Goal: Task Accomplishment & Management: Manage account settings

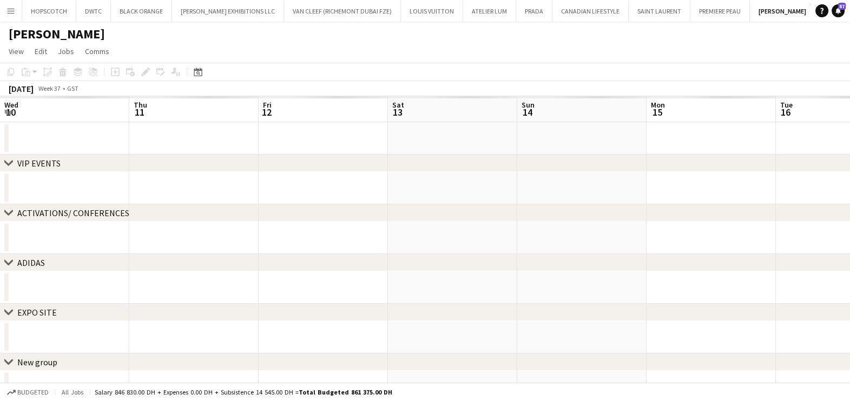
scroll to position [0, 336]
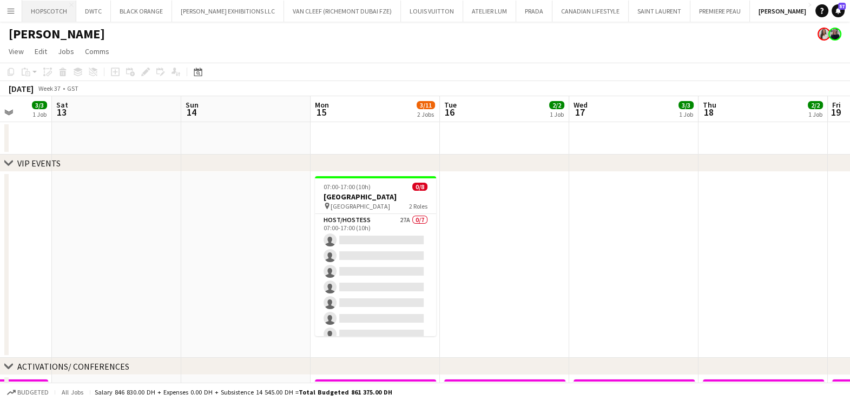
click at [50, 8] on button "HOPSCOTCH Close" at bounding box center [49, 11] width 54 height 21
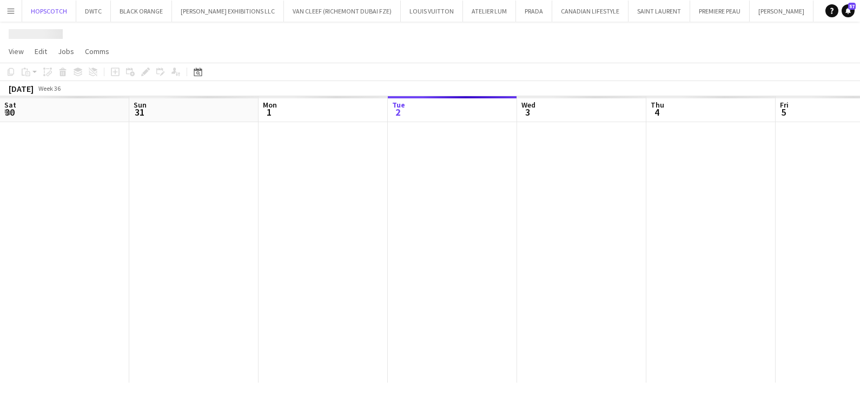
scroll to position [0, 259]
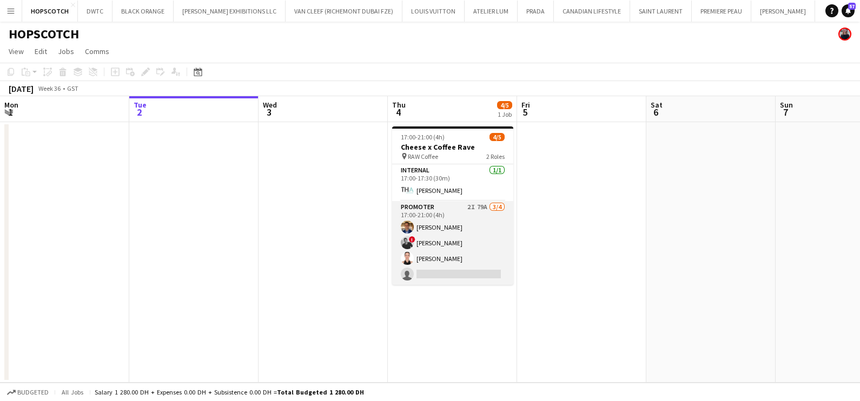
click at [451, 234] on app-card-role "Promoter 2I 79A 3/4 17:00-21:00 (4h) Ahmed Mostafa ! aly fayed Patricia Sampaio…" at bounding box center [452, 243] width 121 height 84
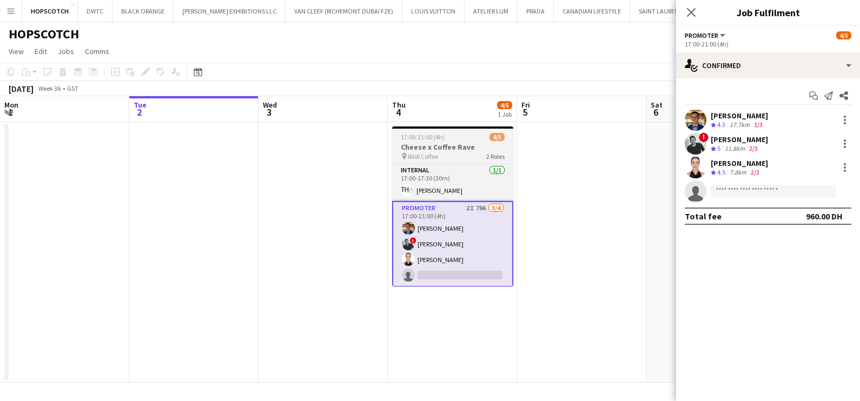
click at [438, 141] on span "17:00-21:00 (4h)" at bounding box center [423, 137] width 44 height 8
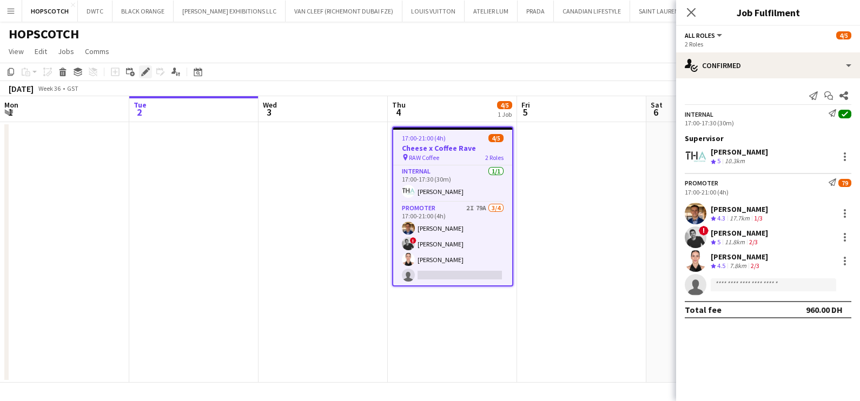
click at [141, 68] on icon "Edit" at bounding box center [145, 72] width 9 height 9
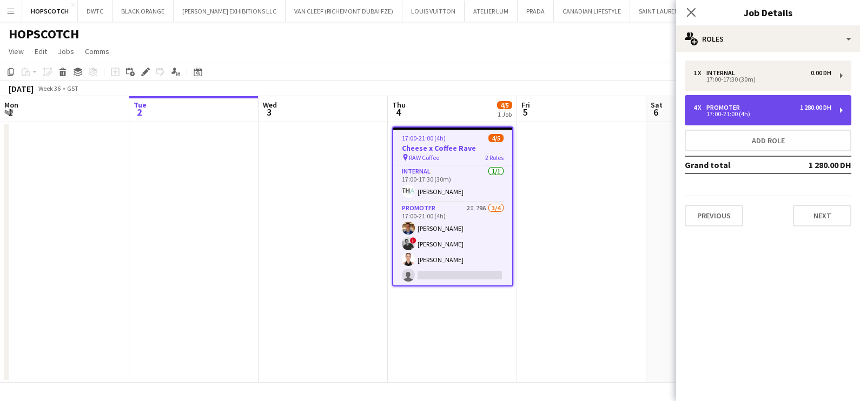
click at [735, 102] on div "4 x Promoter 1 280.00 DH 17:00-21:00 (4h)" at bounding box center [768, 110] width 167 height 30
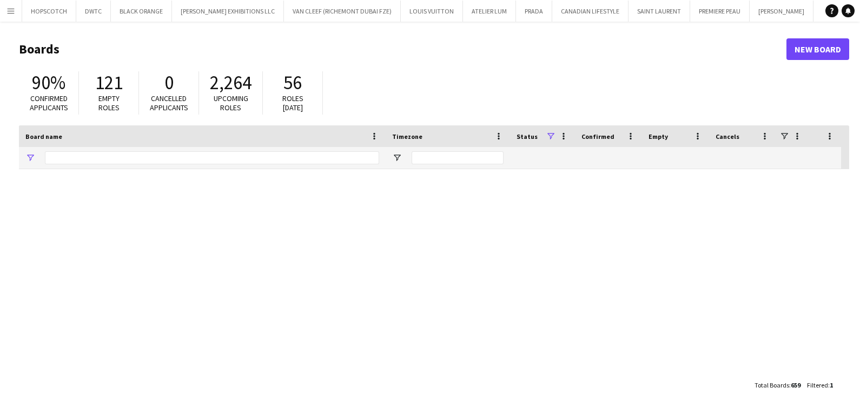
type input "***"
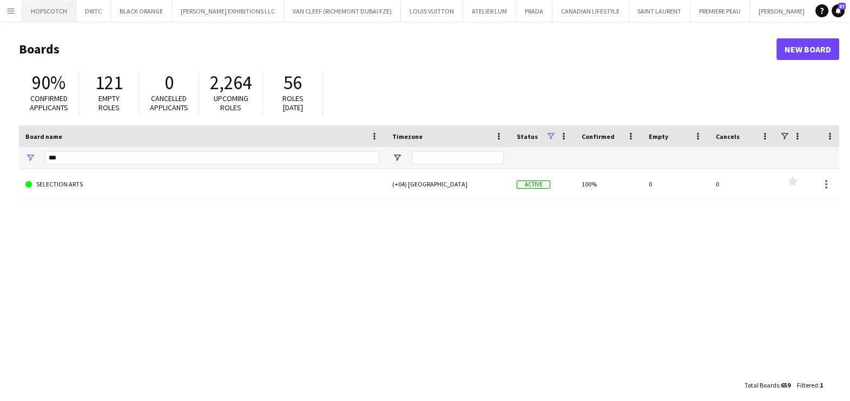
click at [39, 14] on button "HOPSCOTCH Close" at bounding box center [49, 11] width 54 height 21
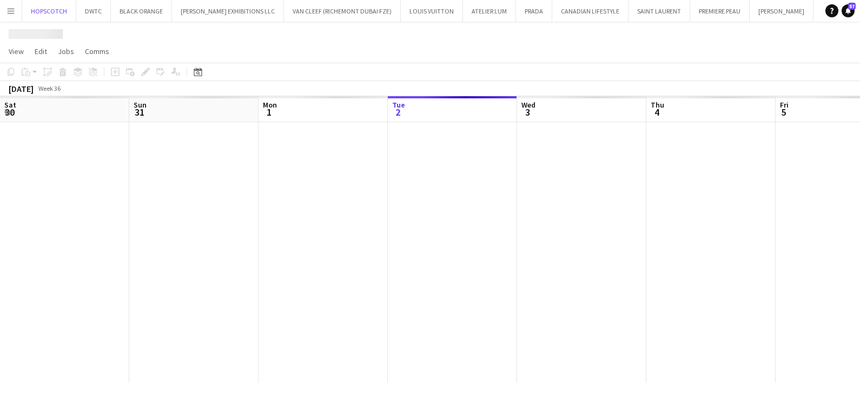
scroll to position [0, 259]
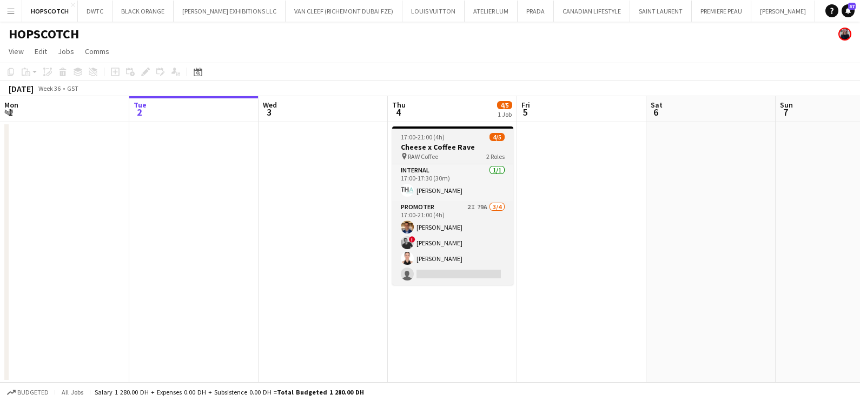
click at [449, 143] on h3 "Cheese x Coffee Rave" at bounding box center [452, 147] width 121 height 10
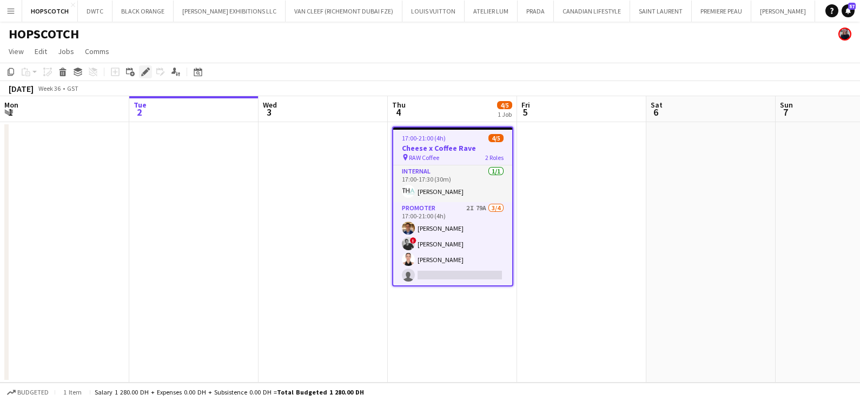
click at [145, 73] on icon at bounding box center [145, 72] width 6 height 6
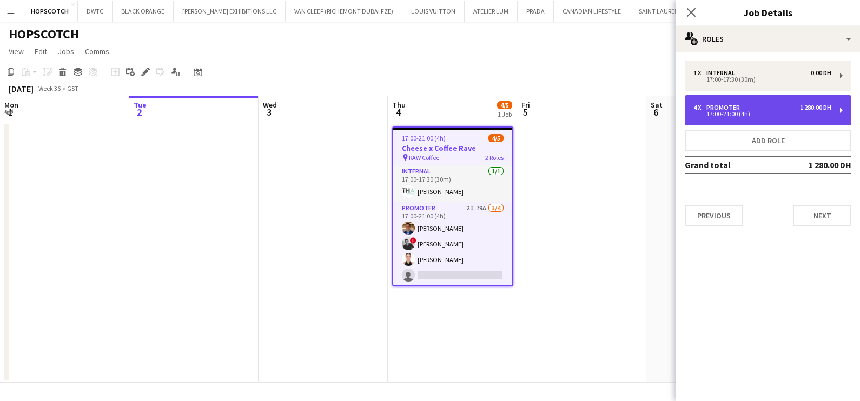
click at [763, 111] on div "17:00-21:00 (4h)" at bounding box center [763, 113] width 138 height 5
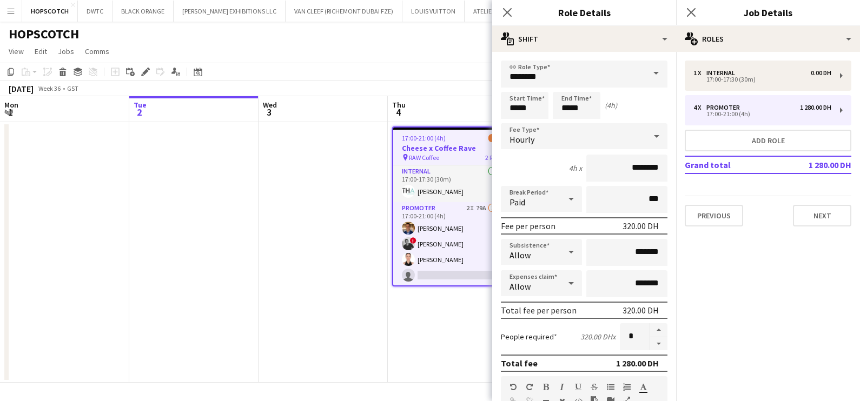
click at [306, 226] on app-date-cell at bounding box center [323, 252] width 129 height 261
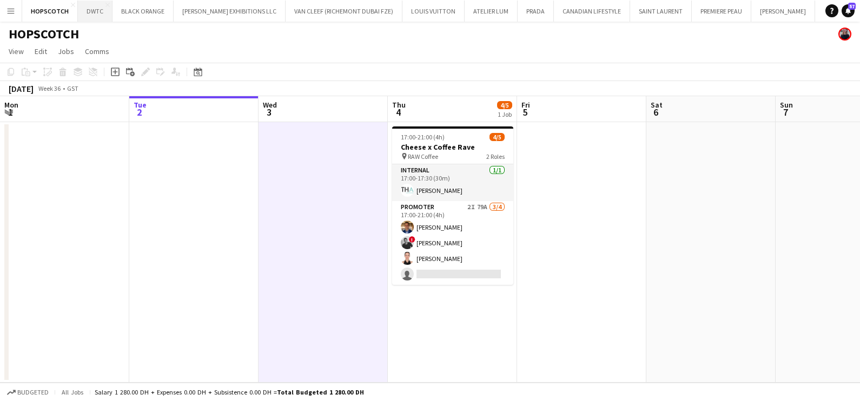
click at [85, 15] on button "DWTC Close" at bounding box center [95, 11] width 35 height 21
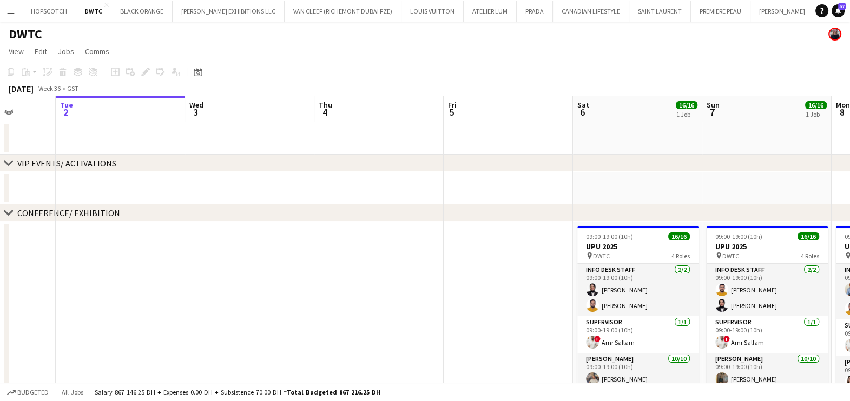
scroll to position [0, 338]
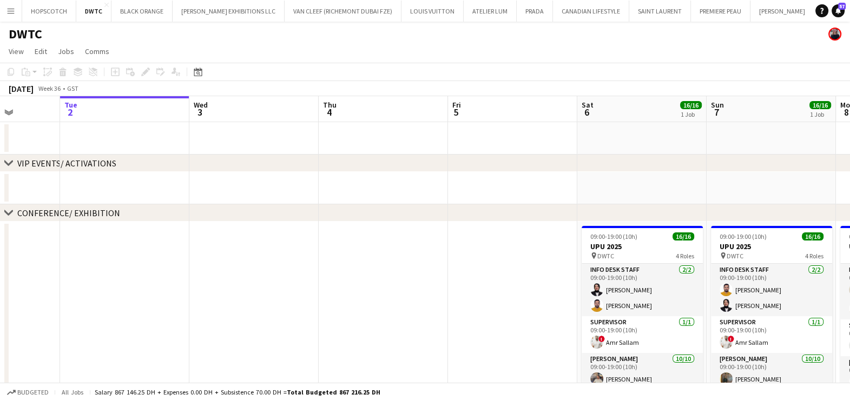
drag, startPoint x: 525, startPoint y: 225, endPoint x: 124, endPoint y: 195, distance: 402.0
click at [132, 192] on app-calendar-viewport "Sat 30 Sun 31 Mon 1 Tue 2 Wed 3 Thu 4 Fri 5 Sat 6 16/16 1 Job Sun 7 16/16 1 Job…" at bounding box center [425, 401] width 850 height 610
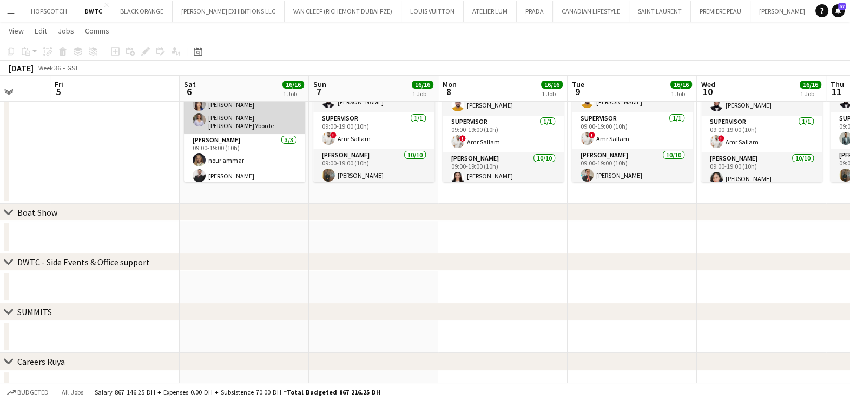
scroll to position [213, 0]
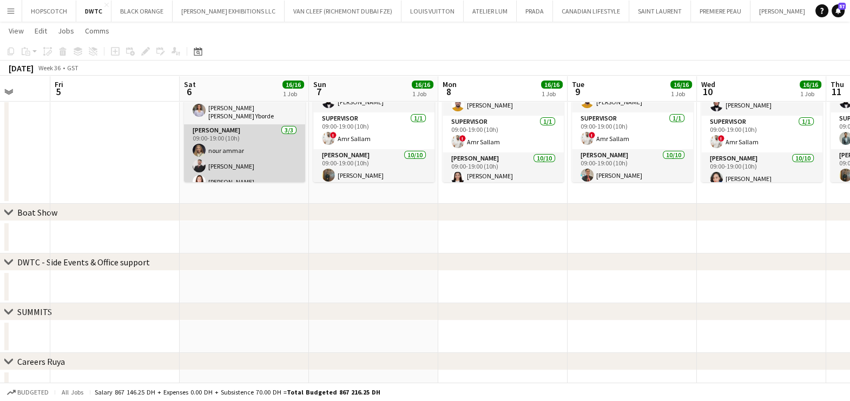
click at [239, 153] on app-card-role "Usher 3/3 09:00-19:00 (10h) nour ammar Radwan Jrish Natasha Faux" at bounding box center [244, 158] width 121 height 68
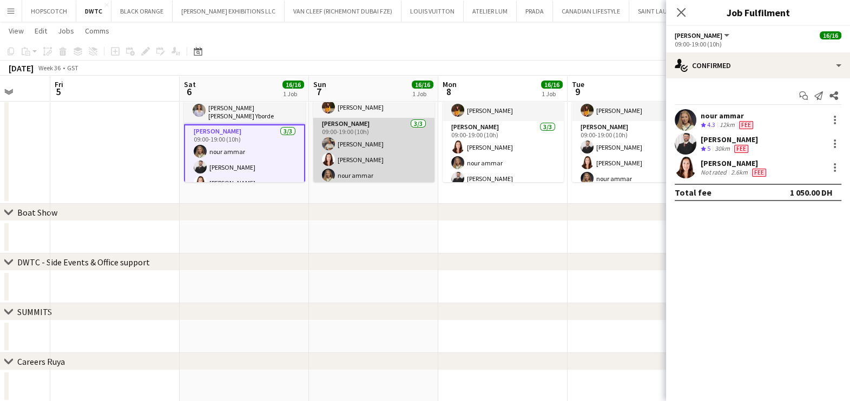
click at [385, 153] on app-card-role "Usher 3/3 09:00-19:00 (10h) Muhammad Fayaz Natasha Faux nour ammar" at bounding box center [373, 152] width 121 height 68
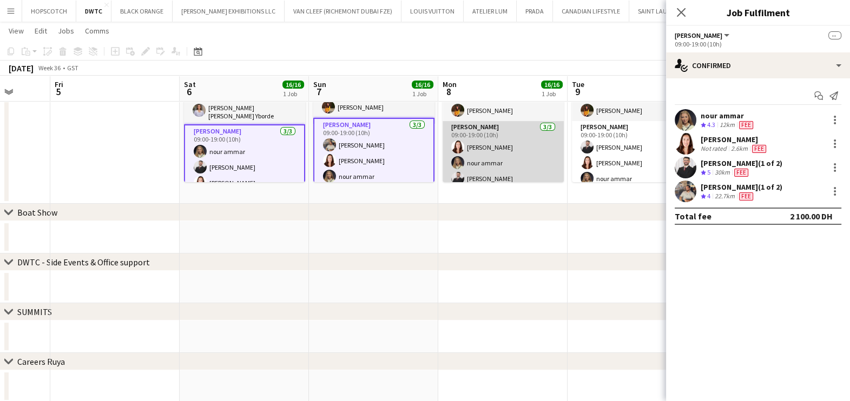
click at [487, 153] on app-card-role "Usher 3/3 09:00-19:00 (10h) Natasha Faux nour ammar Radwan Jrish" at bounding box center [503, 155] width 121 height 68
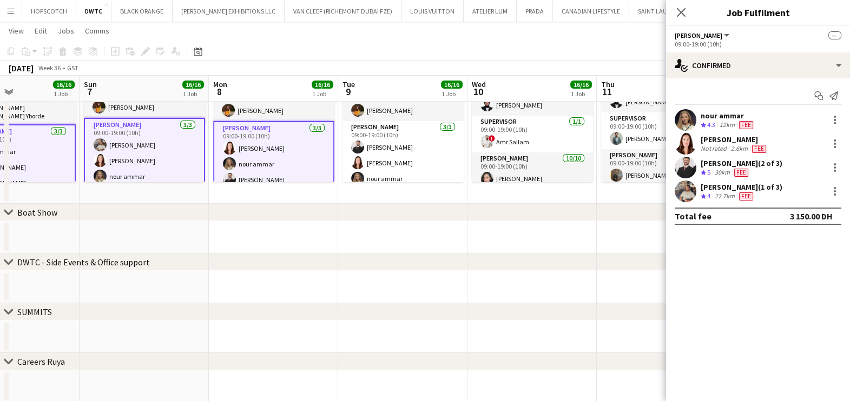
scroll to position [0, 462]
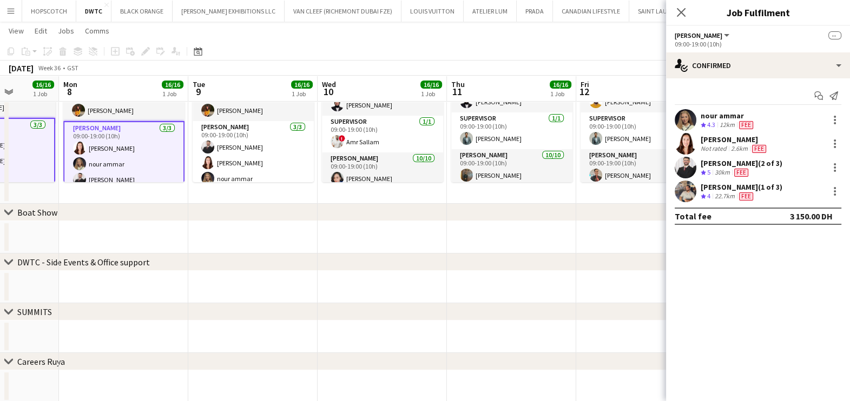
drag, startPoint x: 520, startPoint y: 156, endPoint x: 141, endPoint y: 161, distance: 379.3
click at [142, 161] on app-calendar-viewport "Thu 4 Fri 5 Sat 6 16/16 1 Job Sun 7 16/16 1 Job Mon 8 16/16 1 Job Tue 9 16/16 1…" at bounding box center [425, 170] width 850 height 663
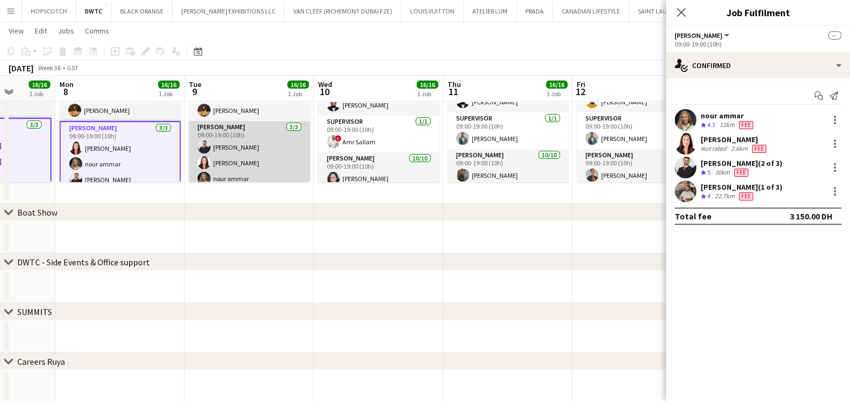
click at [262, 156] on app-card-role "Usher 3/3 09:00-19:00 (10h) Radwan Jrish Natasha Faux nour ammar" at bounding box center [249, 155] width 121 height 68
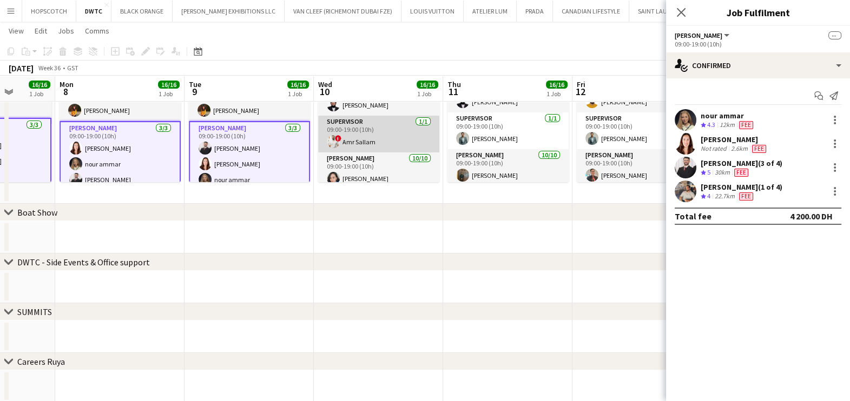
scroll to position [213, 0]
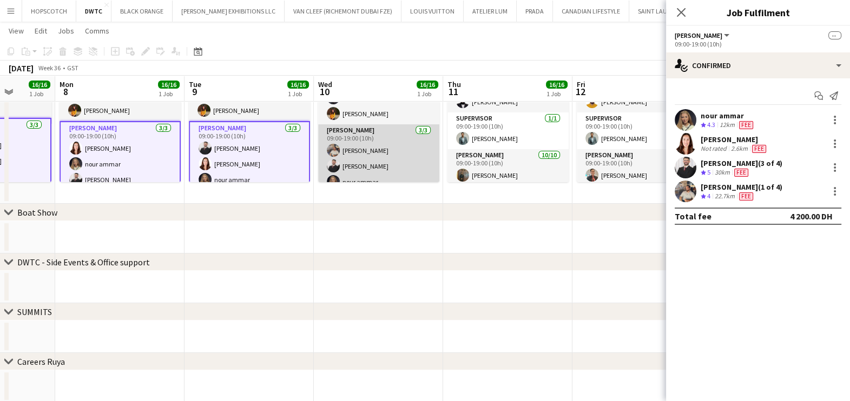
click at [392, 151] on app-card-role "Usher 3/3 09:00-19:00 (10h) Muhammad Fayaz Radwan Jrish nour ammar" at bounding box center [378, 158] width 121 height 68
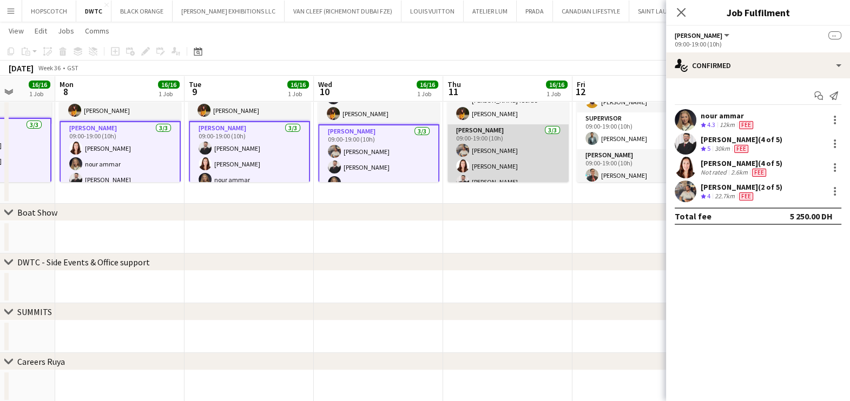
click at [497, 152] on app-card-role "Usher 3/3 09:00-19:00 (10h) Muhammad Fayaz Natasha Faux Radwan Jrish" at bounding box center [507, 158] width 121 height 68
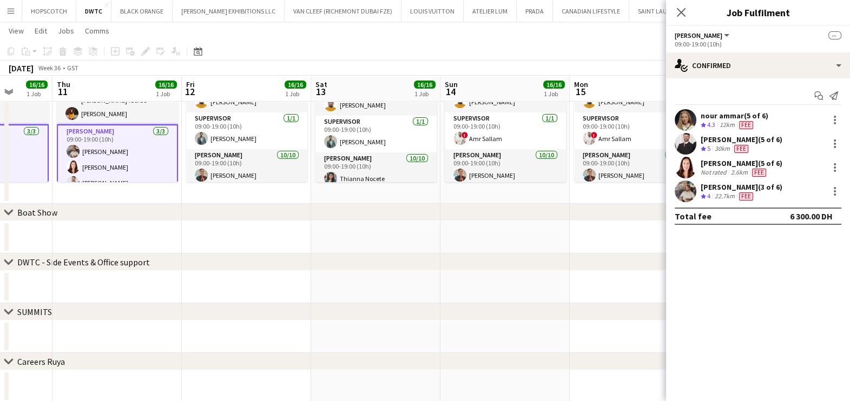
drag, startPoint x: 497, startPoint y: 153, endPoint x: 103, endPoint y: 170, distance: 394.7
click at [103, 170] on app-calendar-viewport "Sun 7 16/16 1 Job Mon 8 16/16 1 Job Tue 9 16/16 1 Job Wed 10 16/16 1 Job Thu 11…" at bounding box center [425, 170] width 850 height 663
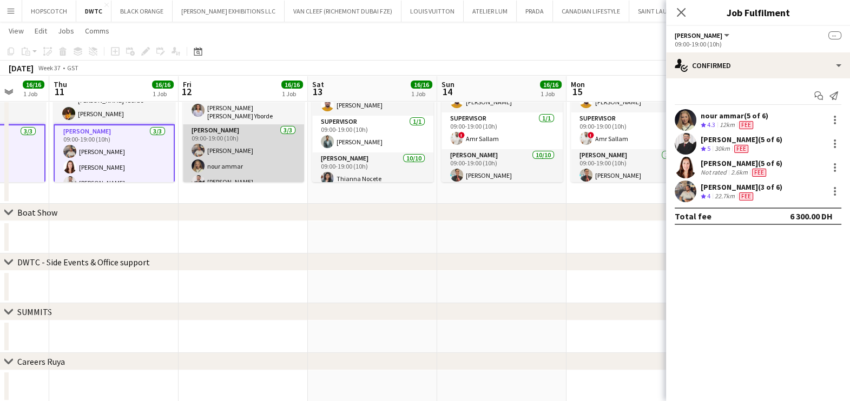
click at [236, 150] on app-card-role "Usher 3/3 09:00-19:00 (10h) Muhammad Fayaz nour ammar Radwan Jrish" at bounding box center [243, 158] width 121 height 68
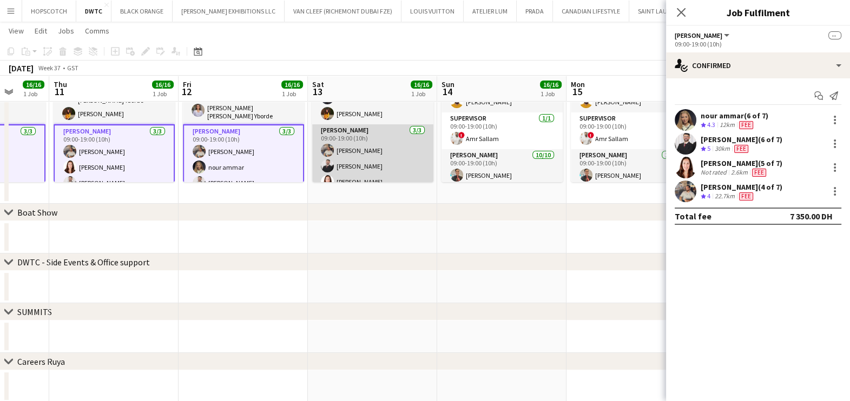
click at [371, 143] on app-card-role "Usher 3/3 09:00-19:00 (10h) Muhammad Fayaz Radwan Jrish Natasha Faux" at bounding box center [372, 158] width 121 height 68
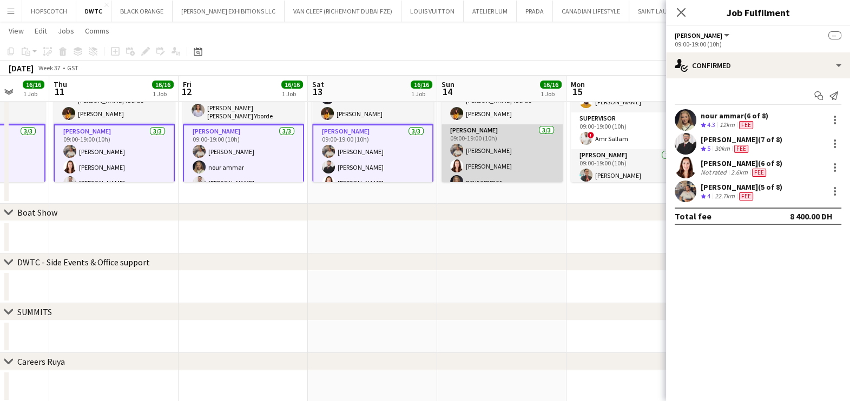
click at [496, 143] on app-card-role "Usher 3/3 09:00-19:00 (10h) Muhammad Fayaz Natasha Faux nour ammar" at bounding box center [501, 158] width 121 height 68
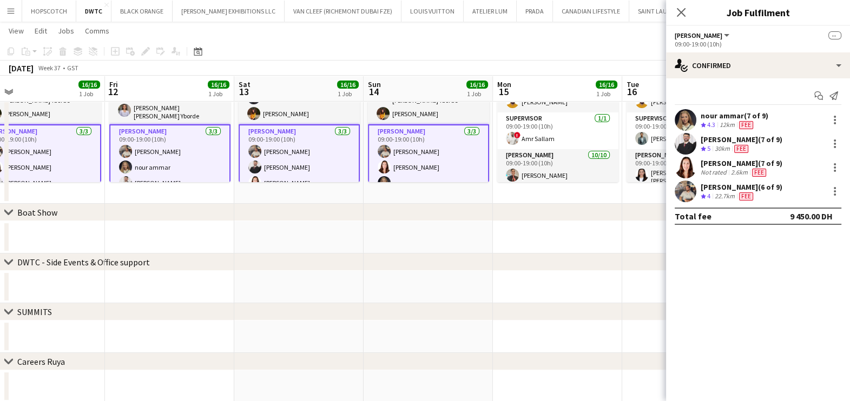
scroll to position [0, 364]
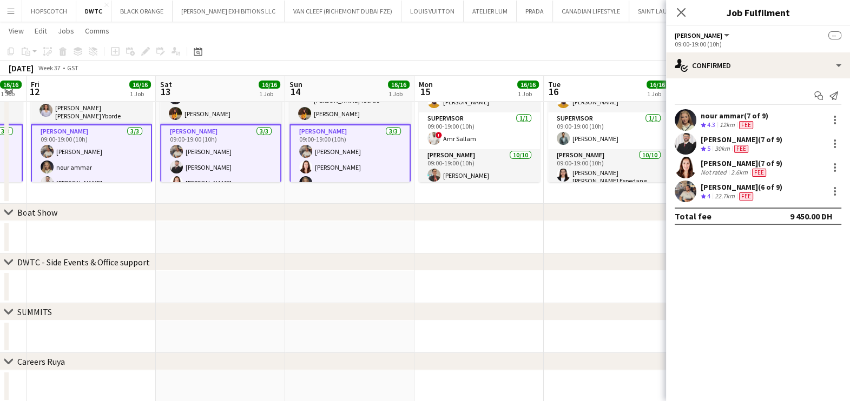
drag, startPoint x: 465, startPoint y: 146, endPoint x: 95, endPoint y: 150, distance: 370.6
click at [95, 150] on app-calendar-viewport "Tue 9 16/16 1 Job Wed 10 16/16 1 Job Thu 11 16/16 1 Job Fri 12 16/16 1 Job Sat …" at bounding box center [425, 170] width 850 height 663
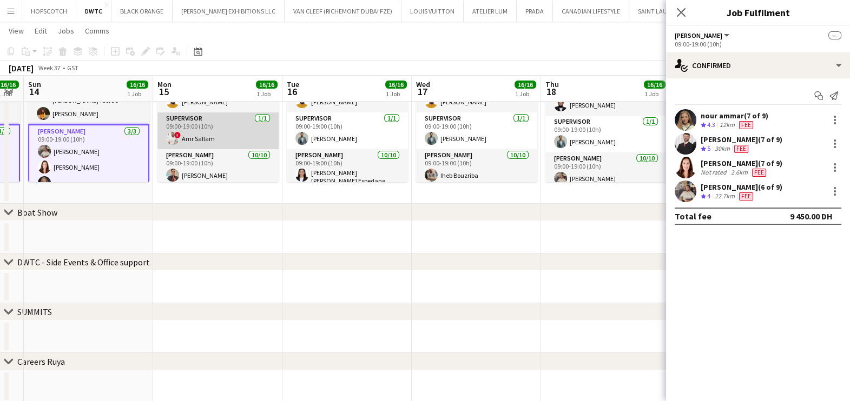
scroll to position [213, 0]
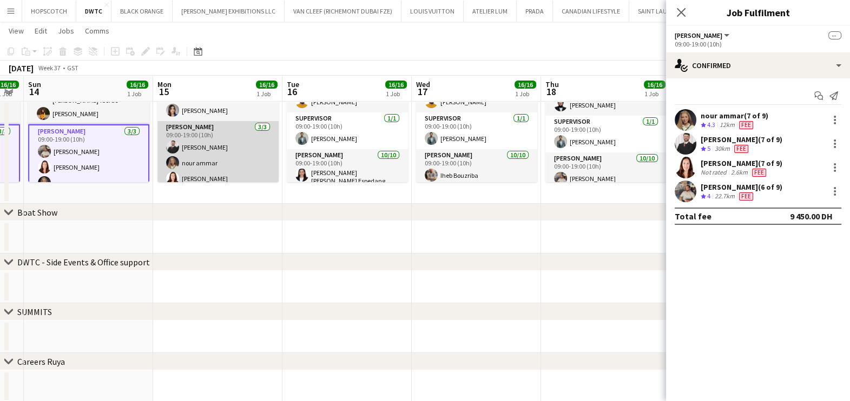
click at [216, 146] on app-card-role "Usher 3/3 09:00-19:00 (10h) Radwan Jrish nour ammar Natasha Faux" at bounding box center [217, 155] width 121 height 68
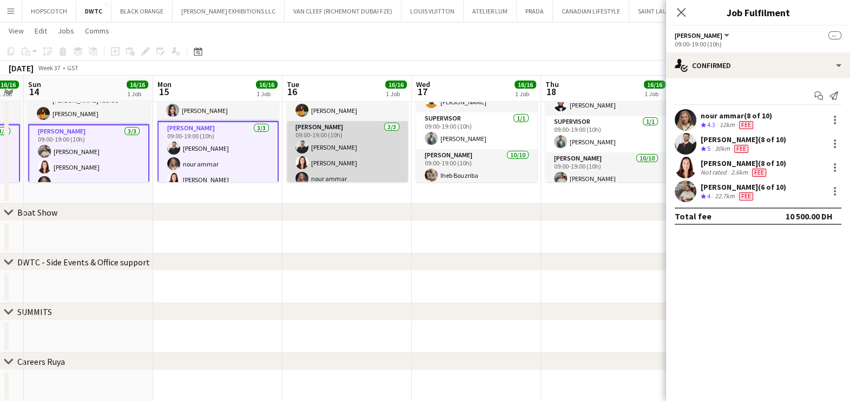
click at [354, 149] on app-card-role "Usher 3/3 09:00-19:00 (10h) Radwan Jrish Natasha Faux nour ammar" at bounding box center [347, 155] width 121 height 68
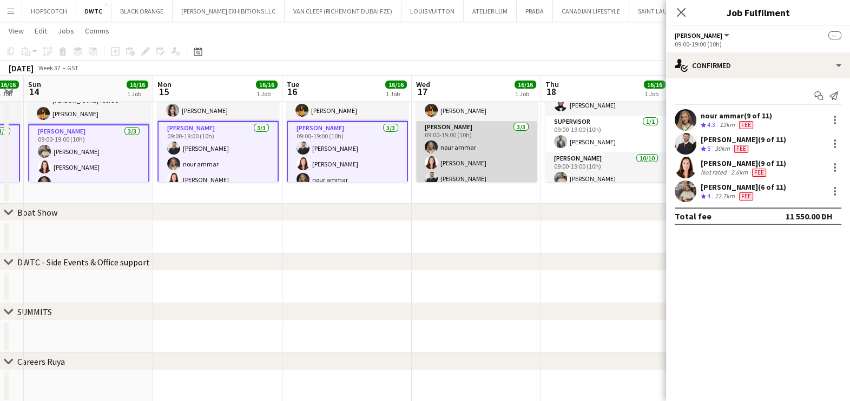
click at [467, 144] on app-card-role "Usher 3/3 09:00-19:00 (10h) nour ammar Natasha Faux Radwan Jrish" at bounding box center [476, 155] width 121 height 68
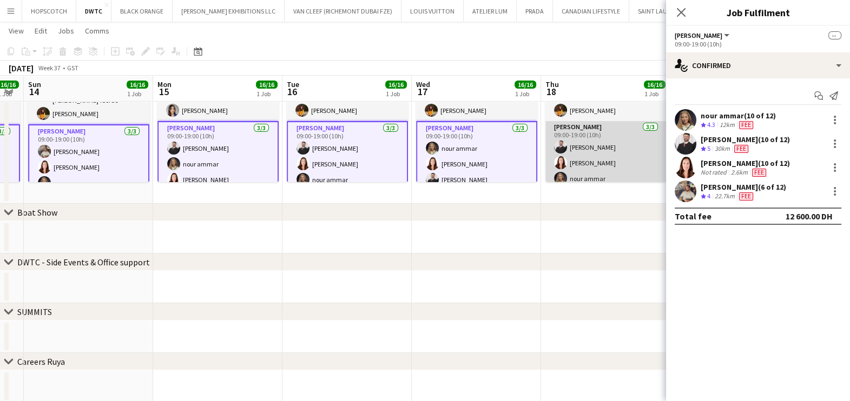
click at [602, 147] on app-card-role "Usher 3/3 09:00-19:00 (10h) Radwan Jrish Natasha Faux nour ammar" at bounding box center [605, 155] width 121 height 68
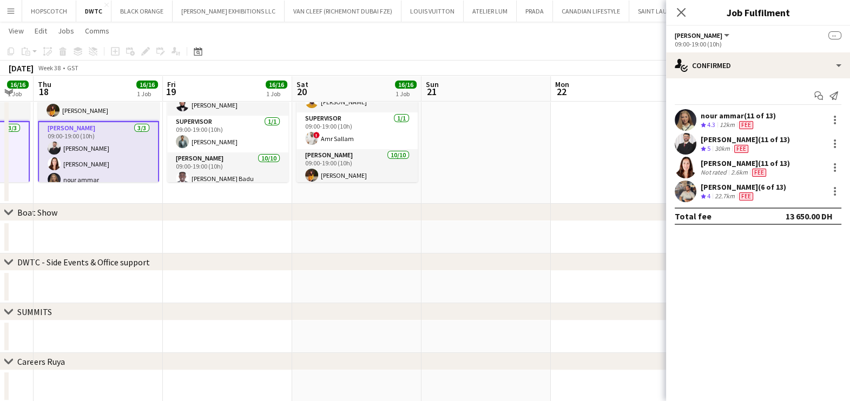
drag, startPoint x: 554, startPoint y: 151, endPoint x: 86, endPoint y: 148, distance: 468.5
click at [83, 152] on app-calendar-viewport "Sun 14 16/16 1 Job Mon 15 16/16 1 Job Tue 16 16/16 1 Job Wed 17 16/16 1 Job Thu…" at bounding box center [425, 170] width 850 height 663
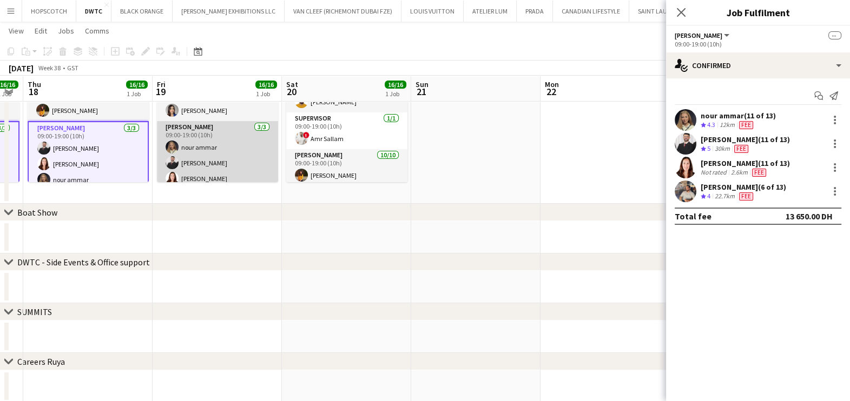
click at [215, 141] on app-card-role "Usher 3/3 09:00-19:00 (10h) nour ammar Radwan Jrish Natasha Faux" at bounding box center [217, 155] width 121 height 68
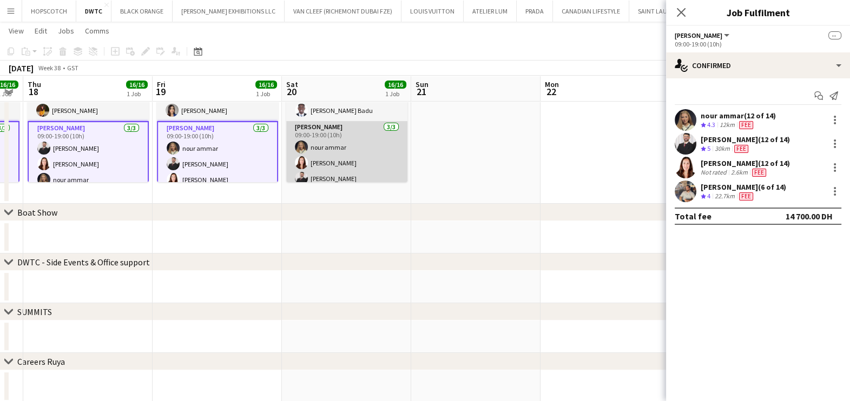
click at [354, 146] on app-card-role "Usher 3/3 09:00-19:00 (10h) nour ammar Natasha Faux Radwan Jrish" at bounding box center [346, 155] width 121 height 68
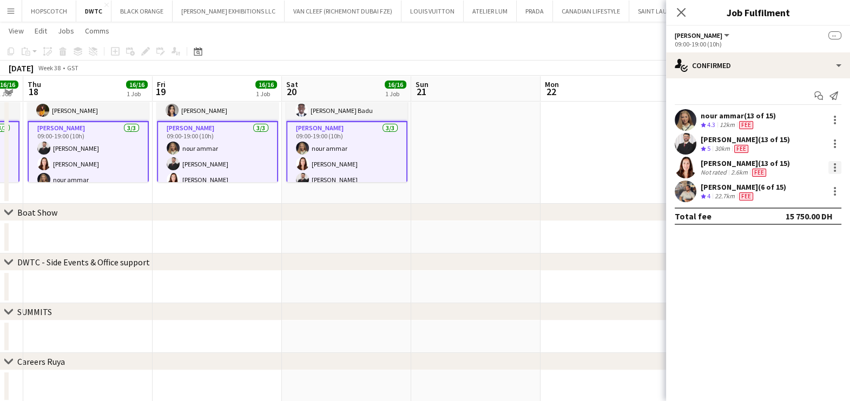
click at [837, 166] on div at bounding box center [834, 167] width 13 height 13
click at [795, 263] on span "Remove" at bounding box center [781, 265] width 32 height 9
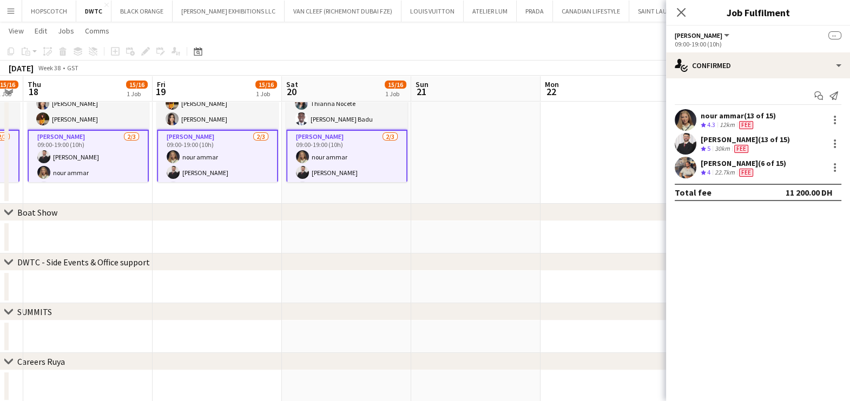
click at [591, 167] on app-date-cell at bounding box center [604, 111] width 129 height 186
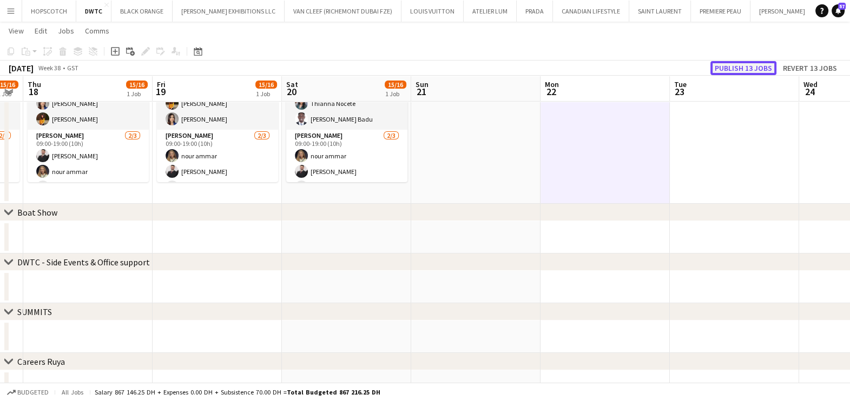
click at [727, 71] on button "Publish 13 jobs" at bounding box center [743, 68] width 66 height 14
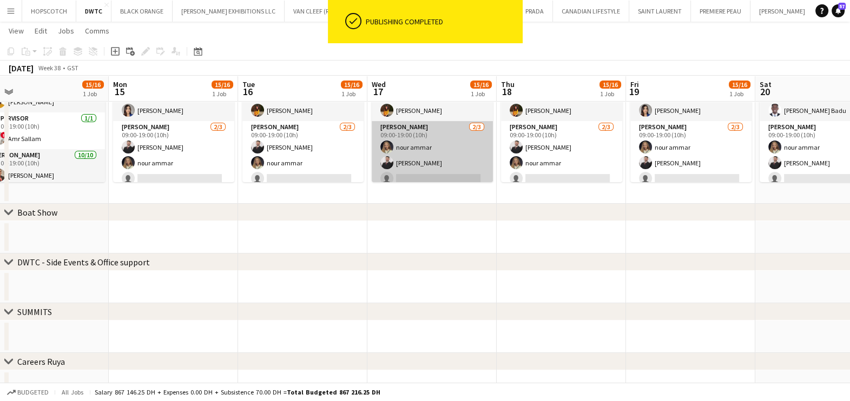
drag, startPoint x: 716, startPoint y: 135, endPoint x: 463, endPoint y: 129, distance: 253.8
click at [774, 129] on app-calendar-viewport "Sat 13 15/16 1 Job Sun 14 15/16 1 Job Mon 15 15/16 1 Job Tue 16 15/16 1 Job Wed…" at bounding box center [425, 170] width 850 height 663
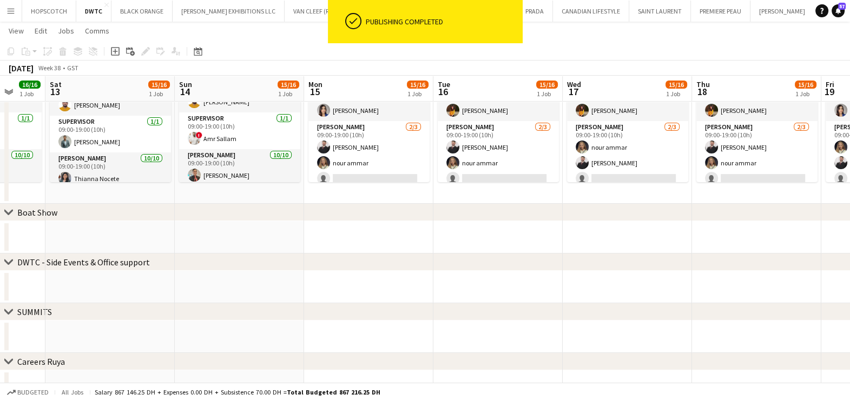
drag, startPoint x: 99, startPoint y: 156, endPoint x: 587, endPoint y: 151, distance: 488.5
click at [598, 151] on app-calendar-viewport "Thu 11 15/16 1 Job Fri 12 16/16 1 Job Sat 13 15/16 1 Job Sun 14 15/16 1 Job Mon…" at bounding box center [425, 170] width 850 height 663
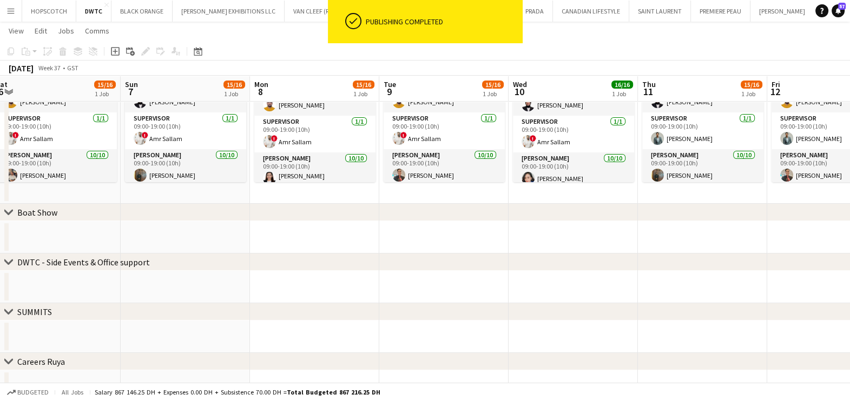
drag, startPoint x: 135, startPoint y: 164, endPoint x: 657, endPoint y: 162, distance: 522.0
click at [659, 162] on app-calendar-viewport "Thu 4 Fri 5 Sat 6 15/16 1 Job Sun 7 15/16 1 Job Mon 8 15/16 1 Job Tue 9 15/16 1…" at bounding box center [425, 170] width 850 height 663
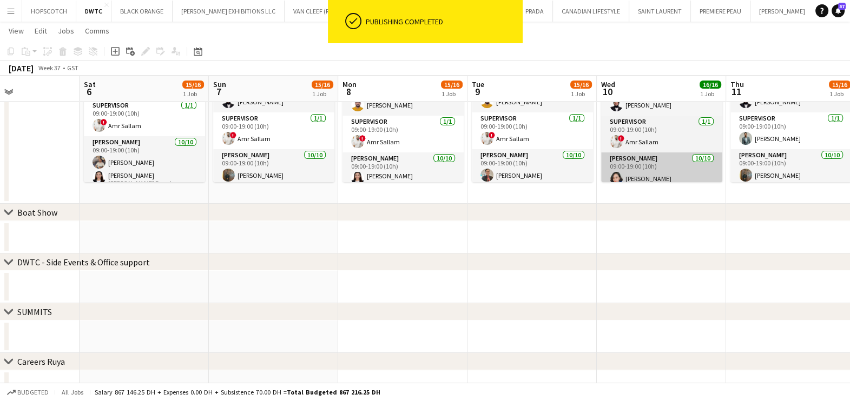
scroll to position [27, 0]
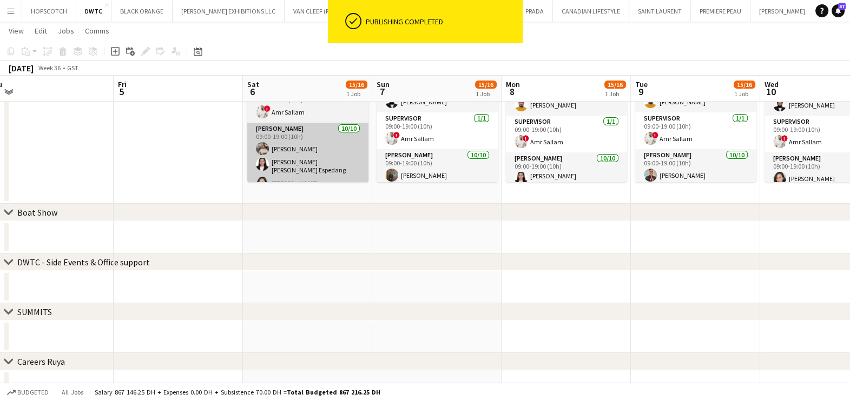
drag, startPoint x: 213, startPoint y: 147, endPoint x: 537, endPoint y: 152, distance: 324.1
click at [584, 152] on app-calendar-viewport "Wed 3 Thu 4 Fri 5 Sat 6 15/16 1 Job Sun 7 15/16 1 Job Mon 8 15/16 1 Job Tue 9 1…" at bounding box center [425, 170] width 850 height 663
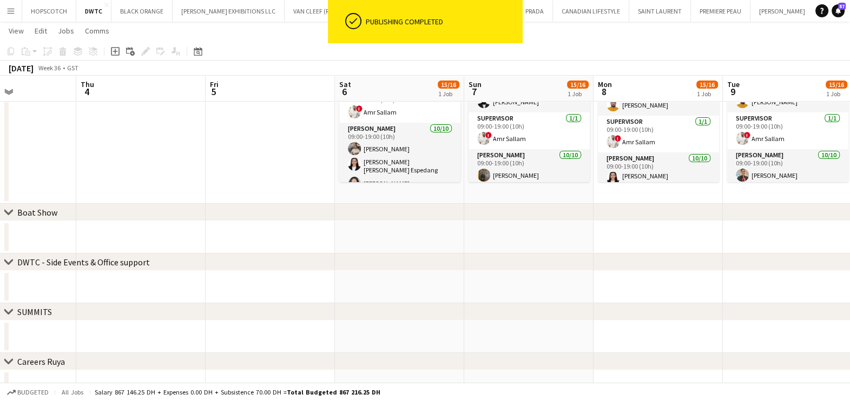
drag, startPoint x: 383, startPoint y: 168, endPoint x: 378, endPoint y: 169, distance: 5.5
click at [378, 169] on app-calendar-viewport "Sun 31 Mon 1 Tue 2 Wed 3 Thu 4 Fri 5 Sat 6 15/16 1 Job Sun 7 15/16 1 Job Mon 8 …" at bounding box center [425, 170] width 850 height 663
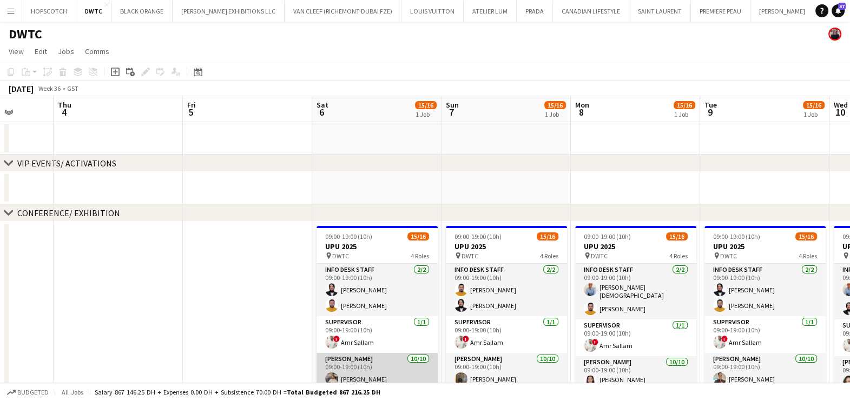
scroll to position [0, 0]
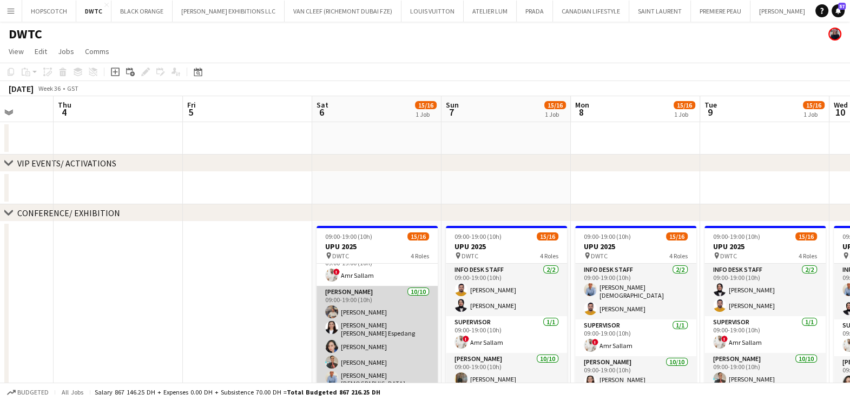
click at [376, 316] on app-card-role "Usher 10/10 09:00-19:00 (10h) Muhammad Fayaz Maria liza Espedang Cherubim Reyes…" at bounding box center [376, 380] width 121 height 188
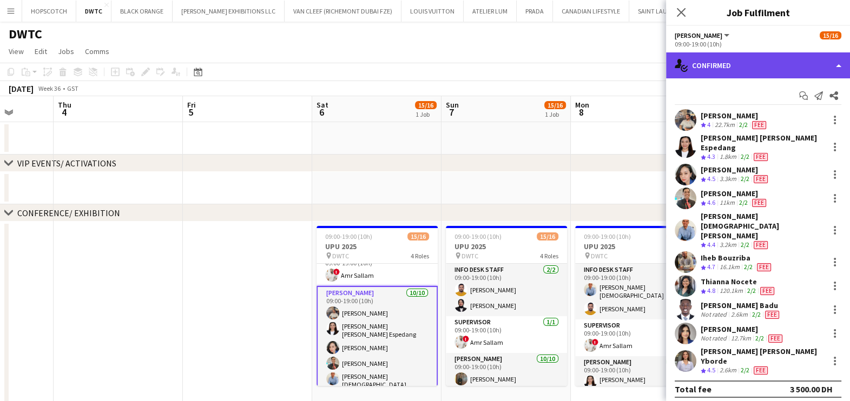
click at [763, 63] on div "single-neutral-actions-check-2 Confirmed" at bounding box center [758, 65] width 184 height 26
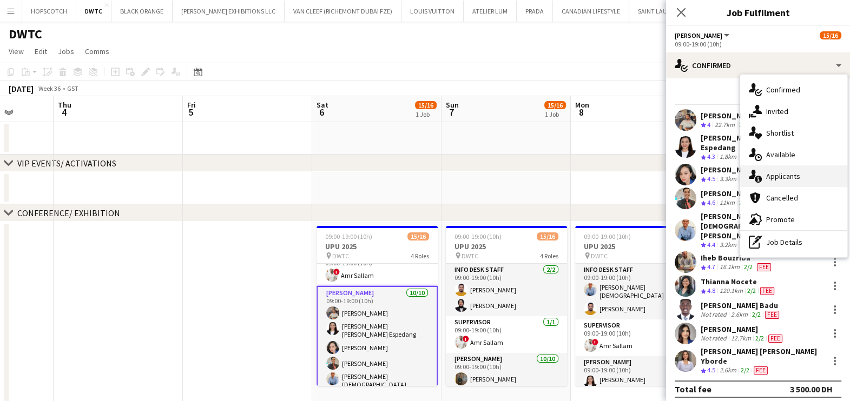
click at [793, 179] on span "Applicants" at bounding box center [783, 176] width 34 height 10
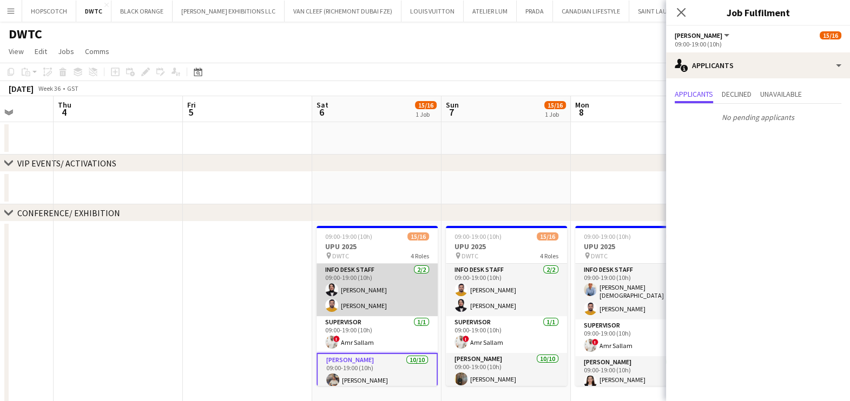
click at [380, 271] on app-card-role "Info desk staff 2/2 09:00-19:00 (10h) Fotima Naimova Adeel Ahmad" at bounding box center [376, 290] width 121 height 52
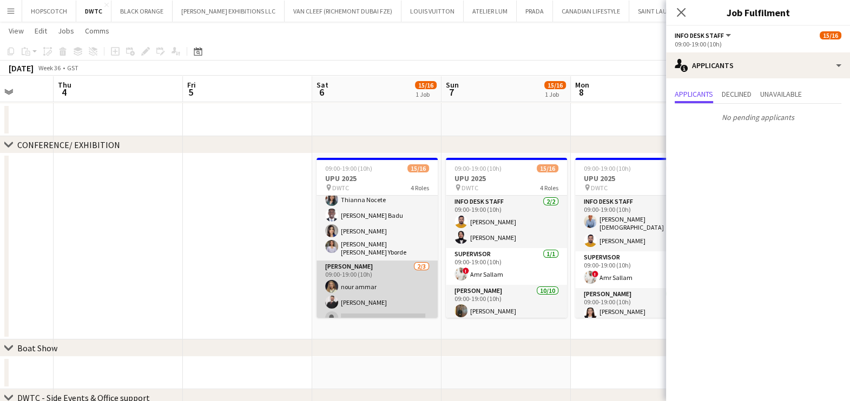
click at [378, 275] on app-card-role "Usher 2/3 09:00-19:00 (10h) nour ammar Radwan Jrish single-neutral-actions" at bounding box center [376, 295] width 121 height 68
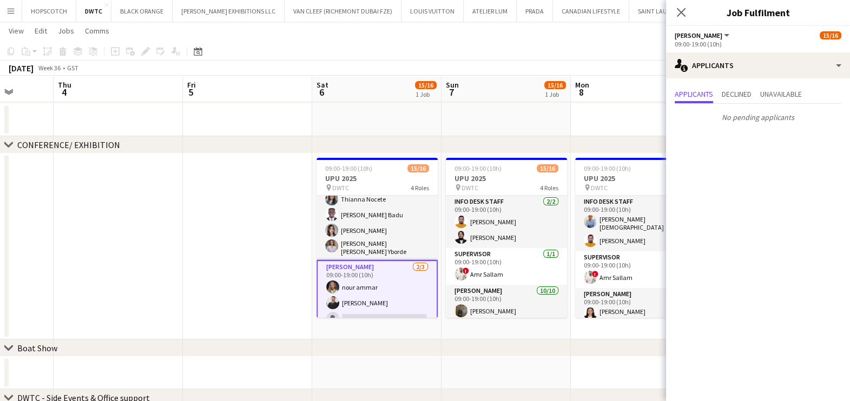
click at [543, 38] on app-page-menu "View Day view expanded Day view collapsed Month view Date picker Jump to today …" at bounding box center [425, 32] width 850 height 21
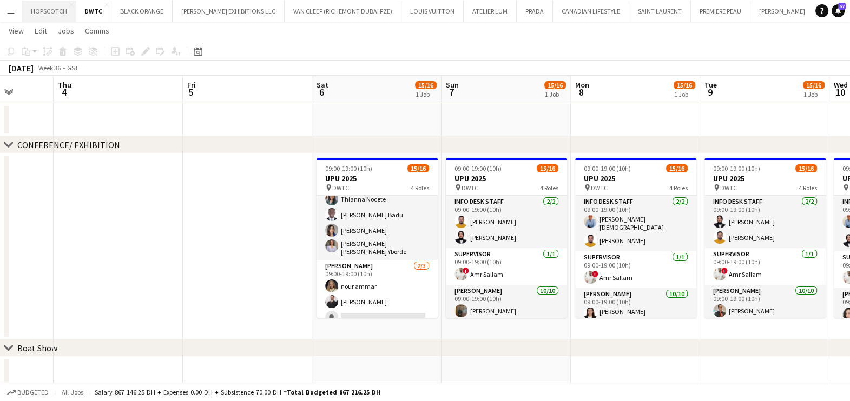
click at [54, 18] on button "HOPSCOTCH Close" at bounding box center [49, 11] width 54 height 21
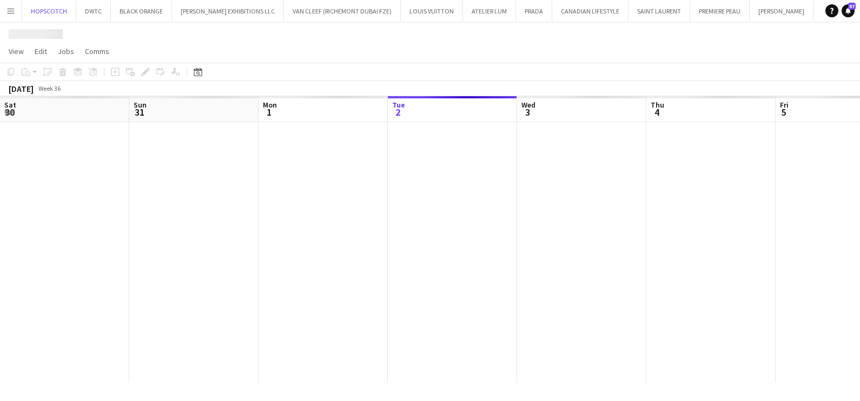
scroll to position [0, 259]
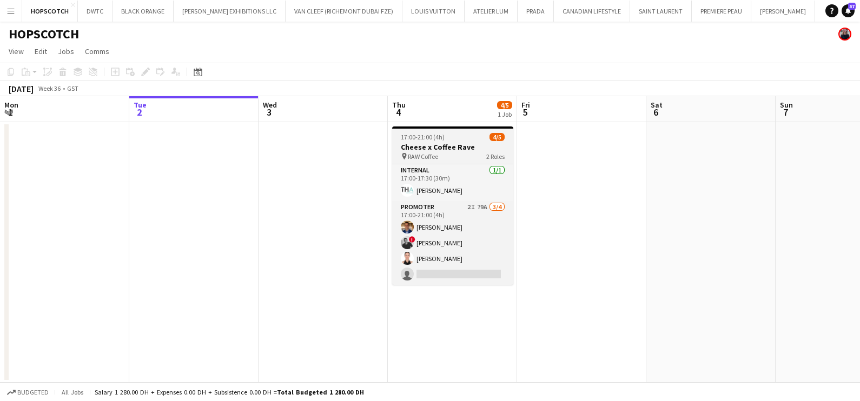
click at [454, 142] on h3 "Cheese x Coffee Rave" at bounding box center [452, 147] width 121 height 10
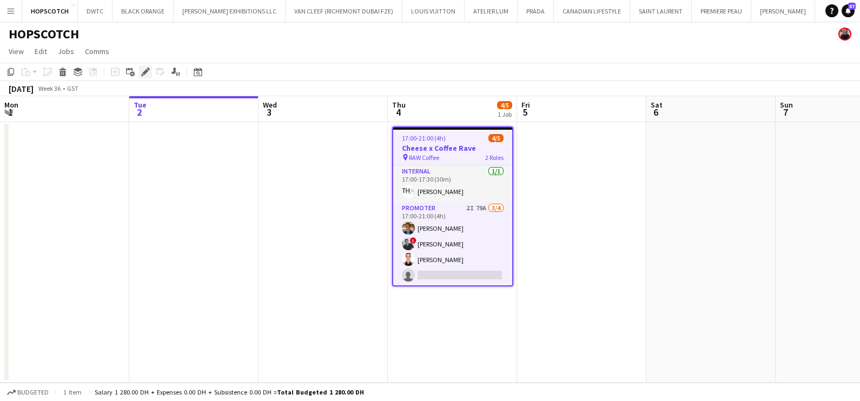
click at [147, 69] on icon at bounding box center [148, 69] width 3 height 3
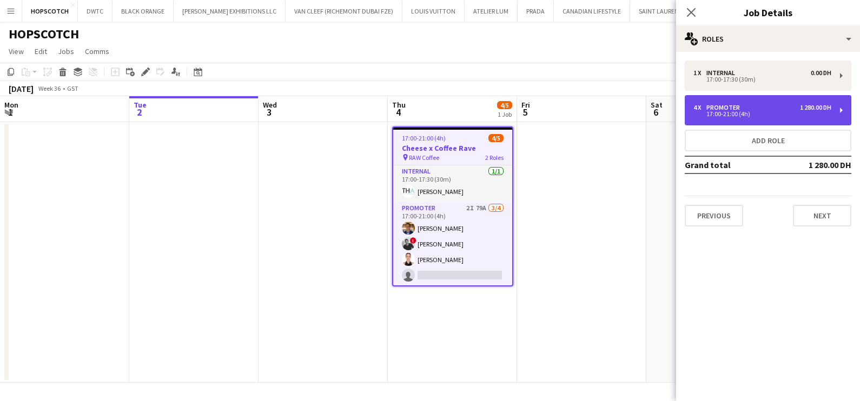
click at [749, 102] on div "4 x Promoter 1 280.00 DH 17:00-21:00 (4h)" at bounding box center [768, 110] width 167 height 30
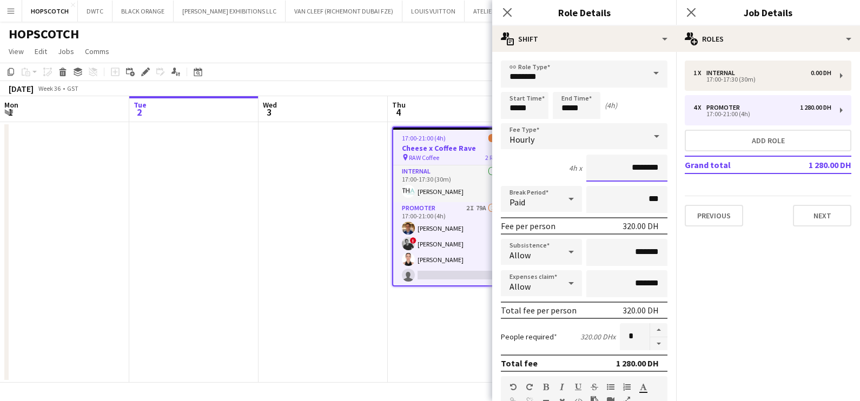
click at [624, 169] on input "********" at bounding box center [626, 168] width 81 height 27
type input "****"
type input "*****"
click at [465, 345] on app-date-cell "17:00-21:00 (4h) 4/5 Cheese x Coffee Rave pin RAW Coffee 2 Roles Internal 1/1 1…" at bounding box center [452, 252] width 129 height 261
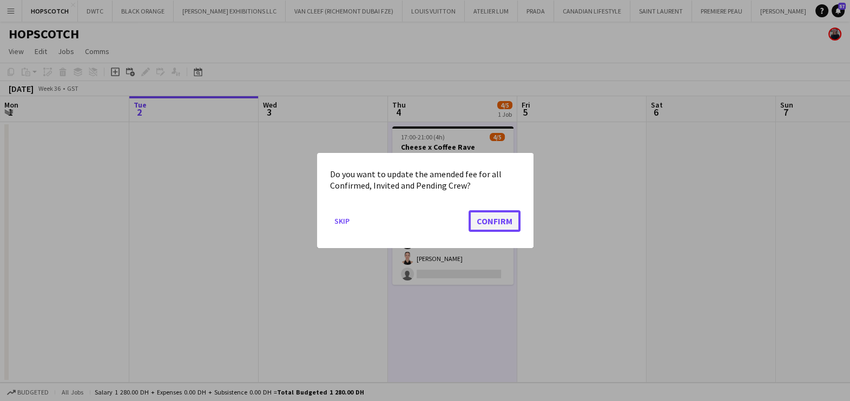
click at [495, 211] on button "Confirm" at bounding box center [494, 221] width 52 height 22
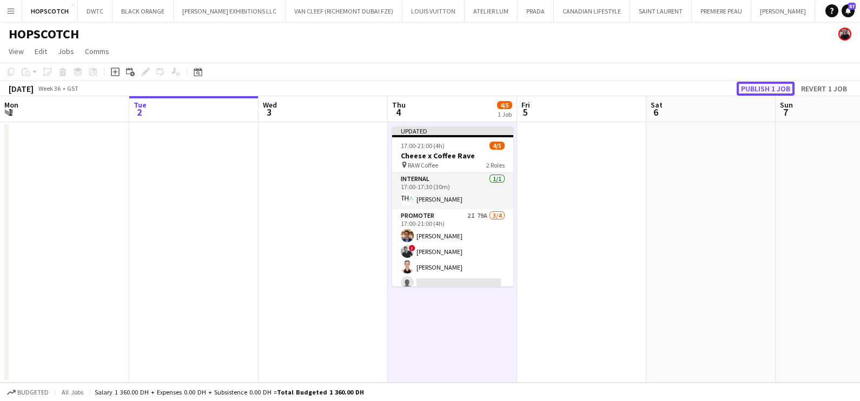
click at [757, 88] on button "Publish 1 job" at bounding box center [766, 89] width 58 height 14
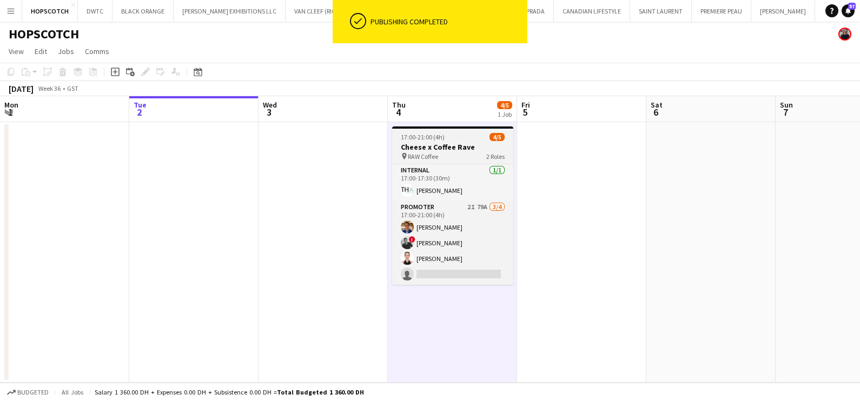
click at [473, 151] on h3 "Cheese x Coffee Rave" at bounding box center [452, 147] width 121 height 10
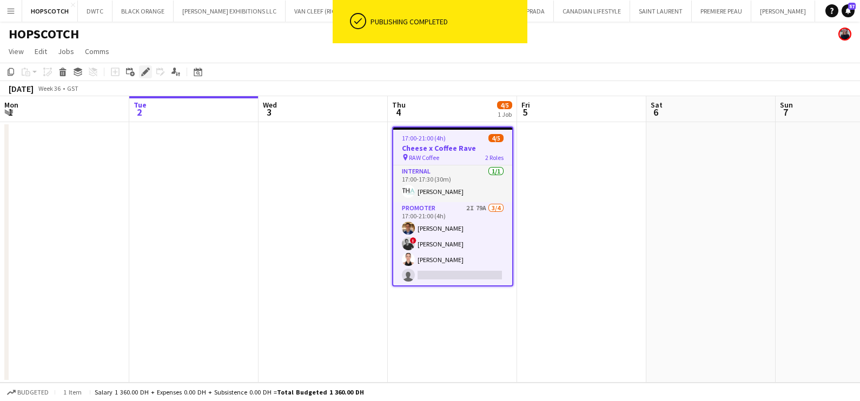
click at [142, 68] on icon "Edit" at bounding box center [145, 72] width 9 height 9
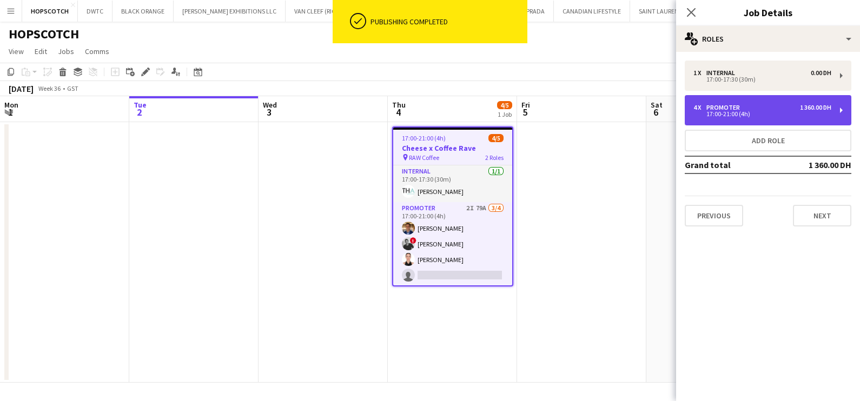
click at [730, 108] on div "Promoter" at bounding box center [726, 108] width 38 height 8
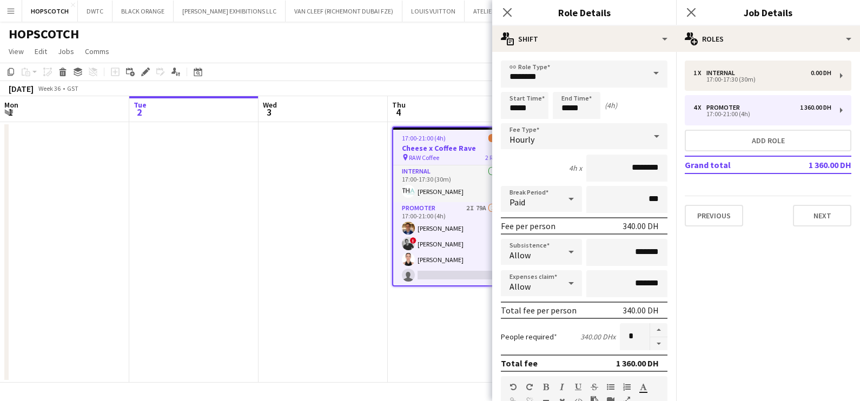
click at [264, 240] on app-date-cell at bounding box center [323, 252] width 129 height 261
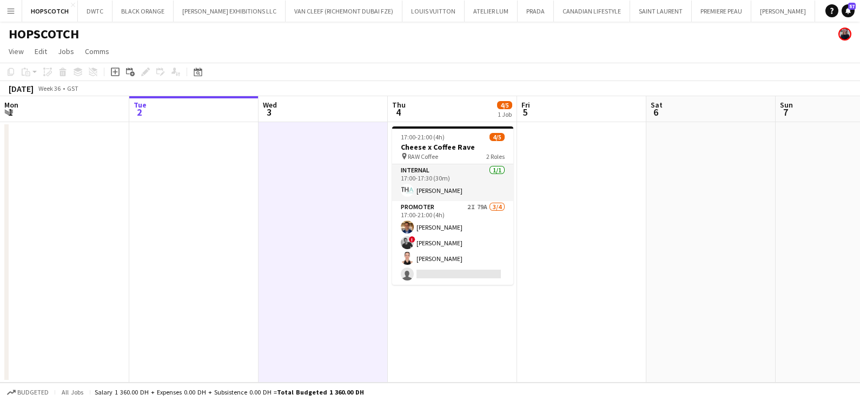
click at [609, 204] on app-date-cell at bounding box center [581, 252] width 129 height 261
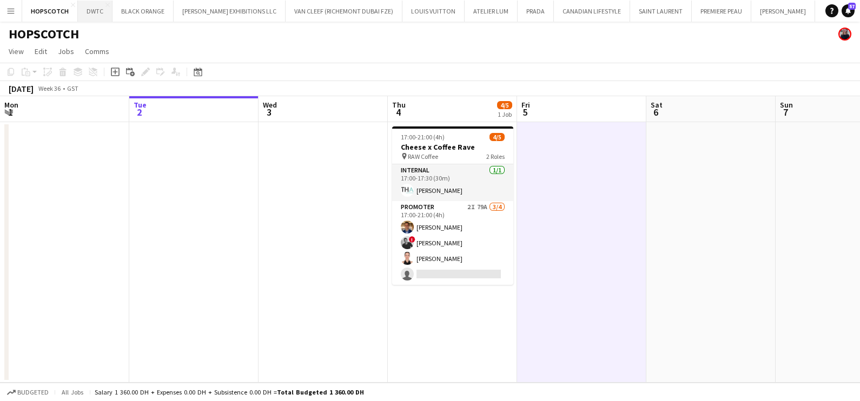
click at [78, 13] on button "DWTC Close" at bounding box center [95, 11] width 35 height 21
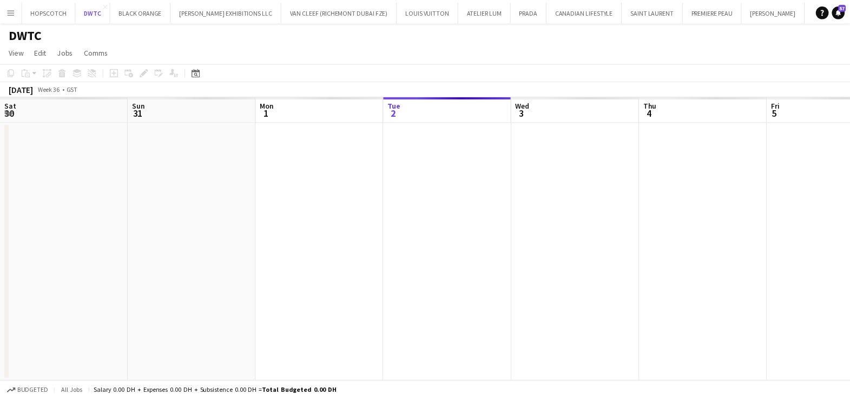
scroll to position [0, 259]
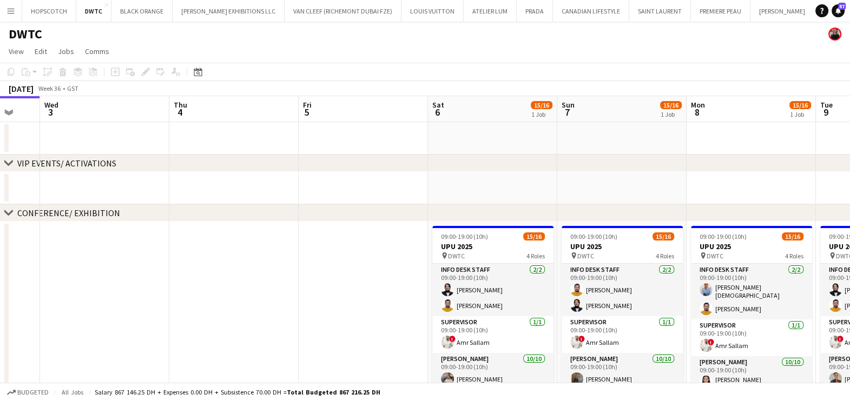
drag, startPoint x: 700, startPoint y: 186, endPoint x: 279, endPoint y: 190, distance: 420.9
click at [309, 187] on app-calendar-viewport "Sat 30 Sun 31 Mon 1 Tue 2 Wed 3 Thu 4 Fri 5 Sat 6 15/16 1 Job Sun 7 15/16 1 Job…" at bounding box center [425, 401] width 850 height 610
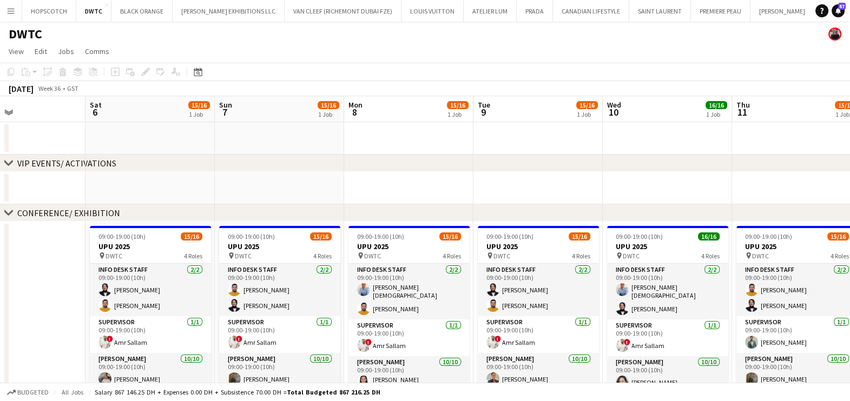
drag, startPoint x: 517, startPoint y: 195, endPoint x: 316, endPoint y: 195, distance: 200.2
click at [316, 195] on app-calendar-viewport "Tue 2 Wed 3 Thu 4 Fri 5 Sat 6 15/16 1 Job Sun 7 15/16 1 Job Mon 8 15/16 1 Job T…" at bounding box center [425, 401] width 850 height 610
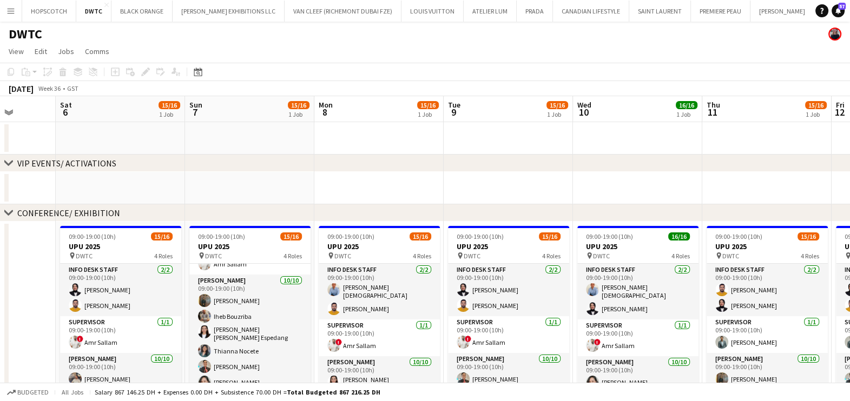
scroll to position [78, 0]
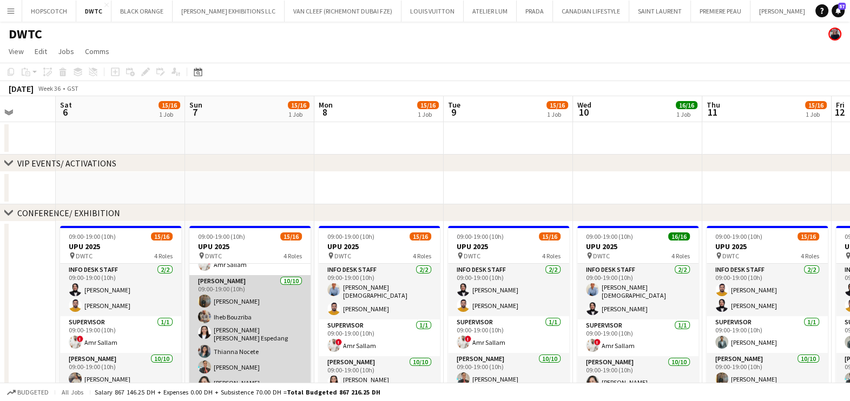
click at [250, 329] on app-card-role "Usher 10/10 09:00-19:00 (10h) Jevas Nangsi Iheb Bouzriba Maria liza Espedang Th…" at bounding box center [249, 365] width 121 height 181
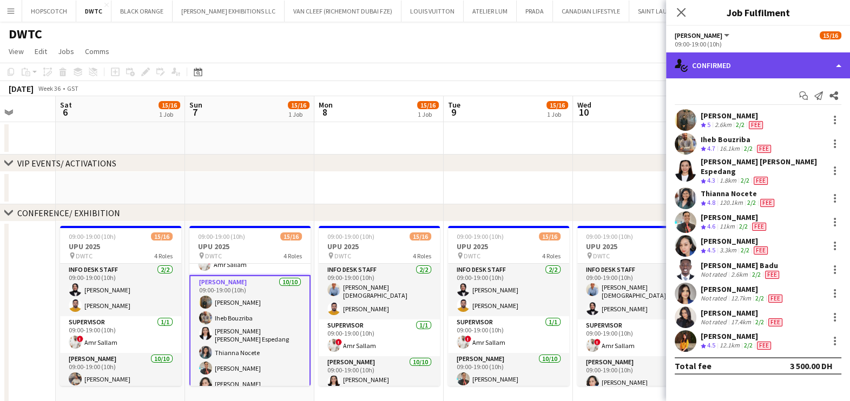
click at [740, 70] on div "single-neutral-actions-check-2 Confirmed" at bounding box center [758, 65] width 184 height 26
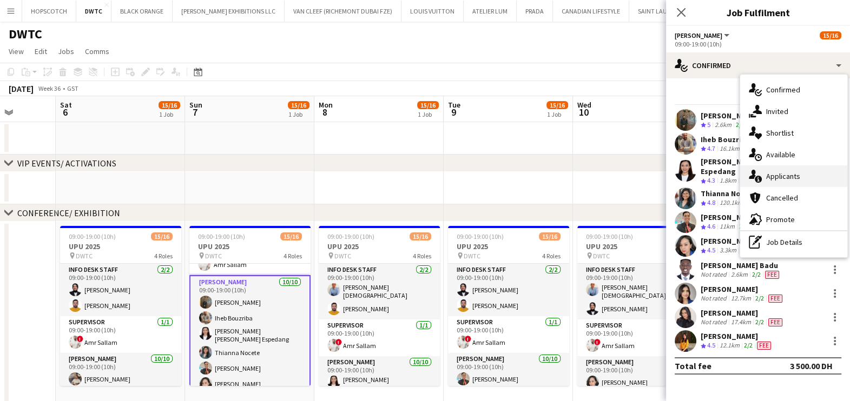
click at [782, 181] on span "Applicants" at bounding box center [783, 176] width 34 height 10
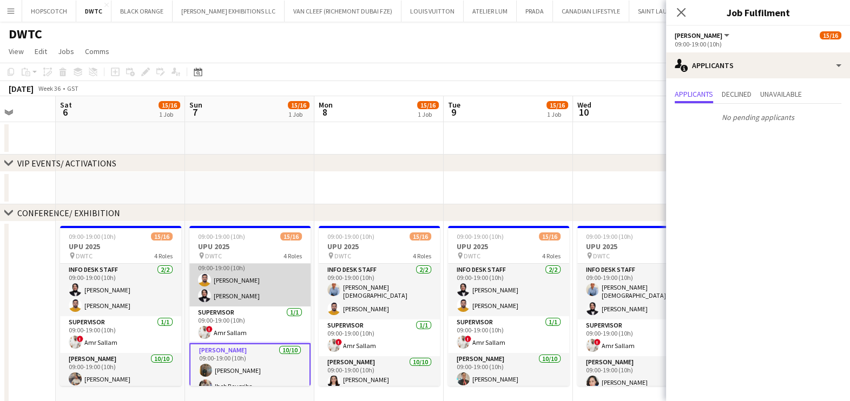
scroll to position [0, 0]
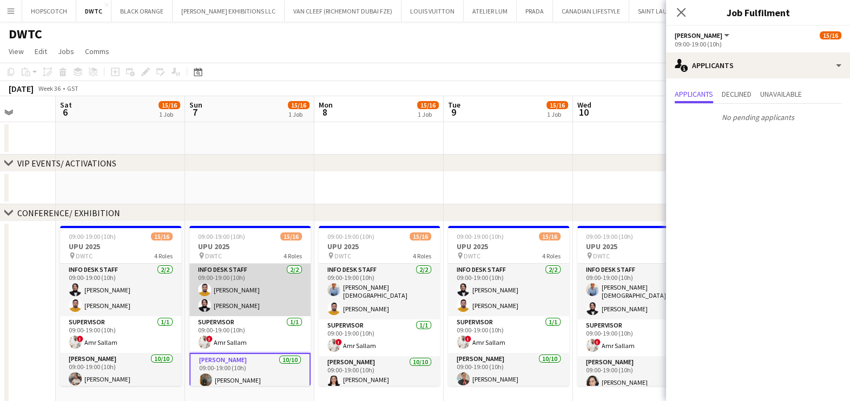
click at [241, 294] on app-card-role "Info desk staff 2/2 09:00-19:00 (10h) Adeel Ahmad Fotima Naimova" at bounding box center [249, 290] width 121 height 52
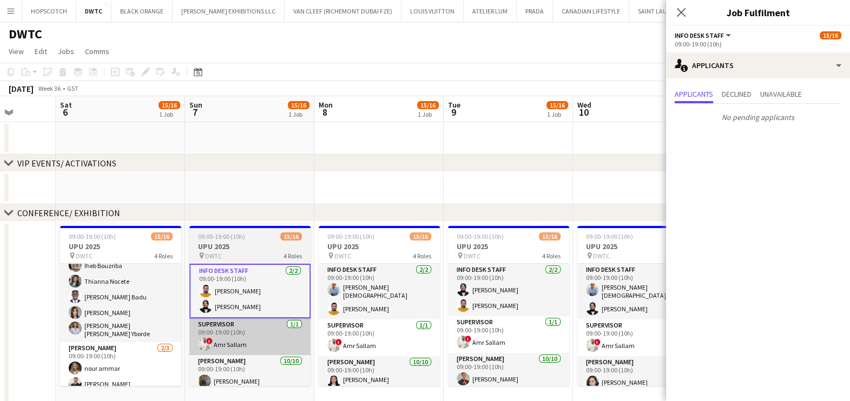
scroll to position [213, 0]
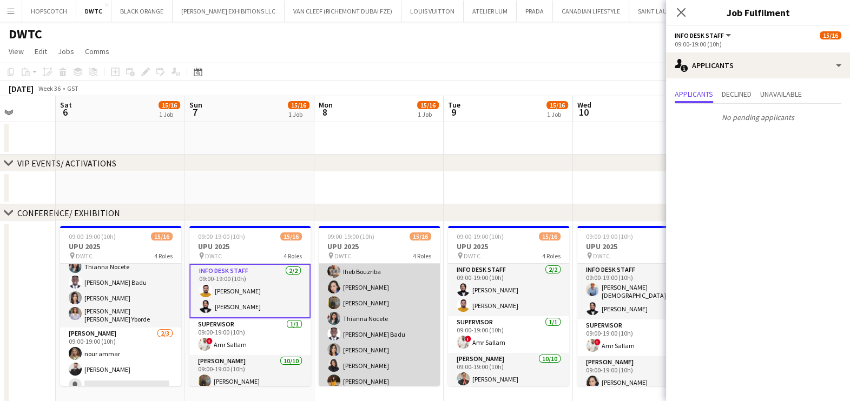
click at [373, 312] on app-card-role "Usher 10/10 09:00-19:00 (10h) Maria liza Espedang Muhammad Fayaz Iheb Bouzriba …" at bounding box center [379, 301] width 121 height 181
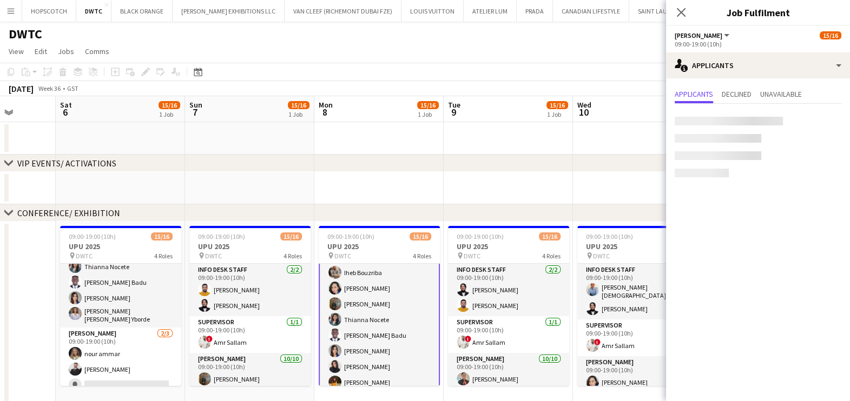
scroll to position [146, 0]
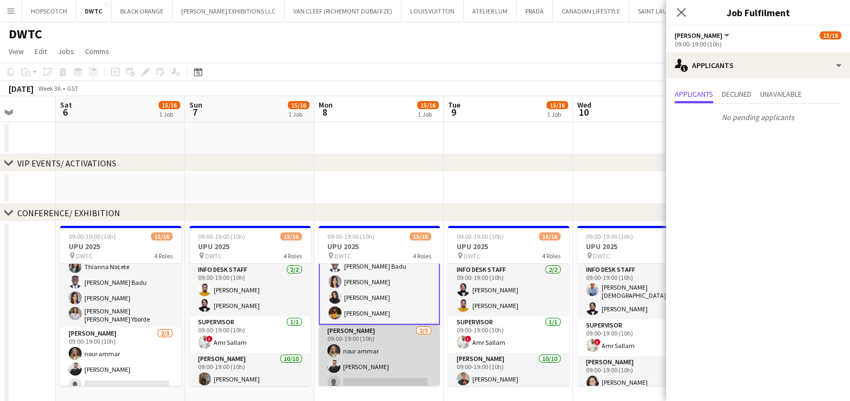
click at [360, 352] on app-card-role "Usher 2/3 09:00-19:00 (10h) nour ammar Radwan Jrish single-neutral-actions" at bounding box center [379, 359] width 121 height 68
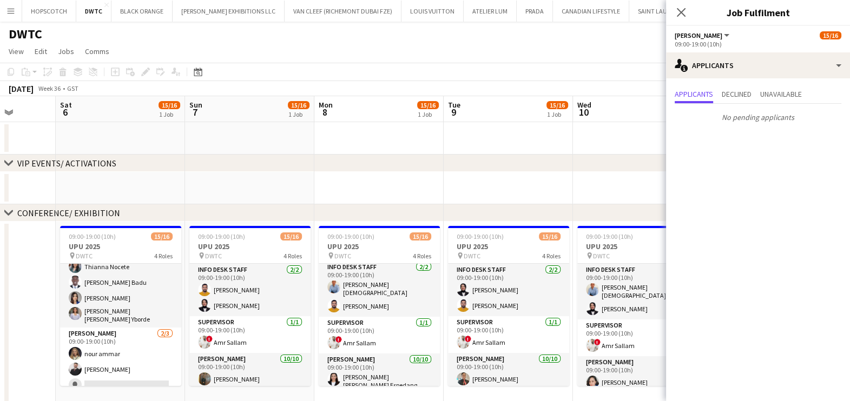
scroll to position [0, 0]
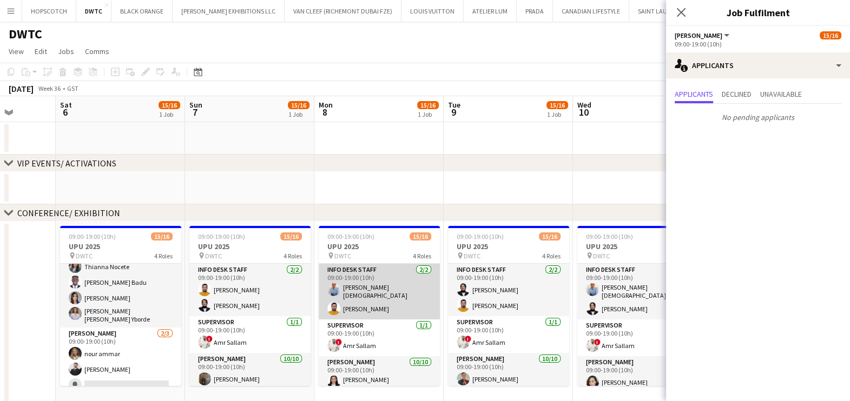
click at [363, 298] on app-card-role "Info desk staff 2/2 09:00-19:00 (10h) Lloyd Christian Gonzalo Adeel Ahmad" at bounding box center [379, 292] width 121 height 56
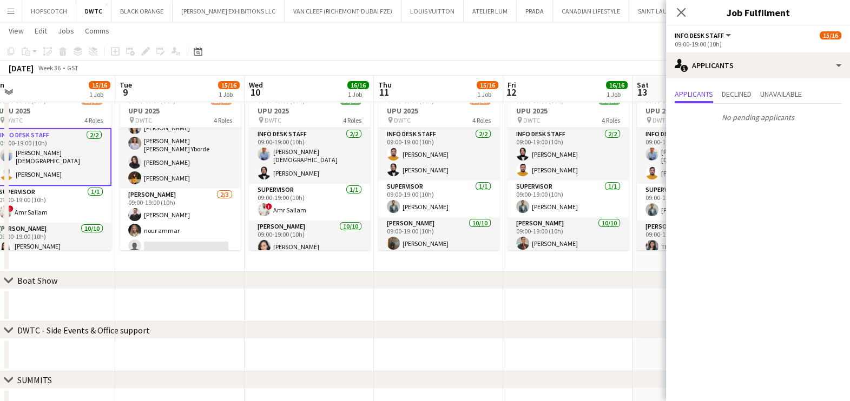
scroll to position [0, 457]
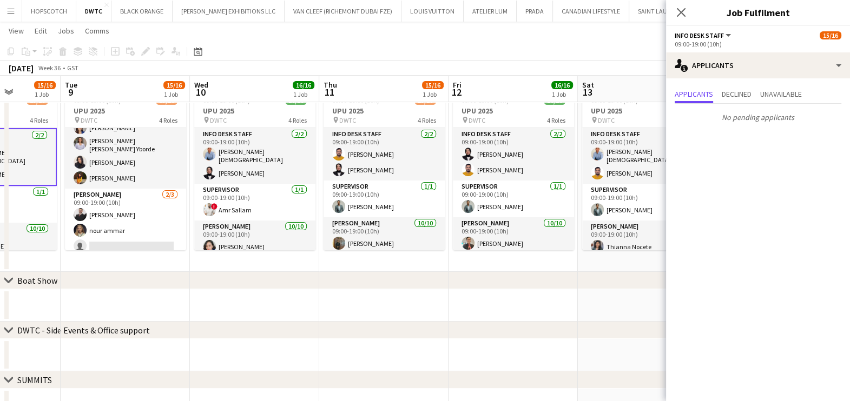
drag, startPoint x: 510, startPoint y: 246, endPoint x: 208, endPoint y: 247, distance: 301.9
click at [208, 247] on app-calendar-viewport "Fri 5 Sat 6 15/16 1 Job Sun 7 15/16 1 Job Mon 8 15/16 1 Job Tue 9 15/16 1 Job W…" at bounding box center [425, 238] width 850 height 663
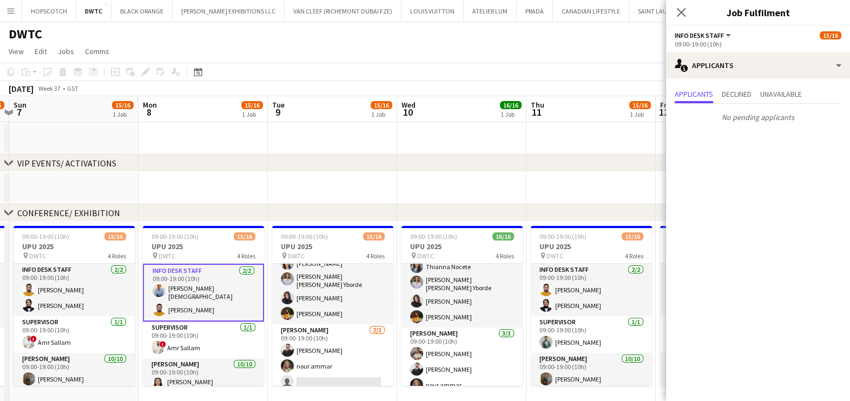
scroll to position [0, 335]
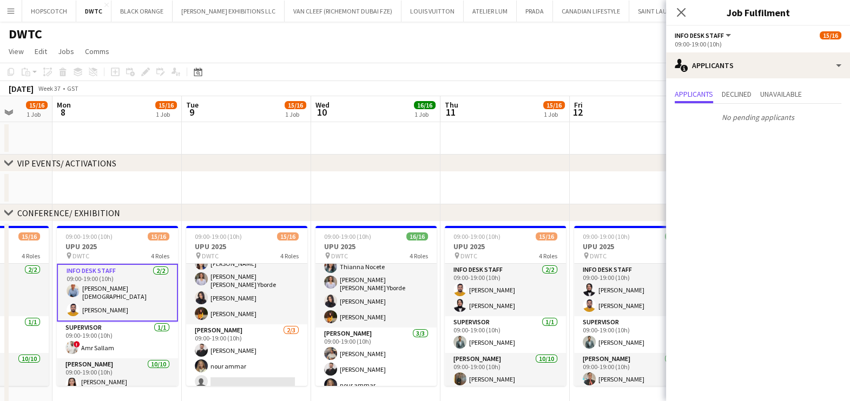
drag, startPoint x: 265, startPoint y: 172, endPoint x: 645, endPoint y: 173, distance: 380.3
click at [645, 173] on app-calendar-viewport "Fri 5 Sat 6 15/16 1 Job Sun 7 15/16 1 Job Mon 8 15/16 1 Job Tue 9 15/16 1 Job W…" at bounding box center [425, 401] width 850 height 610
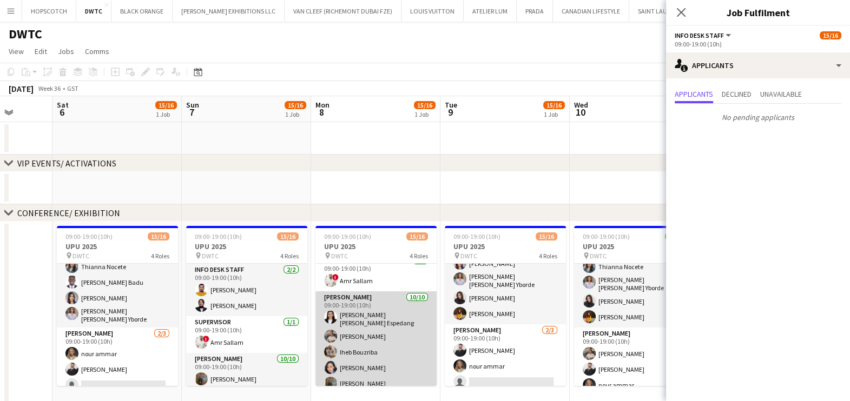
click at [357, 322] on app-card-role "Usher 10/10 09:00-19:00 (10h) Maria liza Espedang Muhammad Fayaz Iheb Bouzriba …" at bounding box center [375, 382] width 121 height 181
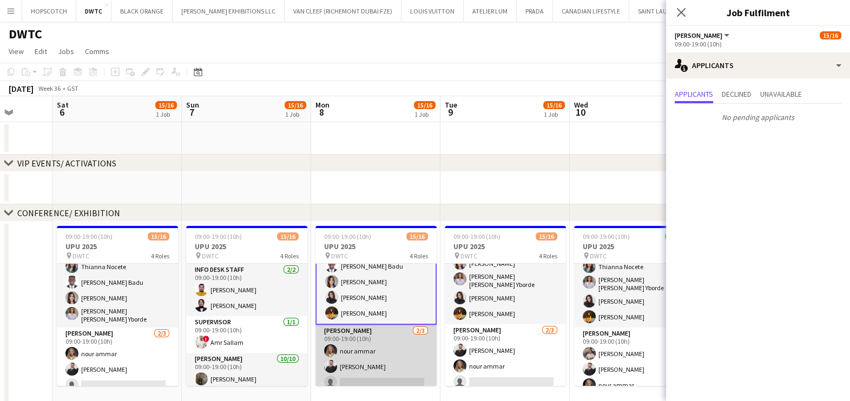
click at [381, 329] on app-card-role "Usher 2/3 09:00-19:00 (10h) nour ammar Radwan Jrish single-neutral-actions" at bounding box center [375, 359] width 121 height 68
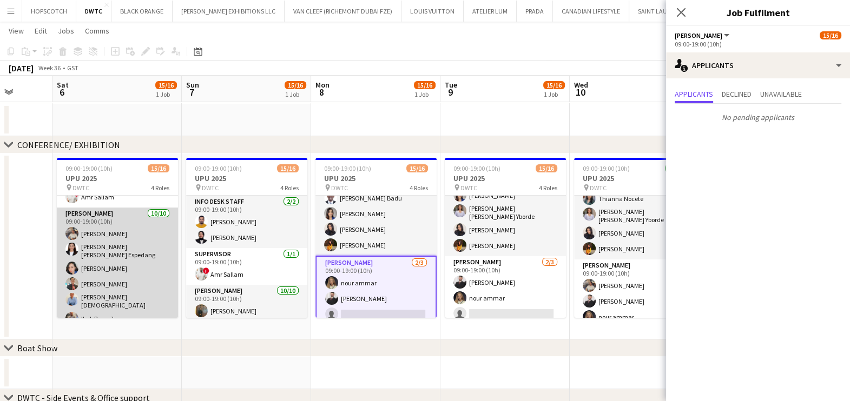
scroll to position [213, 0]
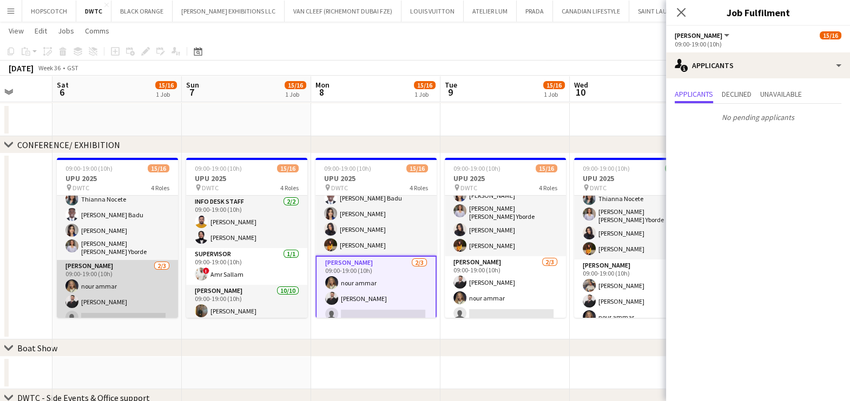
click at [118, 282] on app-card-role "Usher 2/3 09:00-19:00 (10h) nour ammar Radwan Jrish single-neutral-actions" at bounding box center [117, 294] width 121 height 68
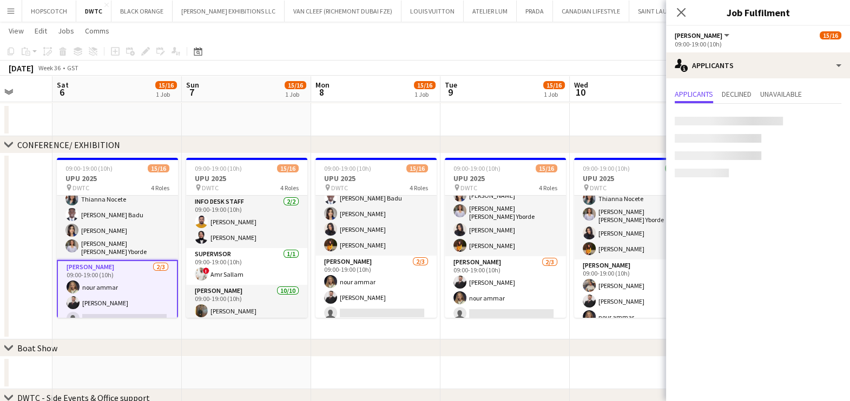
scroll to position [213, 0]
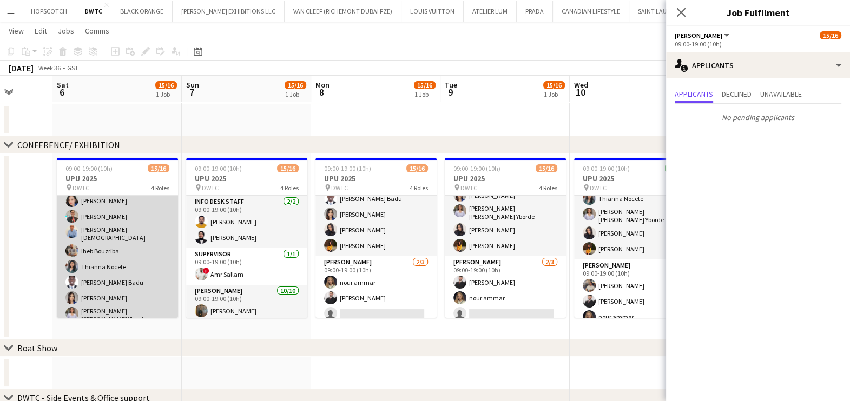
click at [124, 265] on app-card-role "Usher 10/10 09:00-19:00 (10h) Muhammad Fayaz Maria liza Espedang Cherubim Reyes…" at bounding box center [117, 234] width 121 height 188
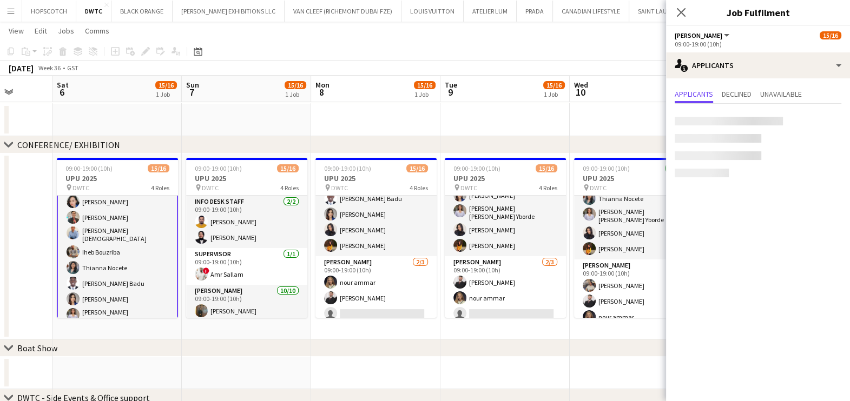
scroll to position [146, 0]
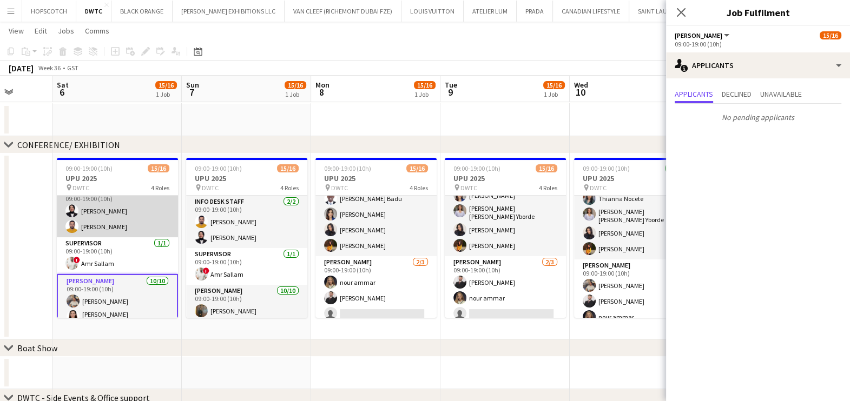
click at [108, 222] on app-card-role "Info desk staff 2/2 09:00-19:00 (10h) Fotima Naimova Adeel Ahmad" at bounding box center [117, 211] width 121 height 52
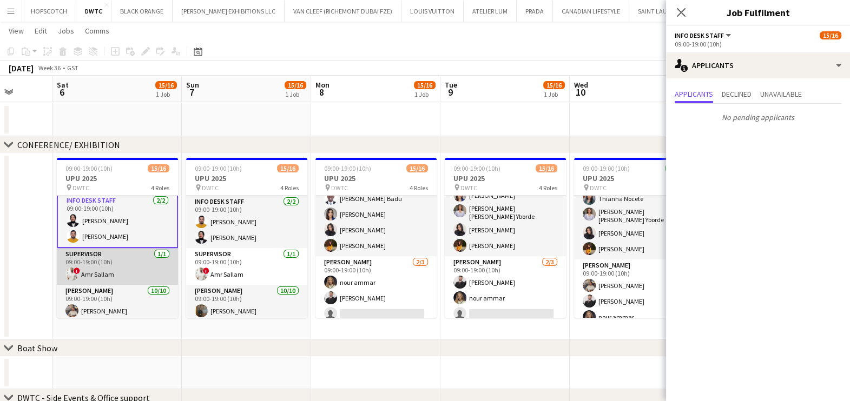
scroll to position [0, 0]
click at [77, 270] on span "!" at bounding box center [77, 273] width 6 height 6
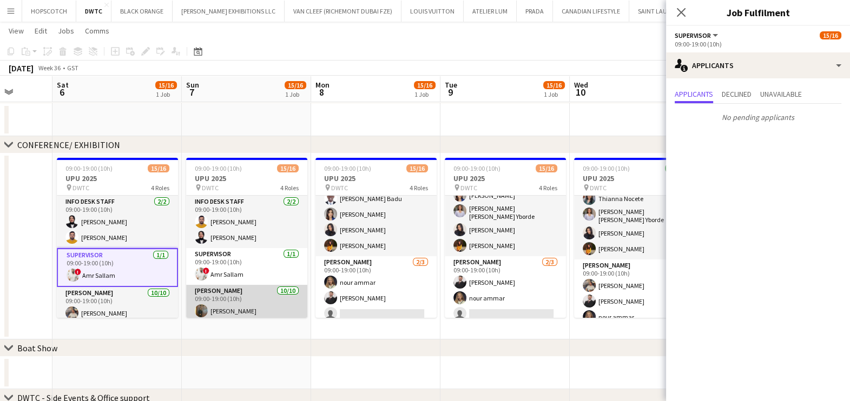
click at [212, 298] on app-card-role "Usher 10/10 09:00-19:00 (10h) Jevas Nangsi Iheb Bouzriba Maria liza Espedang Th…" at bounding box center [246, 375] width 121 height 181
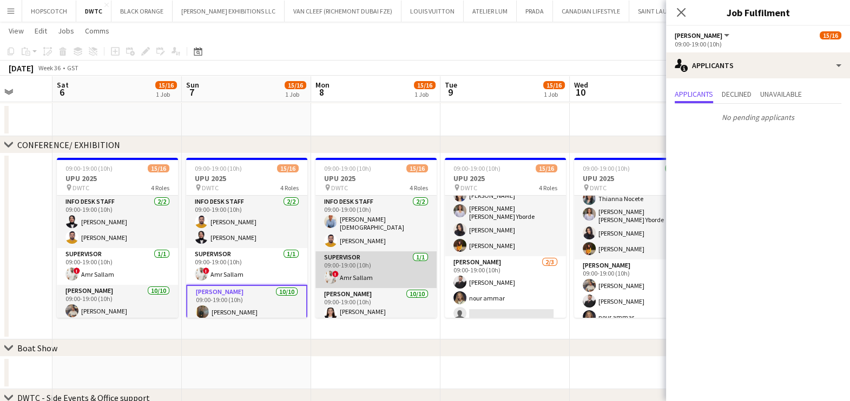
click at [381, 267] on app-card-role "Supervisor 1/1 09:00-19:00 (10h) ! Amr Sallam" at bounding box center [375, 270] width 121 height 37
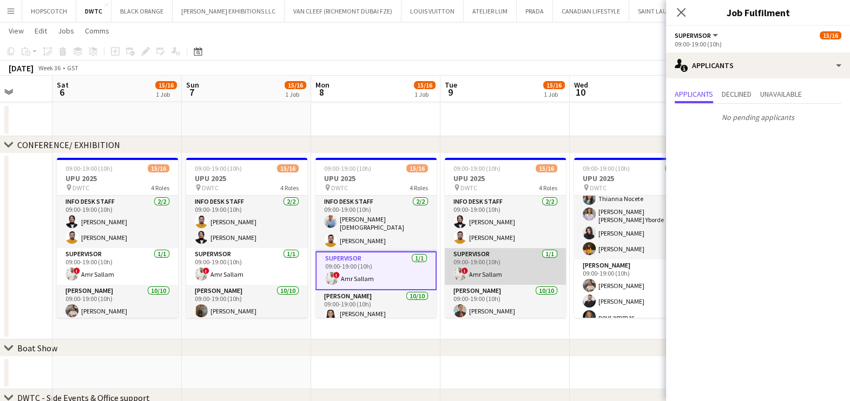
click at [496, 265] on app-card-role "Supervisor 1/1 09:00-19:00 (10h) ! Amr Sallam" at bounding box center [505, 266] width 121 height 37
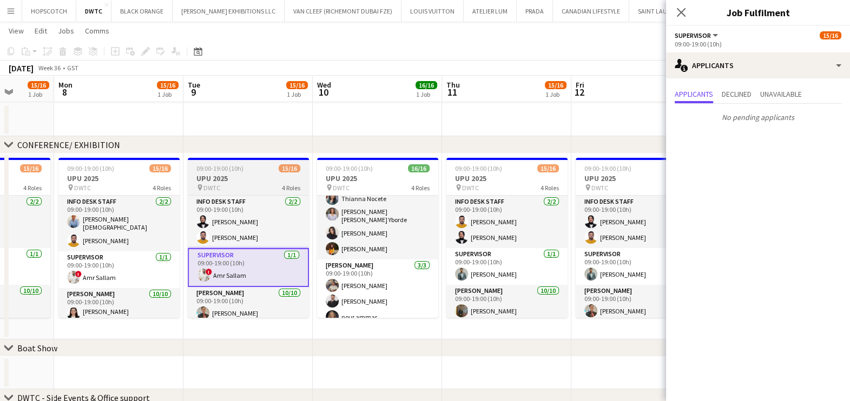
drag, startPoint x: 528, startPoint y: 265, endPoint x: 258, endPoint y: 270, distance: 270.5
click at [255, 270] on app-calendar-viewport "Thu 4 Fri 5 Sat 6 15/16 1 Job Sun 7 15/16 1 Job Mon 8 15/16 1 Job Tue 9 15/16 1…" at bounding box center [425, 306] width 850 height 663
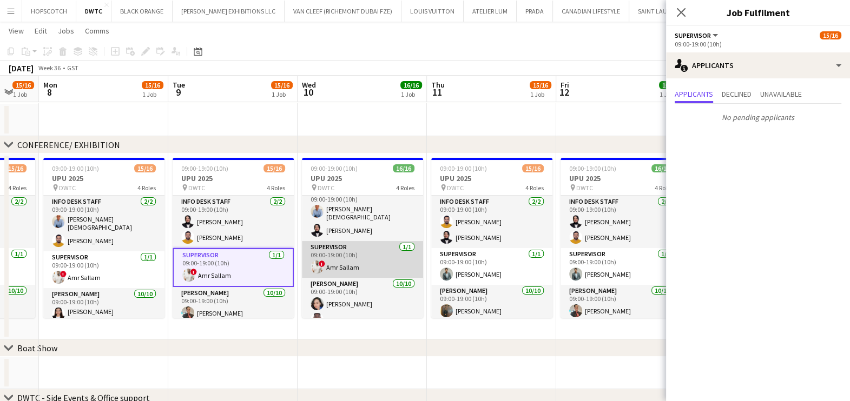
click at [373, 268] on app-card-role "Supervisor 1/1 09:00-19:00 (10h) ! Amr Sallam" at bounding box center [362, 259] width 121 height 37
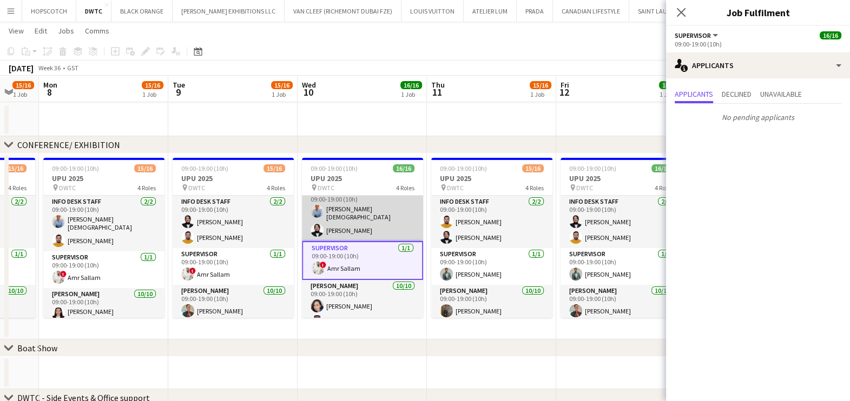
click at [362, 213] on app-card-role "Info desk staff 2/2 09:00-19:00 (10h) Lloyd Christian Gonzalo Fotima Naimova" at bounding box center [362, 214] width 121 height 56
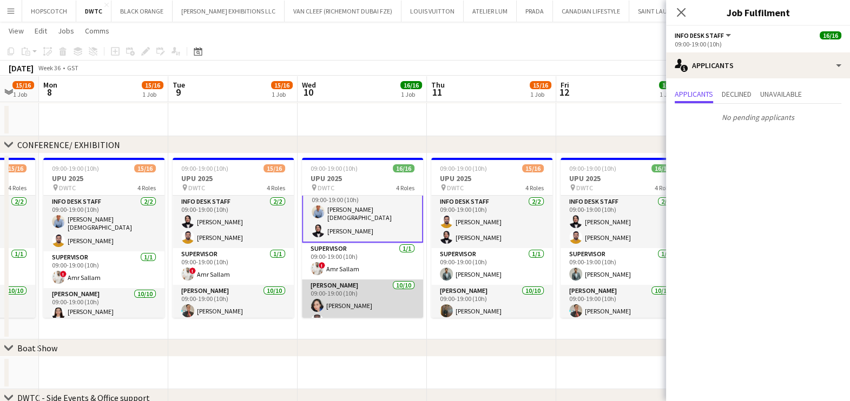
click at [359, 294] on app-card-role "Usher 10/10 09:00-19:00 (10h) Cherubim Reyes Andy Agyemang Badu Jevas Nangsi Ih…" at bounding box center [362, 372] width 121 height 184
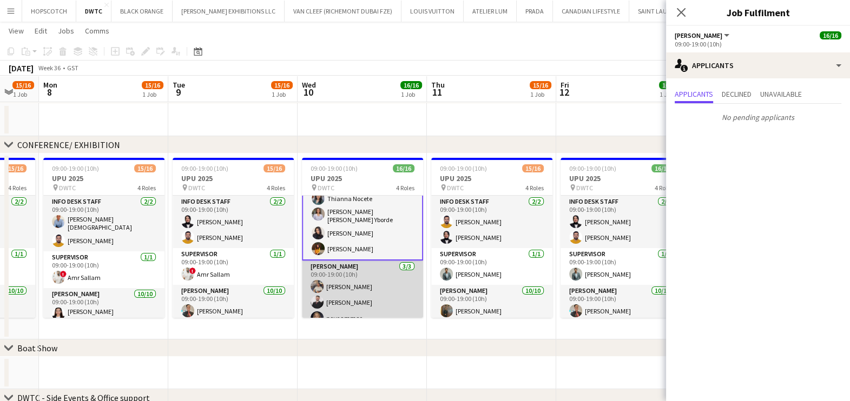
click at [359, 291] on app-card-role "Usher 3/3 09:00-19:00 (10h) Muhammad Fayaz Radwan Jrish nour ammar" at bounding box center [362, 295] width 121 height 68
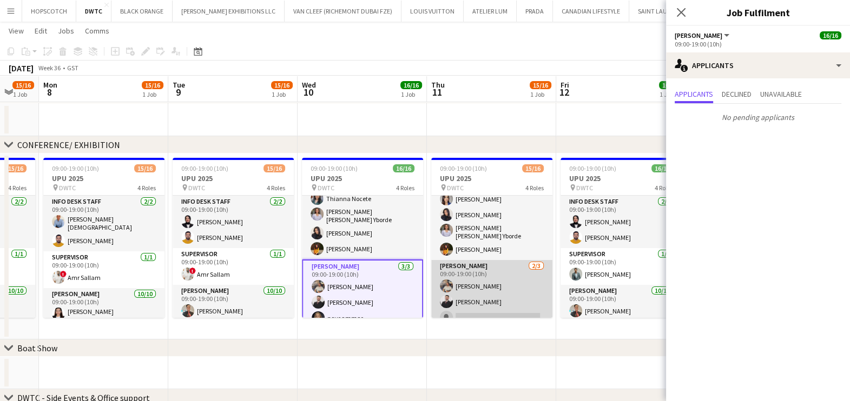
click at [479, 285] on app-card-role "Usher 2/3 09:00-19:00 (10h) Muhammad Fayaz Radwan Jrish single-neutral-actions" at bounding box center [491, 294] width 121 height 68
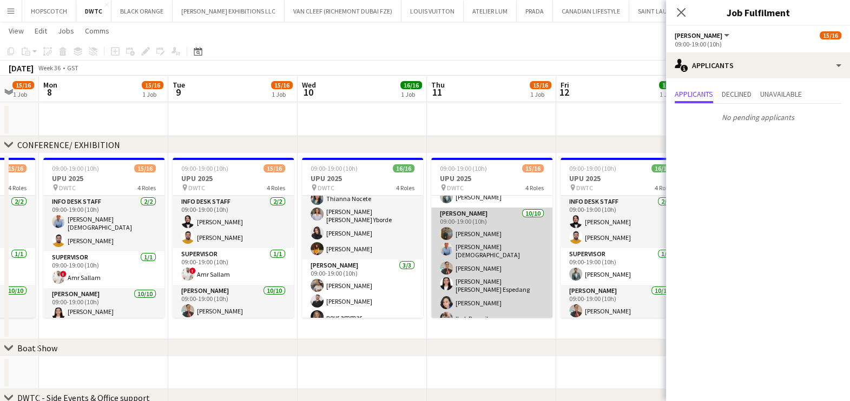
click at [486, 280] on app-card-role "Usher 10/10 09:00-19:00 (10h) Jevas Nangsi Lloyd Christian Gonzalo Albert Arroy…" at bounding box center [491, 302] width 121 height 188
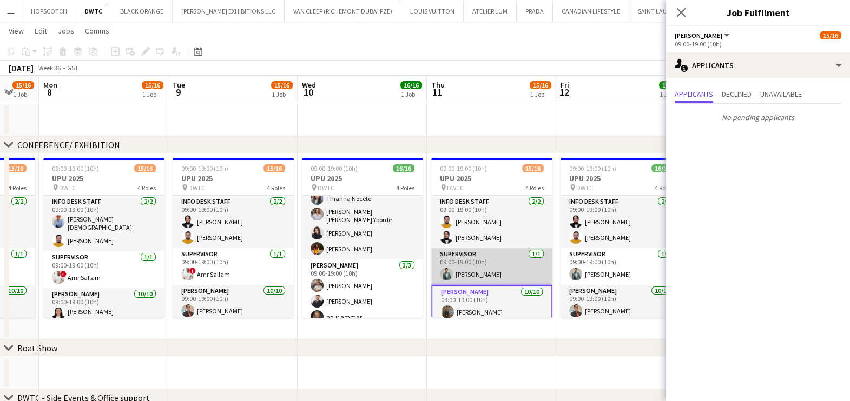
click at [488, 258] on app-card-role "Supervisor 1/1 09:00-19:00 (10h) Jefferson Manubay" at bounding box center [491, 266] width 121 height 37
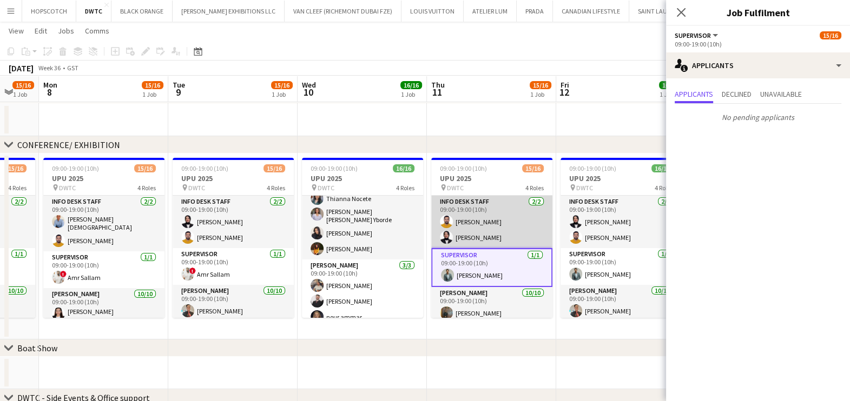
click at [490, 224] on app-card-role "Info desk staff 2/2 09:00-19:00 (10h) Adeel Ahmad Fotima Naimova" at bounding box center [491, 222] width 121 height 52
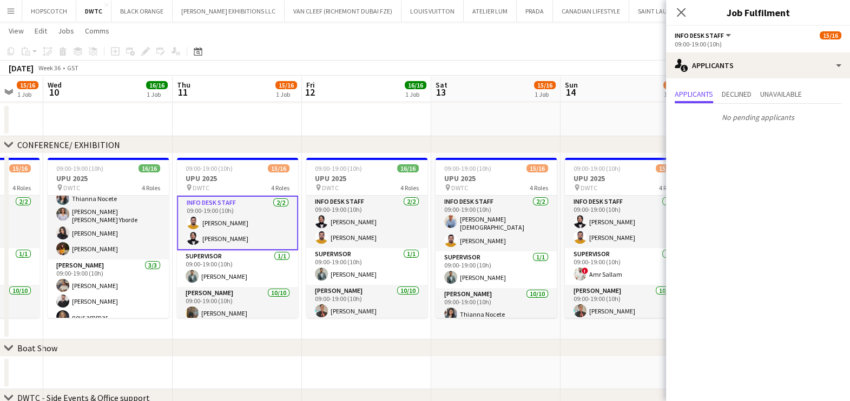
drag, startPoint x: 368, startPoint y: 236, endPoint x: 120, endPoint y: 245, distance: 247.9
click at [121, 245] on app-calendar-viewport "Sat 6 15/16 1 Job Sun 7 15/16 1 Job Mon 8 15/16 1 Job Tue 9 15/16 1 Job Wed 10 …" at bounding box center [425, 306] width 850 height 663
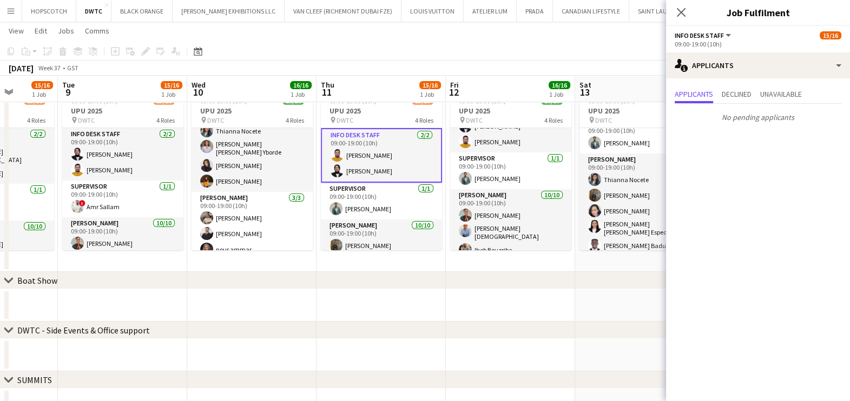
drag, startPoint x: 254, startPoint y: 204, endPoint x: 530, endPoint y: 211, distance: 276.0
click at [530, 211] on app-calendar-viewport "Sat 6 15/16 1 Job Sun 7 15/16 1 Job Mon 8 15/16 1 Job Tue 9 15/16 1 Job Wed 10 …" at bounding box center [425, 238] width 850 height 663
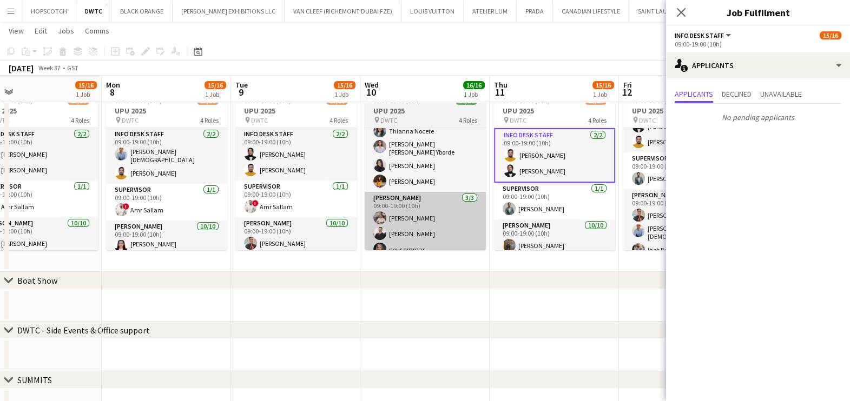
drag, startPoint x: 284, startPoint y: 214, endPoint x: 504, endPoint y: 215, distance: 219.6
click at [511, 215] on app-calendar-viewport "Fri 5 Sat 6 15/16 1 Job Sun 7 15/16 1 Job Mon 8 15/16 1 Job Tue 9 15/16 1 Job W…" at bounding box center [425, 238] width 850 height 663
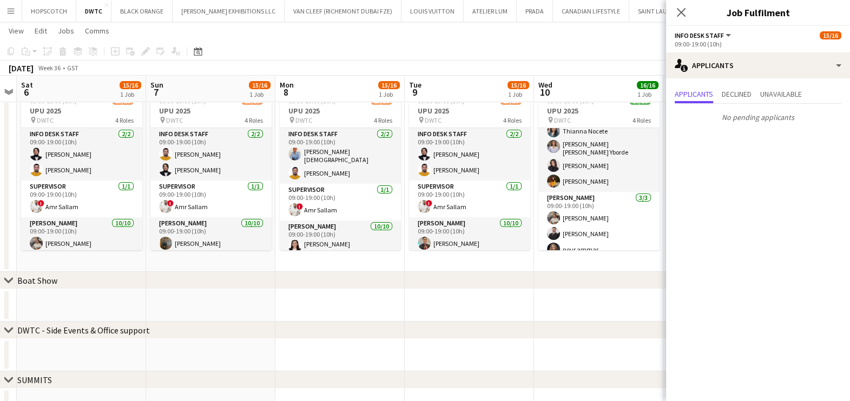
drag, startPoint x: 319, startPoint y: 215, endPoint x: 552, endPoint y: 219, distance: 232.6
click at [552, 219] on app-calendar-viewport "Thu 4 Fri 5 Sat 6 15/16 1 Job Sun 7 15/16 1 Job Mon 8 15/16 1 Job Tue 9 15/16 1…" at bounding box center [425, 238] width 850 height 663
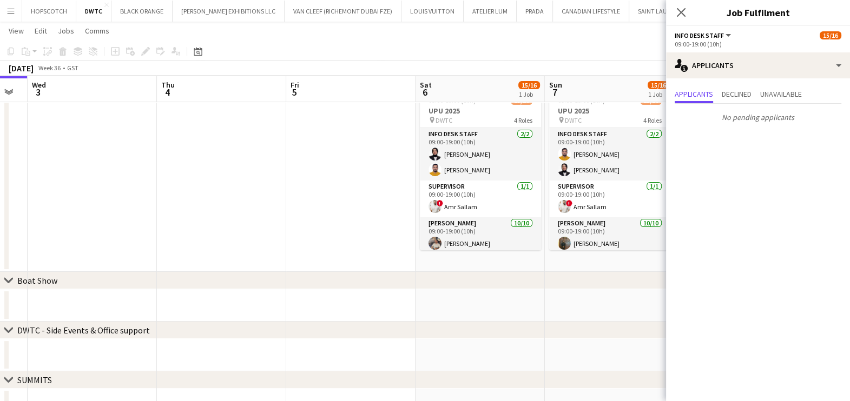
drag, startPoint x: 276, startPoint y: 219, endPoint x: 544, endPoint y: 219, distance: 268.3
click at [545, 219] on app-calendar-viewport "Mon 1 Tue 2 Wed 3 Thu 4 Fri 5 Sat 6 15/16 1 Job Sun 7 15/16 1 Job Mon 8 15/16 1…" at bounding box center [425, 238] width 850 height 663
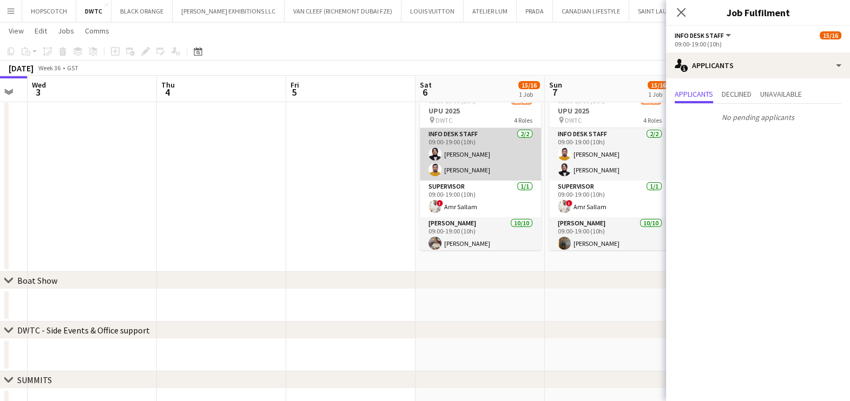
click at [466, 162] on app-card-role "Info desk staff 2/2 09:00-19:00 (10h) Fotima Naimova Adeel Ahmad" at bounding box center [480, 154] width 121 height 52
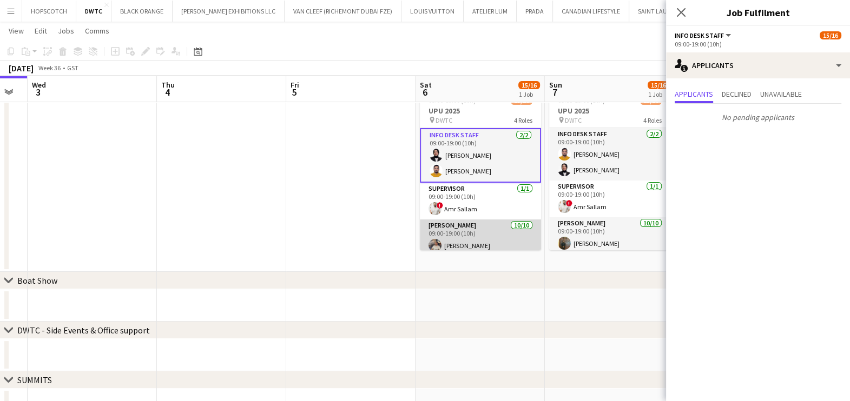
click at [471, 237] on app-card-role "Usher 10/10 09:00-19:00 (10h) Muhammad Fayaz Maria liza Espedang Cherubim Reyes…" at bounding box center [480, 314] width 121 height 188
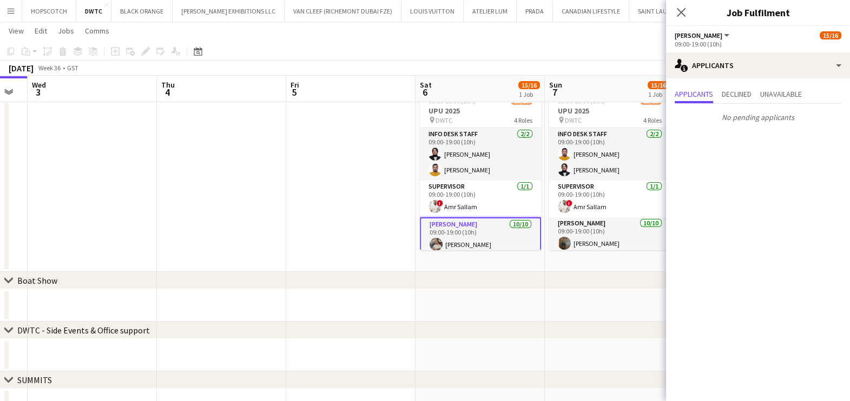
click at [367, 195] on app-date-cell at bounding box center [350, 179] width 129 height 186
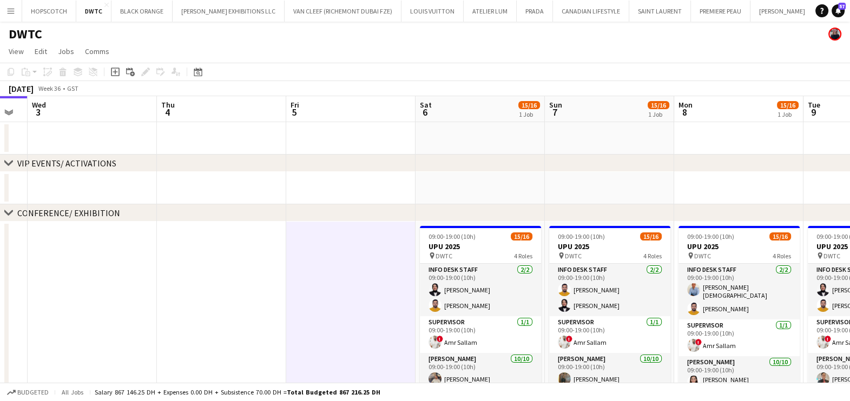
click at [26, 35] on h1 "DWTC" at bounding box center [26, 34] width 34 height 16
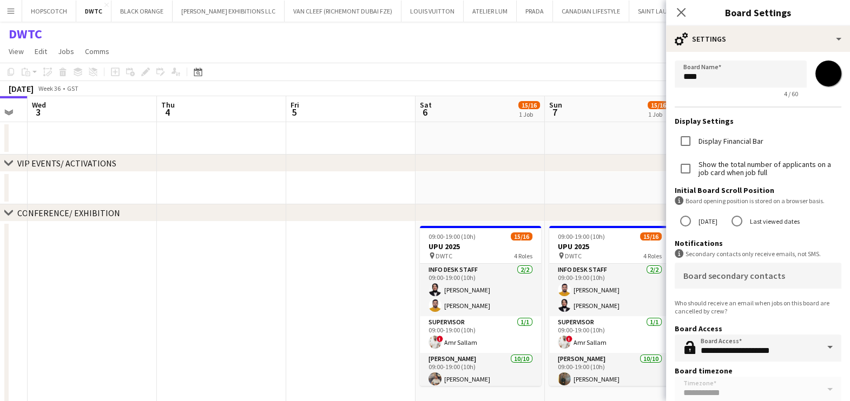
drag, startPoint x: 374, startPoint y: 358, endPoint x: 378, endPoint y: 351, distance: 7.7
click at [375, 358] on app-date-cell at bounding box center [350, 315] width 129 height 186
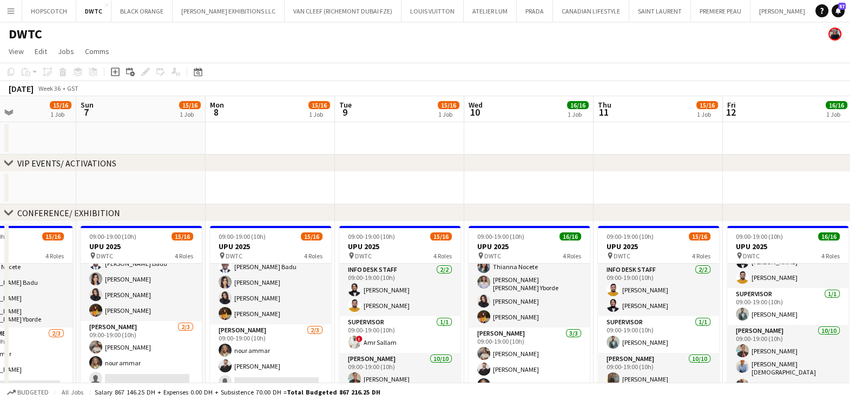
drag, startPoint x: 737, startPoint y: 326, endPoint x: 254, endPoint y: 327, distance: 483.1
click at [254, 327] on app-calendar-viewport "Wed 3 Thu 4 Fri 5 Sat 6 15/16 1 Job Sun 7 15/16 1 Job Mon 8 15/16 1 Job Tue 9 1…" at bounding box center [425, 401] width 850 height 610
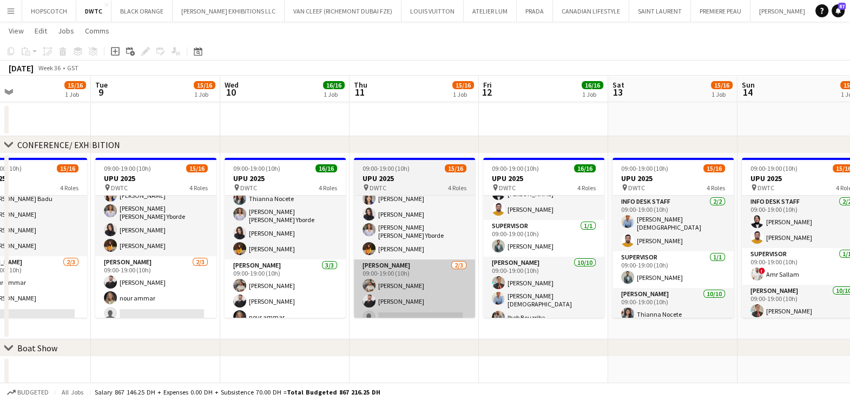
drag, startPoint x: 646, startPoint y: 327, endPoint x: 293, endPoint y: 316, distance: 353.4
click at [294, 318] on app-calendar-viewport "Fri 5 Sat 6 15/16 1 Job Sun 7 15/16 1 Job Mon 8 15/16 1 Job Tue 9 15/16 1 Job W…" at bounding box center [425, 306] width 850 height 663
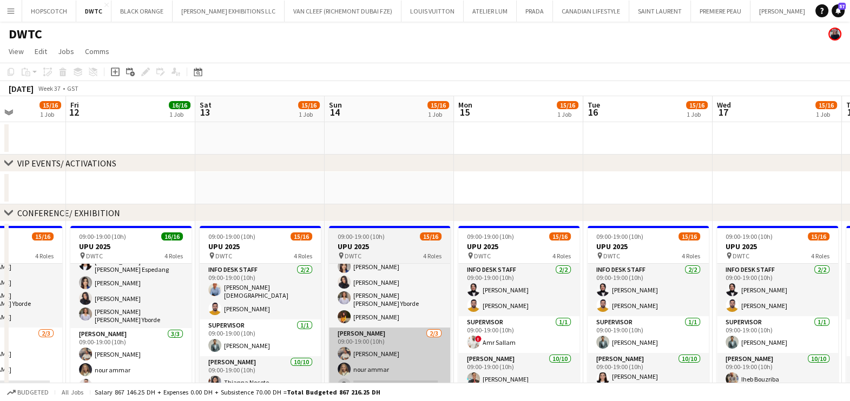
drag, startPoint x: 659, startPoint y: 322, endPoint x: 328, endPoint y: 321, distance: 331.1
click at [307, 321] on app-calendar-viewport "Mon 8 15/16 1 Job Tue 9 15/16 1 Job Wed 10 16/16 1 Job Thu 11 15/16 1 Job Fri 1…" at bounding box center [425, 401] width 850 height 610
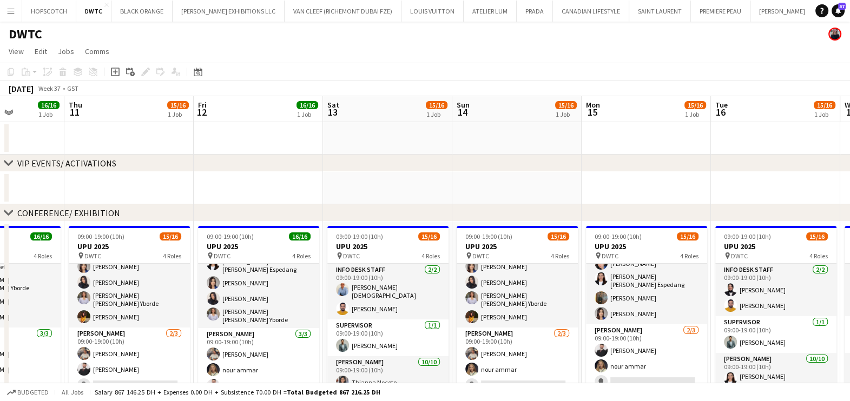
drag, startPoint x: 355, startPoint y: 188, endPoint x: 810, endPoint y: 196, distance: 454.5
click at [810, 195] on app-calendar-viewport "Mon 8 15/16 1 Job Tue 9 15/16 1 Job Wed 10 16/16 1 Job Thu 11 15/16 1 Job Fri 1…" at bounding box center [425, 401] width 850 height 610
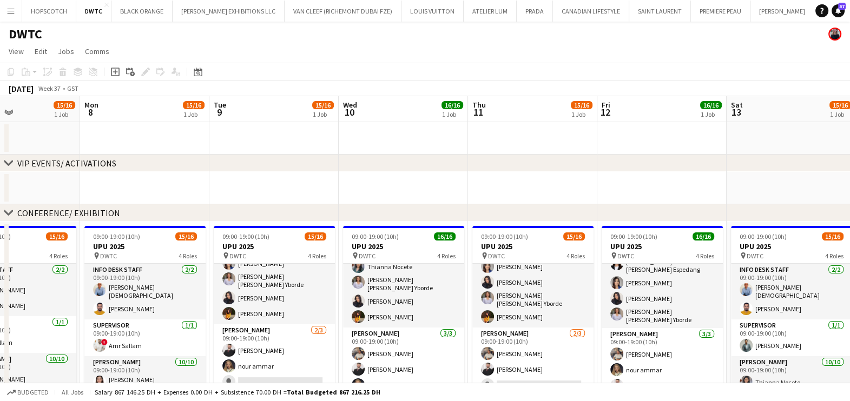
drag, startPoint x: 268, startPoint y: 200, endPoint x: 338, endPoint y: 192, distance: 70.3
click at [749, 203] on app-calendar-viewport "Fri 5 Sat 6 15/16 1 Job Sun 7 15/16 1 Job Mon 8 15/16 1 Job Tue 9 15/16 1 Job W…" at bounding box center [425, 401] width 850 height 610
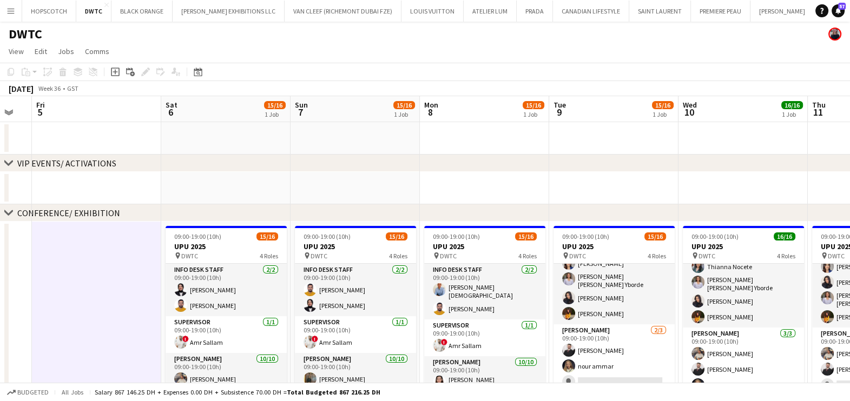
drag, startPoint x: 321, startPoint y: 192, endPoint x: 575, endPoint y: 212, distance: 255.0
click at [761, 214] on div "chevron-right VIP EVENTS/ ACTIVATIONS chevron-right CONFERENCE/ EXHIBITION chev…" at bounding box center [425, 401] width 850 height 610
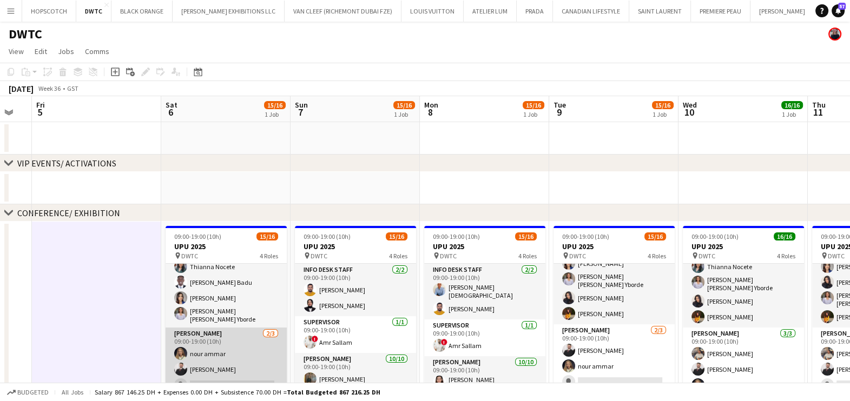
click at [206, 349] on app-card-role "Usher 2/3 09:00-19:00 (10h) nour ammar Radwan Jrish single-neutral-actions" at bounding box center [226, 362] width 121 height 68
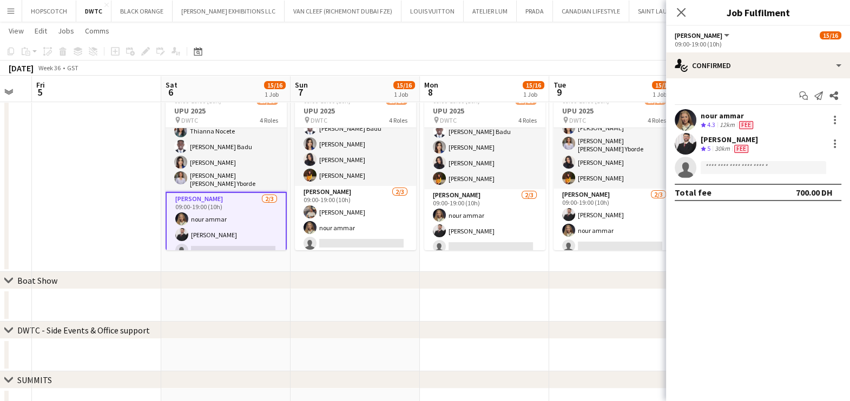
scroll to position [214, 0]
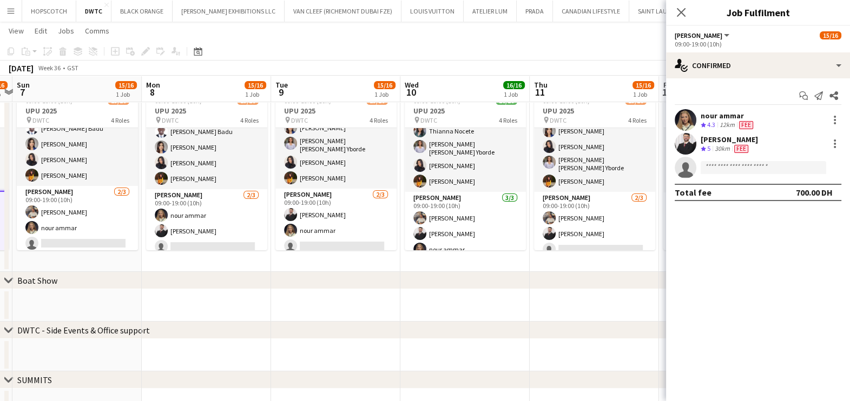
drag, startPoint x: 433, startPoint y: 257, endPoint x: 30, endPoint y: 258, distance: 402.5
click at [0, 257] on html "Menu Boards Boards Boards All jobs Status Workforce Workforce My Workforce Recr…" at bounding box center [425, 227] width 850 height 724
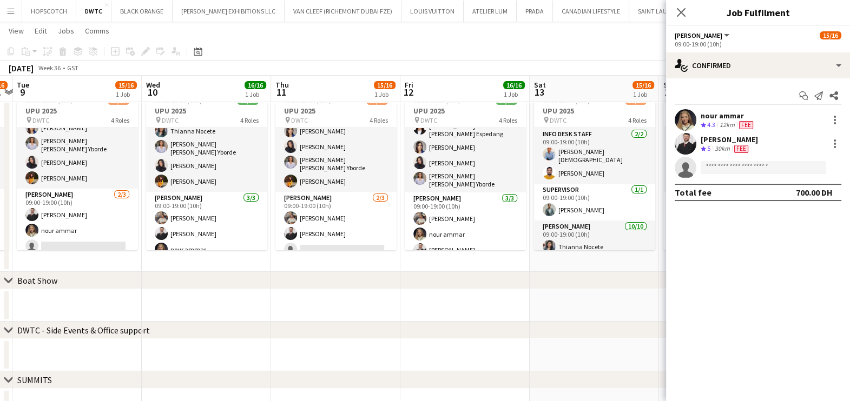
scroll to position [0, 375]
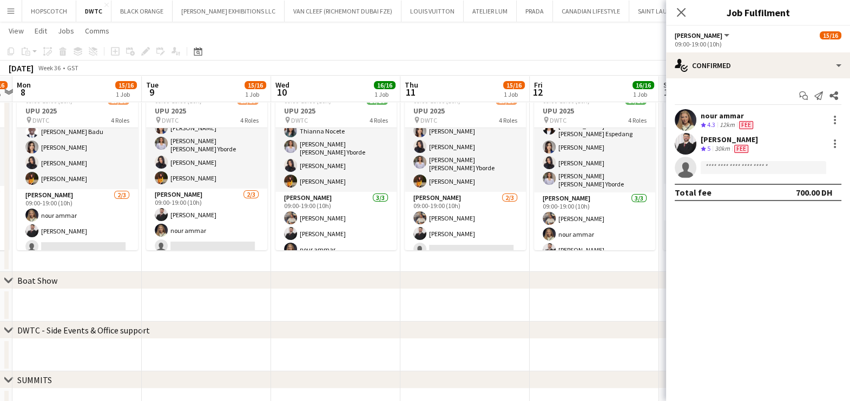
drag, startPoint x: 460, startPoint y: 273, endPoint x: 113, endPoint y: 270, distance: 347.3
click at [61, 267] on div "chevron-right VIP EVENTS/ ACTIVATIONS chevron-right CONFERENCE/ EXHIBITION chev…" at bounding box center [425, 238] width 850 height 663
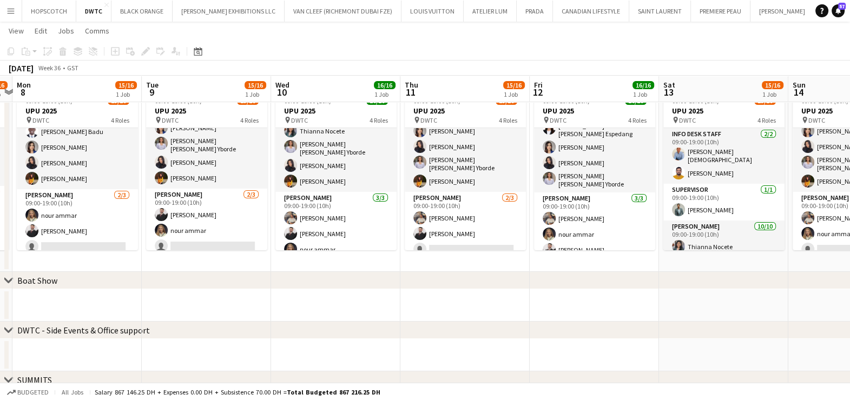
scroll to position [213, 0]
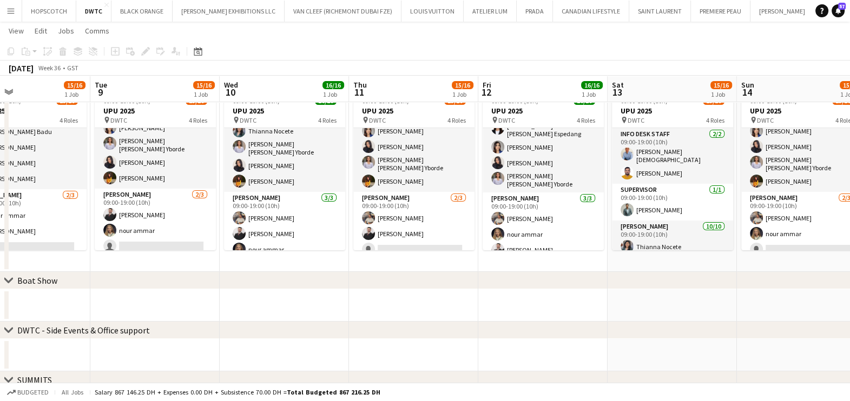
drag, startPoint x: 490, startPoint y: 259, endPoint x: 392, endPoint y: 263, distance: 98.0
click at [198, 260] on app-calendar-viewport "Fri 5 Sat 6 15/16 1 Job Sun 7 15/16 1 Job Mon 8 15/16 1 Job Tue 9 15/16 1 Job W…" at bounding box center [425, 238] width 850 height 663
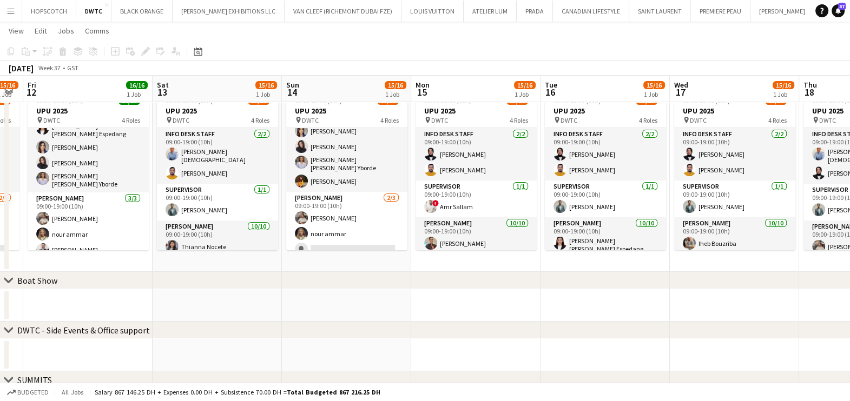
drag, startPoint x: 598, startPoint y: 263, endPoint x: 332, endPoint y: 256, distance: 266.2
click at [267, 248] on app-calendar-viewport "Tue 9 15/16 1 Job Wed 10 16/16 1 Job Thu 11 15/16 1 Job Fri 12 16/16 1 Job Sat …" at bounding box center [425, 238] width 850 height 663
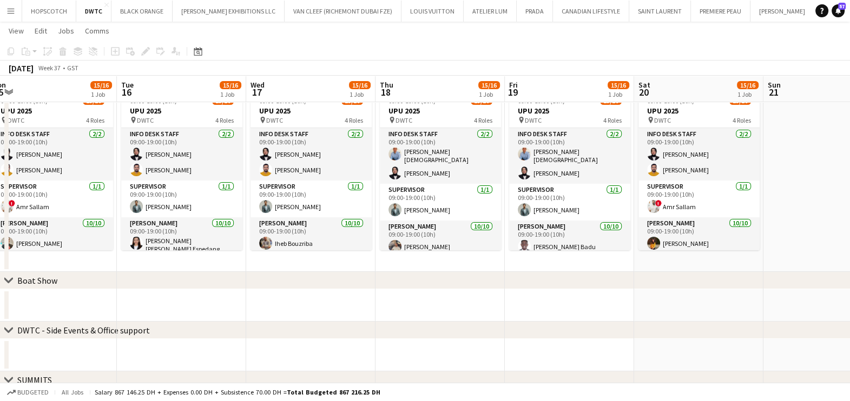
drag, startPoint x: 563, startPoint y: 260, endPoint x: 647, endPoint y: 266, distance: 84.6
click at [266, 261] on app-calendar-viewport "Fri 12 16/16 1 Job Sat 13 15/16 1 Job Sun 14 15/16 1 Job Mon 15 15/16 1 Job Tue…" at bounding box center [425, 238] width 850 height 663
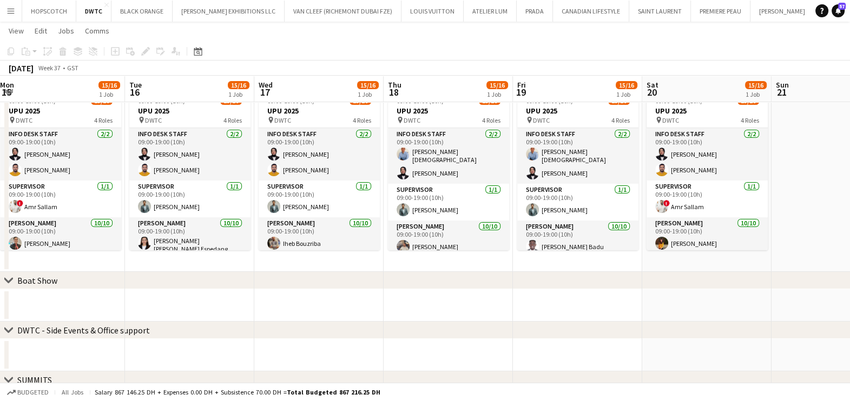
scroll to position [0, 463]
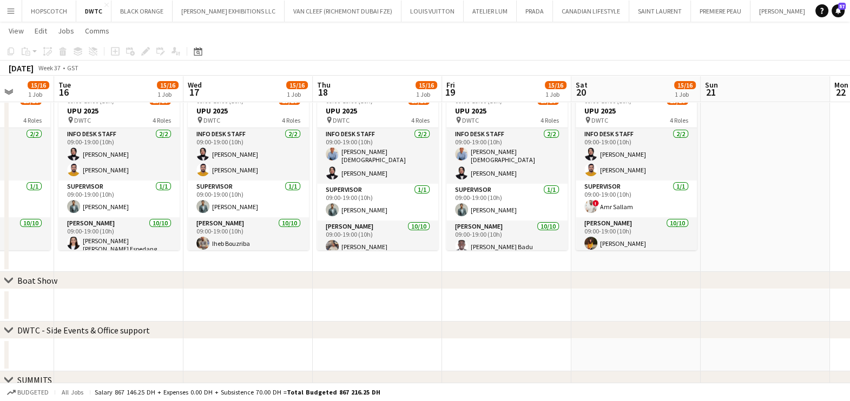
drag, startPoint x: 584, startPoint y: 266, endPoint x: 457, endPoint y: 266, distance: 127.7
click at [457, 266] on app-calendar-viewport "Fri 12 16/16 1 Job Sat 13 15/16 1 Job Sun 14 15/16 1 Job Mon 15 15/16 1 Job Tue…" at bounding box center [425, 238] width 850 height 663
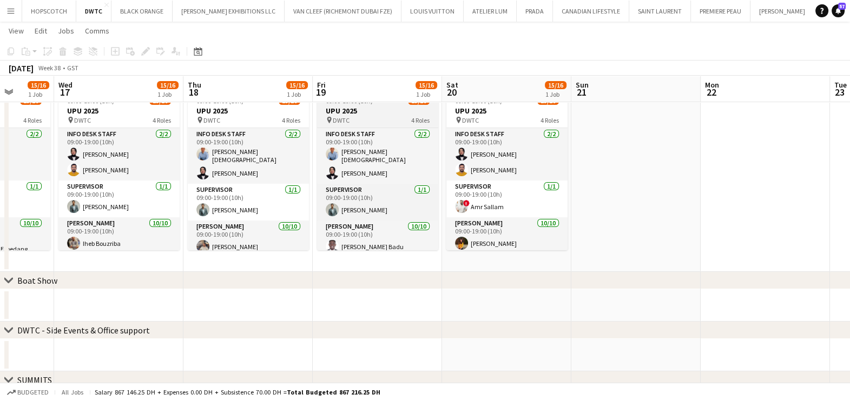
click at [336, 105] on app-job-card "09:00-19:00 (10h) 15/16 UPU 2025 pin DWTC 4 Roles Info desk staff 2/2 09:00-19:…" at bounding box center [377, 170] width 121 height 160
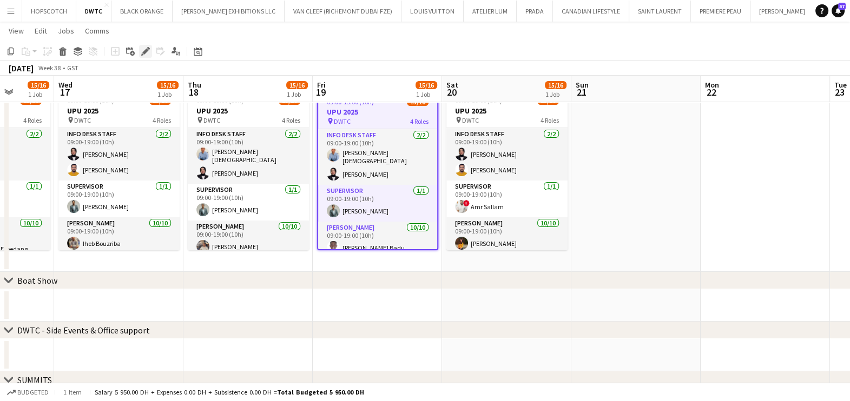
click at [144, 49] on icon "Edit" at bounding box center [145, 51] width 9 height 9
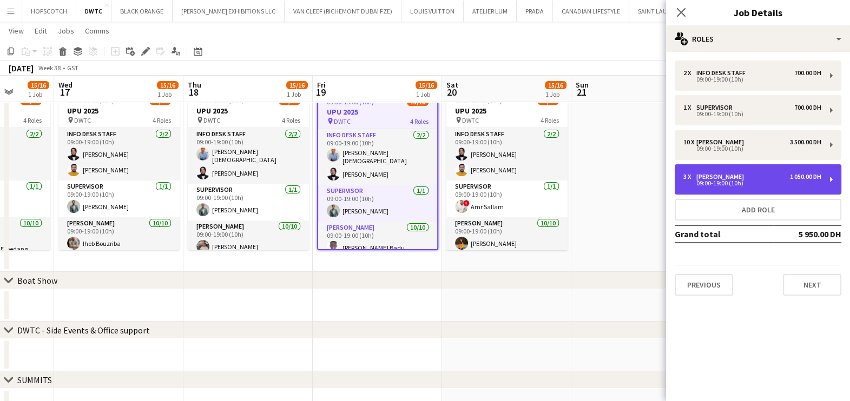
click at [730, 181] on div "09:00-19:00 (10h)" at bounding box center [752, 183] width 138 height 5
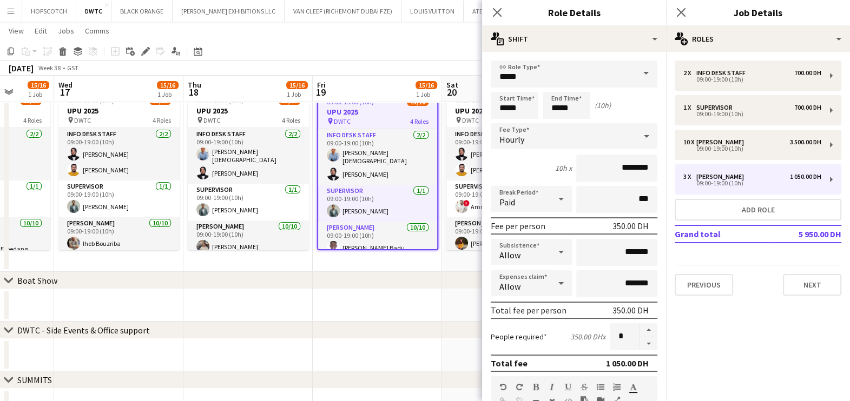
click at [323, 298] on app-date-cell at bounding box center [377, 305] width 129 height 32
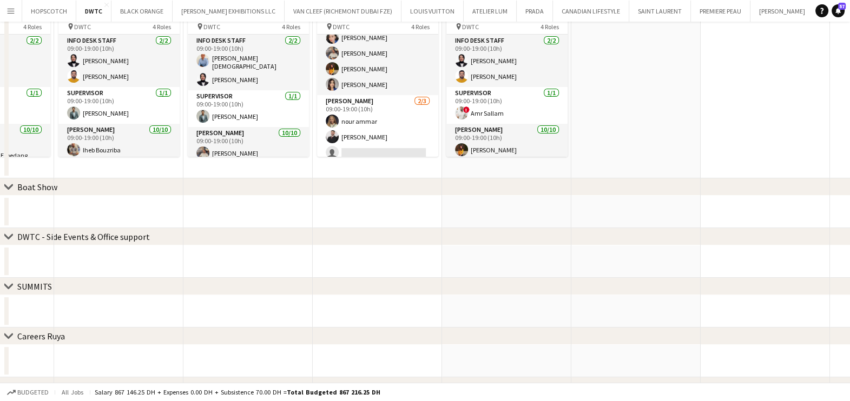
scroll to position [270, 0]
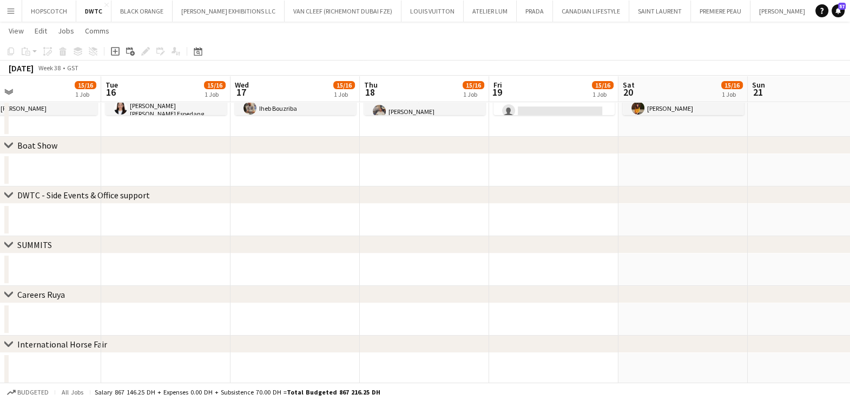
drag, startPoint x: 412, startPoint y: 224, endPoint x: 859, endPoint y: 228, distance: 446.9
click at [850, 228] on html "Menu Boards Boards Boards All jobs Status Workforce Workforce My Workforce Recr…" at bounding box center [425, 92] width 850 height 724
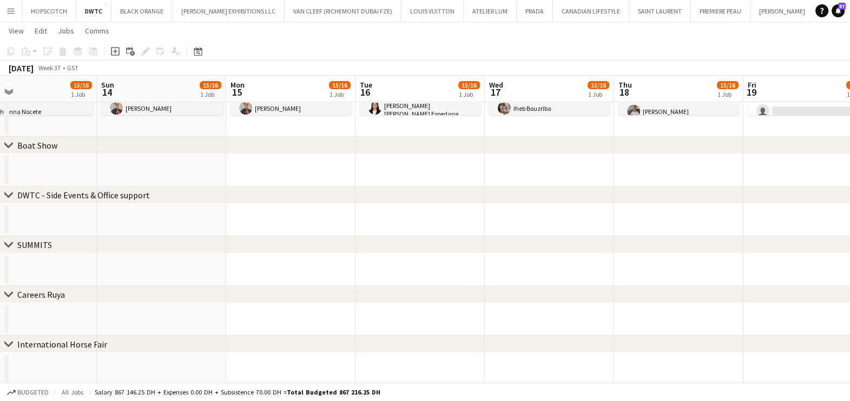
scroll to position [0, 299]
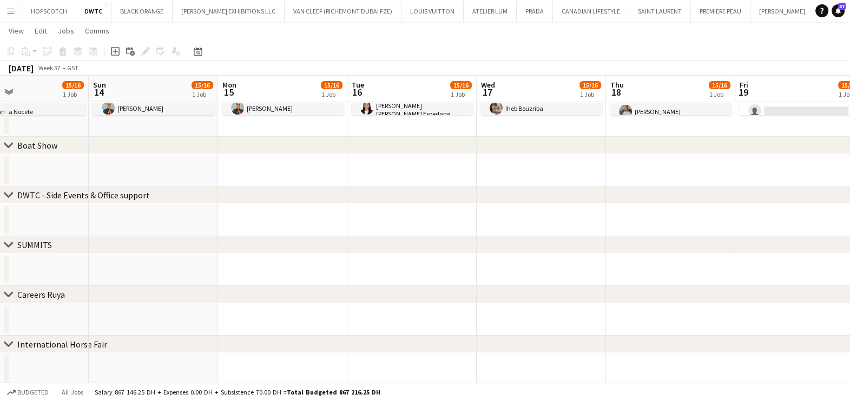
drag, startPoint x: 298, startPoint y: 212, endPoint x: 855, endPoint y: 214, distance: 557.2
click at [850, 214] on html "Menu Boards Boards Boards All jobs Status Workforce Workforce My Workforce Recr…" at bounding box center [425, 92] width 850 height 724
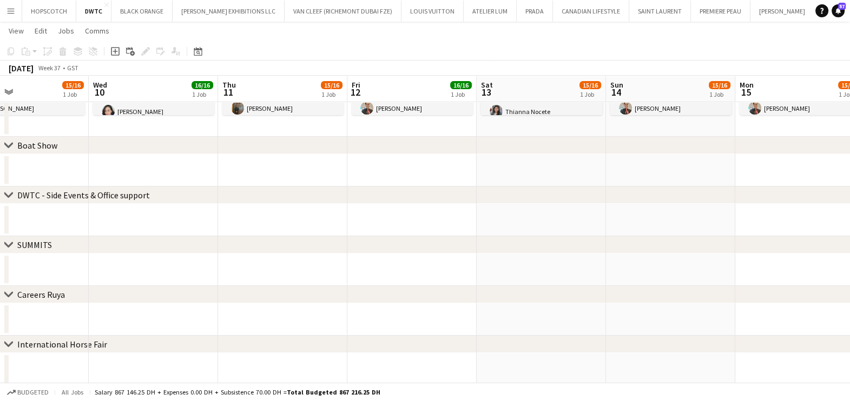
drag, startPoint x: 654, startPoint y: 240, endPoint x: 682, endPoint y: 233, distance: 28.9
click at [775, 240] on div "chevron-right VIP EVENTS/ ACTIVATIONS chevron-right CONFERENCE/ EXHIBITION chev…" at bounding box center [425, 143] width 850 height 584
drag, startPoint x: 285, startPoint y: 147, endPoint x: 697, endPoint y: 151, distance: 411.7
click at [699, 151] on div "chevron-right Boat Show" at bounding box center [425, 145] width 850 height 17
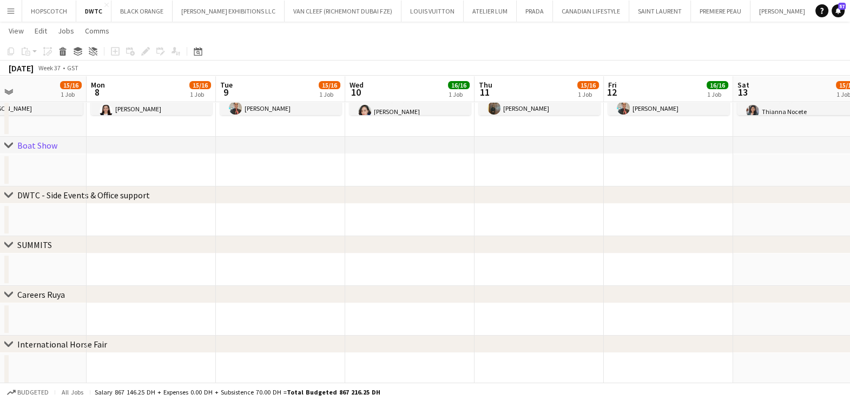
drag, startPoint x: 351, startPoint y: 117, endPoint x: 744, endPoint y: 126, distance: 393.4
click at [749, 127] on app-calendar-viewport "Fri 5 Sat 6 Sun 7 15/16 1 Job Mon 8 15/16 1 Job Tue 9 15/16 1 Job Wed 10 16/16 …" at bounding box center [425, 103] width 850 height 663
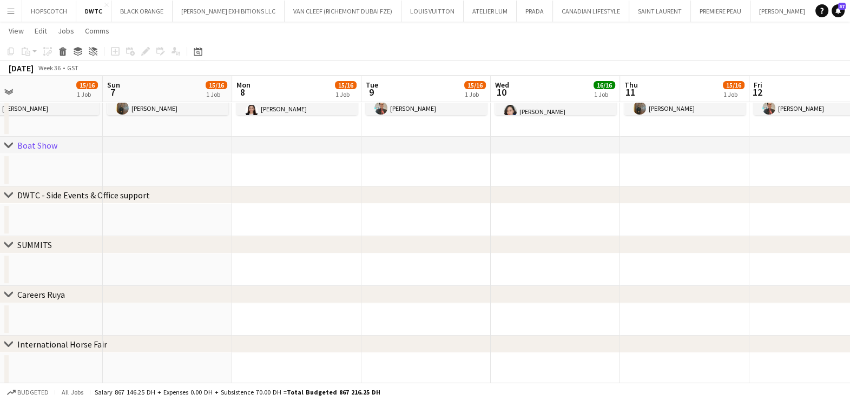
drag, startPoint x: 273, startPoint y: 125, endPoint x: 698, endPoint y: 126, distance: 424.7
click at [723, 126] on app-calendar-viewport "Thu 4 Fri 5 Sat 6 15/16 1 Job Sun 7 15/16 1 Job Mon 8 15/16 1 Job Tue 9 15/16 1…" at bounding box center [425, 103] width 850 height 663
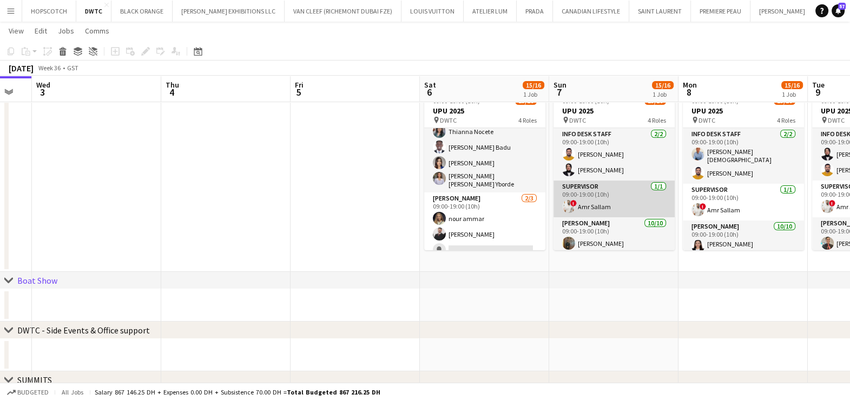
scroll to position [213, 0]
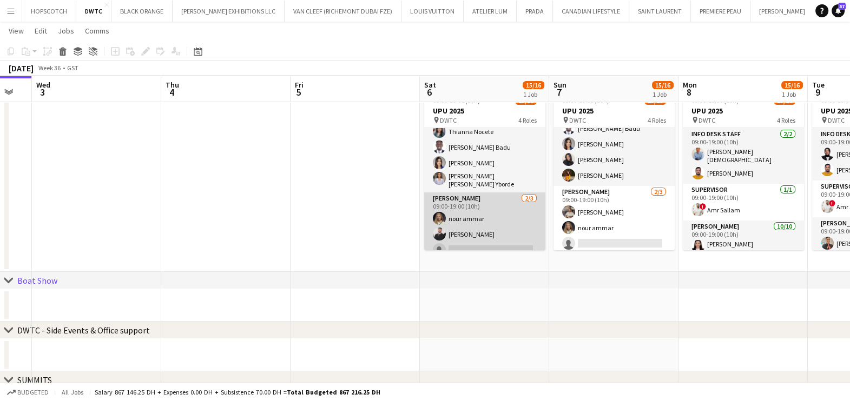
click at [481, 201] on app-card-role "Usher 2/3 09:00-19:00 (10h) nour ammar Radwan Jrish single-neutral-actions" at bounding box center [484, 227] width 121 height 68
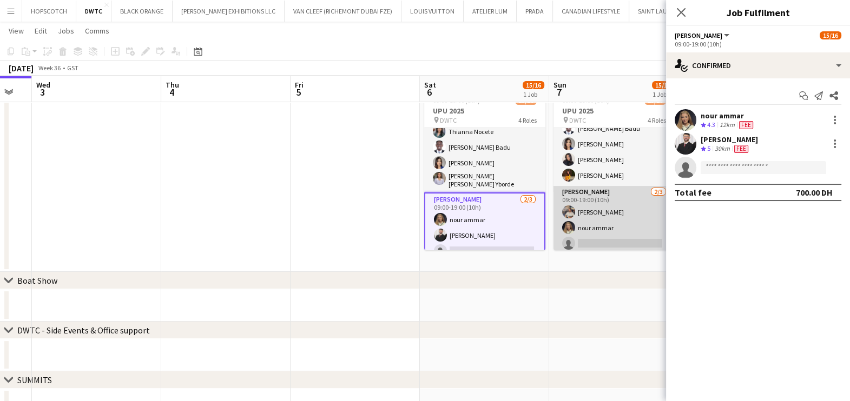
click at [591, 212] on app-card-role "Usher 2/3 09:00-19:00 (10h) Muhammad Fayaz nour ammar single-neutral-actions" at bounding box center [613, 220] width 121 height 68
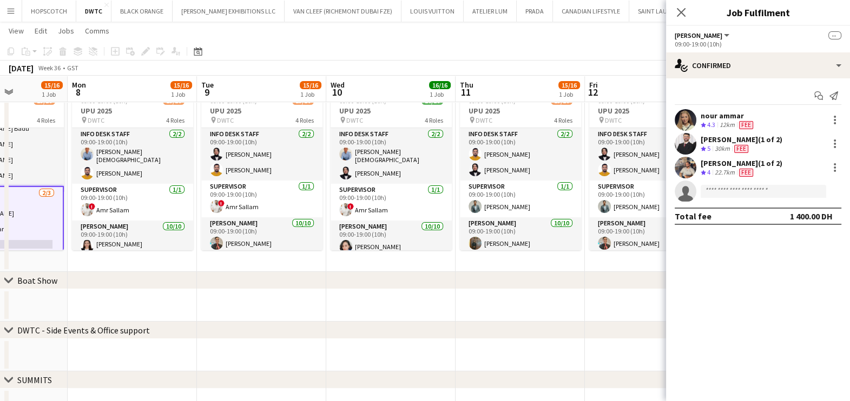
scroll to position [0, 370]
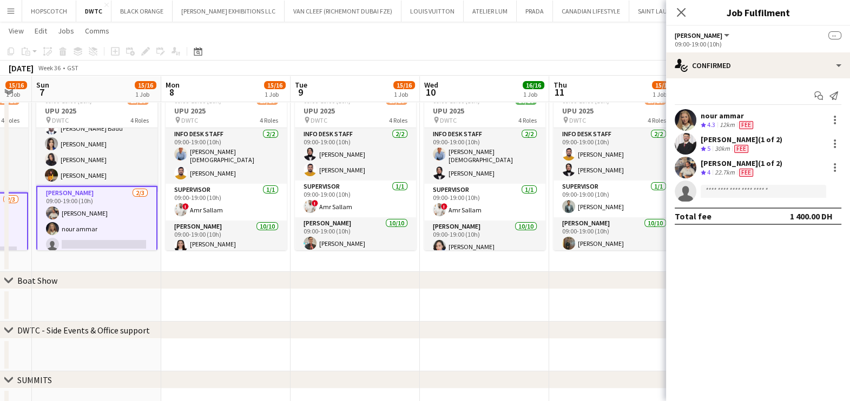
drag, startPoint x: 604, startPoint y: 214, endPoint x: 74, endPoint y: 194, distance: 530.5
click at [74, 194] on app-calendar-viewport "Thu 4 Fri 5 Sat 6 15/16 1 Job Sun 7 15/16 1 Job Mon 8 15/16 1 Job Tue 9 15/16 1…" at bounding box center [425, 238] width 850 height 663
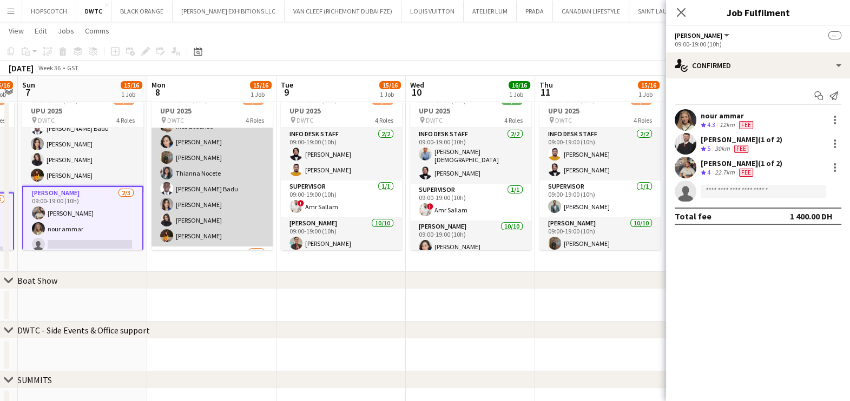
scroll to position [213, 0]
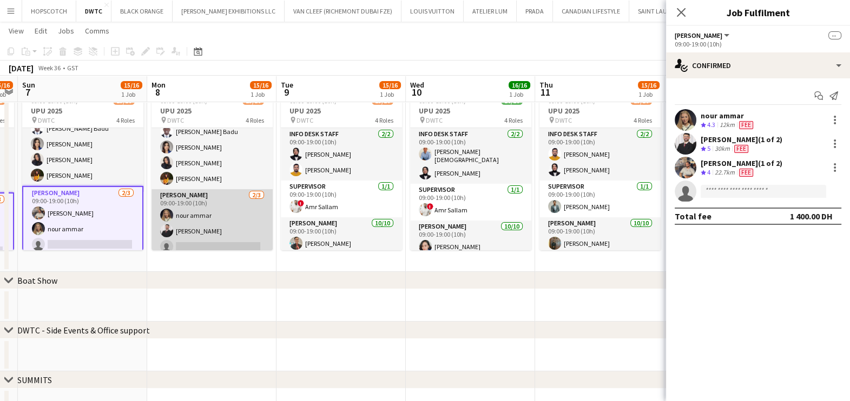
click at [240, 214] on app-card-role "Usher 2/3 09:00-19:00 (10h) nour ammar Radwan Jrish single-neutral-actions" at bounding box center [211, 223] width 121 height 68
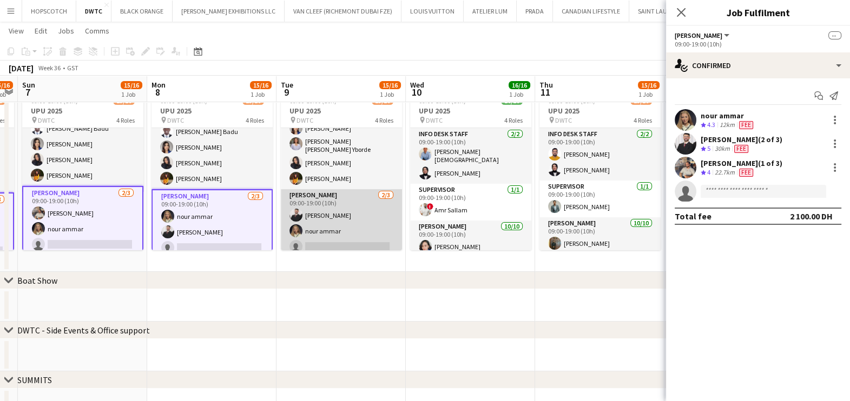
click at [353, 211] on app-card-role "Usher 2/3 09:00-19:00 (10h) Radwan Jrish nour ammar single-neutral-actions" at bounding box center [341, 223] width 121 height 68
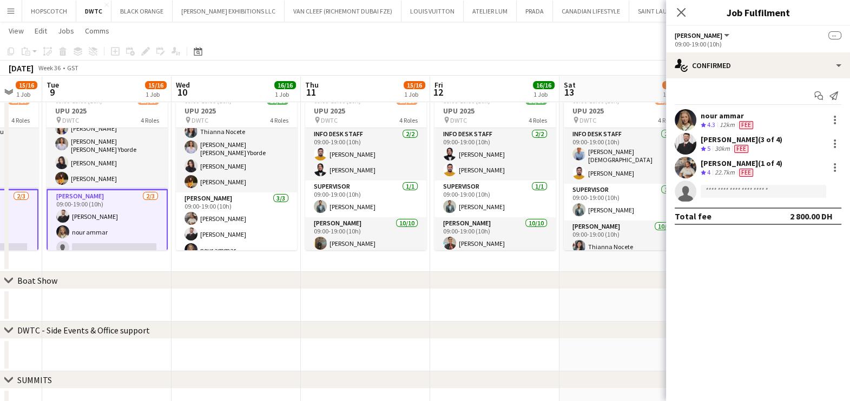
scroll to position [0, 431]
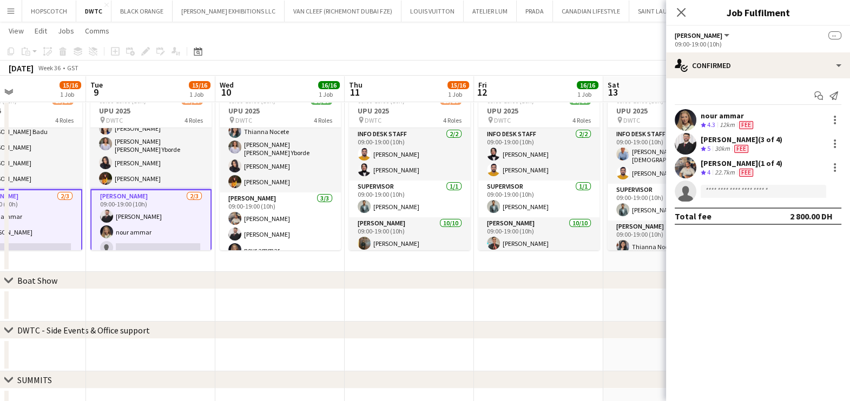
drag, startPoint x: 604, startPoint y: 233, endPoint x: 289, endPoint y: 230, distance: 314.3
click at [289, 230] on app-calendar-viewport "Fri 5 Sat 6 15/16 1 Job Sun 7 15/16 1 Job Mon 8 15/16 1 Job Tue 9 15/16 1 Job W…" at bounding box center [425, 238] width 850 height 663
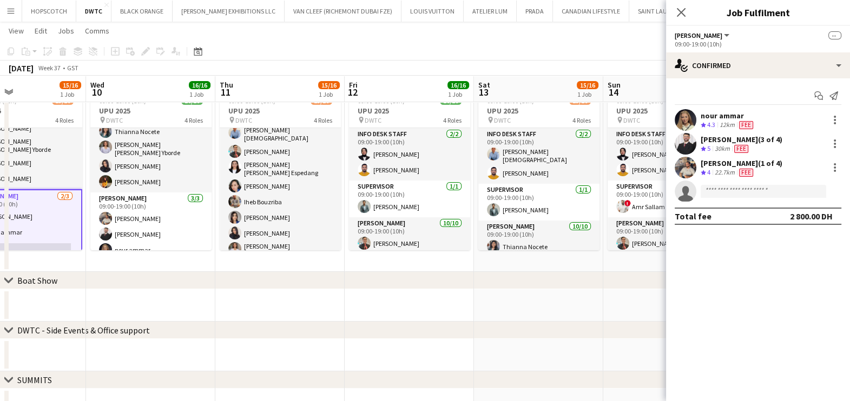
scroll to position [213, 0]
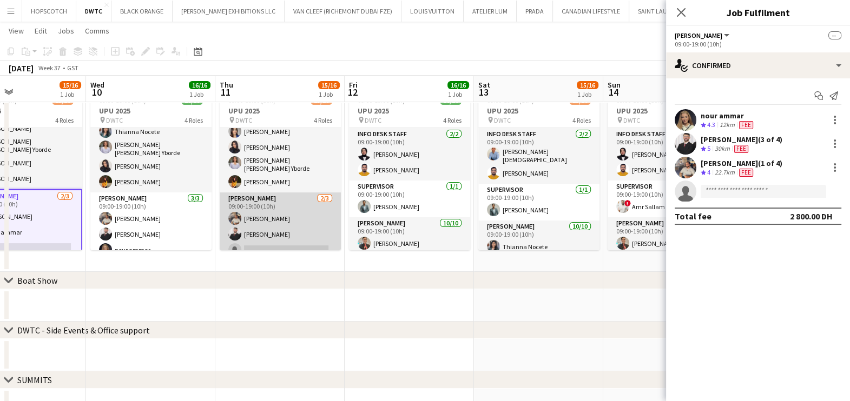
click at [300, 218] on app-card-role "Usher 2/3 09:00-19:00 (10h) Muhammad Fayaz Radwan Jrish single-neutral-actions" at bounding box center [280, 227] width 121 height 68
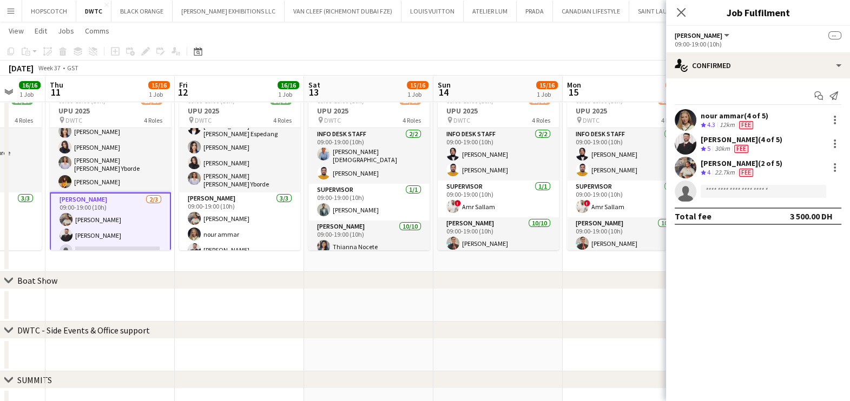
scroll to position [0, 441]
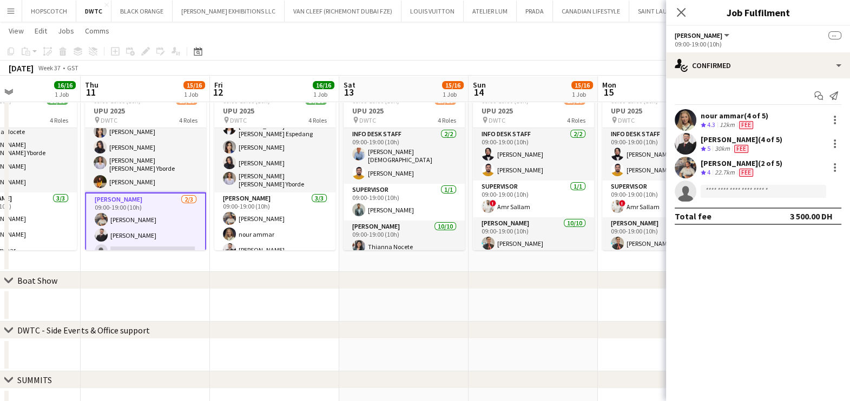
drag, startPoint x: 403, startPoint y: 219, endPoint x: 227, endPoint y: 219, distance: 176.4
click at [227, 219] on app-calendar-viewport "Sun 7 15/16 1 Job Mon 8 15/16 1 Job Tue 9 15/16 1 Job Wed 10 16/16 1 Job Thu 11…" at bounding box center [425, 238] width 850 height 663
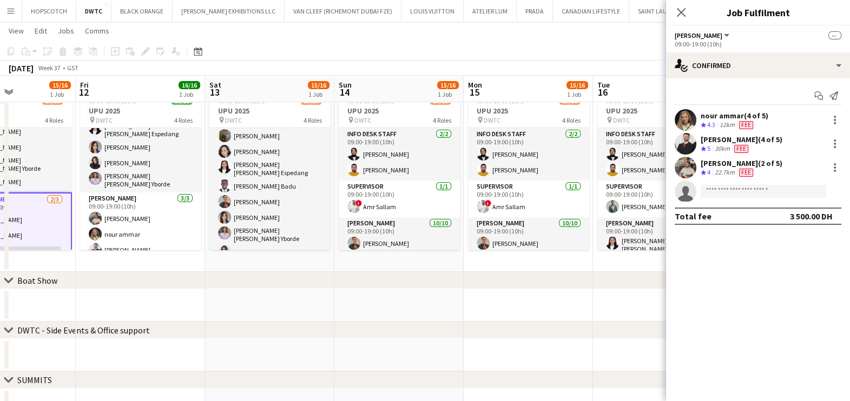
scroll to position [213, 0]
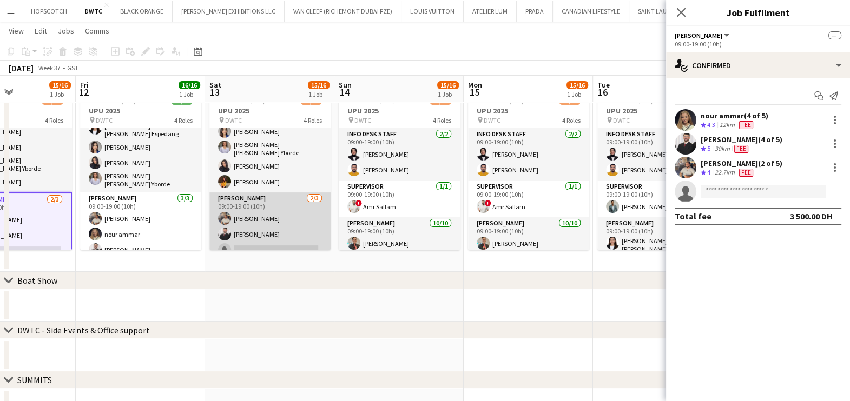
click at [276, 219] on app-card-role "Usher 2/3 09:00-19:00 (10h) Muhammad Fayaz Radwan Jrish single-neutral-actions" at bounding box center [269, 227] width 121 height 68
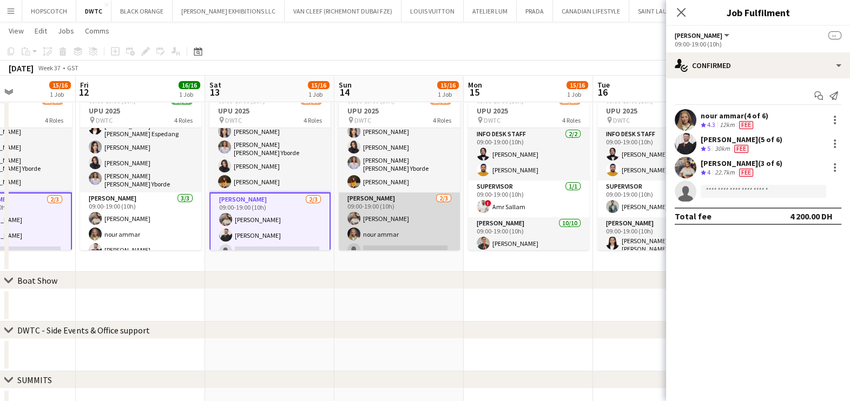
click at [419, 214] on app-card-role "Usher 2/3 09:00-19:00 (10h) Muhammad Fayaz nour ammar single-neutral-actions" at bounding box center [399, 227] width 121 height 68
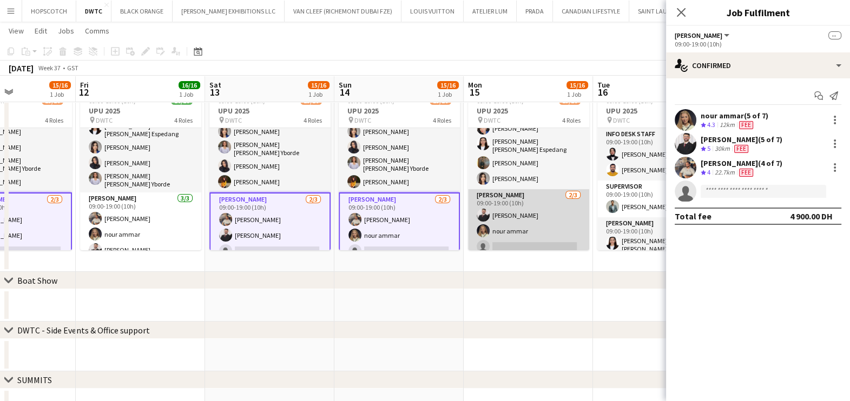
click at [520, 212] on app-card-role "Usher 2/3 09:00-19:00 (10h) Radwan Jrish nour ammar single-neutral-actions" at bounding box center [528, 223] width 121 height 68
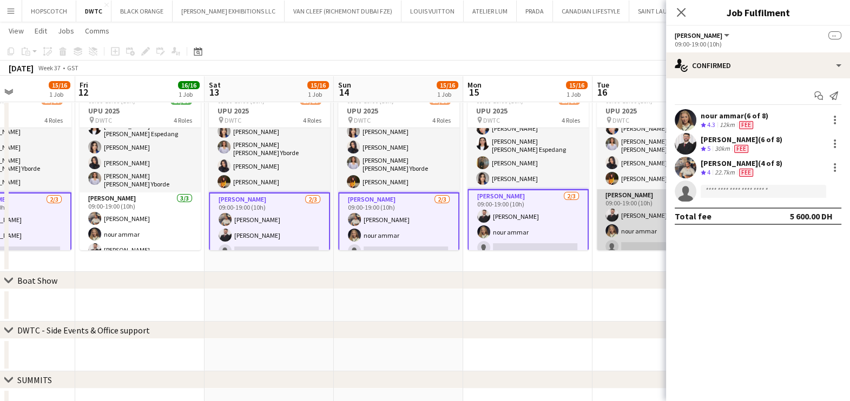
click at [630, 217] on app-card-role "Usher 2/3 09:00-19:00 (10h) Radwan Jrish nour ammar single-neutral-actions" at bounding box center [657, 223] width 121 height 68
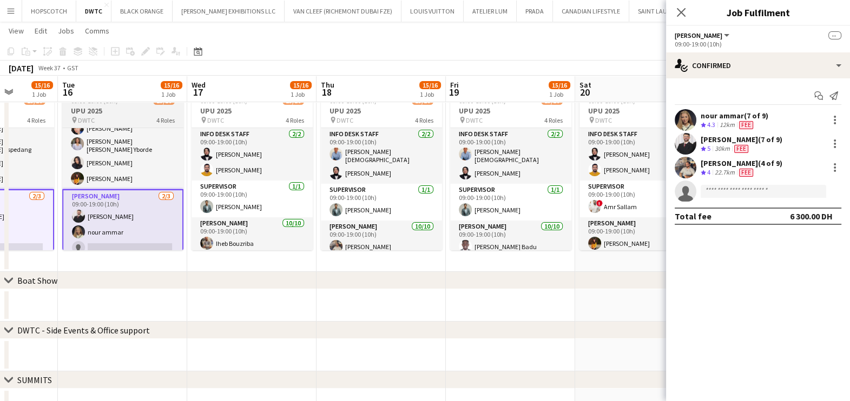
scroll to position [0, 389]
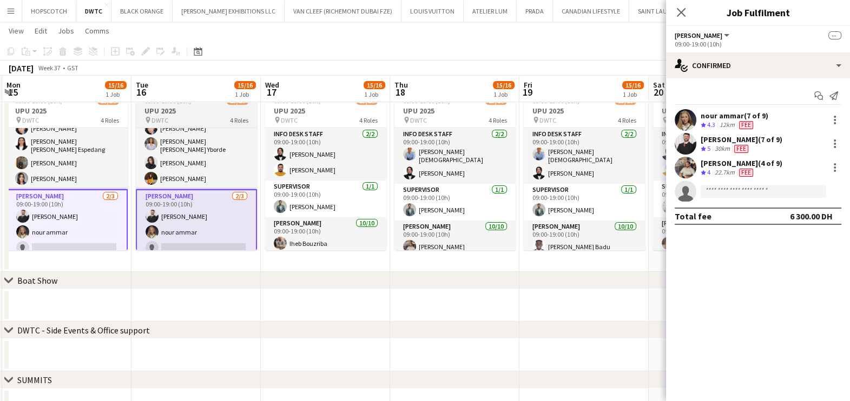
drag, startPoint x: 485, startPoint y: 217, endPoint x: 168, endPoint y: 215, distance: 317.6
click at [164, 217] on app-calendar-viewport "Fri 12 16/16 1 Job Sat 13 15/16 1 Job Sun 14 15/16 1 Job Mon 15 15/16 1 Job Tue…" at bounding box center [425, 238] width 850 height 663
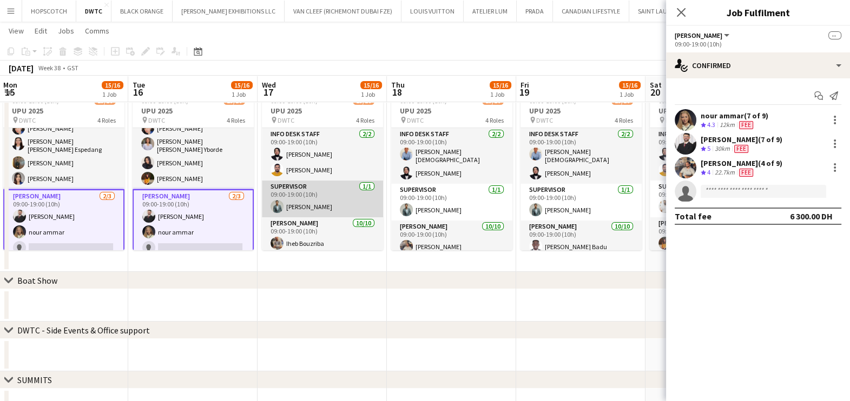
scroll to position [213, 0]
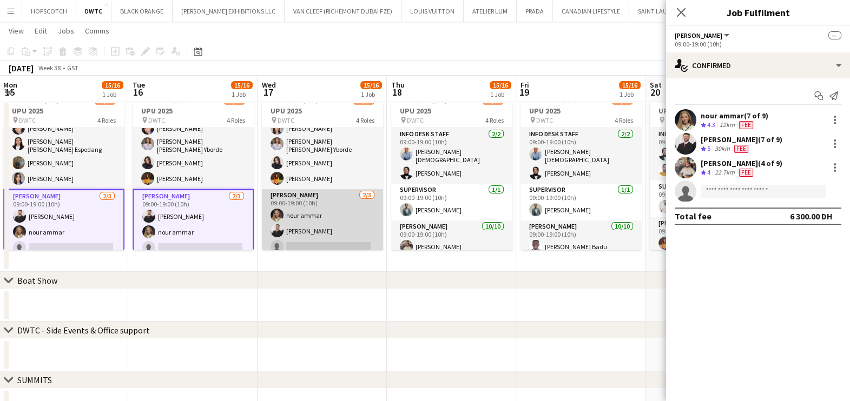
click at [335, 214] on app-card-role "Usher 2/3 09:00-19:00 (10h) nour ammar Radwan Jrish single-neutral-actions" at bounding box center [322, 223] width 121 height 68
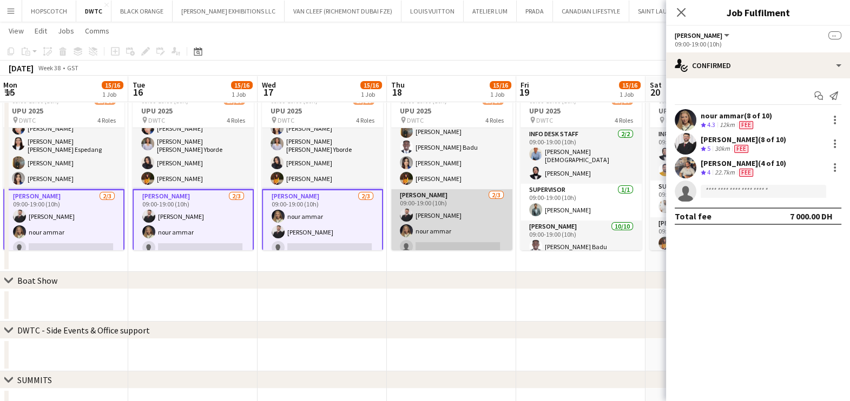
click at [452, 203] on app-card-role "Usher 2/3 09:00-19:00 (10h) Radwan Jrish nour ammar single-neutral-actions" at bounding box center [451, 223] width 121 height 68
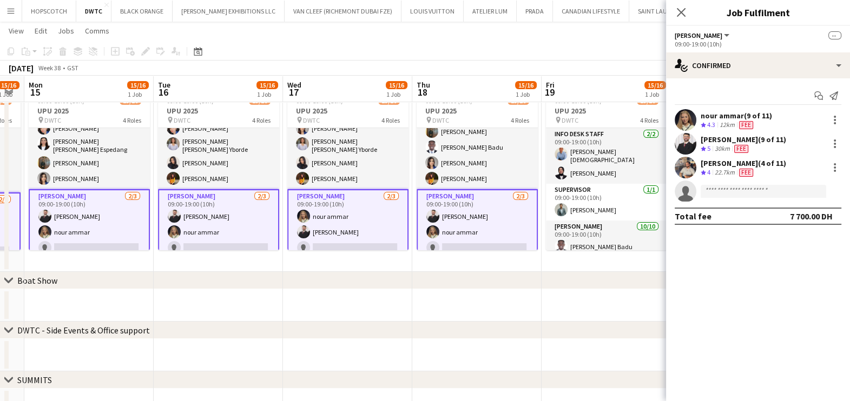
drag, startPoint x: 471, startPoint y: 212, endPoint x: 169, endPoint y: 212, distance: 302.4
click at [176, 212] on app-calendar-viewport "Fri 12 16/16 1 Job Sat 13 15/16 1 Job Sun 14 15/16 1 Job Mon 15 15/16 1 Job Tue…" at bounding box center [425, 238] width 850 height 663
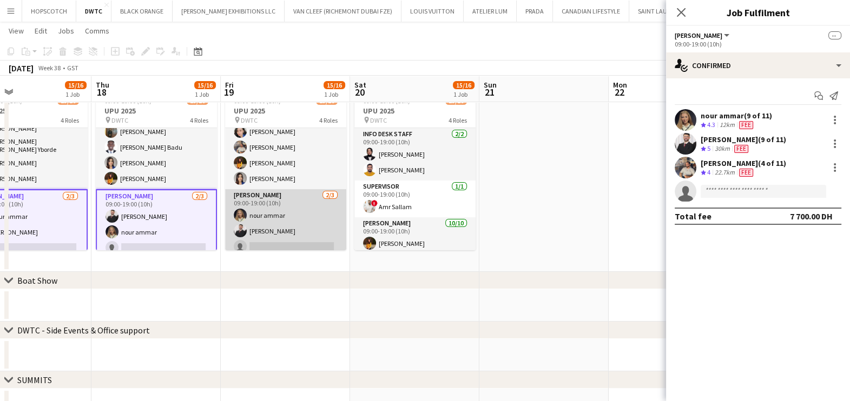
click at [302, 206] on app-card-role "Usher 2/3 09:00-19:00 (10h) nour ammar Radwan Jrish single-neutral-actions" at bounding box center [285, 223] width 121 height 68
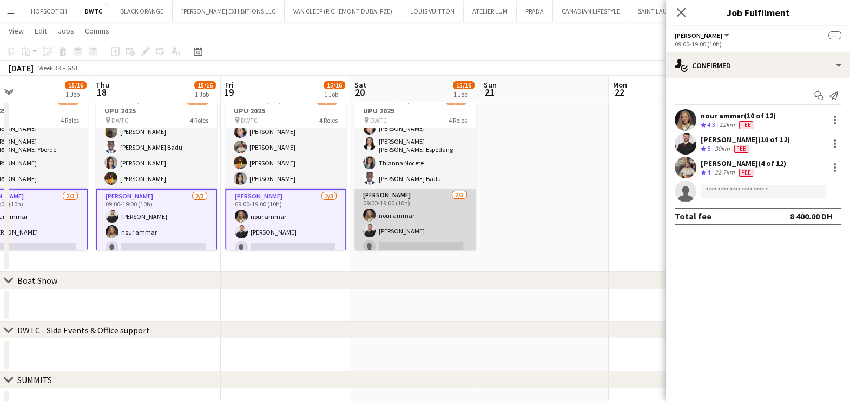
click at [421, 200] on app-card-role "Usher 2/3 09:00-19:00 (10h) nour ammar Radwan Jrish single-neutral-actions" at bounding box center [414, 223] width 121 height 68
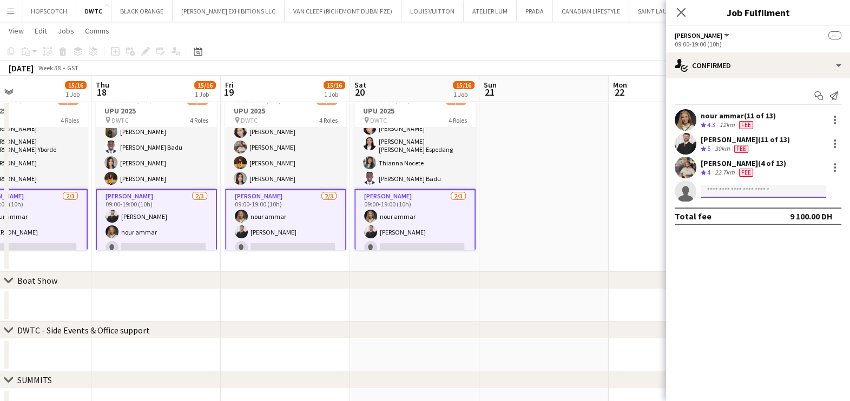
click at [739, 195] on input at bounding box center [764, 191] width 126 height 13
type input "***"
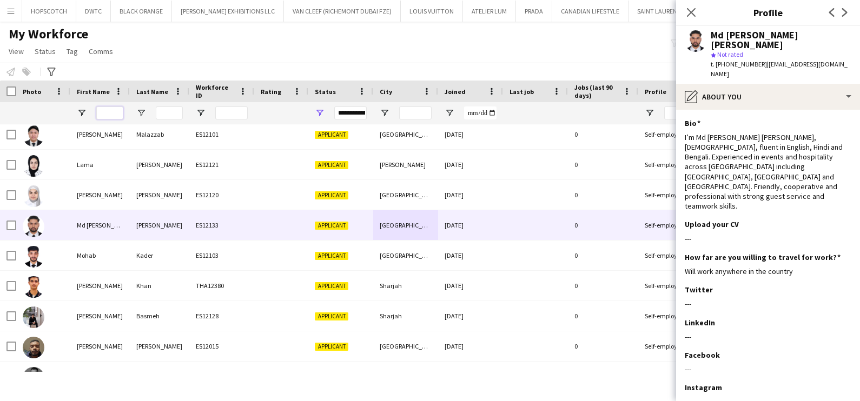
drag, startPoint x: 0, startPoint y: 0, endPoint x: 119, endPoint y: 114, distance: 164.9
click at [119, 114] on input "First Name Filter Input" at bounding box center [109, 113] width 27 height 13
type input "***"
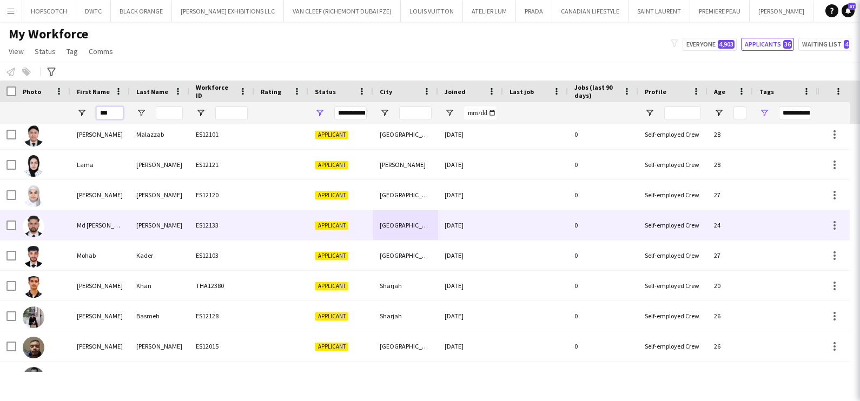
type input "***"
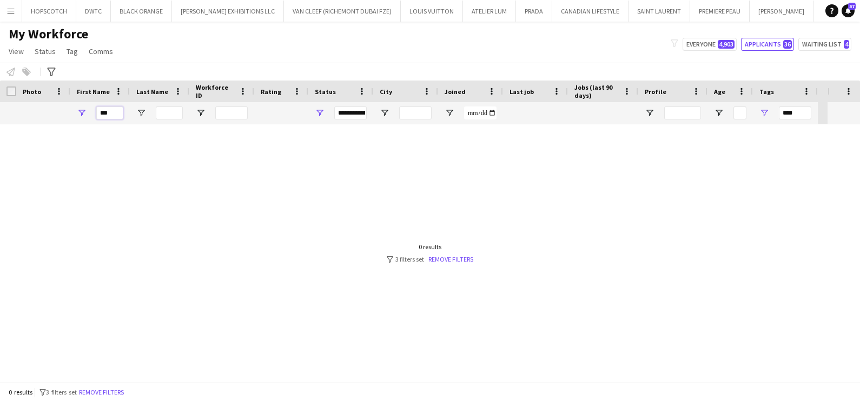
type input "***"
click at [324, 111] on span "Open Filter Menu" at bounding box center [320, 113] width 10 height 10
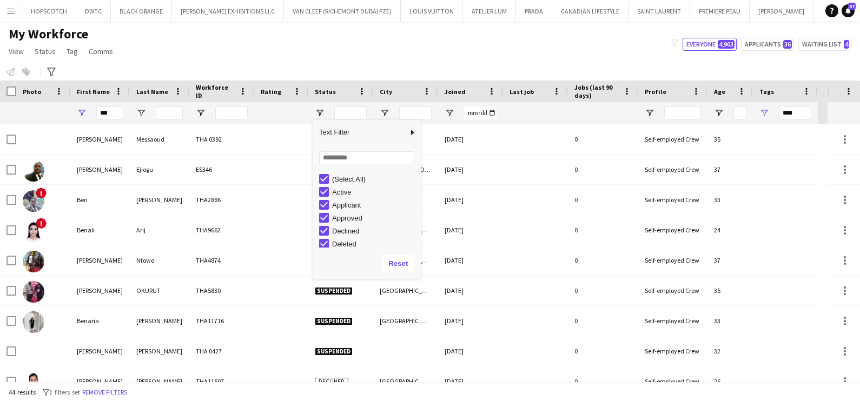
type input "**********"
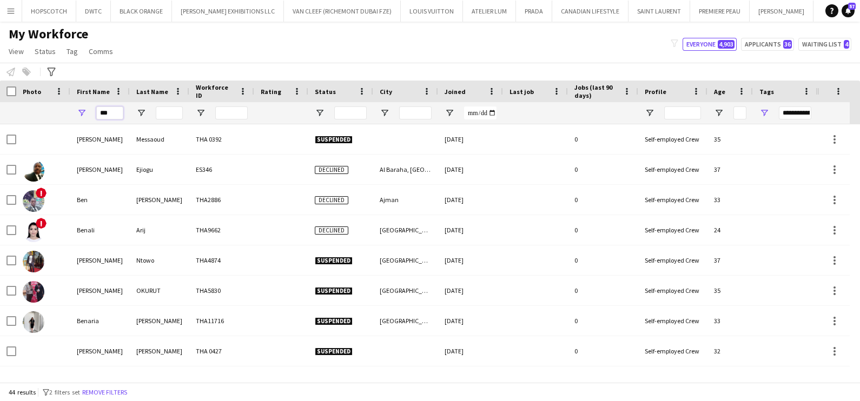
click at [119, 110] on input "***" at bounding box center [109, 113] width 27 height 13
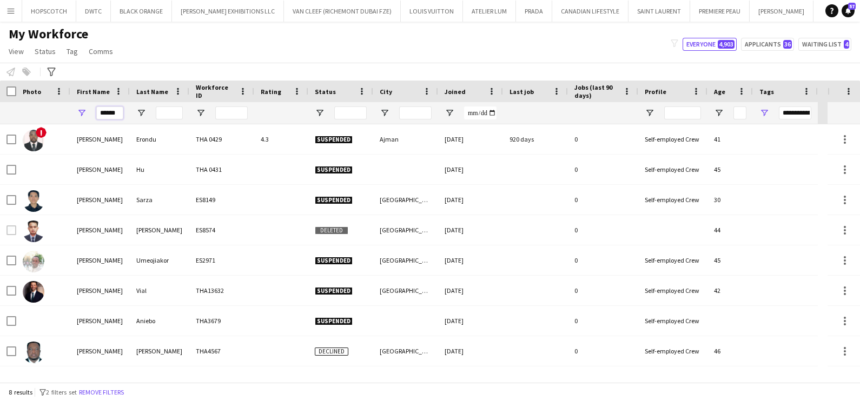
type input "******"
click at [165, 111] on input "Last Name Filter Input" at bounding box center [169, 113] width 27 height 13
type input "**"
type input "***"
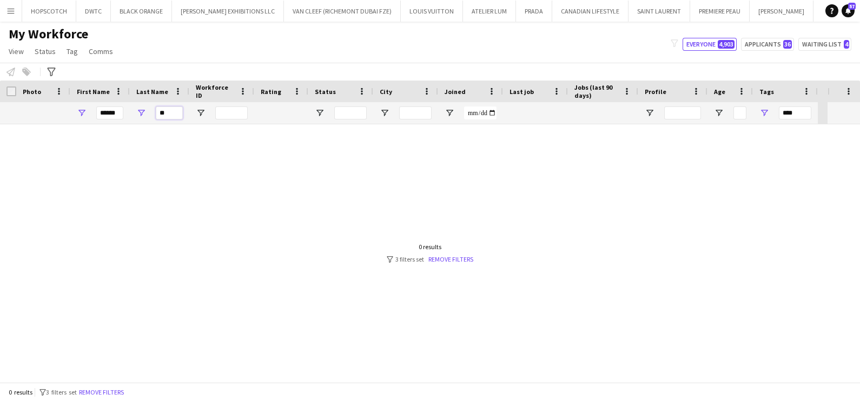
type input "**"
click at [179, 112] on input "**" at bounding box center [169, 113] width 27 height 13
click at [179, 111] on input "**" at bounding box center [169, 113] width 27 height 13
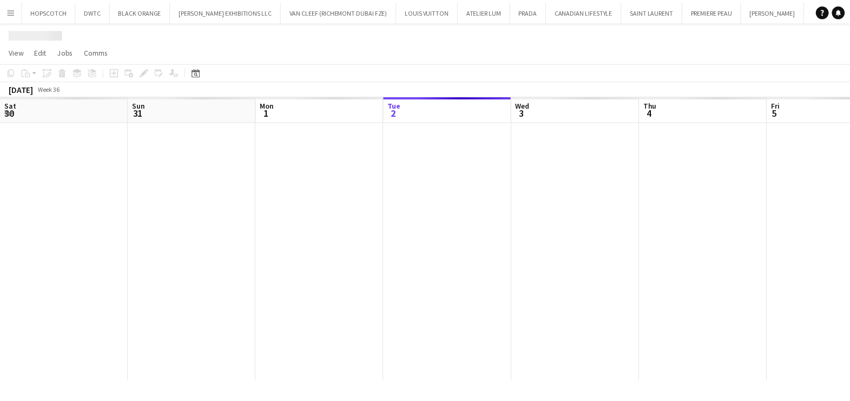
scroll to position [0, 259]
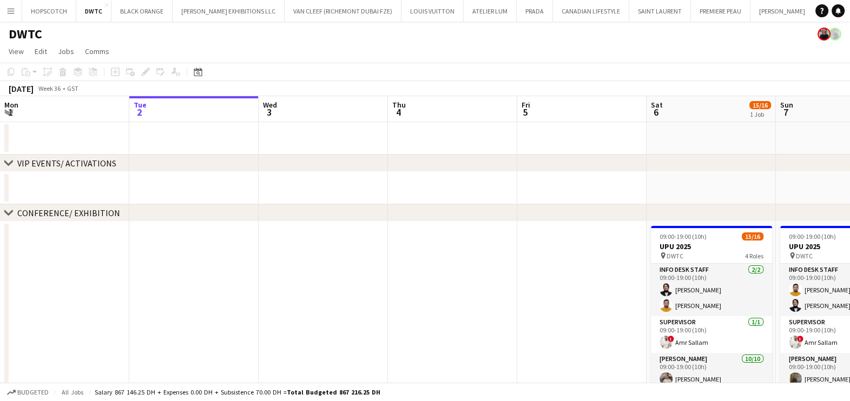
drag, startPoint x: 728, startPoint y: 157, endPoint x: 492, endPoint y: 165, distance: 236.0
click at [494, 165] on div "chevron-right VIP EVENTS/ ACTIVATIONS" at bounding box center [425, 163] width 850 height 17
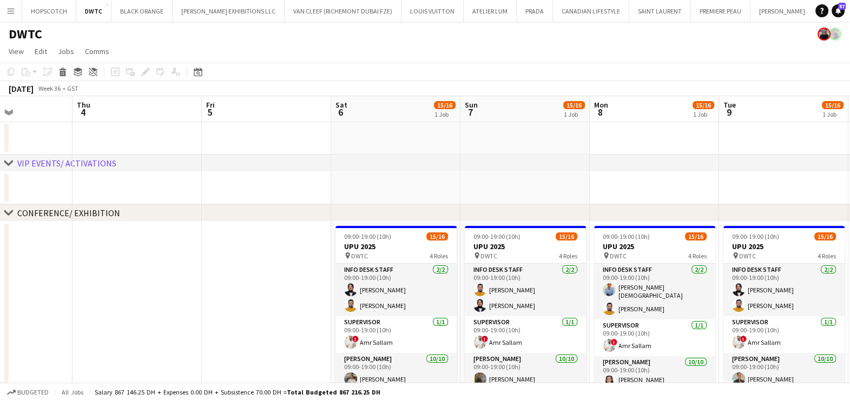
scroll to position [0, 391]
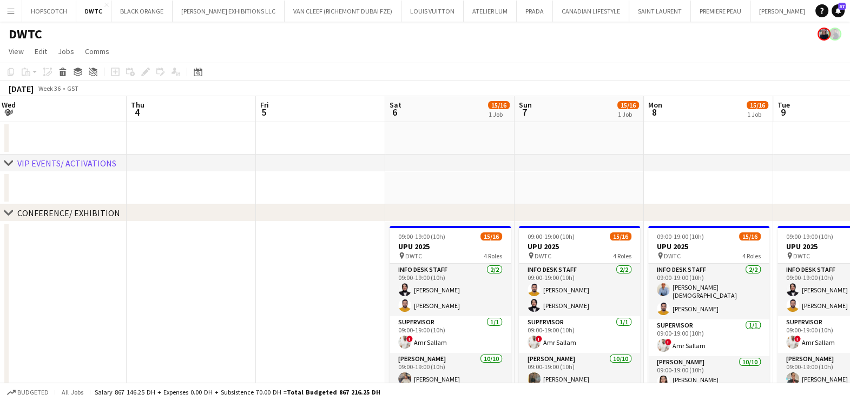
drag, startPoint x: 733, startPoint y: 176, endPoint x: 346, endPoint y: 177, distance: 387.3
click at [346, 177] on app-calendar-viewport "Sun 31 Mon 1 Tue 2 Wed 3 Thu 4 Fri 5 Sat 6 15/16 1 Job Sun 7 15/16 1 Job Mon 8 …" at bounding box center [425, 401] width 850 height 610
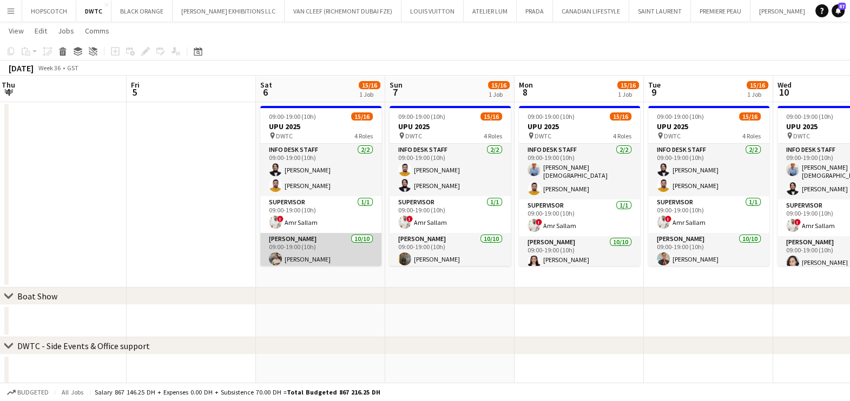
scroll to position [213, 0]
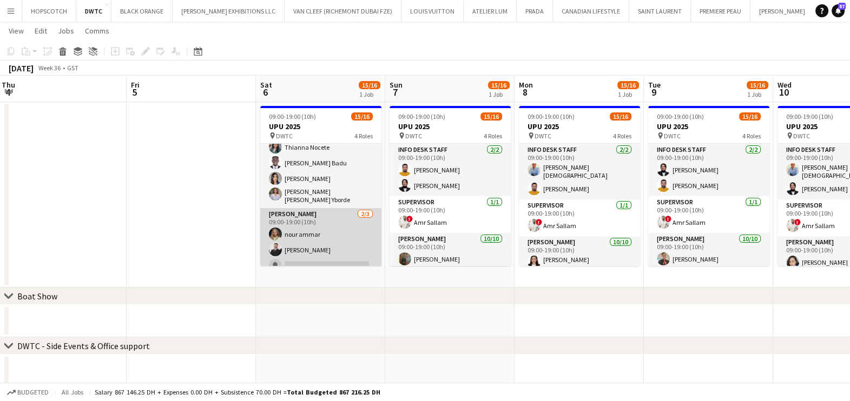
click at [327, 227] on app-card-role "Usher 2/3 09:00-19:00 (10h) nour ammar Radwan Jrish single-neutral-actions" at bounding box center [320, 242] width 121 height 68
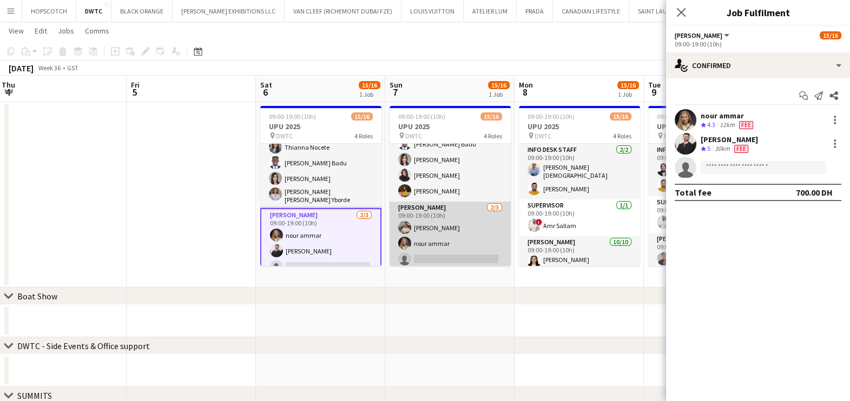
click at [439, 227] on app-card-role "Usher 2/3 09:00-19:00 (10h) Muhammad Fayaz nour ammar single-neutral-actions" at bounding box center [449, 236] width 121 height 68
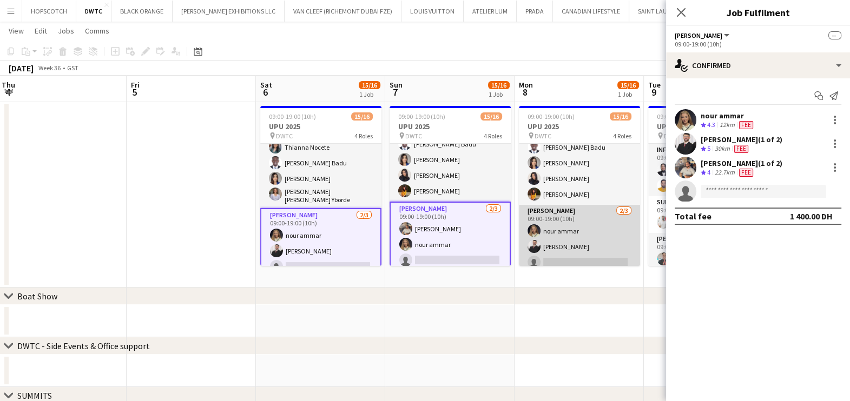
click at [576, 225] on app-card-role "Usher 2/3 09:00-19:00 (10h) nour ammar Radwan Jrish single-neutral-actions" at bounding box center [579, 239] width 121 height 68
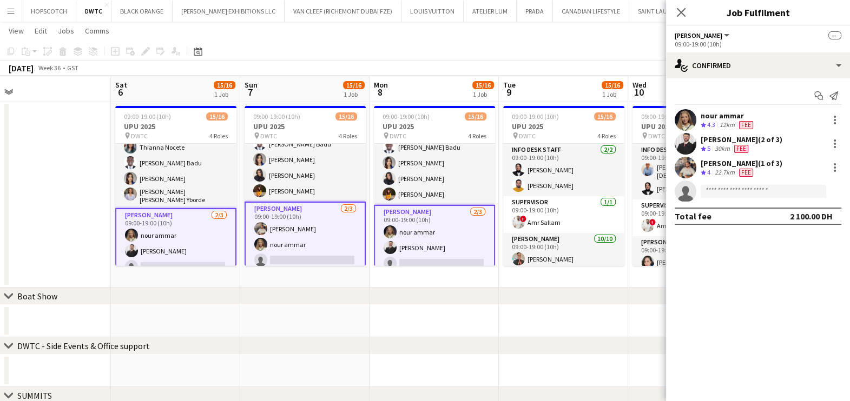
drag, startPoint x: 404, startPoint y: 227, endPoint x: 298, endPoint y: 227, distance: 106.6
click at [302, 227] on app-calendar-viewport "Tue 2 Wed 3 Thu 4 Fri 5 Sat 6 15/16 1 Job Sun 7 15/16 1 Job Mon 8 15/16 1 Job T…" at bounding box center [425, 254] width 850 height 663
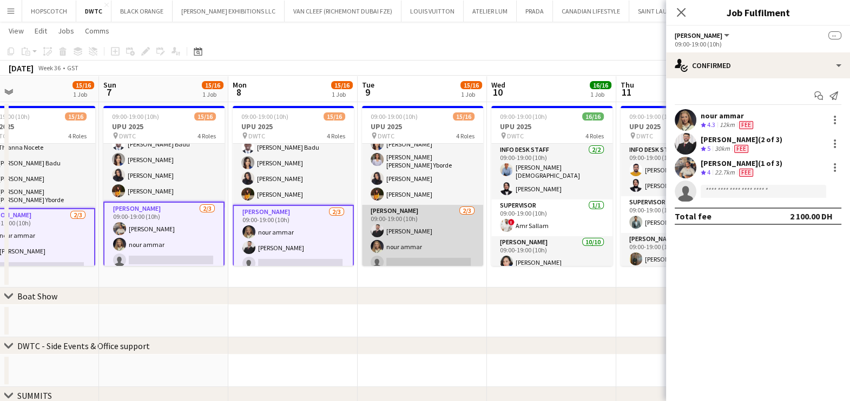
click at [431, 206] on app-card-role "Usher 2/3 09:00-19:00 (10h) Radwan Jrish nour ammar single-neutral-actions" at bounding box center [422, 239] width 121 height 68
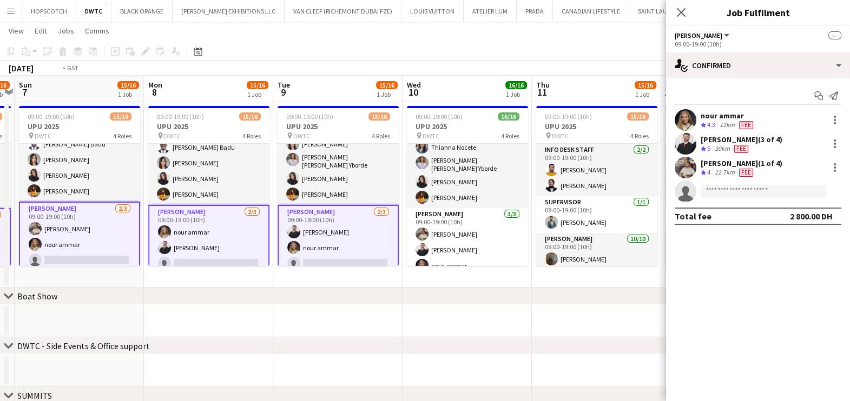
drag, startPoint x: 581, startPoint y: 227, endPoint x: 187, endPoint y: 227, distance: 394.4
click at [187, 227] on app-calendar-viewport "Thu 4 Fri 5 Sat 6 15/16 1 Job Sun 7 15/16 1 Job Mon 8 15/16 1 Job Tue 9 15/16 1…" at bounding box center [425, 254] width 850 height 663
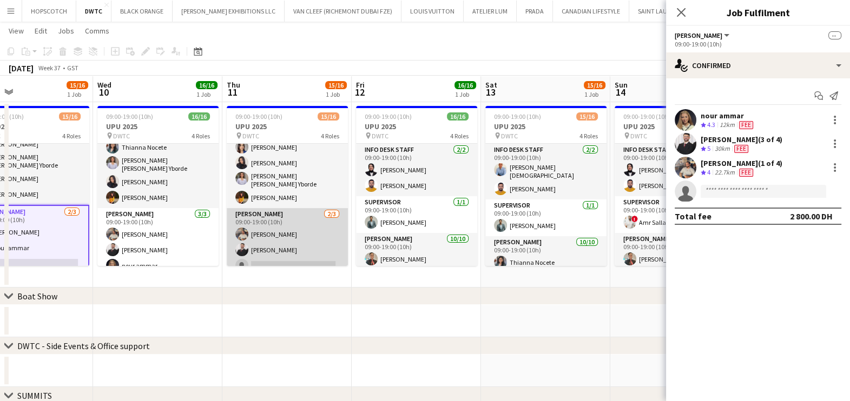
click at [308, 229] on app-card-role "Usher 2/3 09:00-19:00 (10h) Muhammad Fayaz Radwan Jrish single-neutral-actions" at bounding box center [287, 242] width 121 height 68
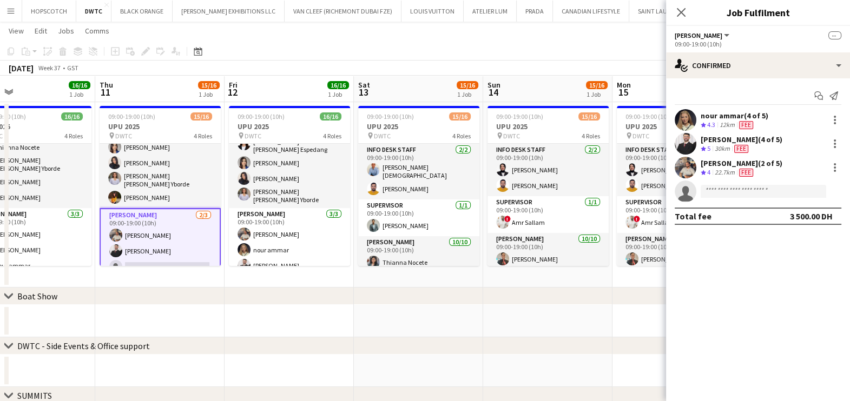
scroll to position [0, 473]
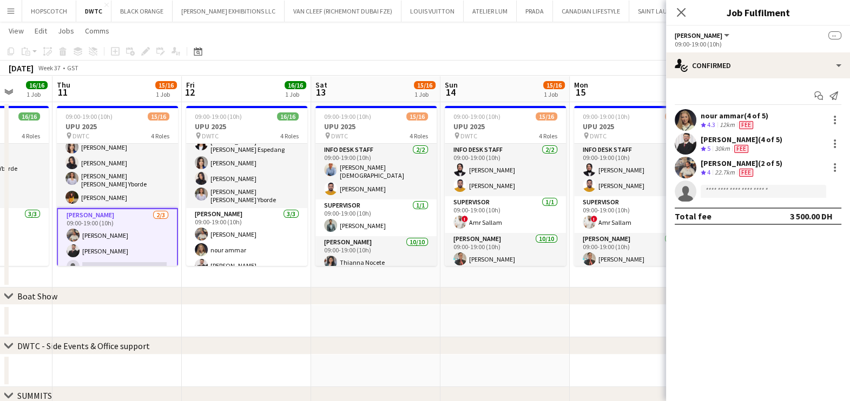
drag, startPoint x: 369, startPoint y: 228, endPoint x: 114, endPoint y: 223, distance: 255.4
click at [115, 223] on app-calendar-viewport "Sun 7 15/16 1 Job Mon 8 15/16 1 Job Tue 9 15/16 1 Job Wed 10 16/16 1 Job Thu 11…" at bounding box center [425, 254] width 850 height 663
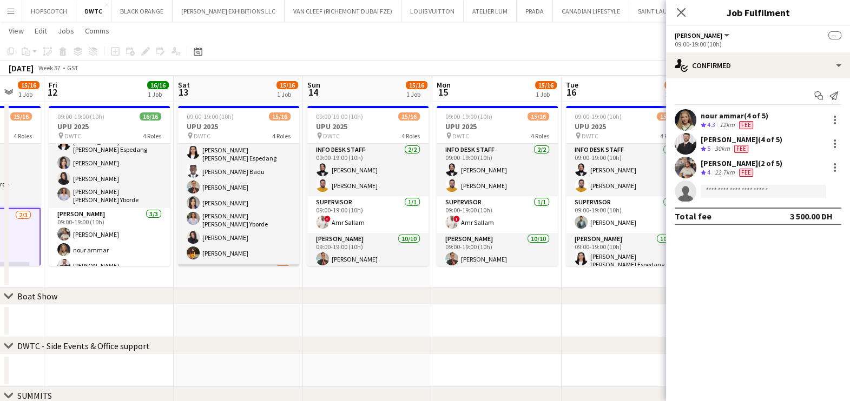
scroll to position [213, 0]
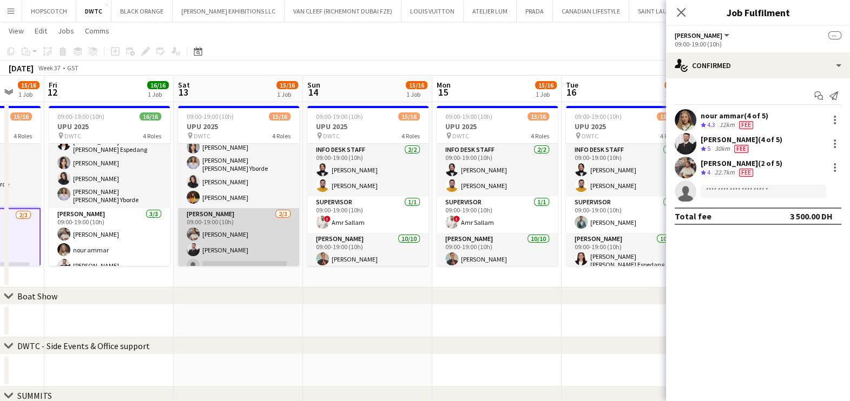
click at [240, 225] on app-card-role "Usher 2/3 09:00-19:00 (10h) Muhammad Fayaz Radwan Jrish single-neutral-actions" at bounding box center [238, 242] width 121 height 68
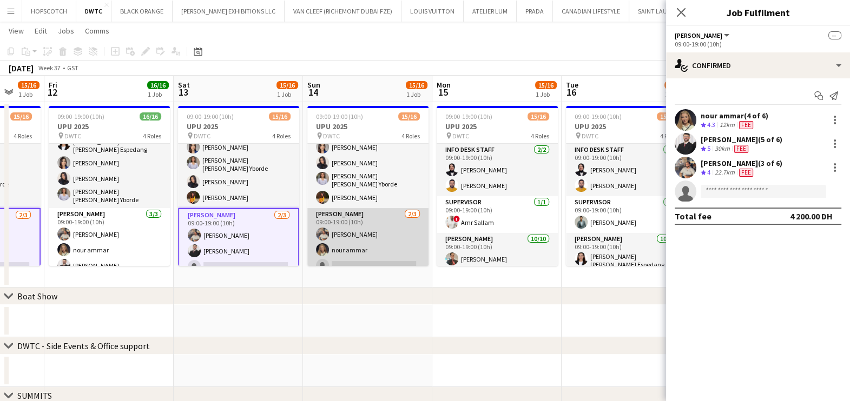
click at [368, 222] on app-card-role "Usher 2/3 09:00-19:00 (10h) Muhammad Fayaz nour ammar single-neutral-actions" at bounding box center [367, 242] width 121 height 68
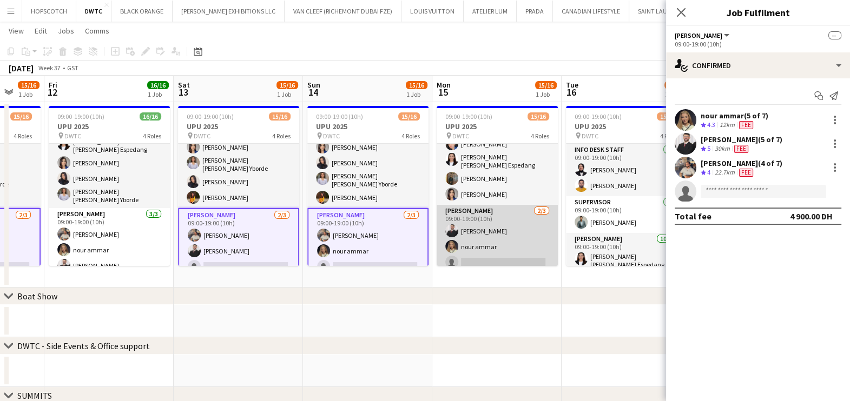
click at [511, 225] on app-card-role "Usher 2/3 09:00-19:00 (10h) Radwan Jrish nour ammar single-neutral-actions" at bounding box center [497, 239] width 121 height 68
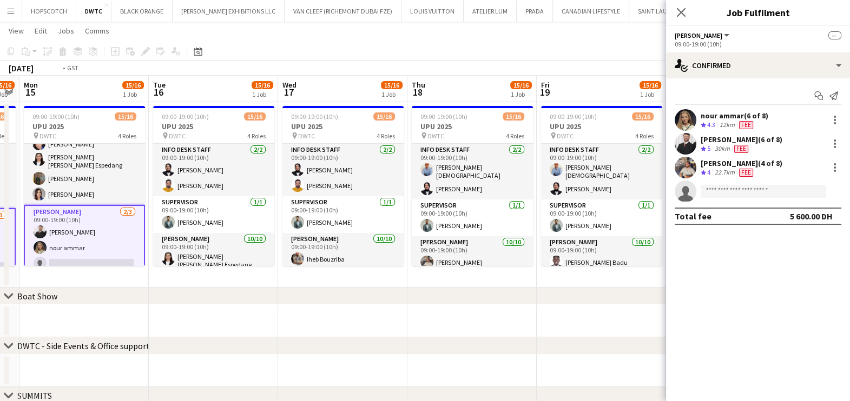
drag, startPoint x: 513, startPoint y: 225, endPoint x: 69, endPoint y: 219, distance: 443.6
click at [70, 219] on app-calendar-viewport "Fri 12 16/16 1 Job Sat 13 15/16 1 Job Sun 14 15/16 1 Job Mon 15 15/16 1 Job Tue…" at bounding box center [425, 254] width 850 height 663
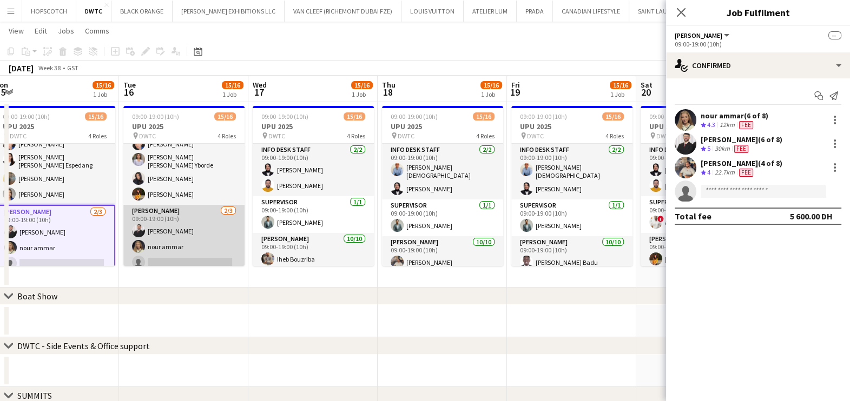
click at [199, 225] on app-card-role "Usher 2/3 09:00-19:00 (10h) Radwan Jrish nour ammar single-neutral-actions" at bounding box center [183, 239] width 121 height 68
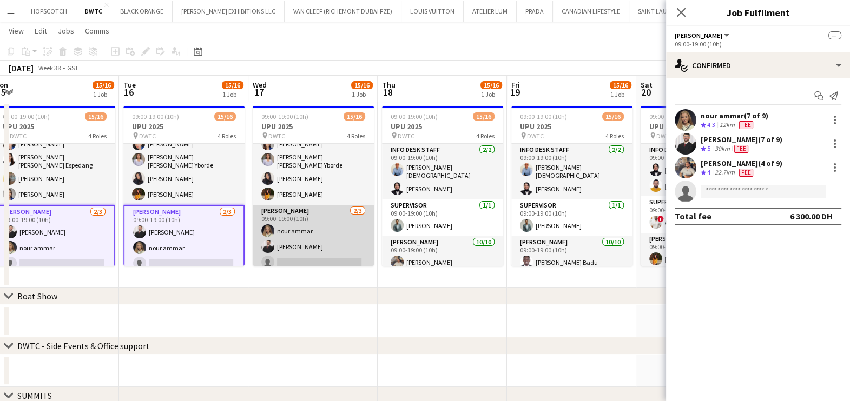
click at [324, 221] on app-card-role "Usher 2/3 09:00-19:00 (10h) nour ammar Radwan Jrish single-neutral-actions" at bounding box center [313, 239] width 121 height 68
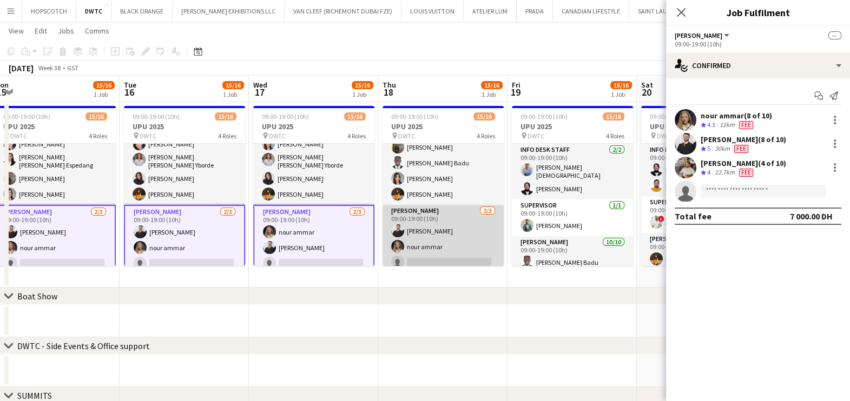
click at [454, 222] on app-card-role "Usher 2/3 09:00-19:00 (10h) Radwan Jrish nour ammar single-neutral-actions" at bounding box center [442, 239] width 121 height 68
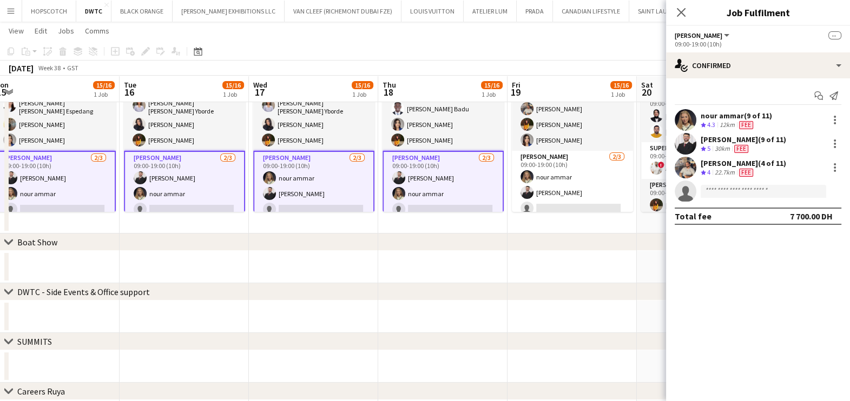
scroll to position [187, 0]
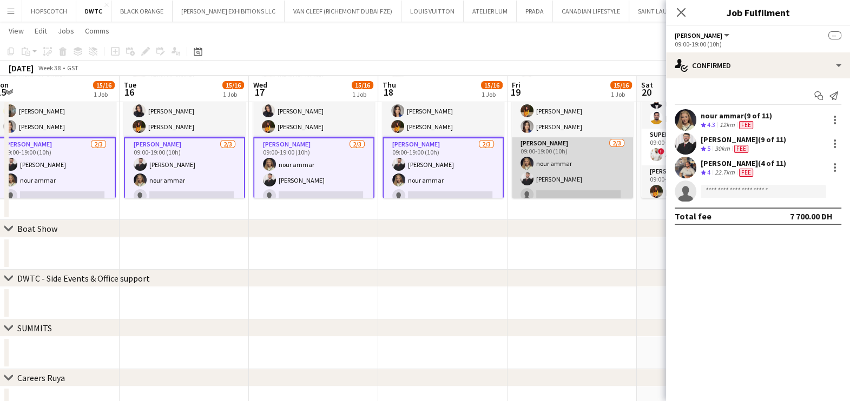
click at [579, 167] on app-card-role "Usher 2/3 09:00-19:00 (10h) nour ammar Radwan Jrish single-neutral-actions" at bounding box center [572, 171] width 121 height 68
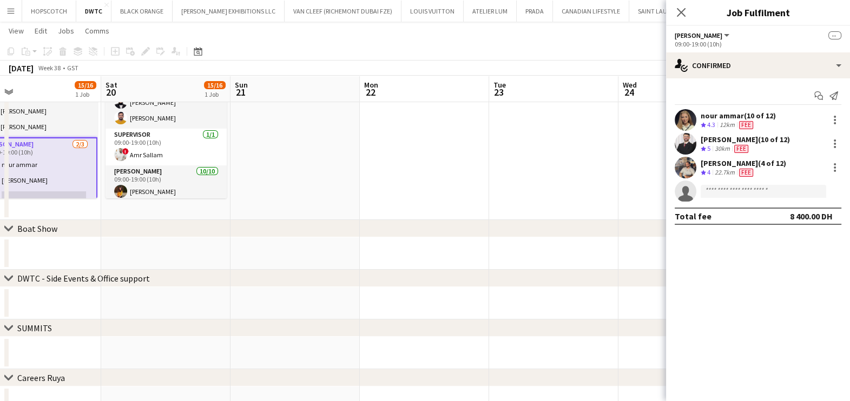
drag, startPoint x: 469, startPoint y: 171, endPoint x: 95, endPoint y: 189, distance: 374.3
click at [84, 189] on app-calendar-viewport "Tue 16 15/16 1 Job Wed 17 15/16 1 Job Thu 18 15/16 1 Job Fri 19 15/16 1 Job Sat…" at bounding box center [425, 187] width 850 height 663
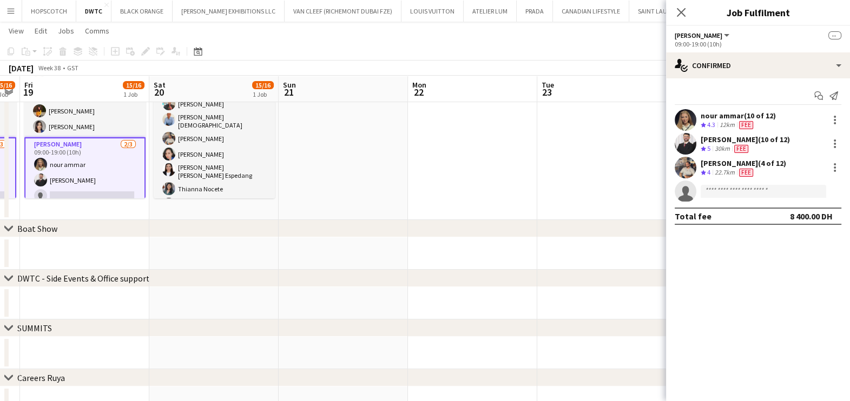
scroll to position [213, 0]
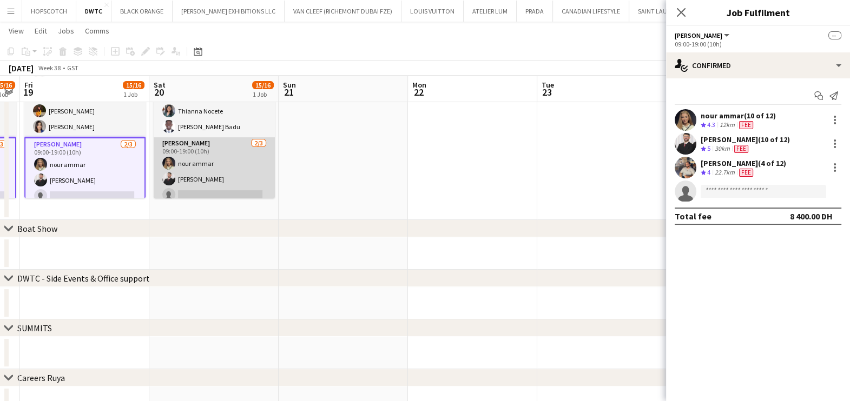
click at [224, 152] on app-card-role "Usher 2/3 09:00-19:00 (10h) nour ammar Radwan Jrish single-neutral-actions" at bounding box center [214, 171] width 121 height 68
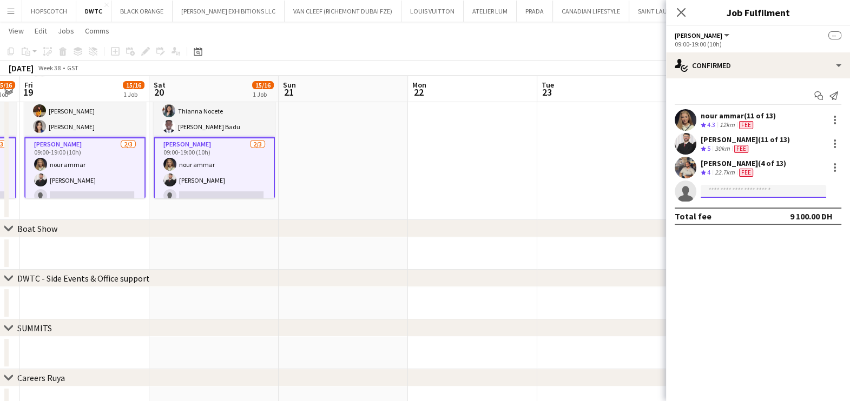
click at [757, 189] on input at bounding box center [764, 191] width 126 height 13
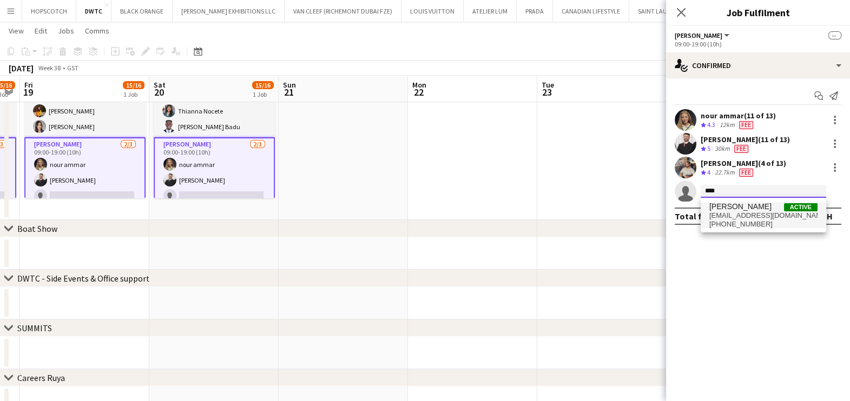
type input "****"
click at [755, 219] on span "ofbenz@yahoo.com" at bounding box center [763, 216] width 108 height 9
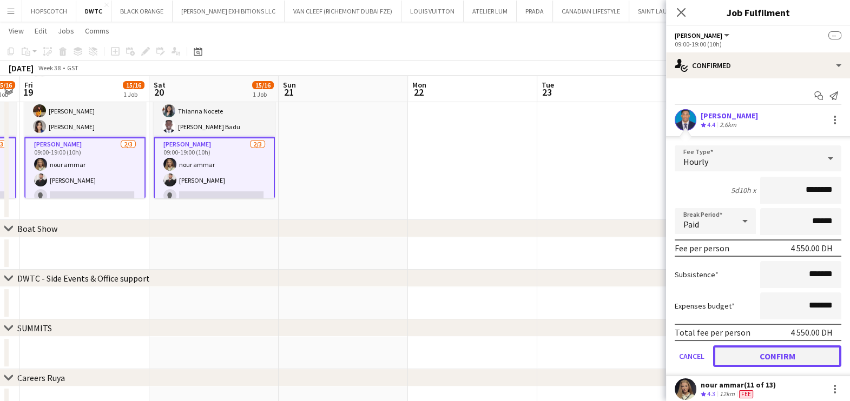
click at [747, 358] on button "Confirm" at bounding box center [777, 357] width 128 height 22
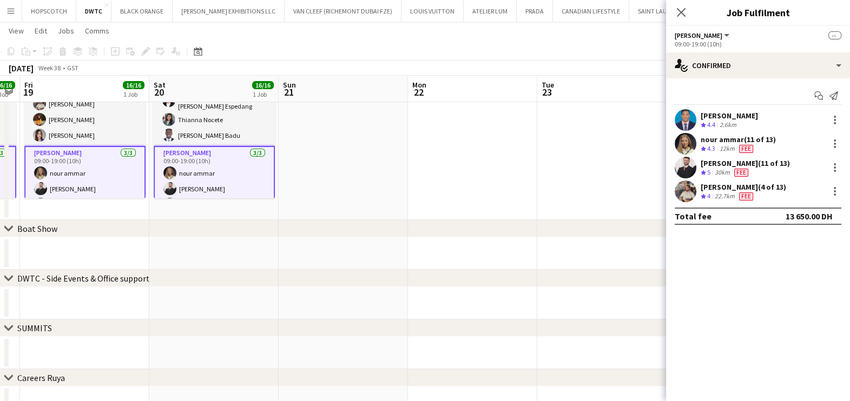
click at [577, 183] on app-date-cell at bounding box center [601, 127] width 129 height 186
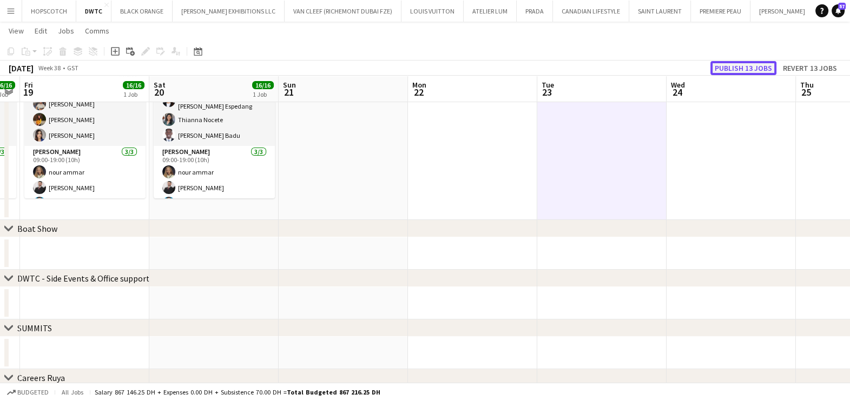
click at [730, 68] on button "Publish 13 jobs" at bounding box center [743, 68] width 66 height 14
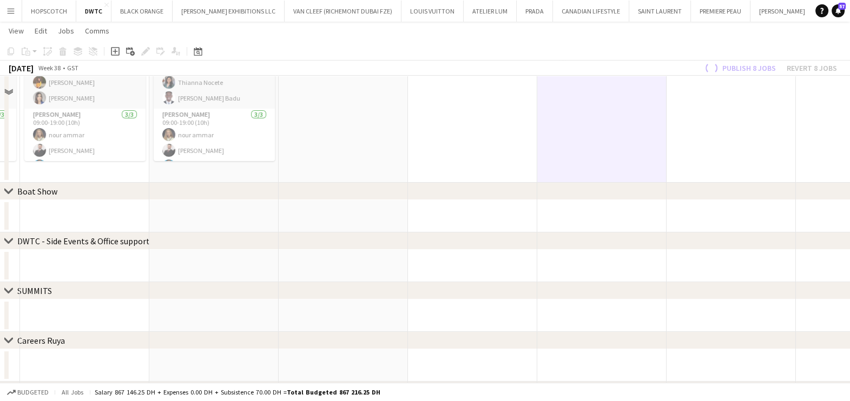
scroll to position [322, 0]
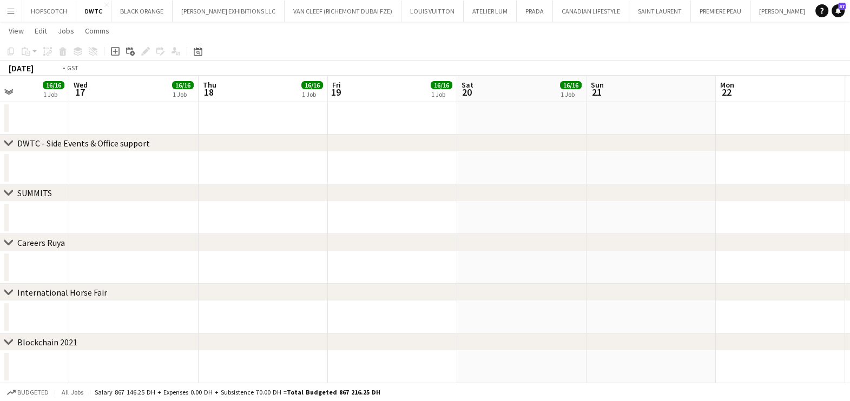
drag, startPoint x: 461, startPoint y: 175, endPoint x: 711, endPoint y: 179, distance: 249.4
click at [723, 178] on app-calendar-viewport "Mon 15 16/16 1 Job Tue 16 16/16 1 Job Wed 17 16/16 1 Job Thu 18 16/16 1 Job Fri…" at bounding box center [425, 51] width 850 height 663
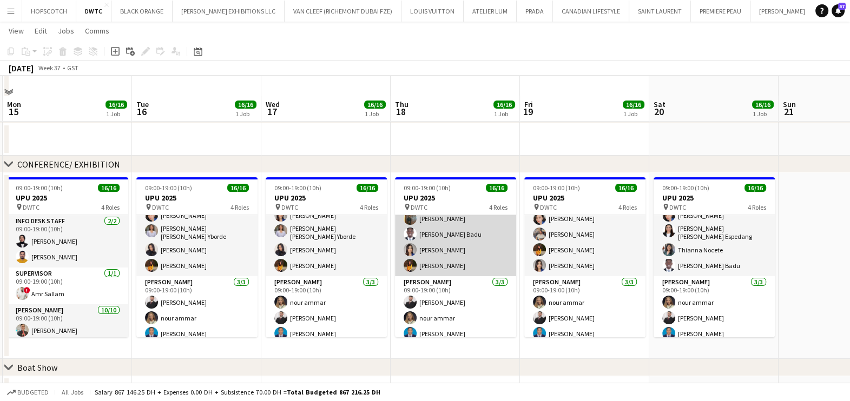
scroll to position [67, 0]
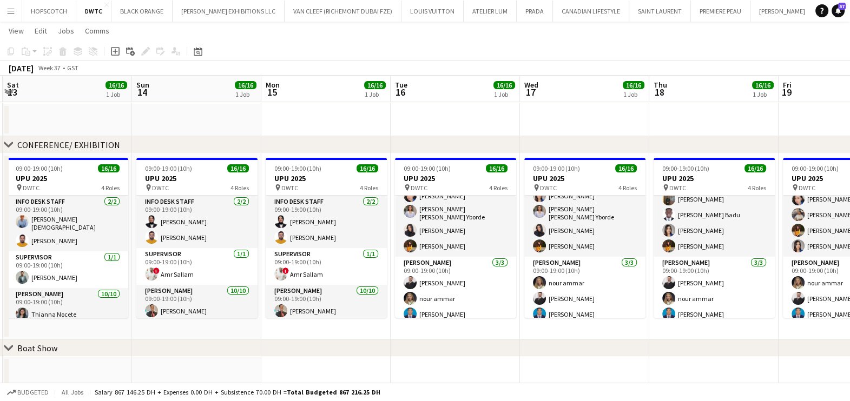
drag, startPoint x: 549, startPoint y: 299, endPoint x: 744, endPoint y: 299, distance: 195.3
click at [622, 299] on app-calendar-viewport "Thu 11 16/16 1 Job Fri 12 16/16 1 Job Sat 13 16/16 1 Job Sun 14 16/16 1 Job Mon…" at bounding box center [425, 306] width 850 height 663
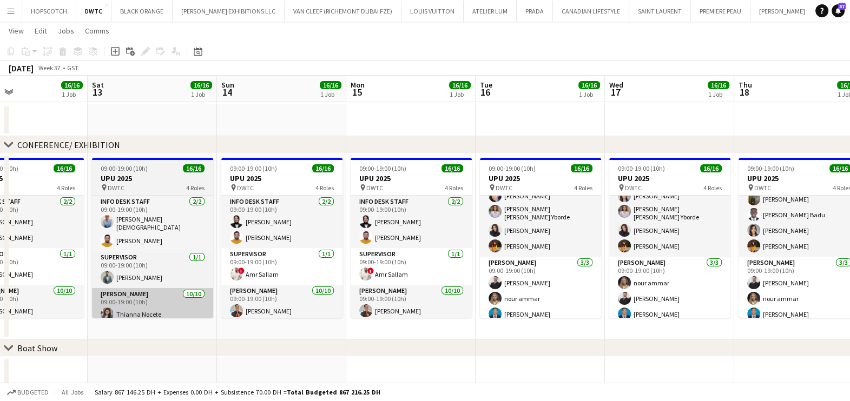
drag, startPoint x: 645, startPoint y: 308, endPoint x: 603, endPoint y: 304, distance: 42.4
click at [735, 308] on app-calendar-viewport "Wed 10 16/16 1 Job Thu 11 16/16 1 Job Fri 12 16/16 1 Job Sat 13 16/16 1 Job Sun…" at bounding box center [425, 306] width 850 height 663
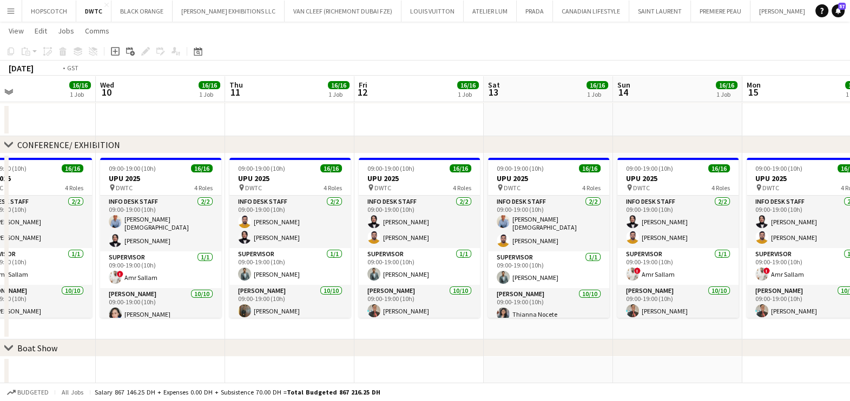
drag, startPoint x: 312, startPoint y: 299, endPoint x: 638, endPoint y: 295, distance: 325.7
click at [638, 295] on app-calendar-viewport "Sun 7 16/16 1 Job Mon 8 16/16 1 Job Tue 9 16/16 1 Job Wed 10 16/16 1 Job Thu 11…" at bounding box center [425, 306] width 850 height 663
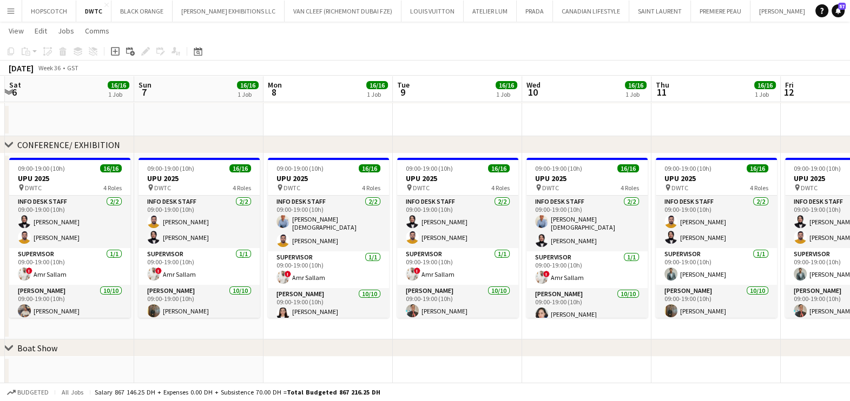
click at [719, 287] on app-calendar-viewport "Thu 4 Fri 5 Sat 6 16/16 1 Job Sun 7 16/16 1 Job Mon 8 16/16 1 Job Tue 9 16/16 1…" at bounding box center [425, 306] width 850 height 663
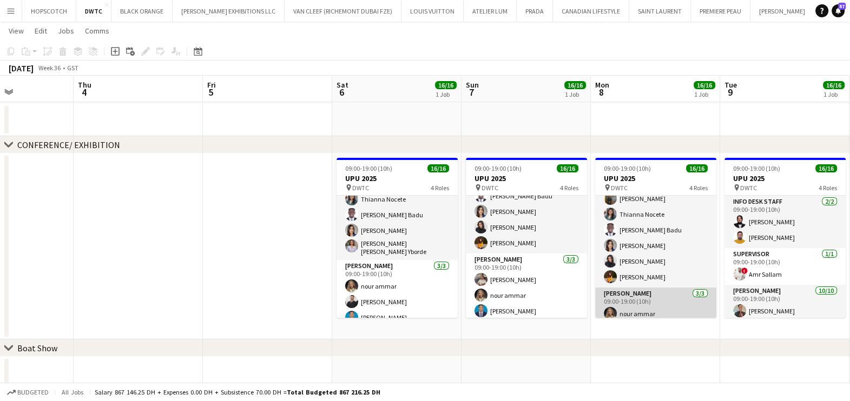
scroll to position [213, 0]
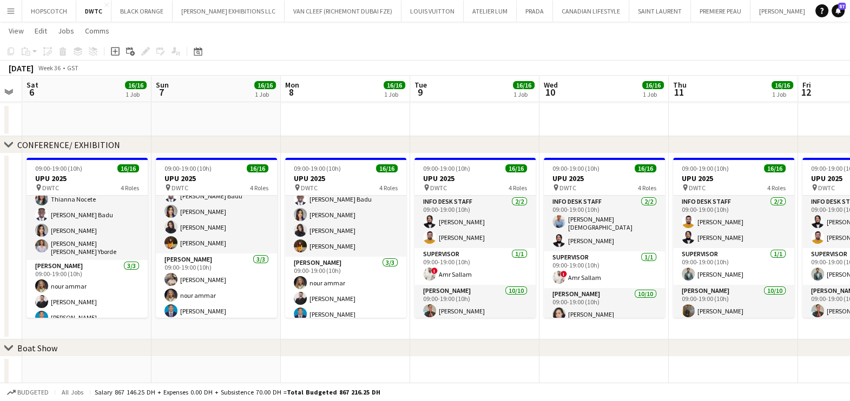
drag, startPoint x: 460, startPoint y: 256, endPoint x: 319, endPoint y: 254, distance: 141.2
click at [324, 254] on app-calendar-viewport "Wed 3 Thu 4 Fri 5 Sat 6 16/16 1 Job Sun 7 16/16 1 Job Mon 8 16/16 1 Job Tue 9 1…" at bounding box center [425, 306] width 850 height 663
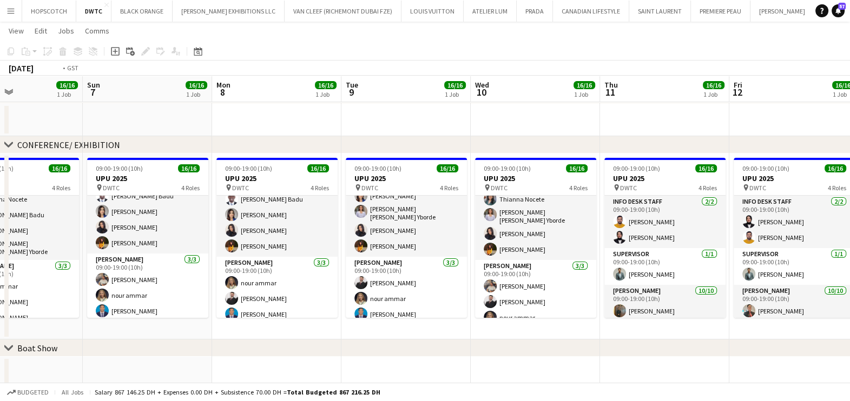
drag, startPoint x: 611, startPoint y: 273, endPoint x: 304, endPoint y: 276, distance: 306.7
click at [305, 276] on app-calendar-viewport "Wed 3 Thu 4 Fri 5 Sat 6 16/16 1 Job Sun 7 16/16 1 Job Mon 8 16/16 1 Job Tue 9 1…" at bounding box center [425, 306] width 850 height 663
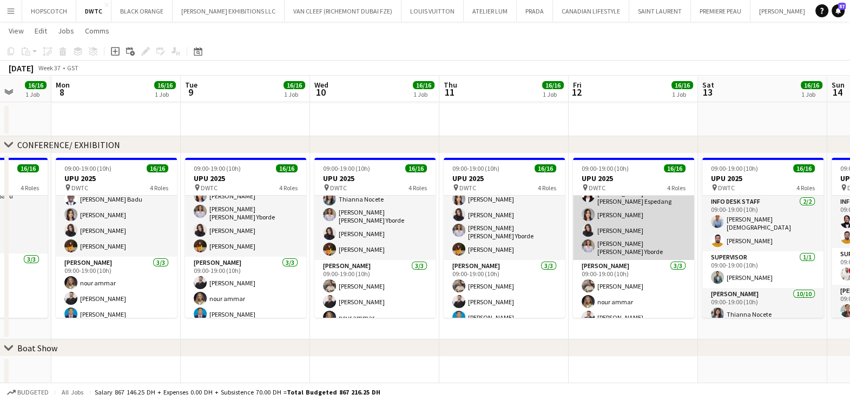
drag, startPoint x: 550, startPoint y: 243, endPoint x: 311, endPoint y: 241, distance: 239.7
click at [296, 243] on app-calendar-viewport "Fri 5 Sat 6 16/16 1 Job Sun 7 16/16 1 Job Mon 8 16/16 1 Job Tue 9 16/16 1 Job W…" at bounding box center [425, 306] width 850 height 663
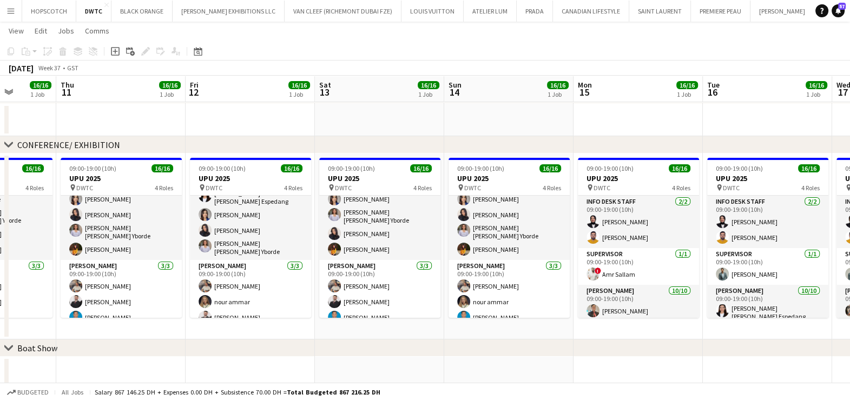
drag, startPoint x: 341, startPoint y: 255, endPoint x: 271, endPoint y: 255, distance: 70.3
click at [272, 255] on app-calendar-viewport "Sun 7 16/16 1 Job Mon 8 16/16 1 Job Tue 9 16/16 1 Job Wed 10 16/16 1 Job Thu 11…" at bounding box center [425, 306] width 850 height 663
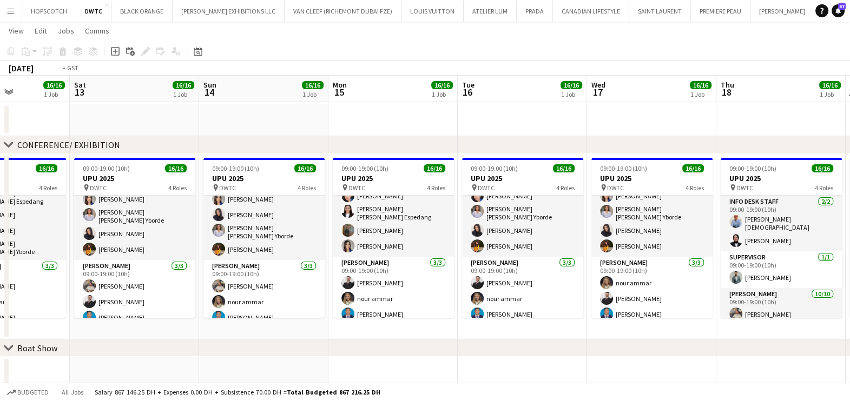
drag, startPoint x: 695, startPoint y: 243, endPoint x: 276, endPoint y: 246, distance: 419.3
click at [276, 246] on app-calendar-viewport "Tue 9 16/16 1 Job Wed 10 16/16 1 Job Thu 11 16/16 1 Job Fri 12 16/16 1 Job Sat …" at bounding box center [425, 306] width 850 height 663
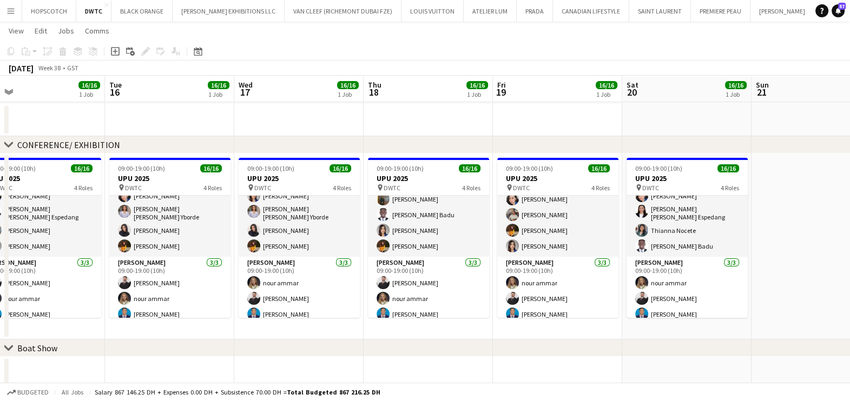
drag, startPoint x: 339, startPoint y: 143, endPoint x: 762, endPoint y: 150, distance: 422.6
click at [729, 150] on div "chevron-right CONFERENCE/ EXHIBITION" at bounding box center [425, 144] width 850 height 17
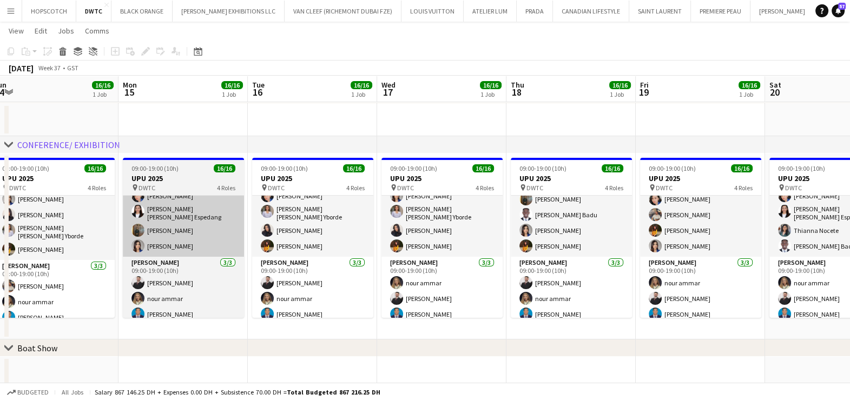
drag, startPoint x: 444, startPoint y: 209, endPoint x: 328, endPoint y: 223, distance: 116.7
click at [576, 219] on app-calendar-viewport "Fri 12 16/16 1 Job Sat 13 16/16 1 Job Sun 14 16/16 1 Job Mon 15 16/16 1 Job Tue…" at bounding box center [425, 306] width 850 height 663
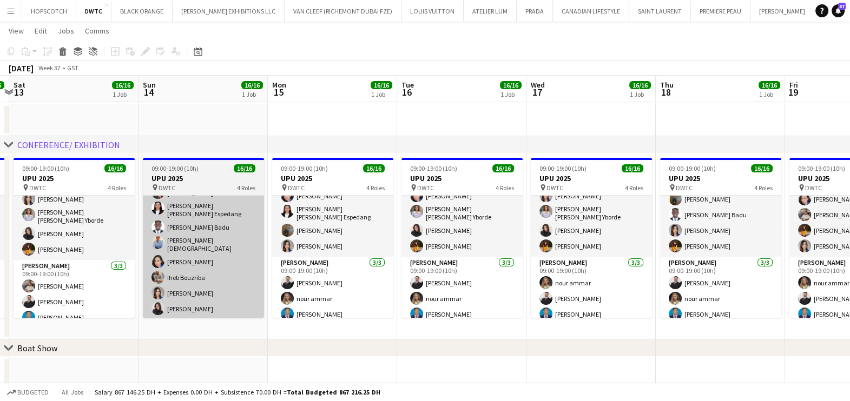
scroll to position [105, 0]
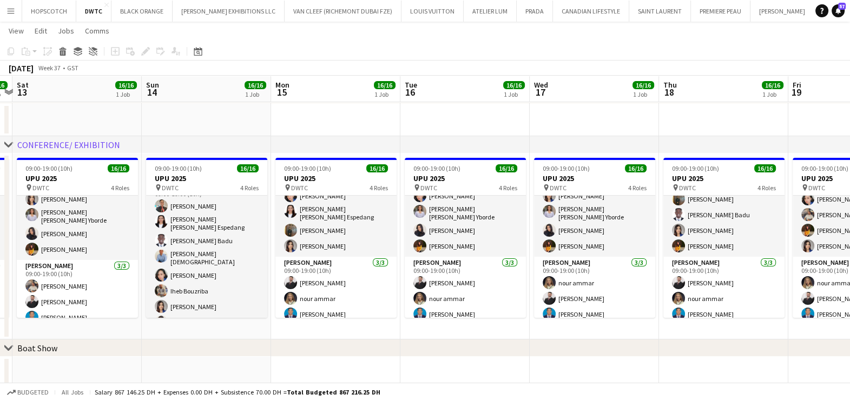
drag, startPoint x: 275, startPoint y: 241, endPoint x: 476, endPoint y: 250, distance: 200.9
click at [476, 250] on app-calendar-viewport "Thu 11 16/16 1 Job Fri 12 16/16 1 Job Sat 13 16/16 1 Job Sun 14 16/16 1 Job Mon…" at bounding box center [425, 306] width 850 height 663
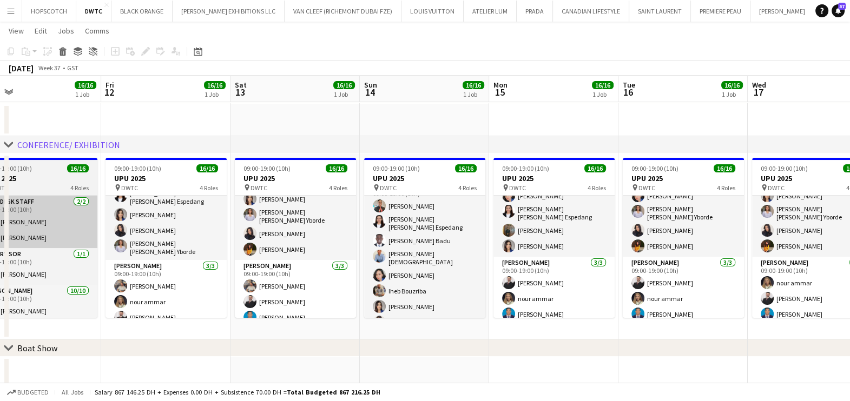
drag, startPoint x: 126, startPoint y: 177, endPoint x: 377, endPoint y: 196, distance: 251.7
click at [473, 200] on app-calendar-viewport "Tue 9 16/16 1 Job Wed 10 16/16 1 Job Thu 11 16/16 1 Job Fri 12 16/16 1 Job Sat …" at bounding box center [425, 306] width 850 height 663
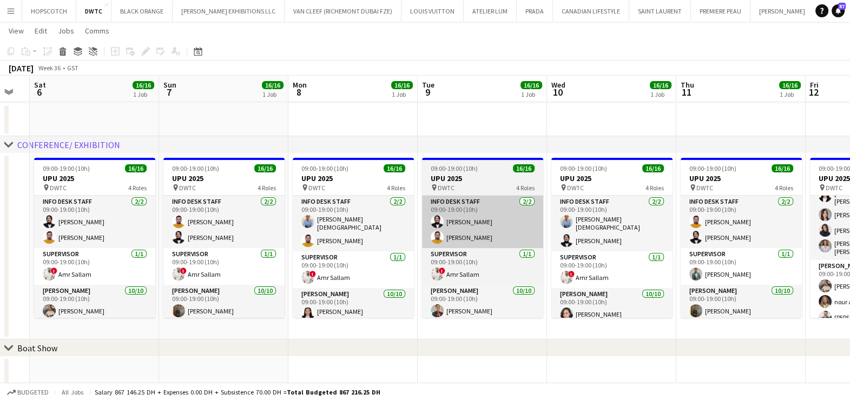
drag, startPoint x: 188, startPoint y: 221, endPoint x: 477, endPoint y: 235, distance: 288.7
click at [477, 235] on app-calendar-viewport "Thu 4 Fri 5 Sat 6 16/16 1 Job Sun 7 16/16 1 Job Mon 8 16/16 1 Job Tue 9 16/16 1…" at bounding box center [425, 306] width 850 height 663
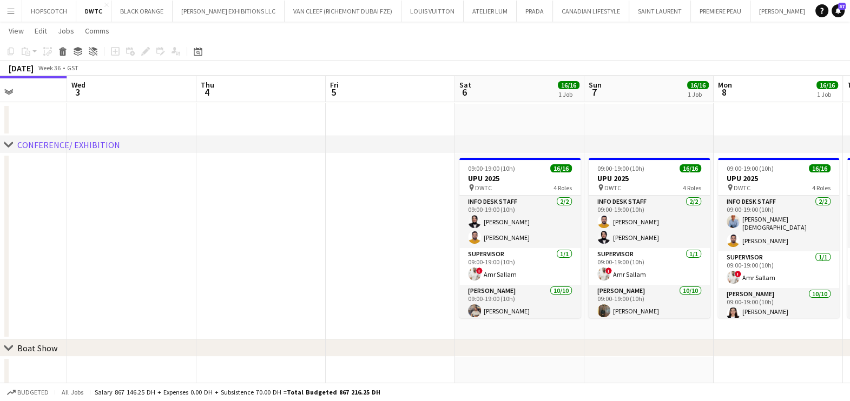
drag, startPoint x: 608, startPoint y: 214, endPoint x: 407, endPoint y: 175, distance: 204.9
click at [644, 214] on app-calendar-viewport "Sun 31 Mon 1 Tue 2 Wed 3 Thu 4 Fri 5 Sat 6 16/16 1 Job Sun 7 16/16 1 Job Mon 8 …" at bounding box center [425, 306] width 850 height 663
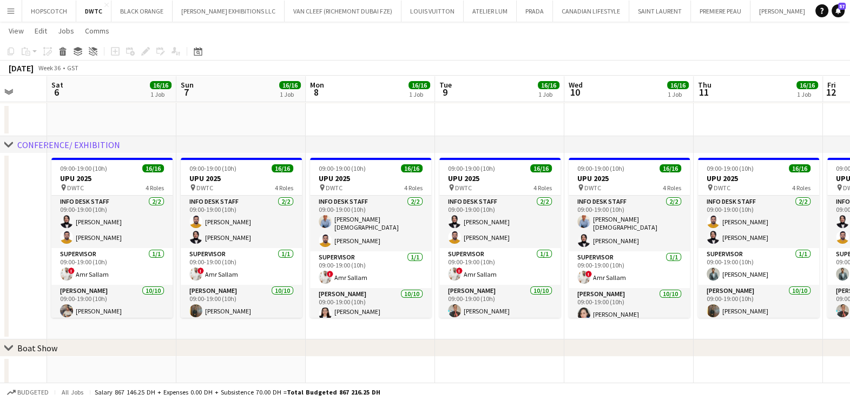
drag, startPoint x: 136, startPoint y: 206, endPoint x: 123, endPoint y: 206, distance: 13.5
click at [123, 206] on app-calendar-viewport "Tue 2 Wed 3 Thu 4 Fri 5 Sat 6 16/16 1 Job Sun 7 16/16 1 Job Mon 8 16/16 1 Job T…" at bounding box center [425, 306] width 850 height 663
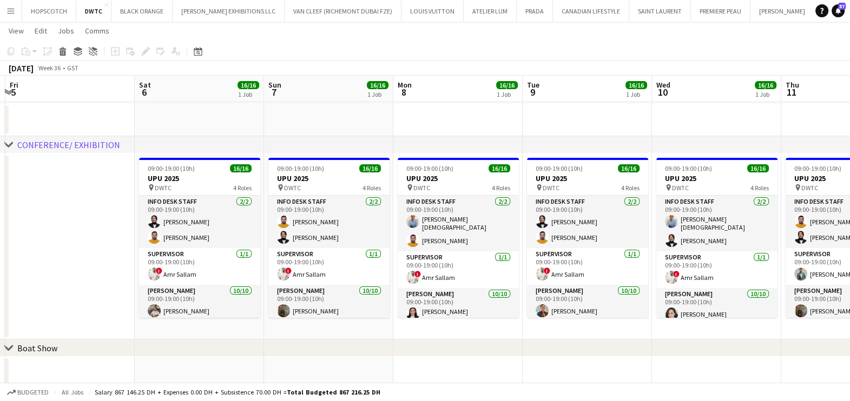
scroll to position [213, 0]
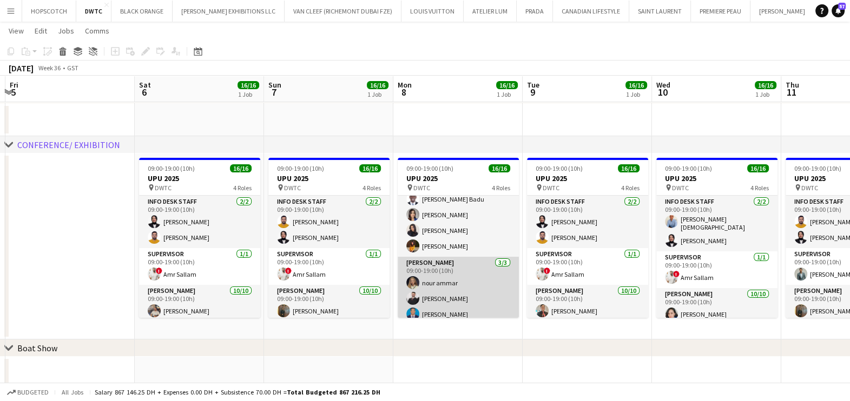
click at [427, 287] on app-card-role "Usher 3/3 09:00-19:00 (10h) nour ammar Radwan Jrish Benjamin Ofidi" at bounding box center [458, 291] width 121 height 68
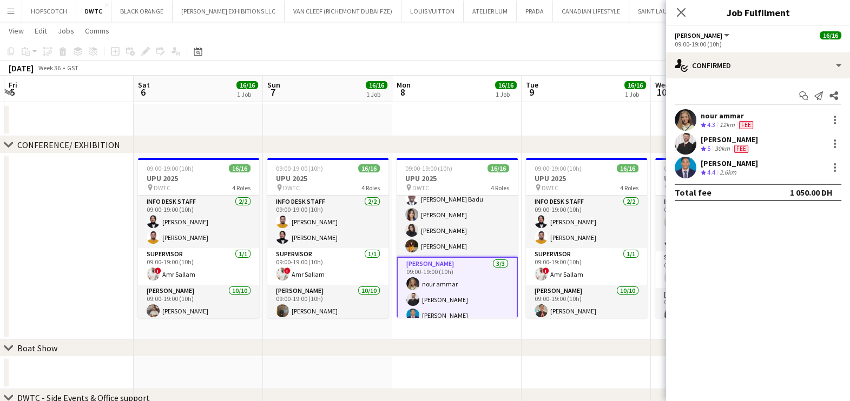
click at [730, 162] on div "Benjamin Ofidi" at bounding box center [729, 164] width 57 height 10
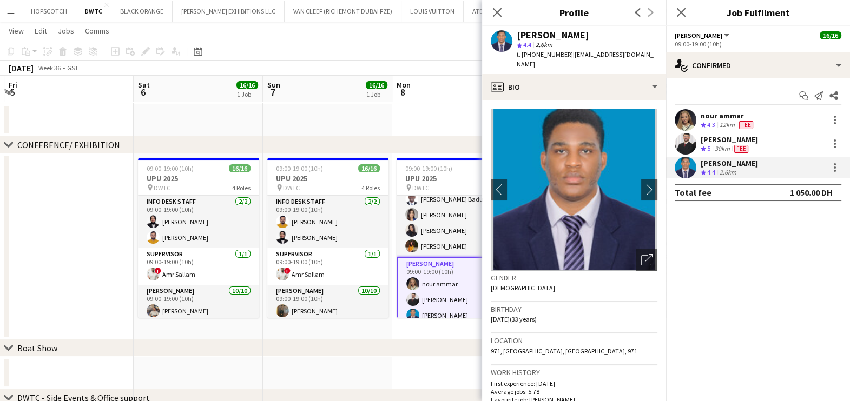
click at [400, 44] on app-toolbar "Copy Paste Paste Ctrl+V Paste with crew Ctrl+Shift+V Paste linked Job Delete Gr…" at bounding box center [425, 51] width 850 height 18
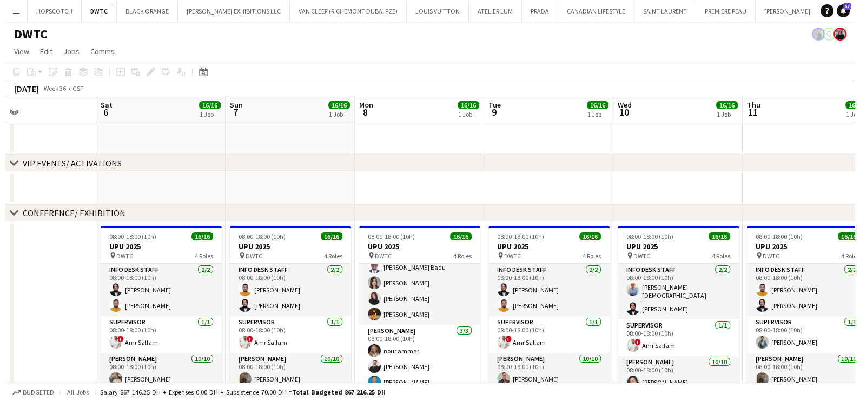
scroll to position [0, 443]
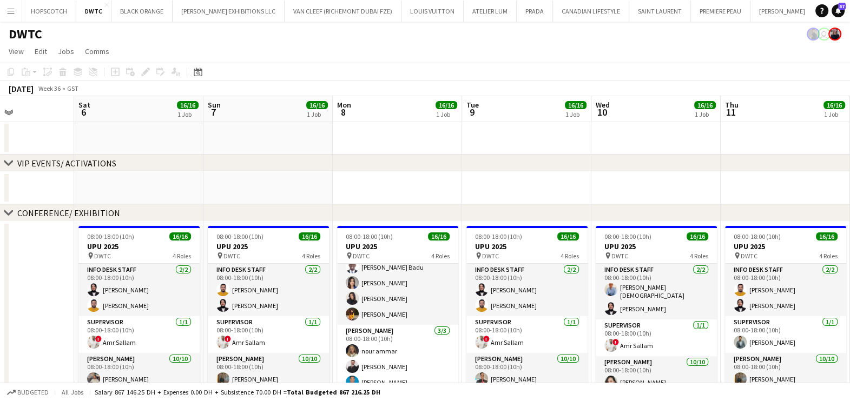
drag, startPoint x: 595, startPoint y: 154, endPoint x: 514, endPoint y: 158, distance: 80.7
click at [514, 157] on div "chevron-right VIP EVENTS/ ACTIVATIONS chevron-right CONFERENCE/ EXHIBITION chev…" at bounding box center [425, 401] width 850 height 610
click at [692, 11] on button "PREMIERE PEAU Close" at bounding box center [721, 11] width 60 height 21
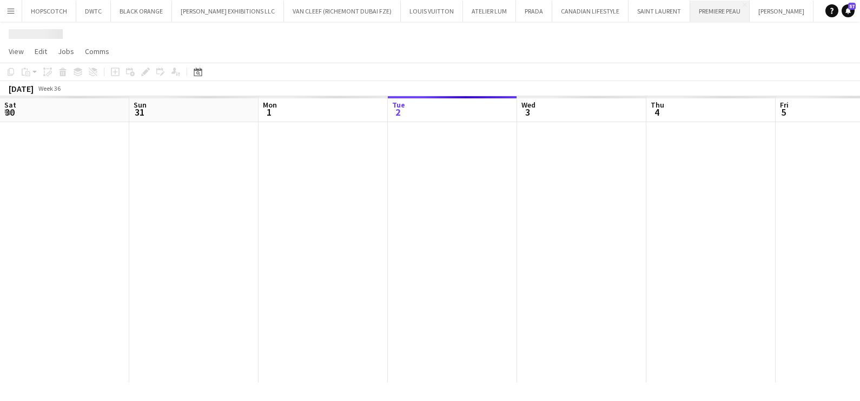
scroll to position [0, 259]
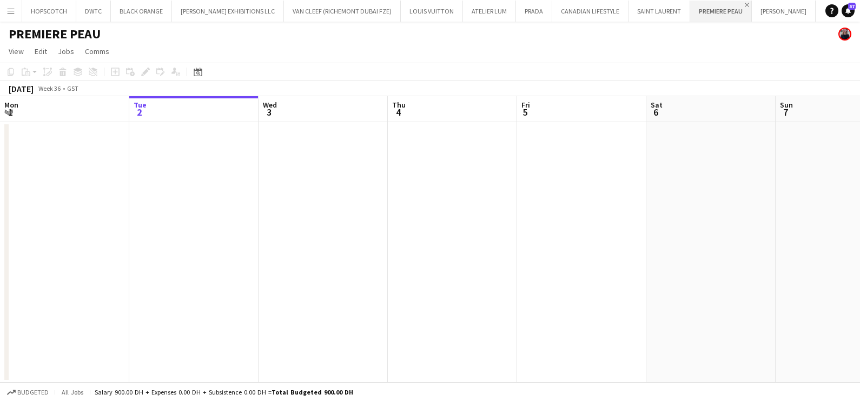
click at [745, 3] on app-icon "Close" at bounding box center [747, 5] width 4 height 4
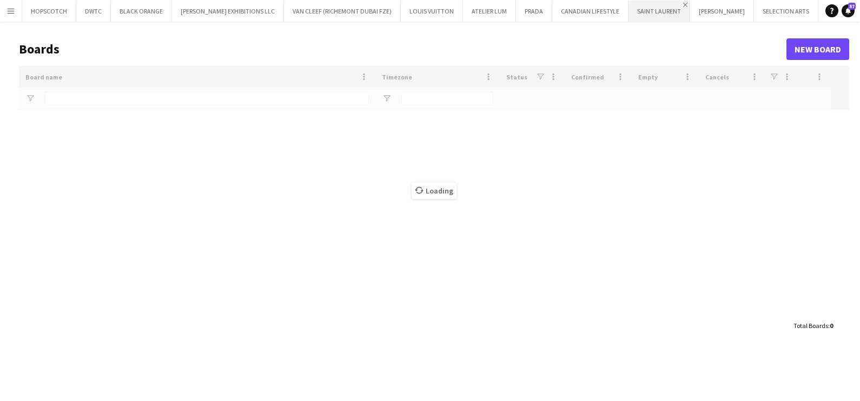
click at [683, 5] on app-icon "Close" at bounding box center [685, 5] width 4 height 4
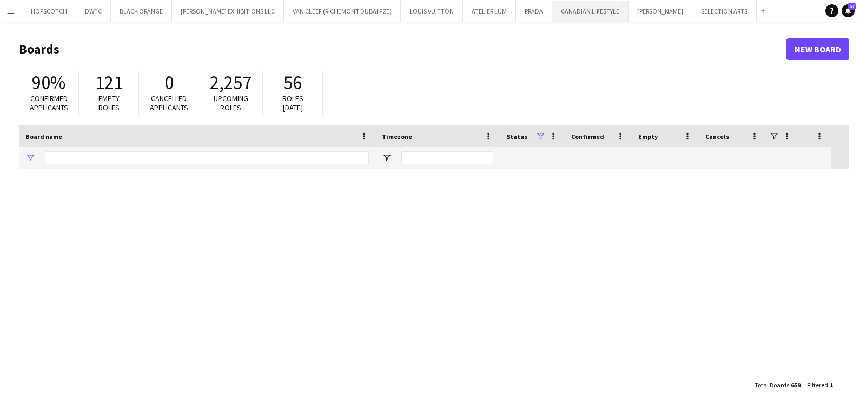
type input "***"
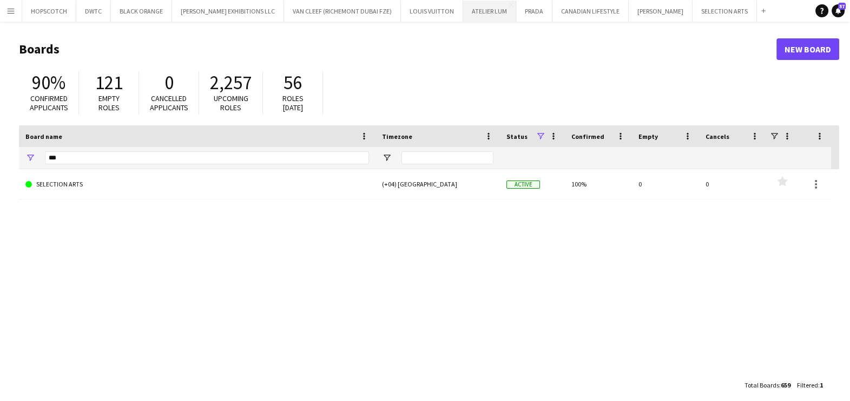
drag, startPoint x: 447, startPoint y: 11, endPoint x: 450, endPoint y: 21, distance: 10.1
click at [463, 11] on button "ATELIER LUM Close" at bounding box center [489, 11] width 53 height 21
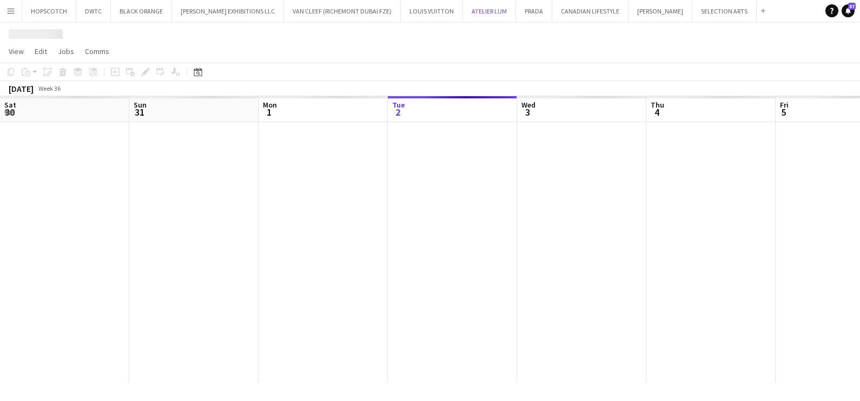
scroll to position [0, 259]
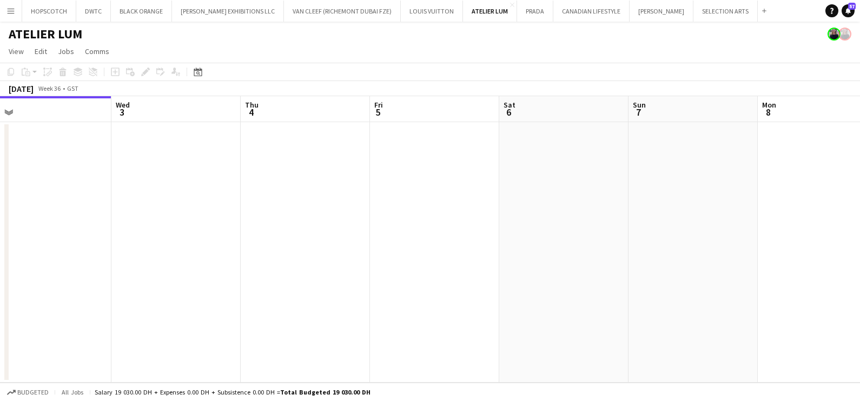
drag, startPoint x: 747, startPoint y: 209, endPoint x: 379, endPoint y: 225, distance: 368.2
click at [380, 225] on app-calendar-viewport "Sat 30 Sun 31 Mon 1 Tue 2 Wed 3 Thu 4 Fri 5 Sat 6 Sun 7 Mon 8 Tue 9 Wed 10 0/3 …" at bounding box center [430, 239] width 860 height 287
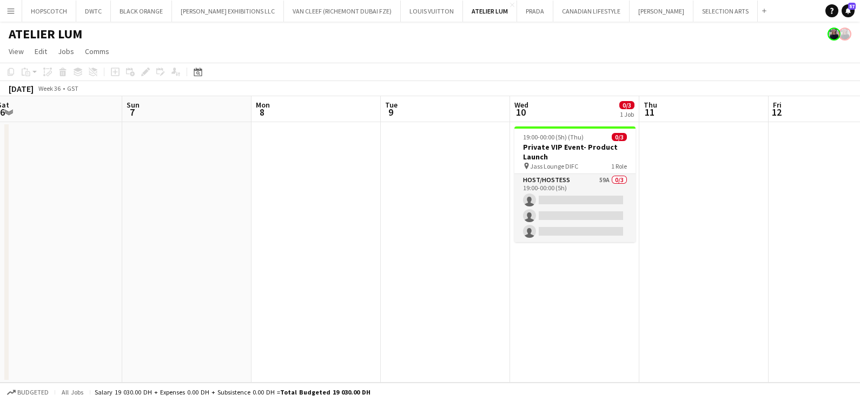
drag, startPoint x: 544, startPoint y: 229, endPoint x: 228, endPoint y: 232, distance: 315.4
click at [228, 232] on app-calendar-viewport "Wed 3 Thu 4 Fri 5 Sat 6 Sun 7 Mon 8 Tue 9 Wed 10 0/3 1 Job Thu 11 Fri 12 Sat 13…" at bounding box center [430, 239] width 860 height 287
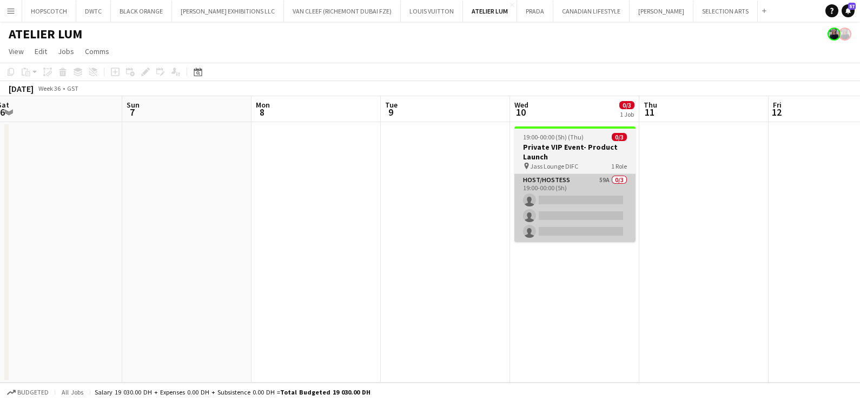
scroll to position [0, 376]
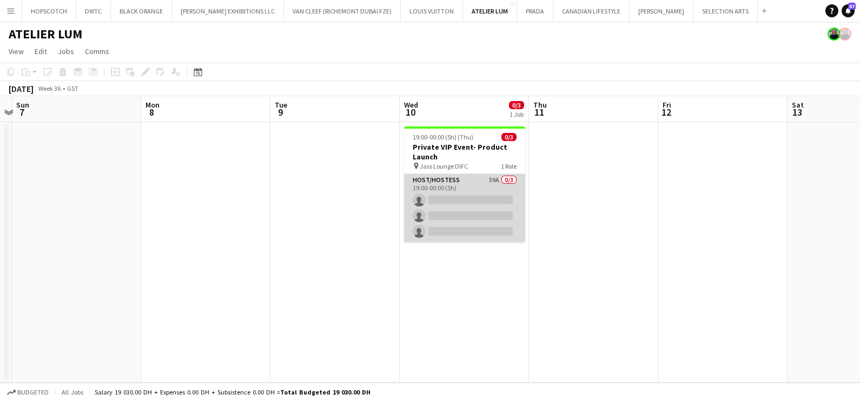
click at [484, 184] on app-card-role "Host/Hostess 59A 0/3 19:00-00:00 (5h) single-neutral-actions single-neutral-act…" at bounding box center [464, 208] width 121 height 68
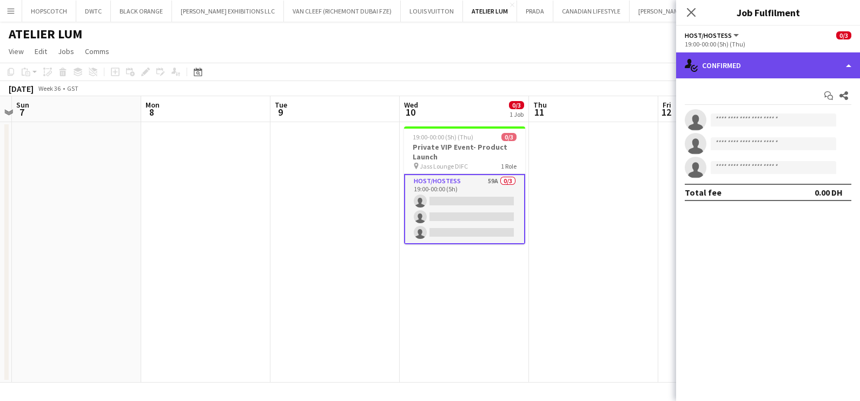
click at [727, 65] on div "single-neutral-actions-check-2 Confirmed" at bounding box center [768, 65] width 184 height 26
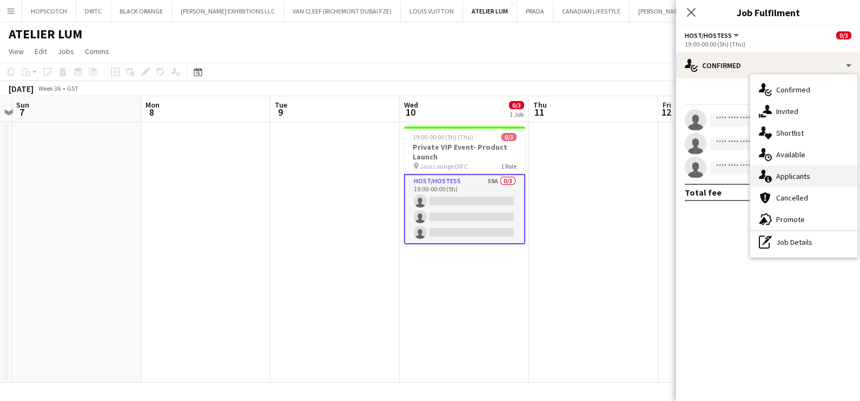
click at [814, 170] on div "single-neutral-actions-information Applicants" at bounding box center [803, 177] width 107 height 22
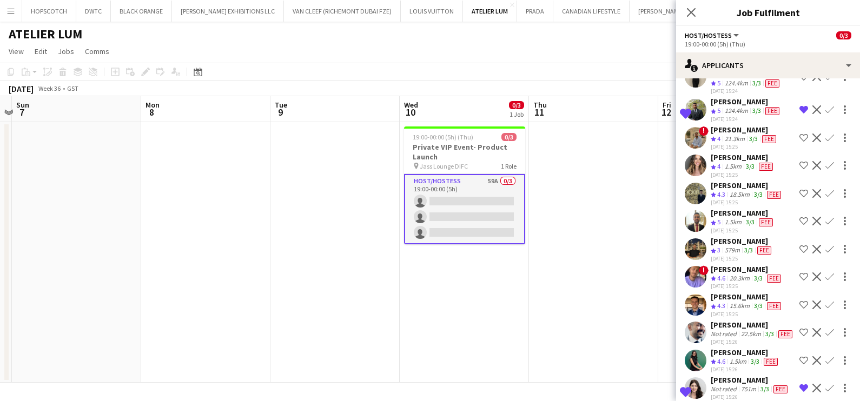
scroll to position [406, 0]
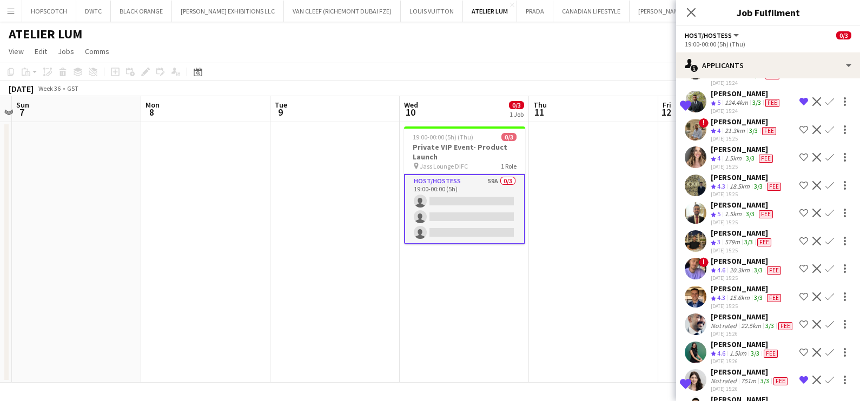
click at [739, 154] on div "1.5km" at bounding box center [733, 158] width 21 height 9
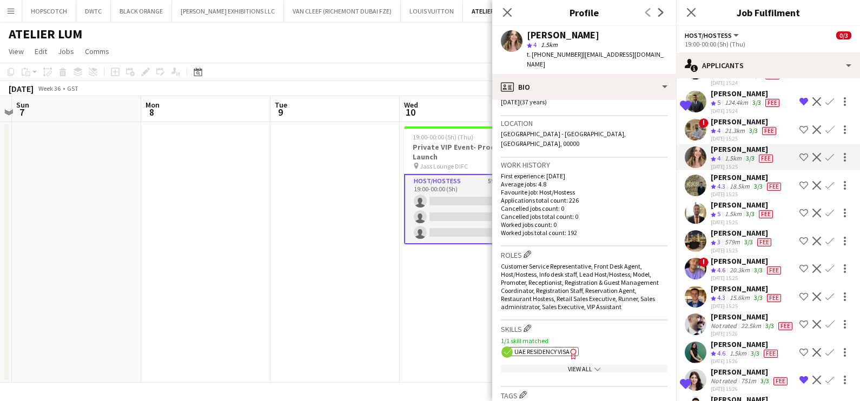
scroll to position [0, 0]
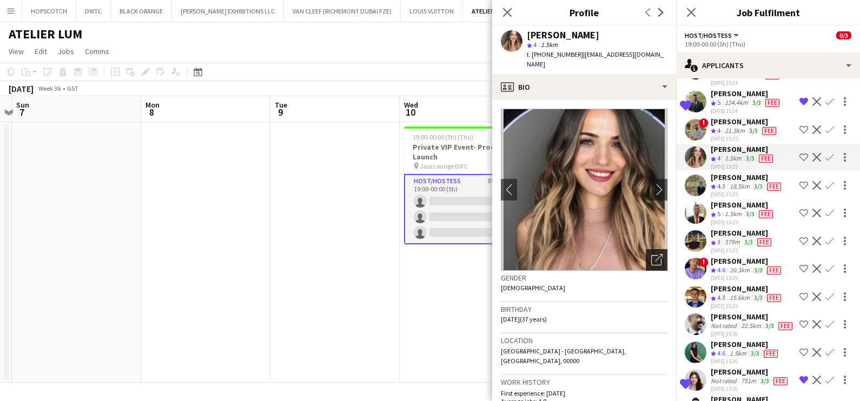
click at [655, 253] on div "Open photos pop-in" at bounding box center [657, 260] width 22 height 22
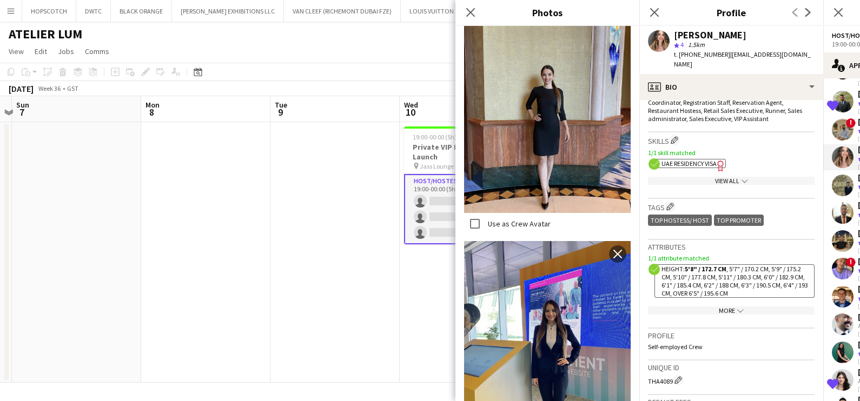
scroll to position [473, 0]
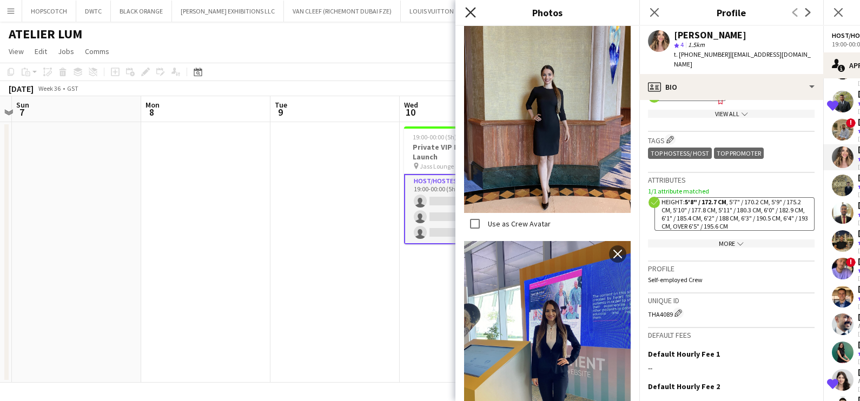
click at [467, 10] on icon "Close pop-in" at bounding box center [470, 12] width 10 height 10
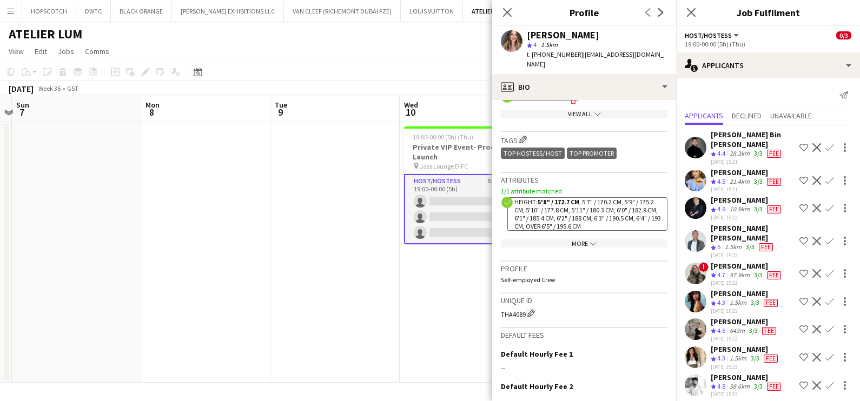
scroll to position [0, 0]
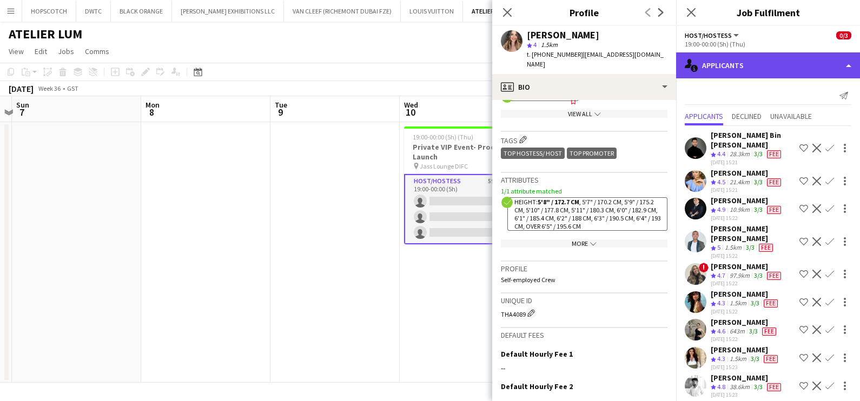
click at [731, 57] on div "single-neutral-actions-information Applicants" at bounding box center [768, 65] width 184 height 26
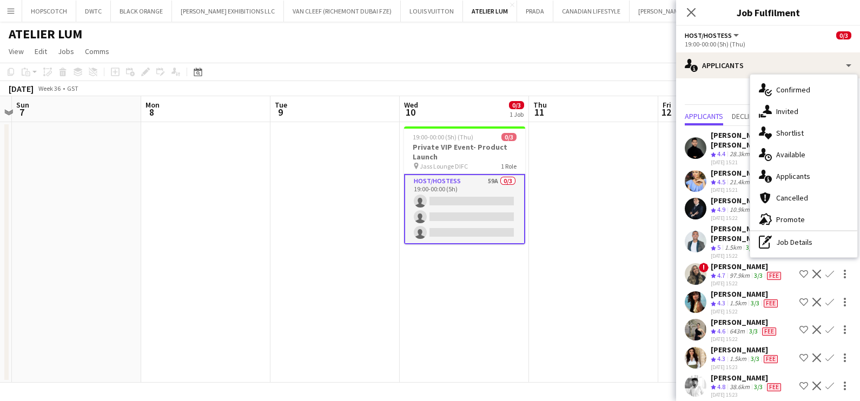
click at [782, 119] on div "single-neutral-actions-share-1 Invited" at bounding box center [803, 112] width 107 height 22
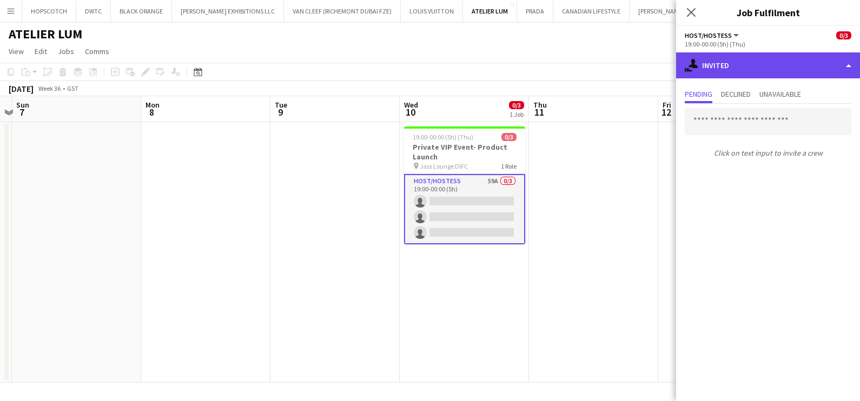
click at [760, 65] on div "single-neutral-actions-share-1 Invited" at bounding box center [768, 65] width 184 height 26
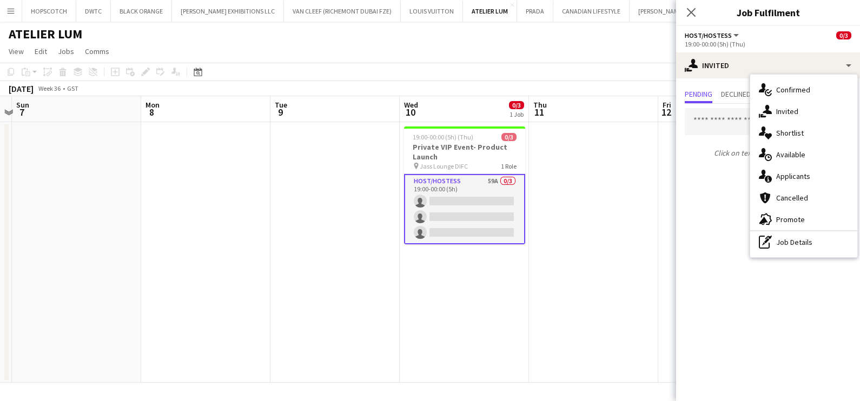
click at [784, 134] on span "Shortlist" at bounding box center [790, 133] width 28 height 10
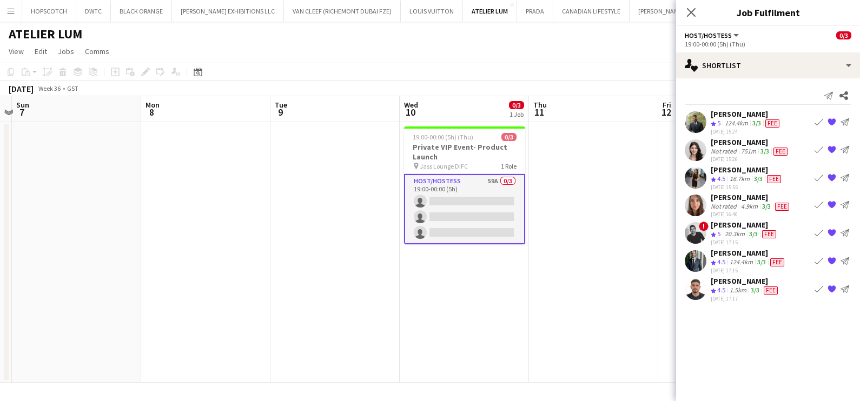
click at [834, 150] on app-icon "{{ spriteTitle }}" at bounding box center [832, 150] width 9 height 9
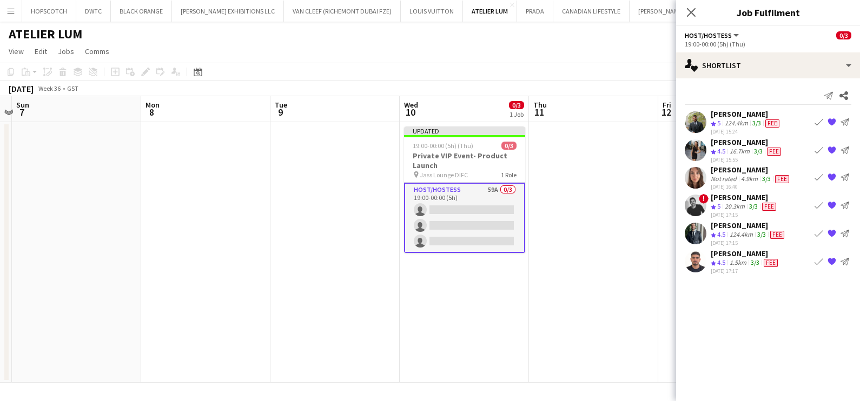
click at [834, 150] on app-icon "{{ spriteTitle }}" at bounding box center [832, 150] width 9 height 9
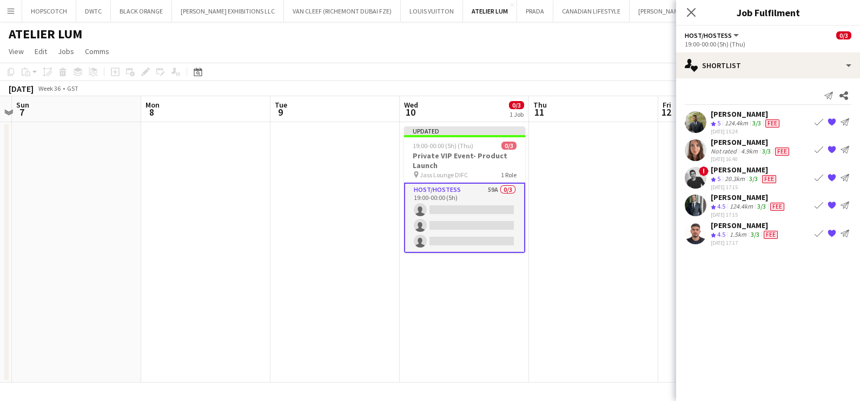
click at [834, 150] on app-icon "{{ spriteTitle }}" at bounding box center [832, 150] width 9 height 9
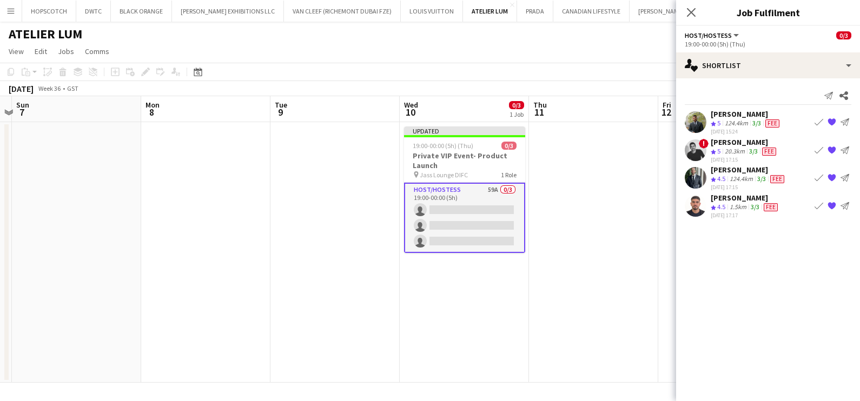
click at [834, 150] on app-icon "{{ spriteTitle }}" at bounding box center [832, 150] width 9 height 9
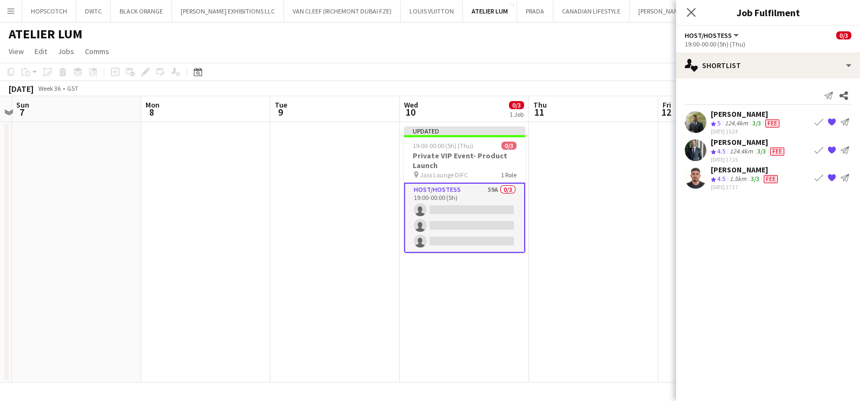
click at [834, 150] on app-icon "{{ spriteTitle }}" at bounding box center [832, 150] width 9 height 9
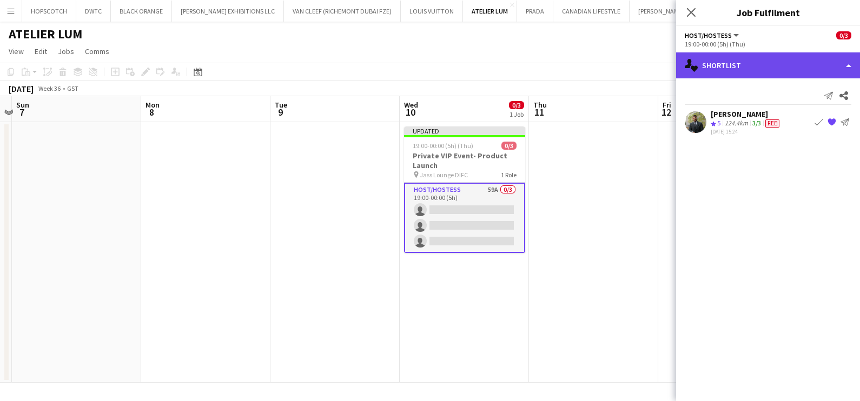
click at [787, 62] on div "single-neutral-actions-heart Shortlist" at bounding box center [768, 65] width 184 height 26
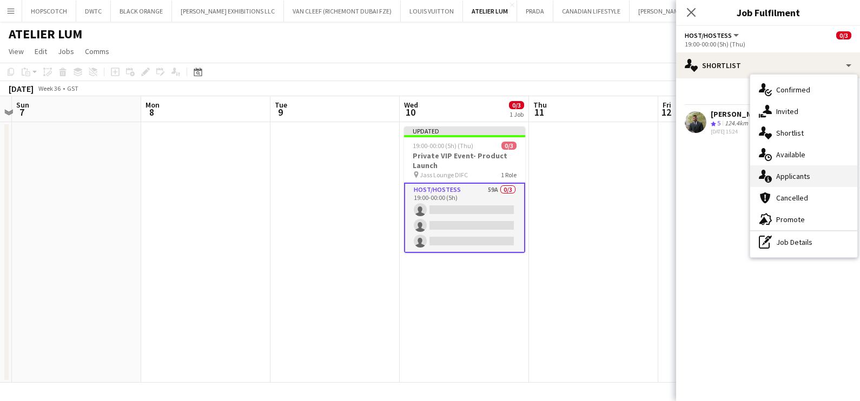
click at [790, 176] on span "Applicants" at bounding box center [793, 176] width 34 height 10
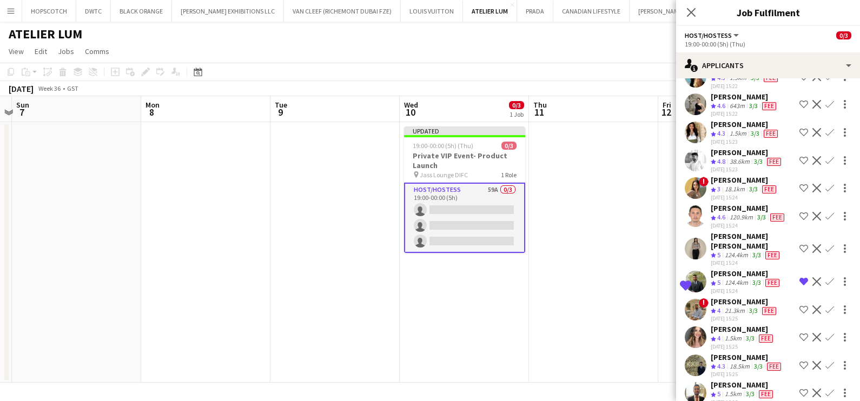
scroll to position [270, 0]
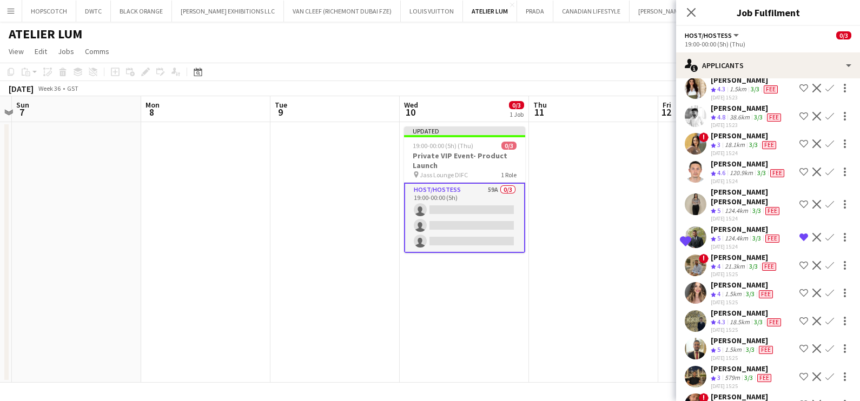
click at [800, 289] on app-icon "Shortlist crew" at bounding box center [804, 293] width 9 height 9
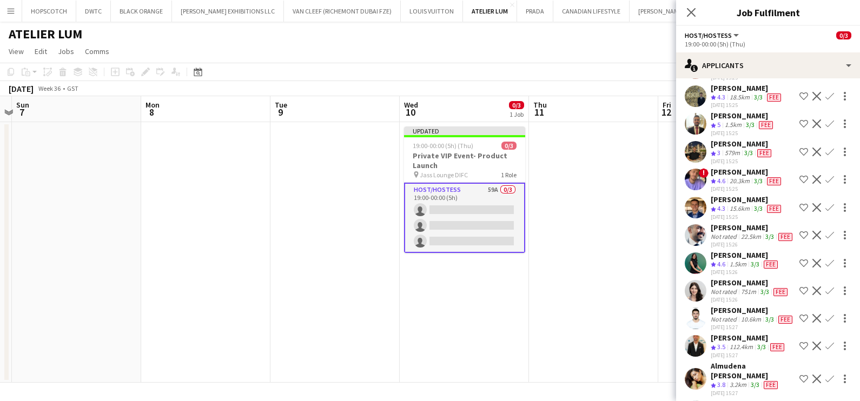
scroll to position [540, 0]
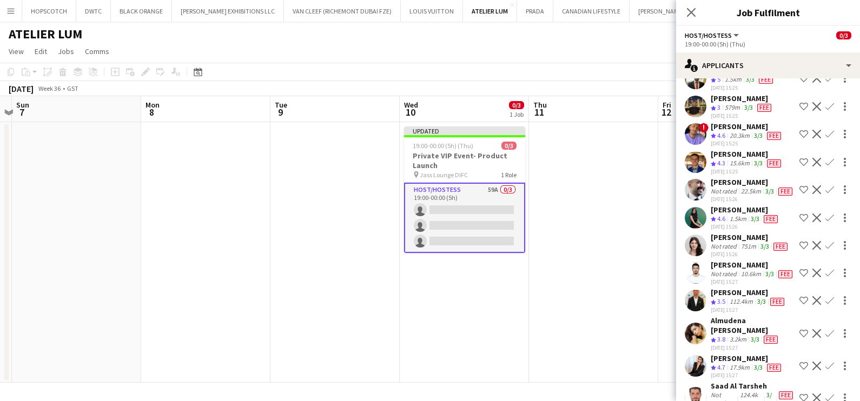
click at [800, 221] on app-icon "Shortlist crew" at bounding box center [804, 218] width 9 height 9
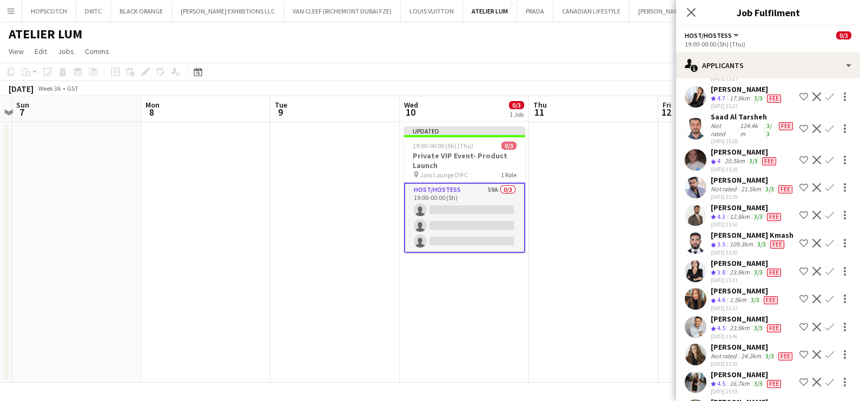
scroll to position [811, 0]
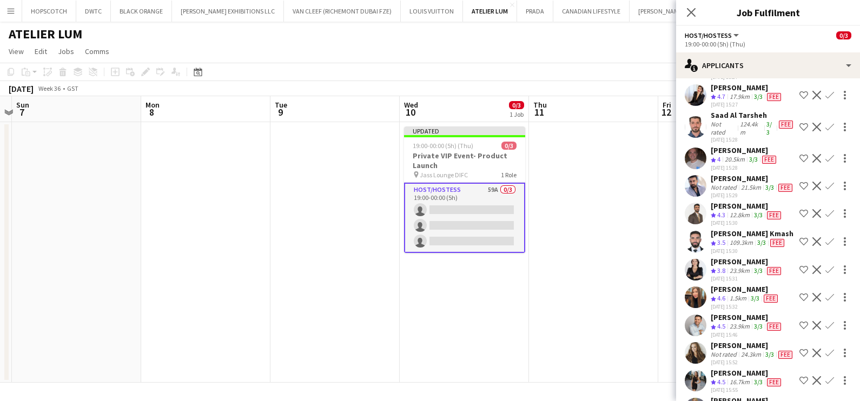
click at [800, 100] on app-icon "Shortlist crew" at bounding box center [804, 95] width 9 height 9
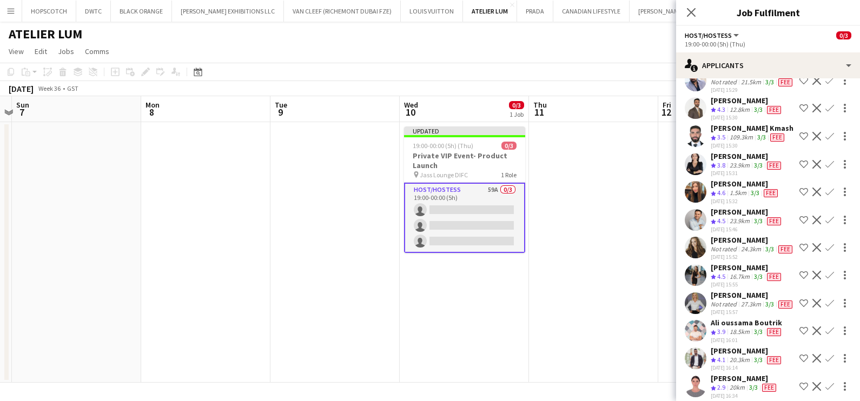
scroll to position [946, 0]
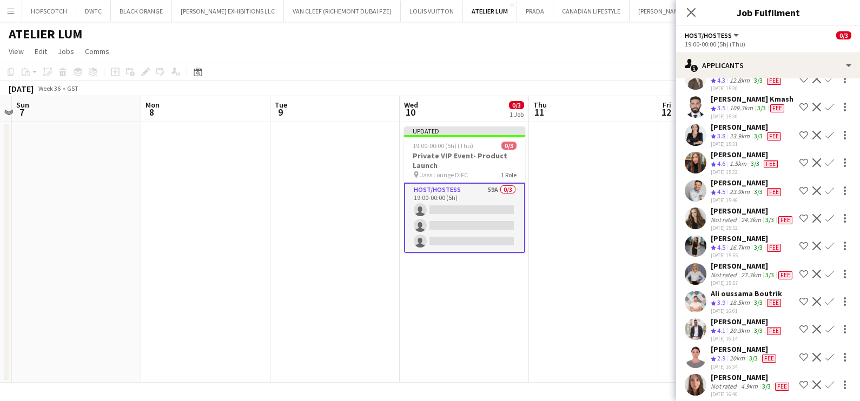
click at [738, 160] on div "Kateryna Lupenkova" at bounding box center [745, 155] width 69 height 10
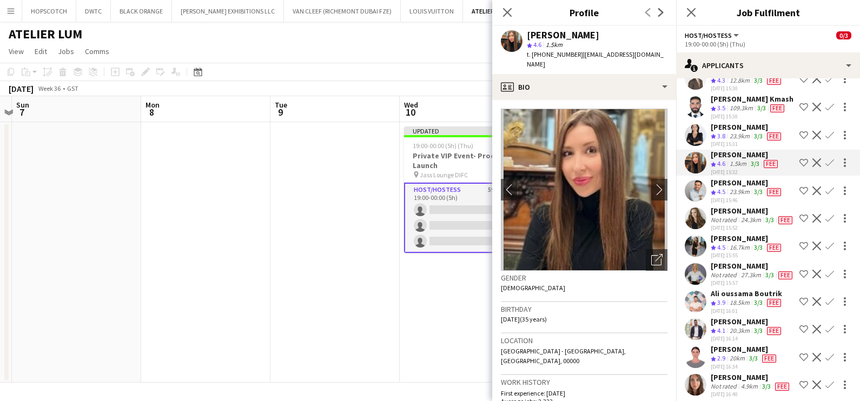
click at [739, 225] on div "24.3km" at bounding box center [751, 220] width 24 height 9
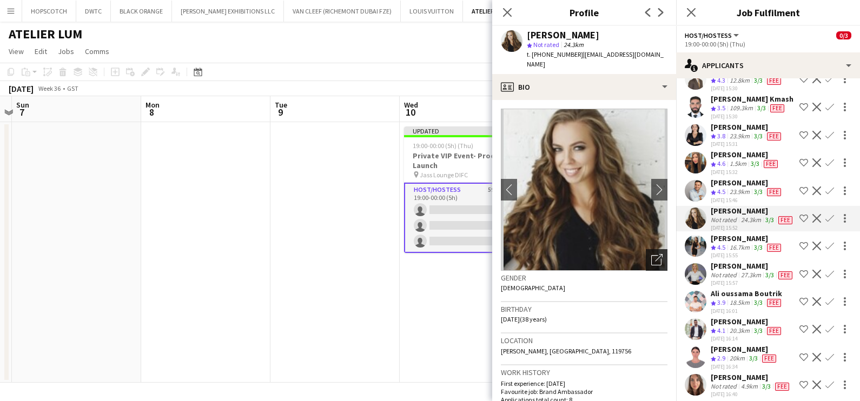
click at [646, 250] on div "Open photos pop-in" at bounding box center [657, 260] width 22 height 22
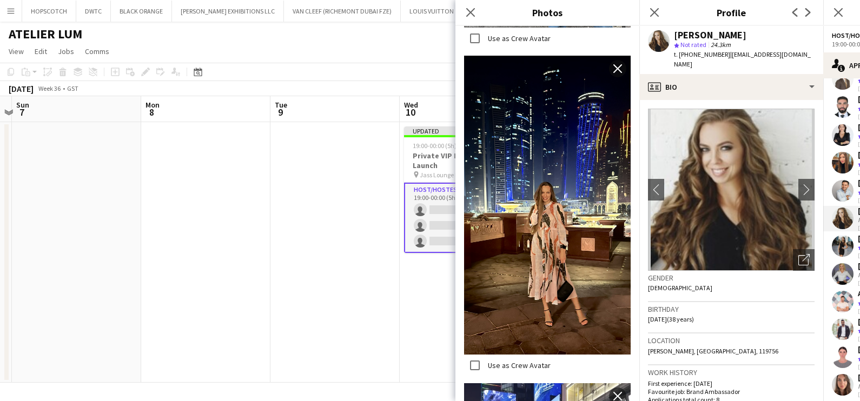
scroll to position [1893, 0]
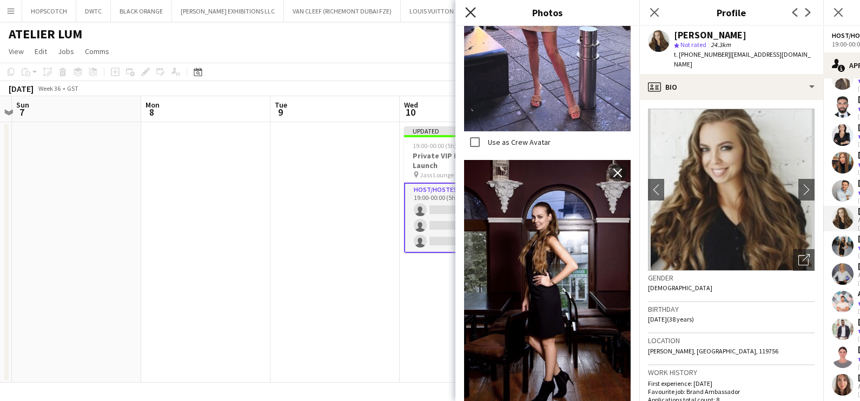
click at [468, 12] on icon "Close pop-in" at bounding box center [470, 12] width 10 height 10
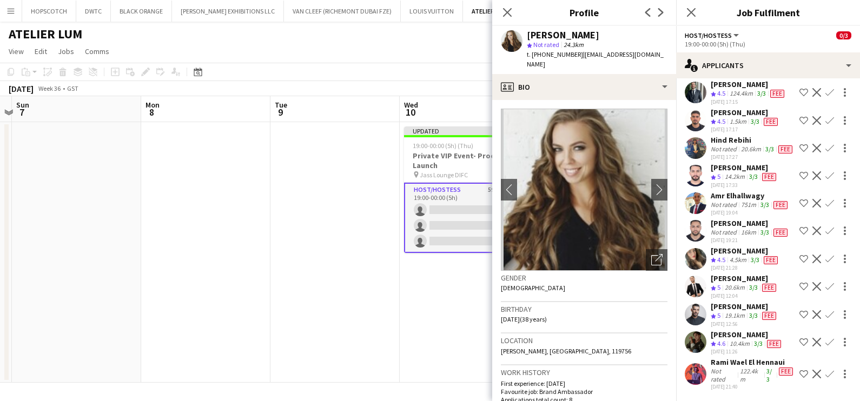
scroll to position [1548, 0]
click at [736, 338] on div "Ninoslav Ceperkovic" at bounding box center [747, 335] width 72 height 10
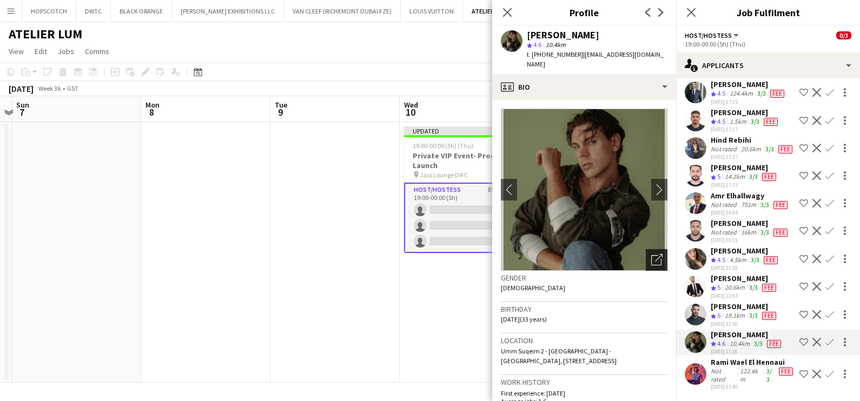
click at [646, 249] on div "Open photos pop-in" at bounding box center [657, 260] width 22 height 22
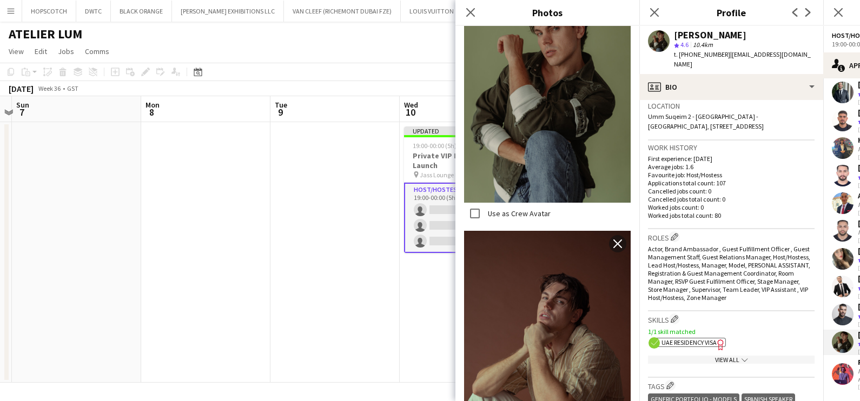
scroll to position [406, 0]
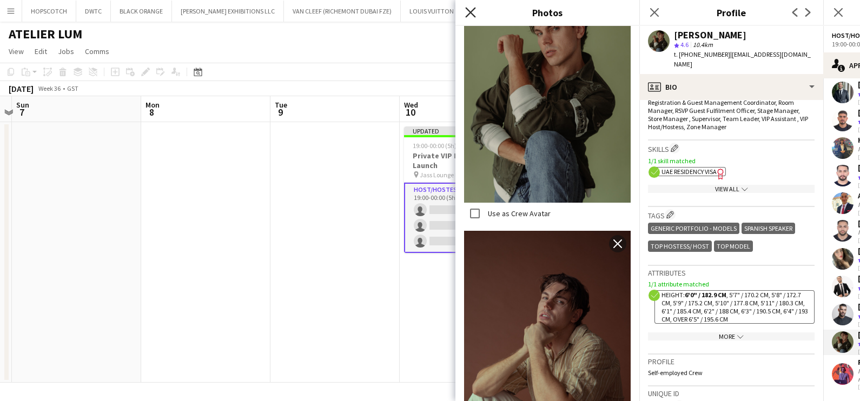
click at [467, 11] on icon "Close pop-in" at bounding box center [470, 12] width 10 height 10
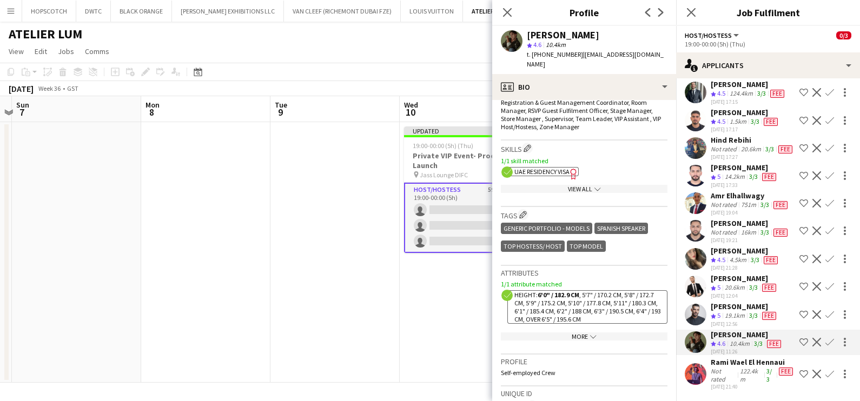
click at [800, 340] on app-icon "Shortlist crew" at bounding box center [804, 342] width 9 height 9
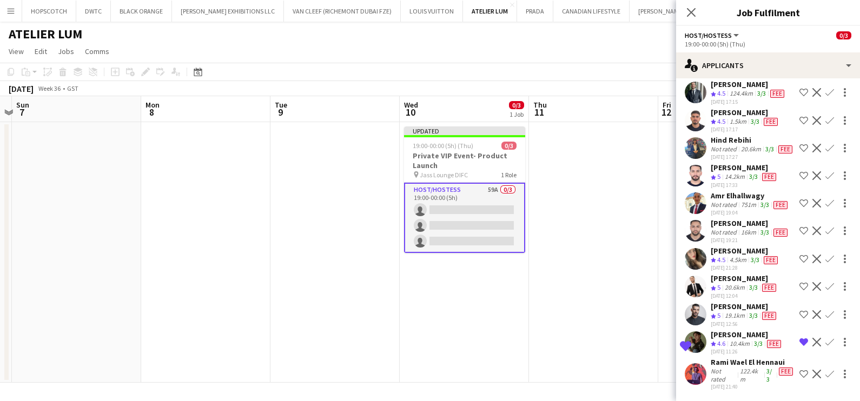
click at [741, 367] on div "122.4km" at bounding box center [751, 375] width 27 height 16
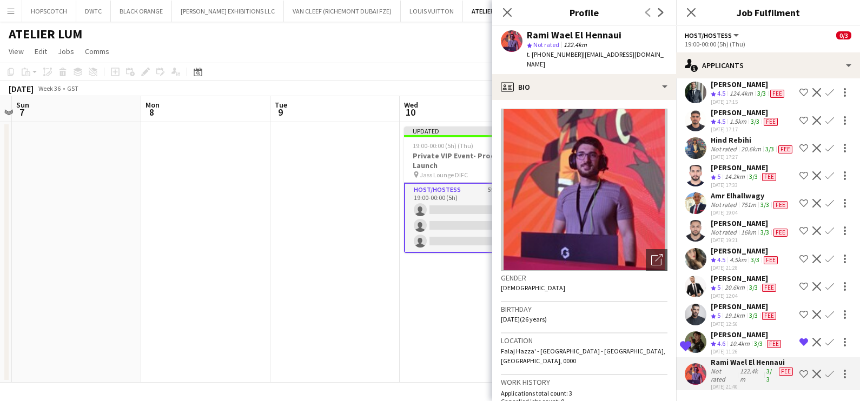
click at [725, 305] on div "Amine Chaoui" at bounding box center [745, 307] width 68 height 10
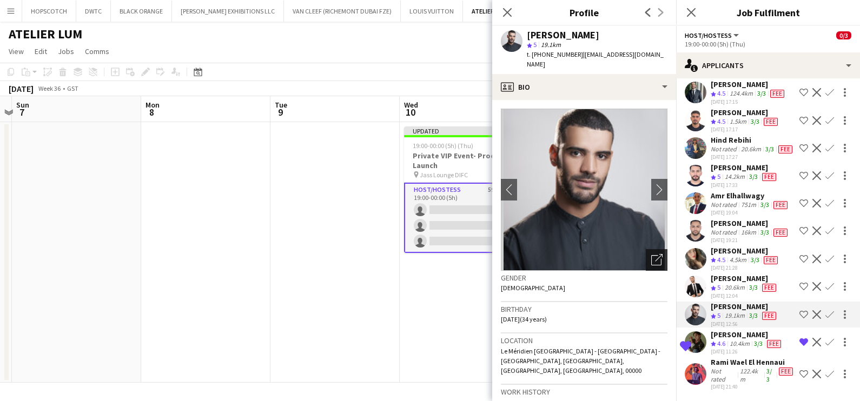
click at [651, 254] on icon "Open photos pop-in" at bounding box center [656, 259] width 11 height 11
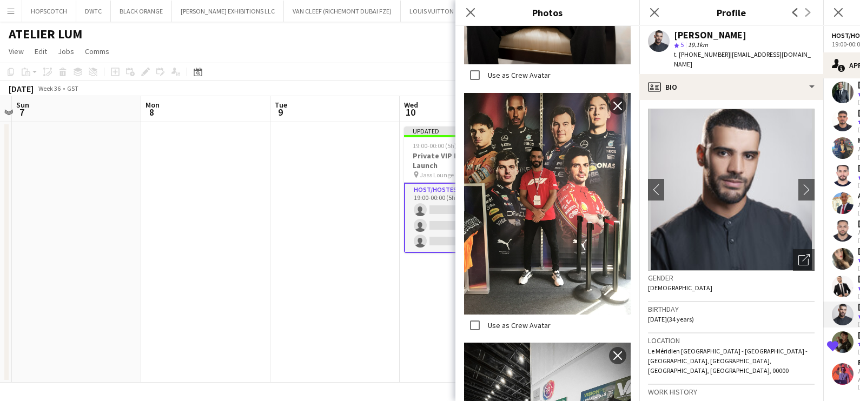
scroll to position [1150, 0]
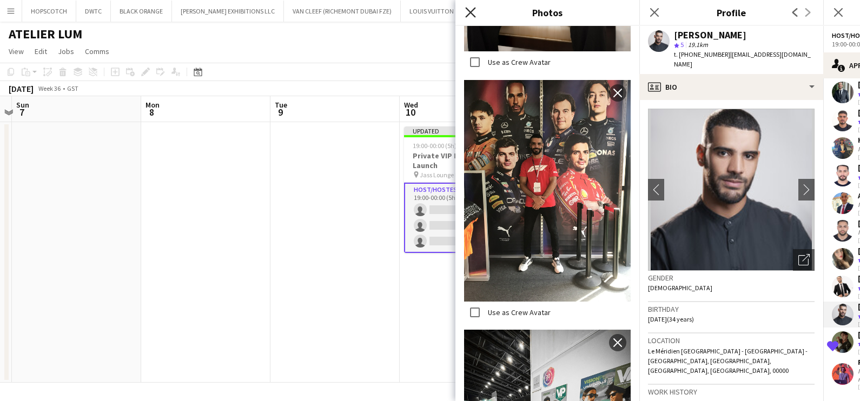
click at [467, 11] on icon "Close pop-in" at bounding box center [470, 12] width 10 height 10
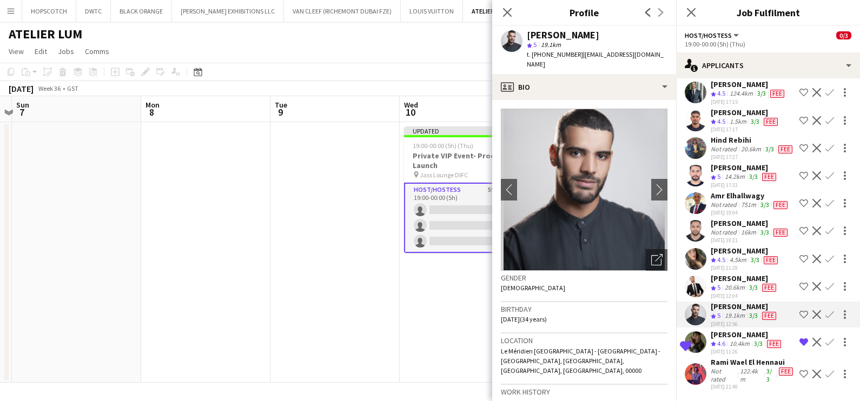
click at [724, 254] on div "Bojana Nikolovska" at bounding box center [745, 251] width 69 height 10
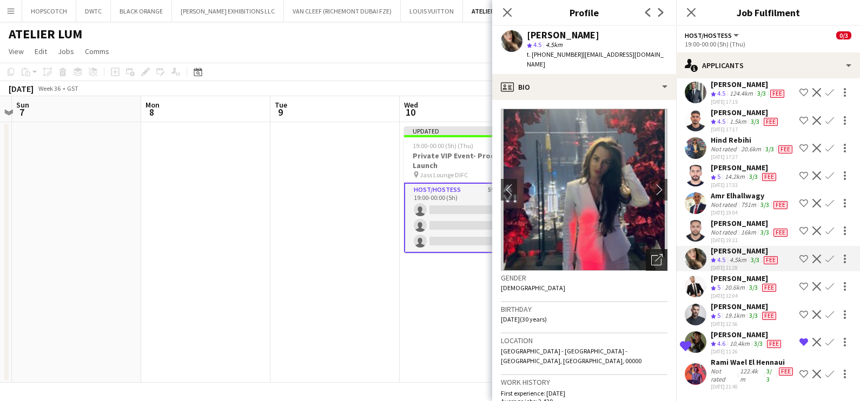
click at [651, 254] on icon "Open photos pop-in" at bounding box center [656, 259] width 11 height 11
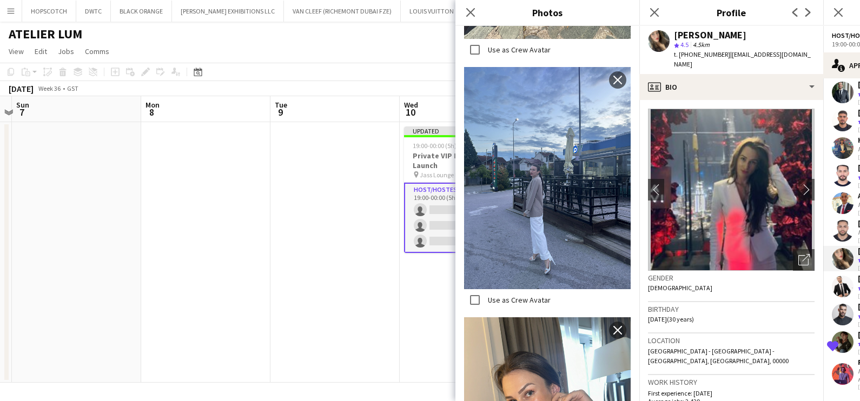
scroll to position [1276, 0]
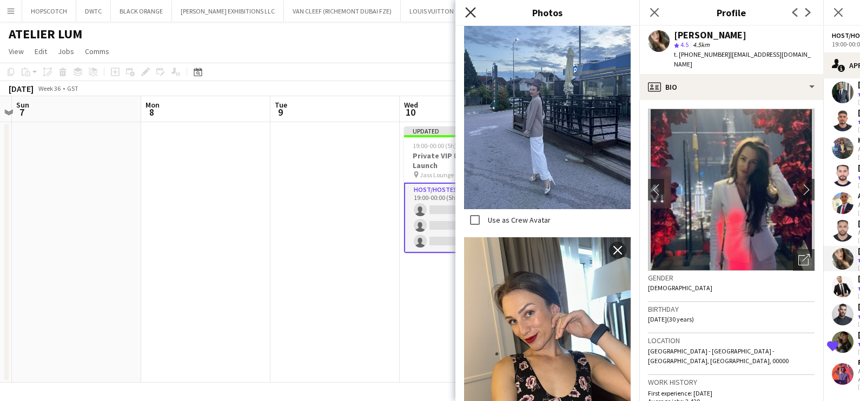
click at [466, 14] on icon "Close pop-in" at bounding box center [470, 12] width 10 height 10
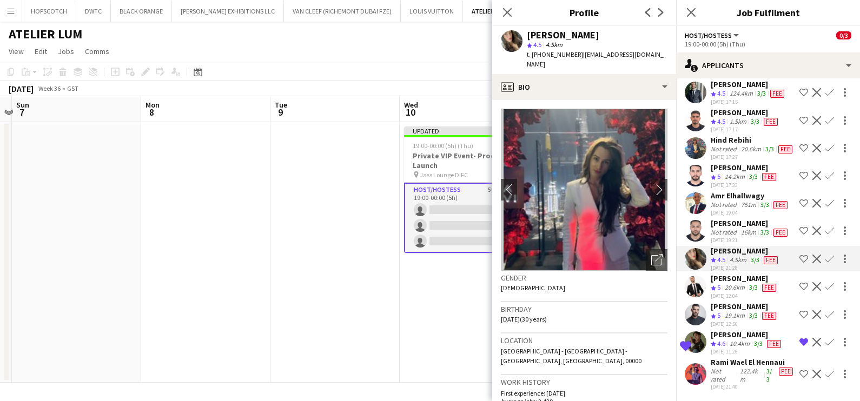
click at [725, 201] on div "Not rated" at bounding box center [725, 205] width 28 height 9
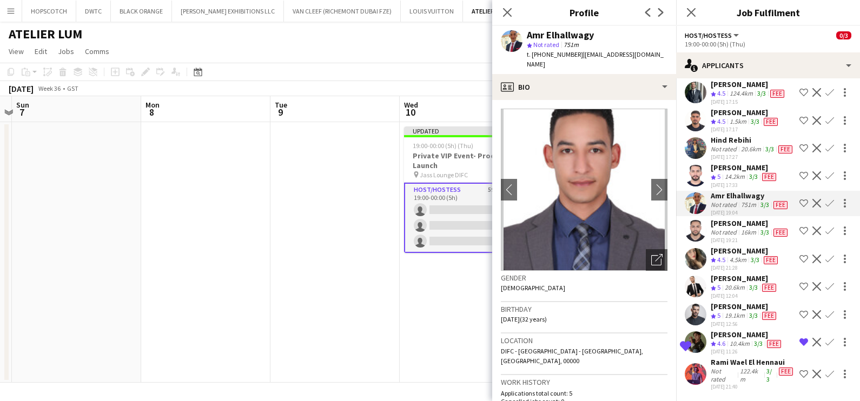
click at [732, 173] on div "14.2km" at bounding box center [735, 177] width 24 height 9
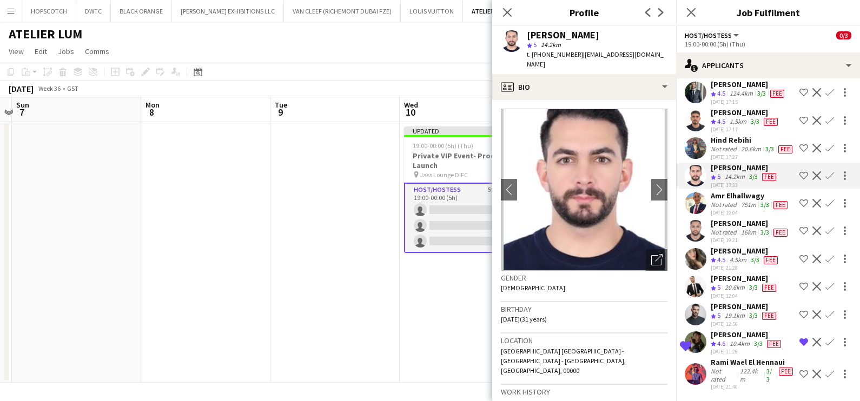
scroll to position [1480, 0]
drag, startPoint x: 651, startPoint y: 250, endPoint x: 645, endPoint y: 249, distance: 5.6
click at [651, 254] on icon "Open photos pop-in" at bounding box center [656, 259] width 11 height 11
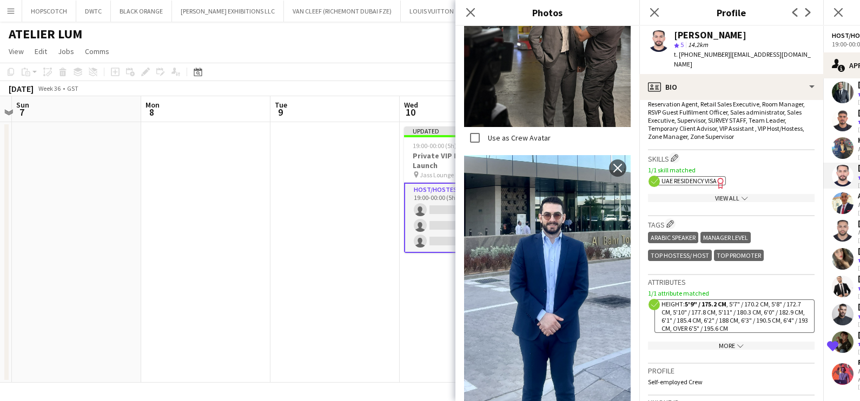
scroll to position [473, 0]
click at [471, 8] on icon "Close pop-in" at bounding box center [470, 12] width 10 height 10
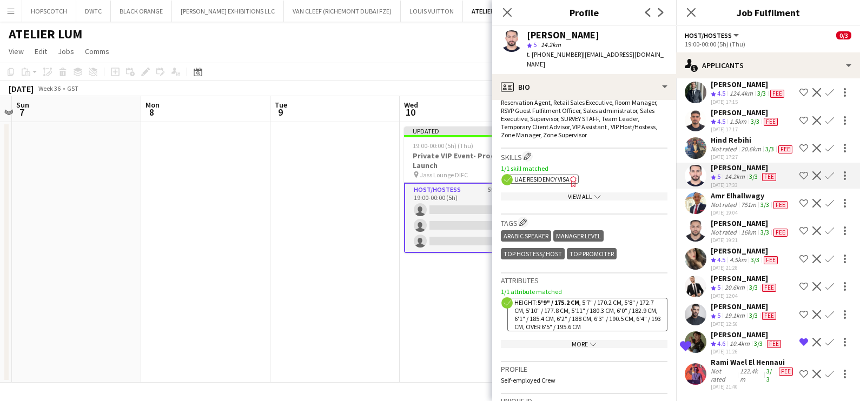
click at [725, 154] on div "Not rated" at bounding box center [725, 149] width 28 height 9
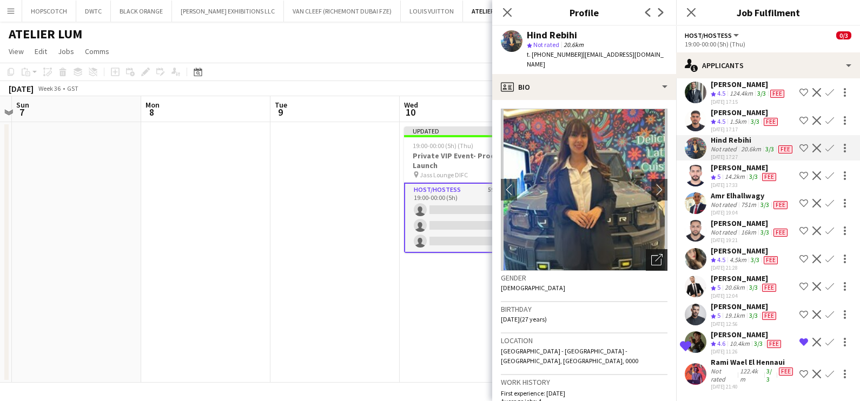
click at [651, 254] on icon "Open photos pop-in" at bounding box center [656, 259] width 11 height 11
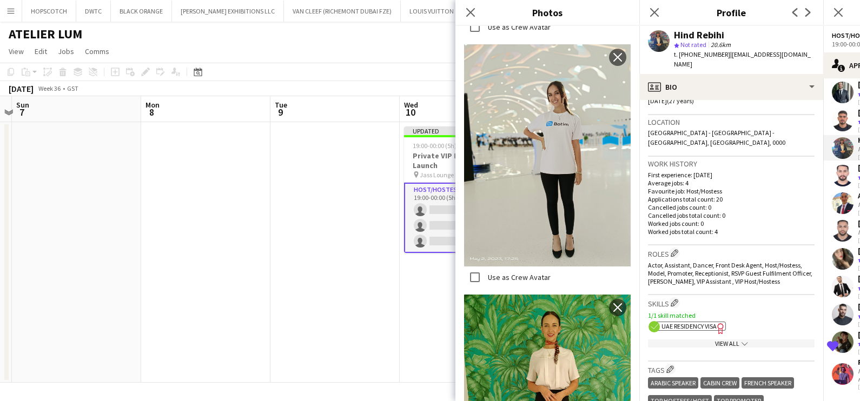
scroll to position [0, 0]
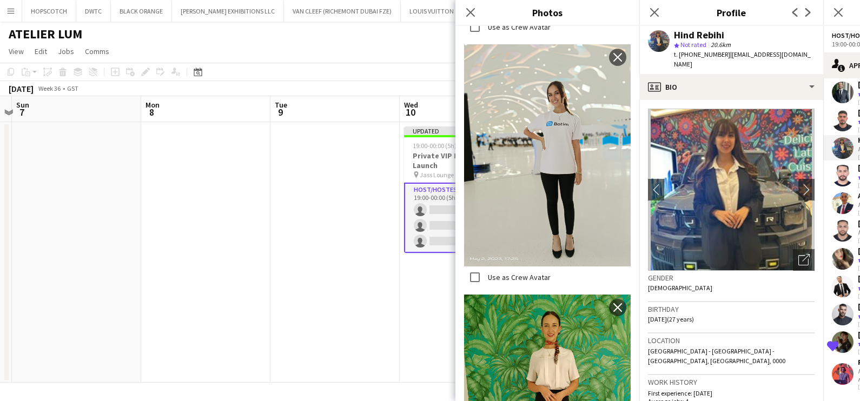
click at [463, 11] on div "Close pop-in" at bounding box center [470, 12] width 30 height 25
click at [472, 12] on icon "Close pop-in" at bounding box center [470, 12] width 10 height 10
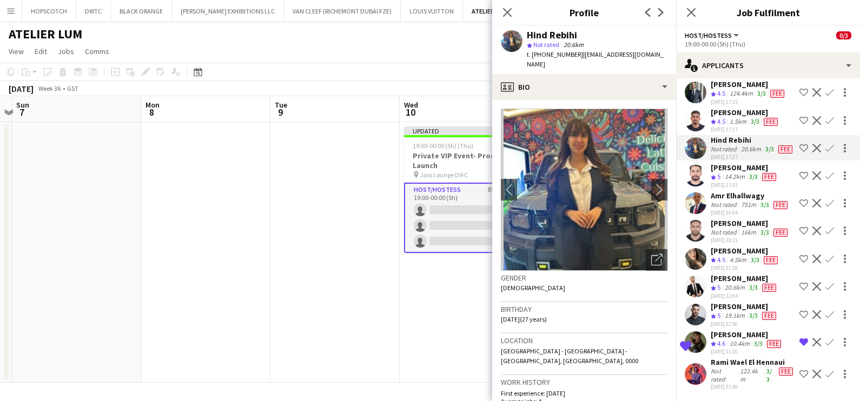
click at [800, 153] on app-icon "Shortlist crew" at bounding box center [804, 148] width 9 height 9
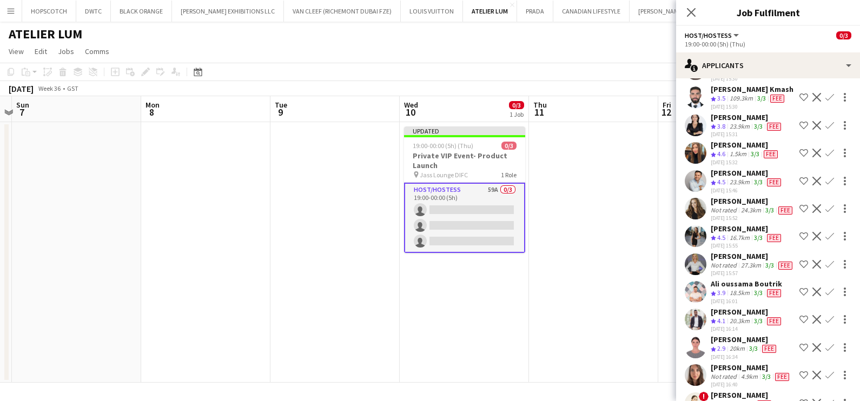
scroll to position [939, 0]
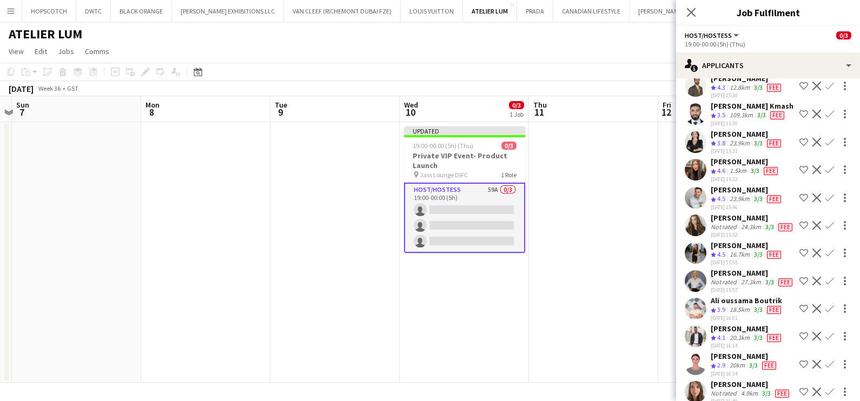
click at [722, 223] on div "Iryna Kutuzova" at bounding box center [753, 218] width 84 height 10
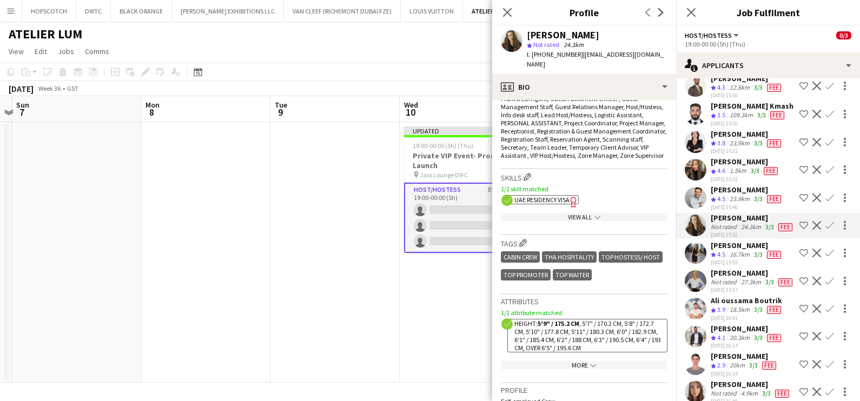
scroll to position [473, 0]
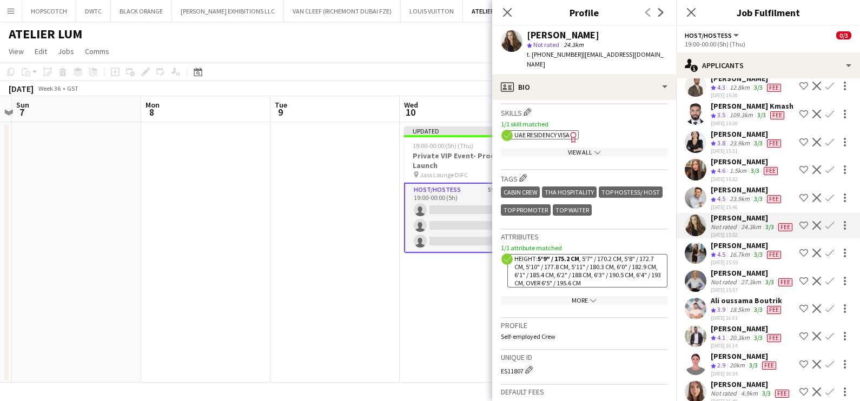
click at [800, 230] on app-icon "Shortlist crew" at bounding box center [804, 225] width 9 height 9
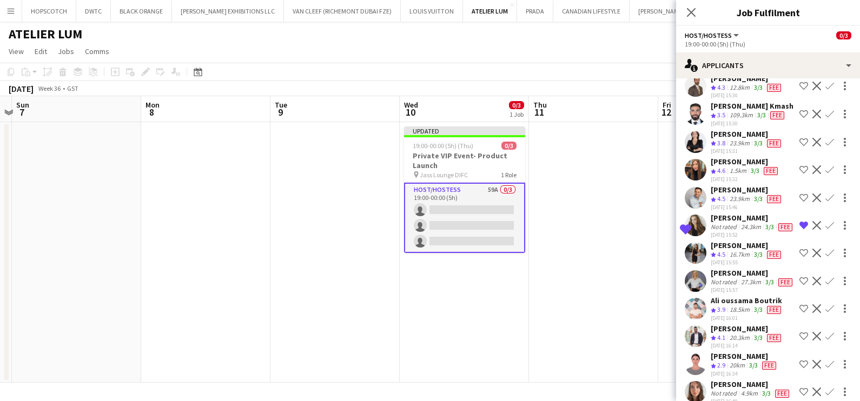
click at [618, 248] on app-date-cell at bounding box center [593, 252] width 129 height 261
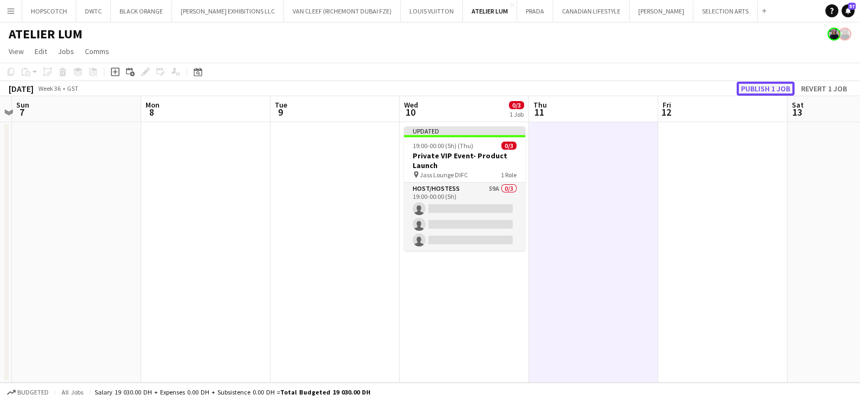
click at [755, 90] on button "Publish 1 job" at bounding box center [766, 89] width 58 height 14
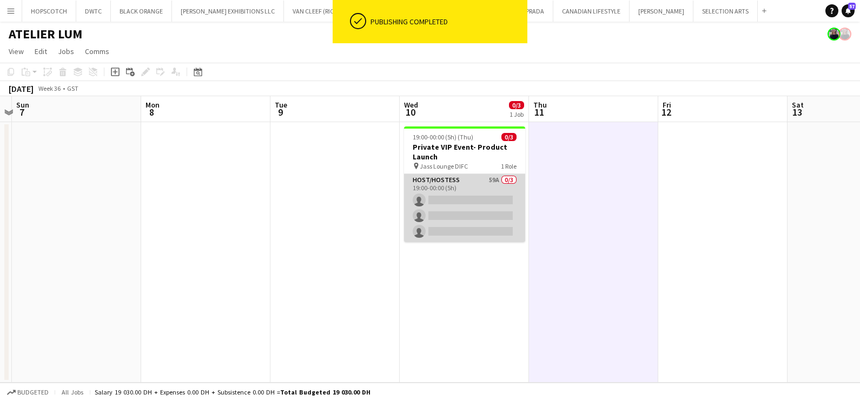
click at [475, 190] on app-card-role "Host/Hostess 59A 0/3 19:00-00:00 (5h) single-neutral-actions single-neutral-act…" at bounding box center [464, 208] width 121 height 68
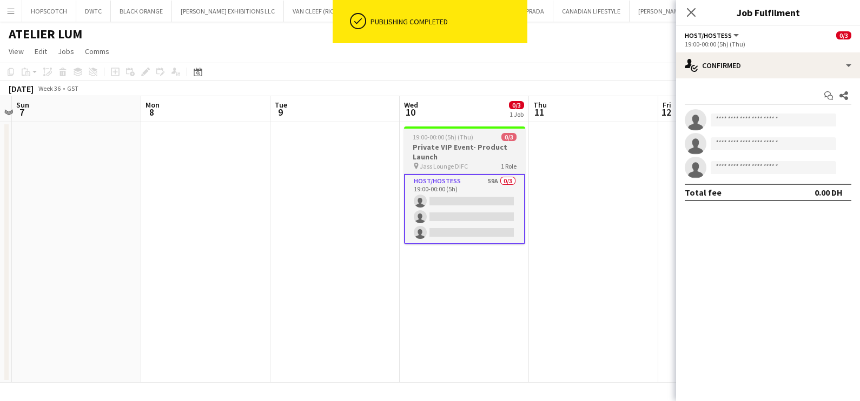
click at [478, 149] on h3 "Private VIP Event- Product Launch" at bounding box center [464, 151] width 121 height 19
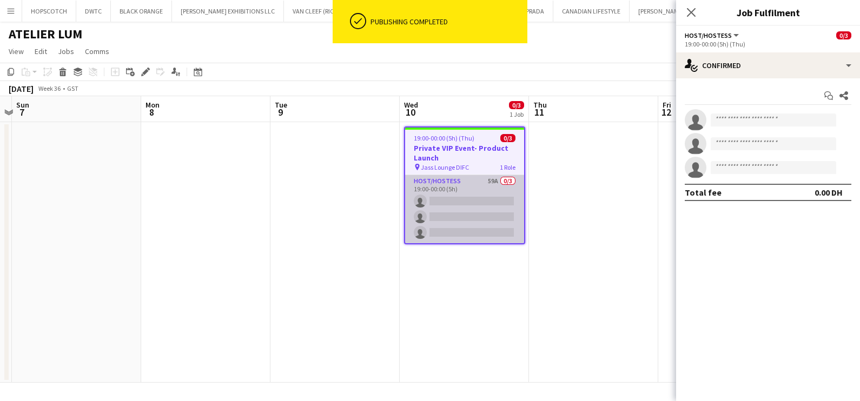
click at [465, 196] on app-card-role "Host/Hostess 59A 0/3 19:00-00:00 (5h) single-neutral-actions single-neutral-act…" at bounding box center [464, 209] width 119 height 68
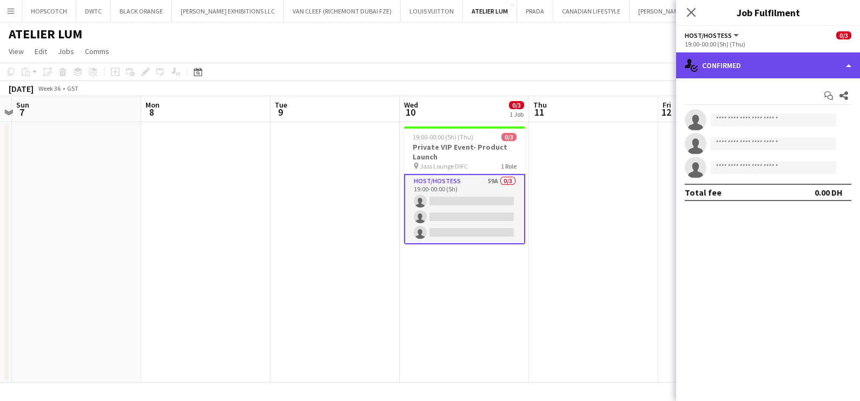
click at [759, 69] on div "single-neutral-actions-check-2 Confirmed" at bounding box center [768, 65] width 184 height 26
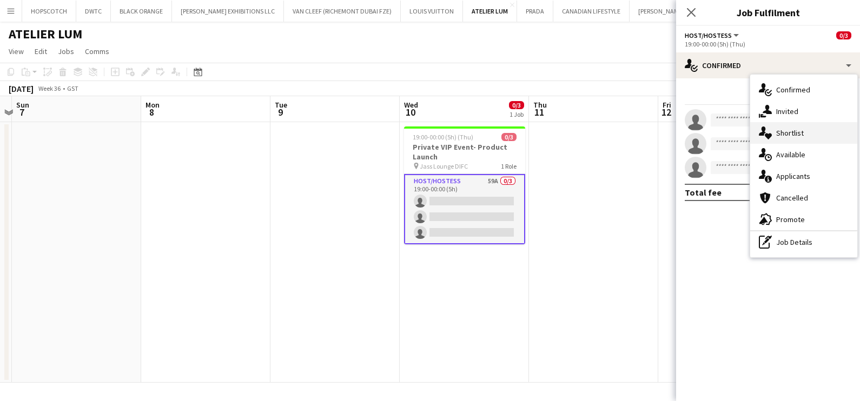
click at [790, 134] on span "Shortlist" at bounding box center [790, 133] width 28 height 10
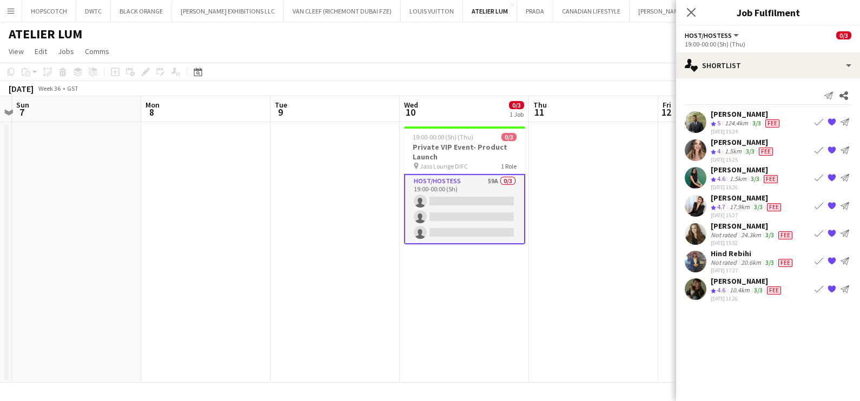
click at [765, 150] on span "Fee" at bounding box center [766, 152] width 14 height 8
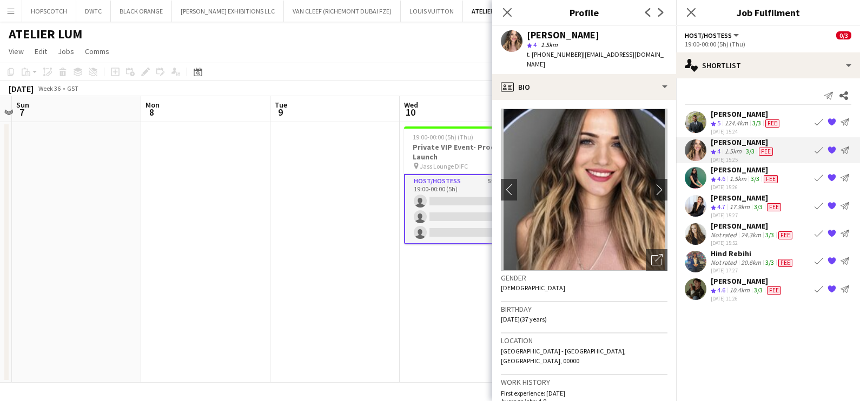
click at [408, 199] on app-card-role "Host/Hostess 59A 0/3 19:00-00:00 (5h) single-neutral-actions single-neutral-act…" at bounding box center [464, 209] width 121 height 70
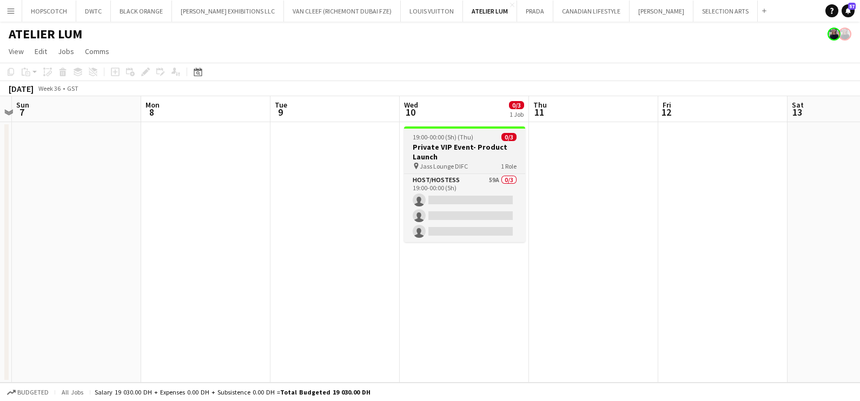
click at [459, 143] on h3 "Private VIP Event- Product Launch" at bounding box center [464, 151] width 121 height 19
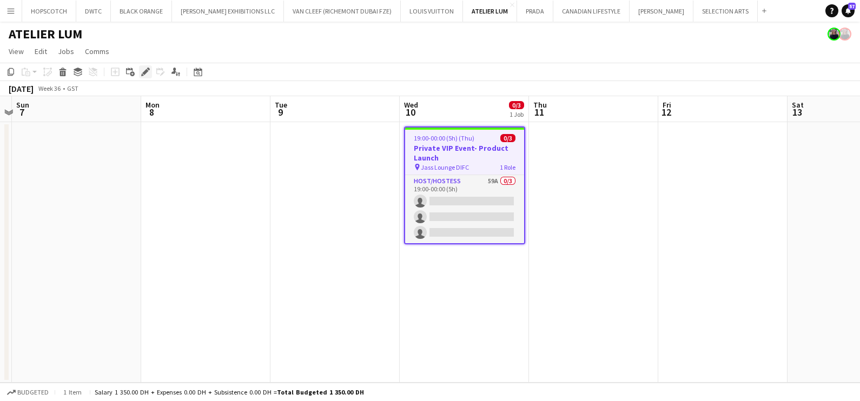
click at [141, 67] on div "Edit" at bounding box center [145, 71] width 13 height 13
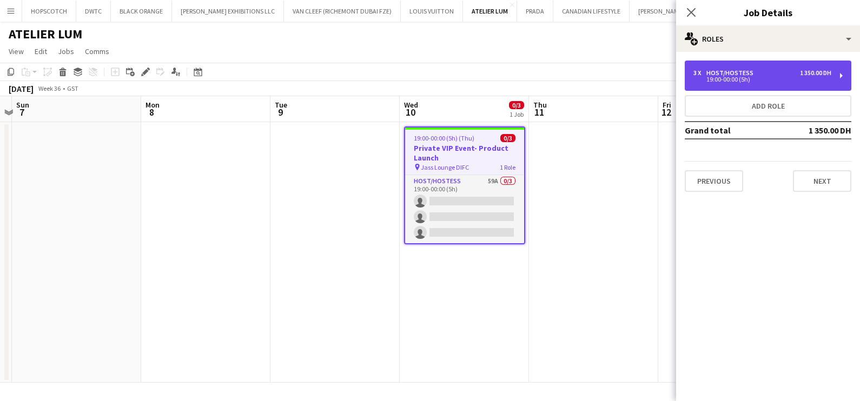
click at [809, 79] on div "19:00-00:00 (5h)" at bounding box center [763, 79] width 138 height 5
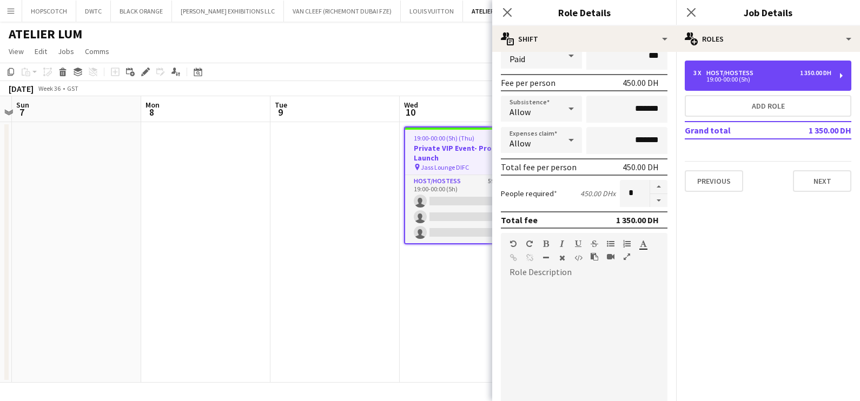
scroll to position [0, 0]
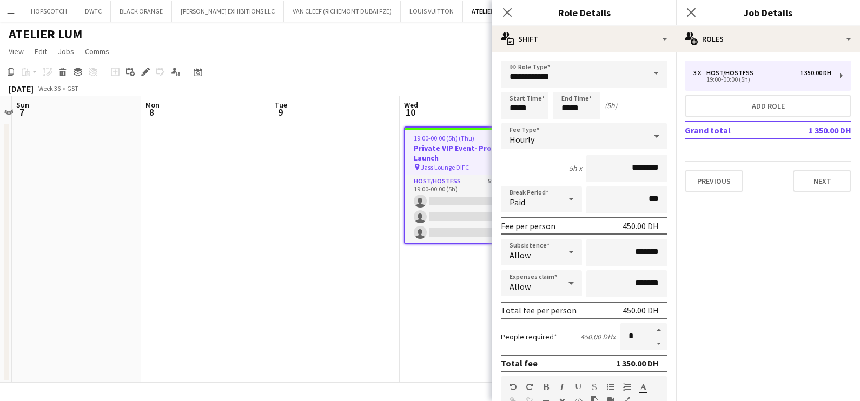
click at [354, 165] on app-date-cell at bounding box center [334, 252] width 129 height 261
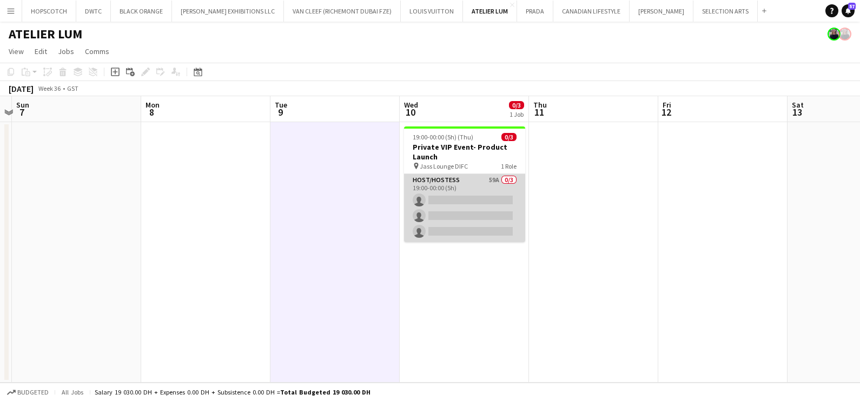
click at [474, 197] on app-card-role "Host/Hostess 59A 0/3 19:00-00:00 (5h) single-neutral-actions single-neutral-act…" at bounding box center [464, 208] width 121 height 68
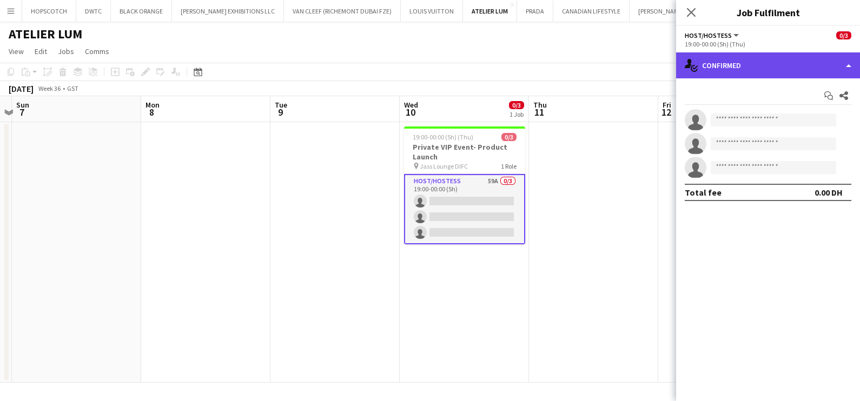
click at [766, 65] on div "single-neutral-actions-check-2 Confirmed" at bounding box center [768, 65] width 184 height 26
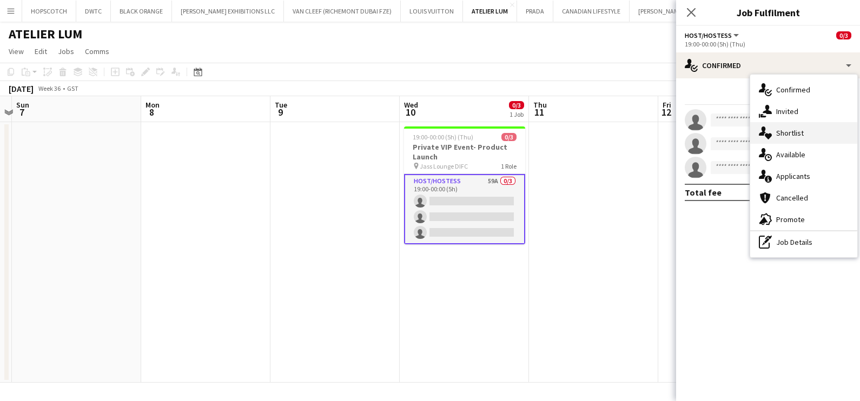
click at [797, 135] on span "Shortlist" at bounding box center [790, 133] width 28 height 10
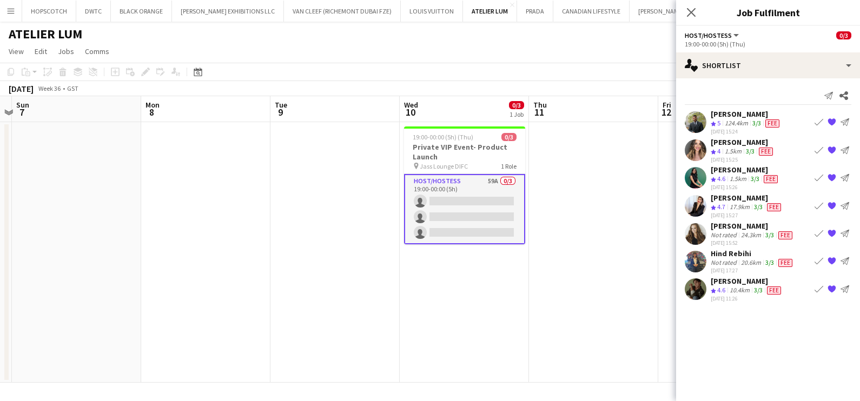
click at [724, 279] on div "Ninoslav Ceperkovic" at bounding box center [747, 281] width 72 height 10
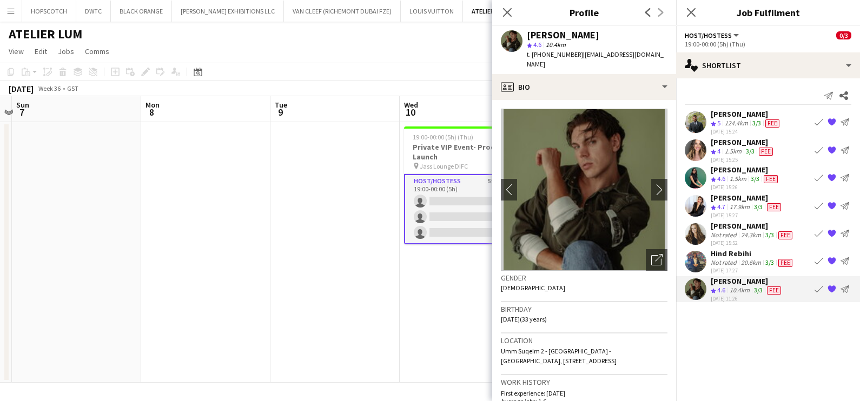
click at [720, 255] on div "Hind Rebihi" at bounding box center [753, 254] width 84 height 10
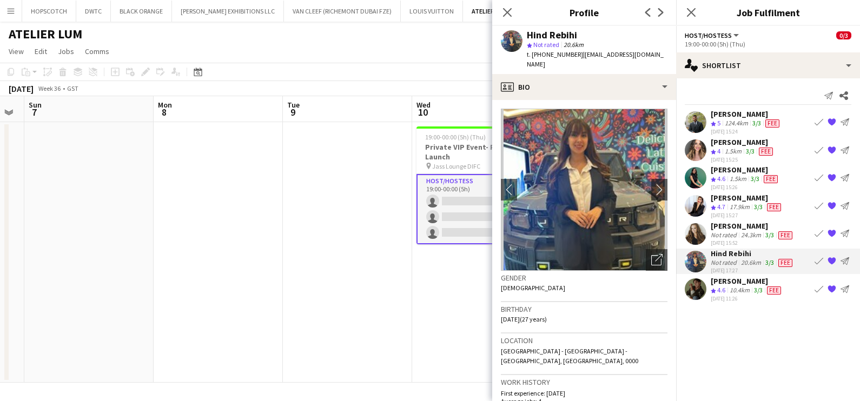
drag, startPoint x: 419, startPoint y: 243, endPoint x: 211, endPoint y: 226, distance: 209.0
click at [223, 226] on app-calendar-viewport "Thu 4 Fri 5 Sat 6 Sun 7 Mon 8 Tue 9 Wed 10 0/3 1 Job Thu 11 Fri 12 Sat 13 Sun 1…" at bounding box center [430, 239] width 860 height 287
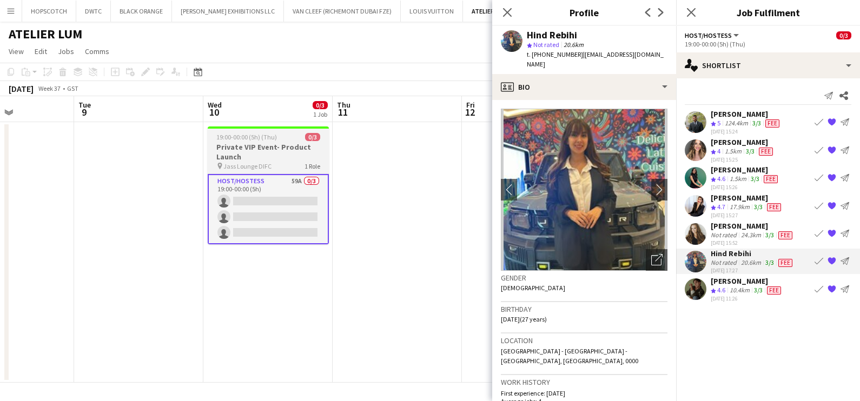
click at [276, 142] on h3 "Private VIP Event- Product Launch" at bounding box center [268, 151] width 121 height 19
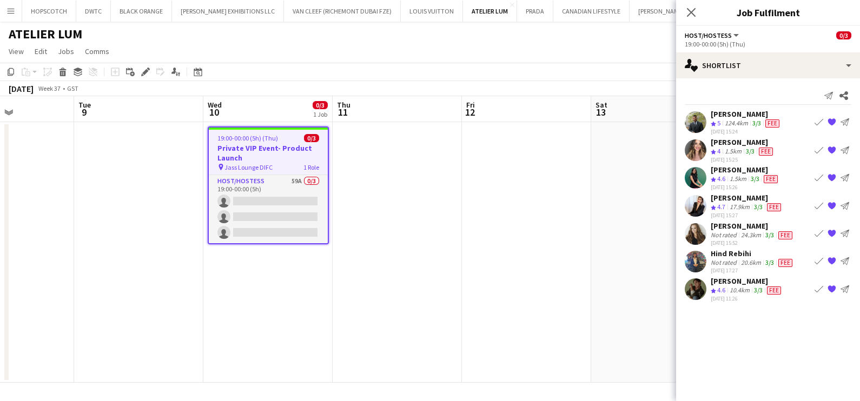
click at [704, 260] on app-user-avatar at bounding box center [696, 261] width 22 height 22
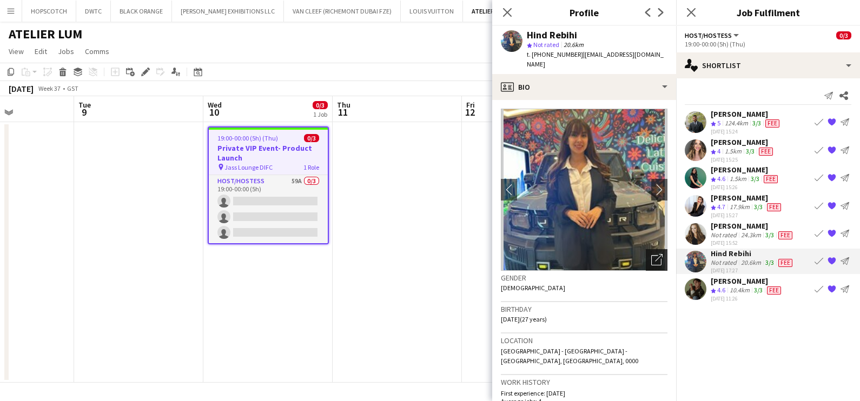
click at [651, 254] on icon "Open photos pop-in" at bounding box center [656, 259] width 11 height 11
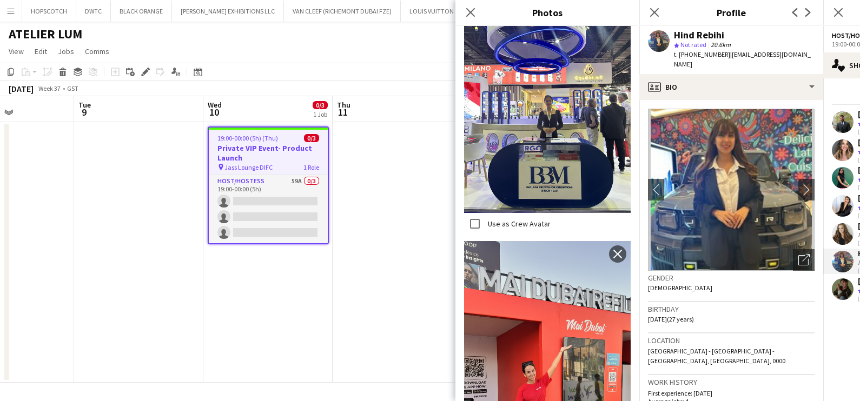
scroll to position [473, 0]
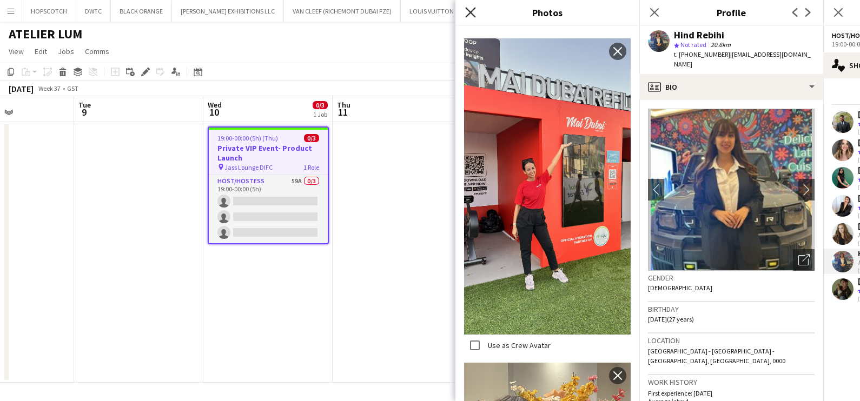
click at [470, 10] on icon "Close pop-in" at bounding box center [470, 12] width 10 height 10
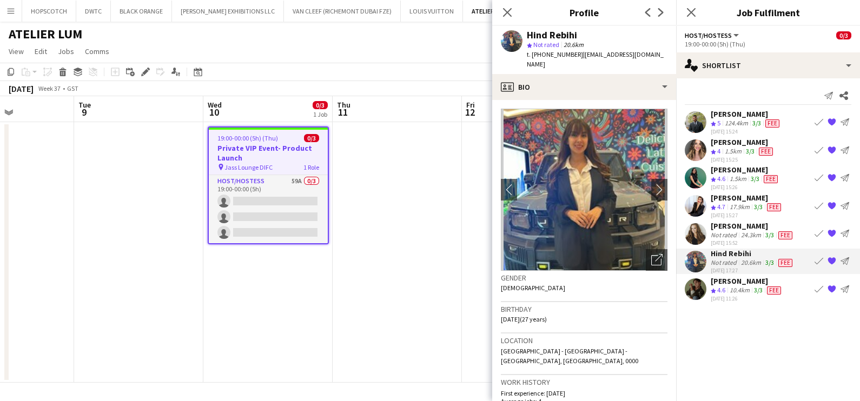
click at [759, 234] on div "24.3km" at bounding box center [751, 235] width 24 height 9
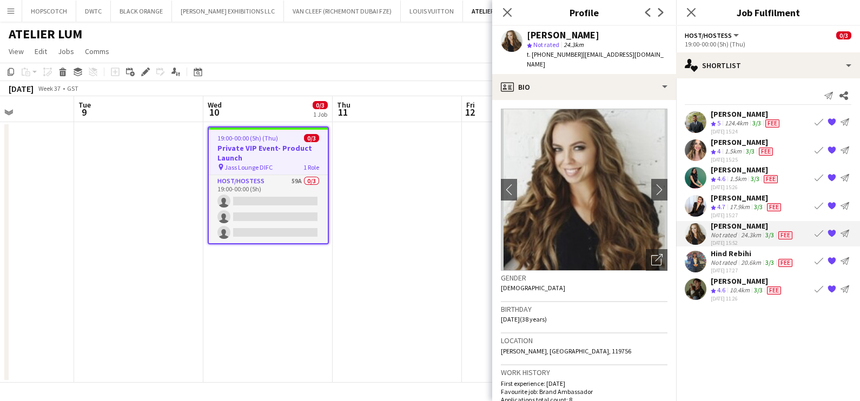
click at [831, 230] on app-icon "{{ spriteTitle }}" at bounding box center [832, 233] width 9 height 9
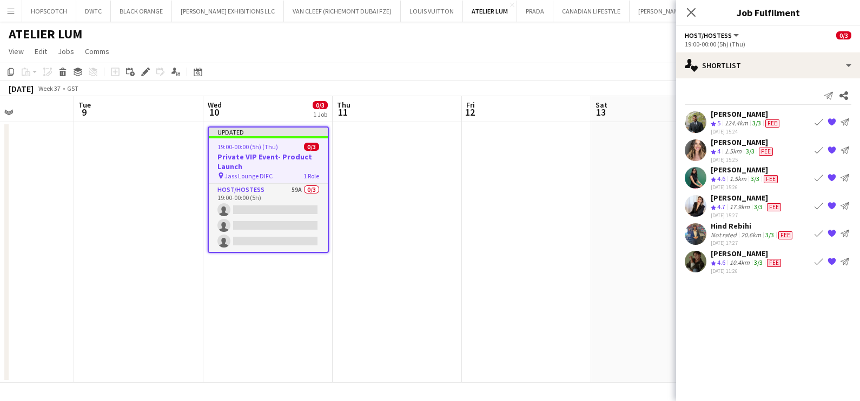
click at [725, 206] on span "4.7" at bounding box center [721, 207] width 8 height 8
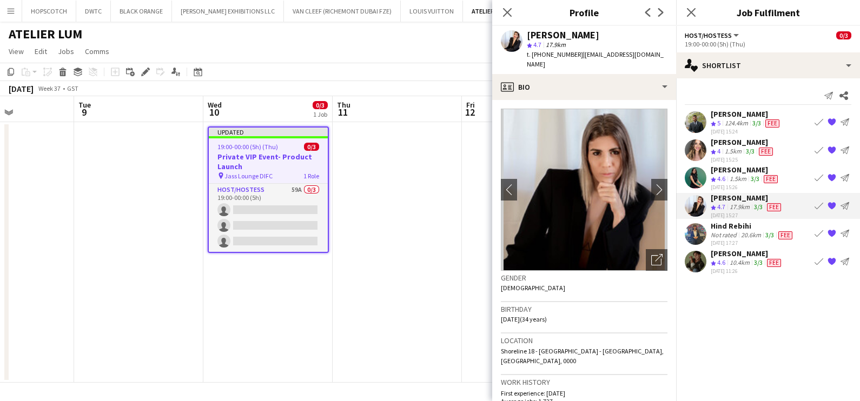
click at [725, 177] on span "4.6" at bounding box center [721, 179] width 8 height 8
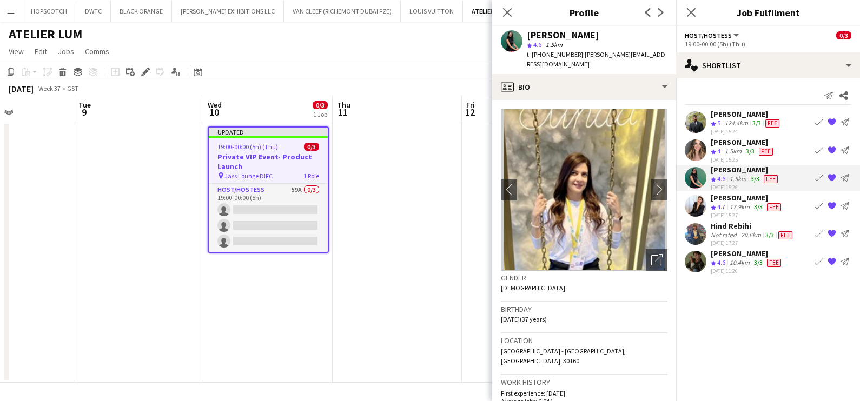
click at [721, 149] on span "4" at bounding box center [718, 151] width 3 height 8
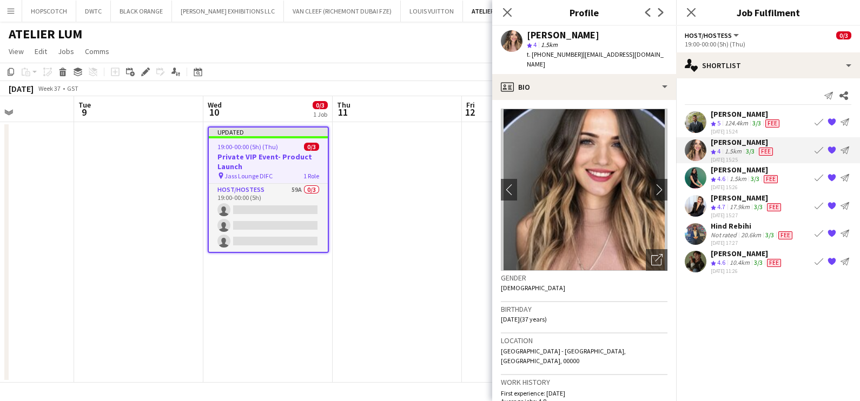
click at [715, 120] on app-icon "Crew rating" at bounding box center [713, 124] width 5 height 8
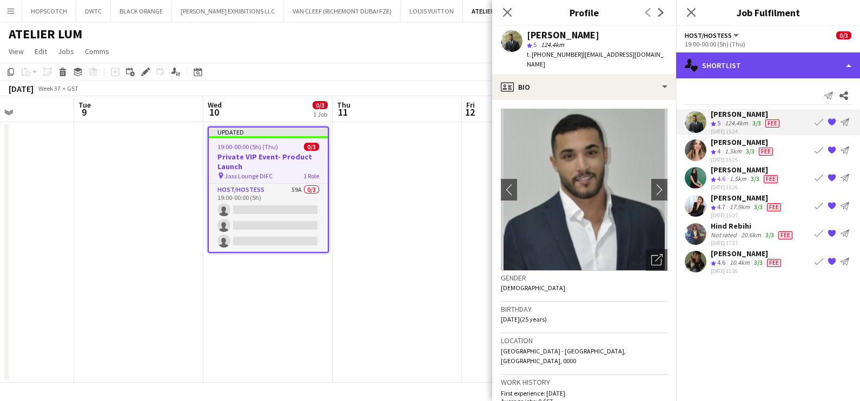
click at [741, 60] on div "single-neutral-actions-heart Shortlist" at bounding box center [768, 65] width 184 height 26
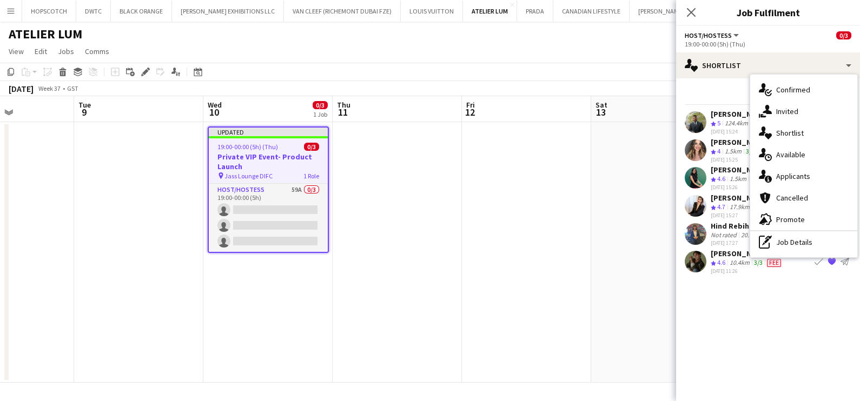
click at [629, 212] on app-date-cell at bounding box center [655, 252] width 129 height 261
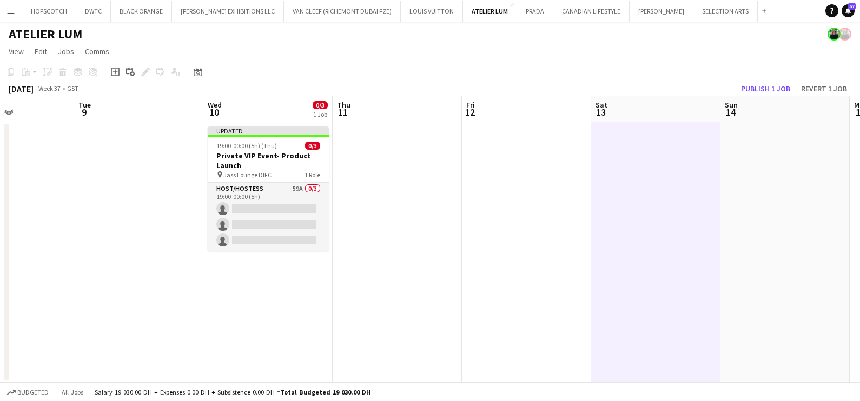
click at [758, 78] on app-toolbar "Copy Paste Paste Ctrl+V Paste with crew Ctrl+Shift+V Paste linked Job Delete Gr…" at bounding box center [430, 72] width 860 height 18
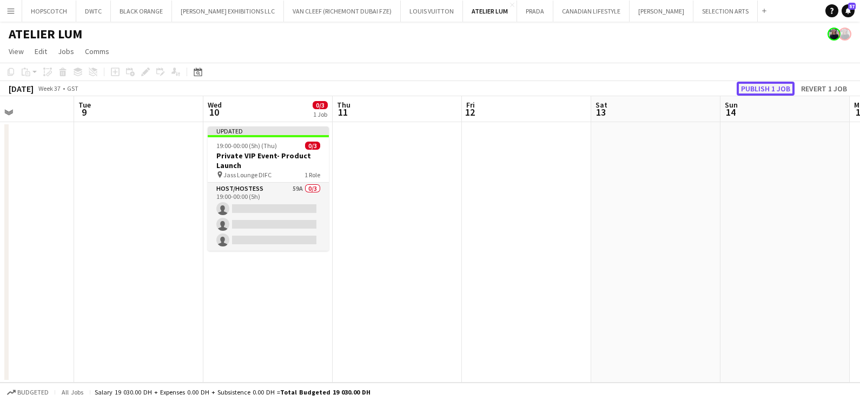
click at [761, 87] on button "Publish 1 job" at bounding box center [766, 89] width 58 height 14
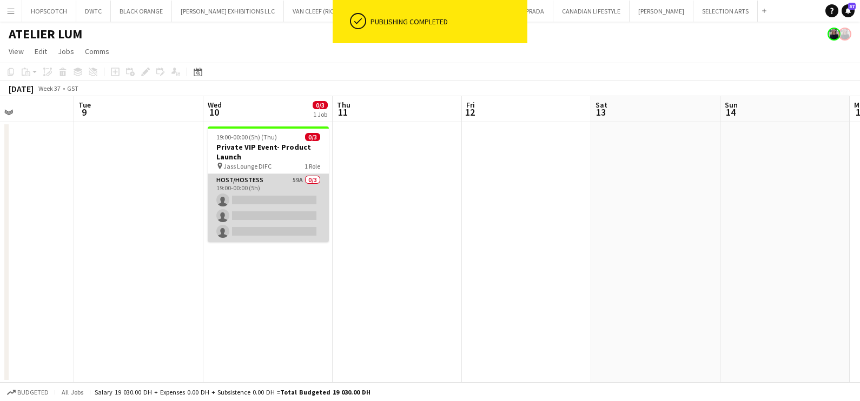
click at [262, 188] on app-card-role "Host/Hostess 59A 0/3 19:00-00:00 (5h) single-neutral-actions single-neutral-act…" at bounding box center [268, 208] width 121 height 68
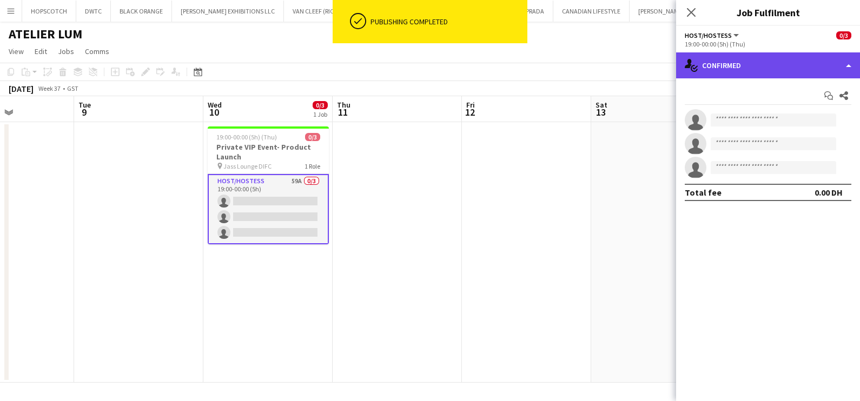
click at [738, 61] on div "single-neutral-actions-check-2 Confirmed" at bounding box center [768, 65] width 184 height 26
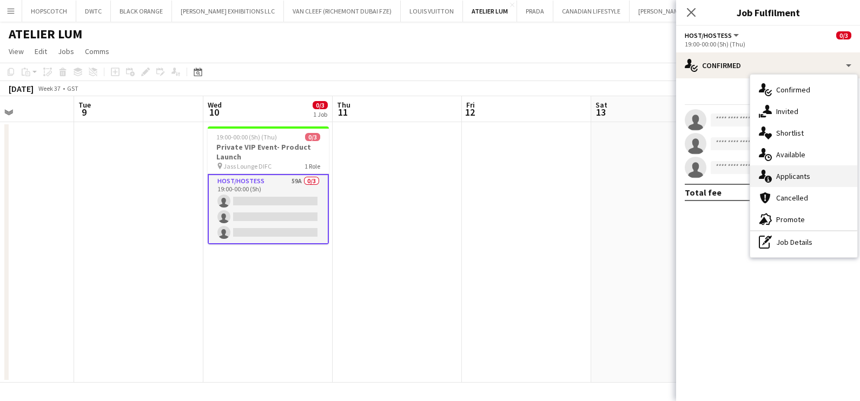
click at [800, 173] on span "Applicants" at bounding box center [793, 176] width 34 height 10
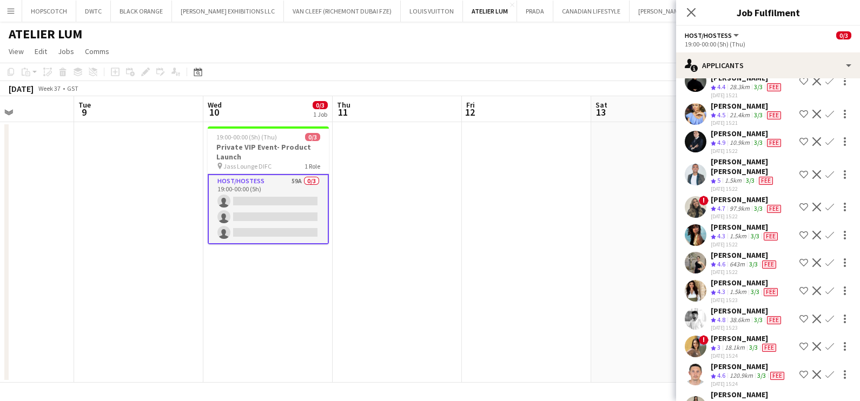
scroll to position [135, 0]
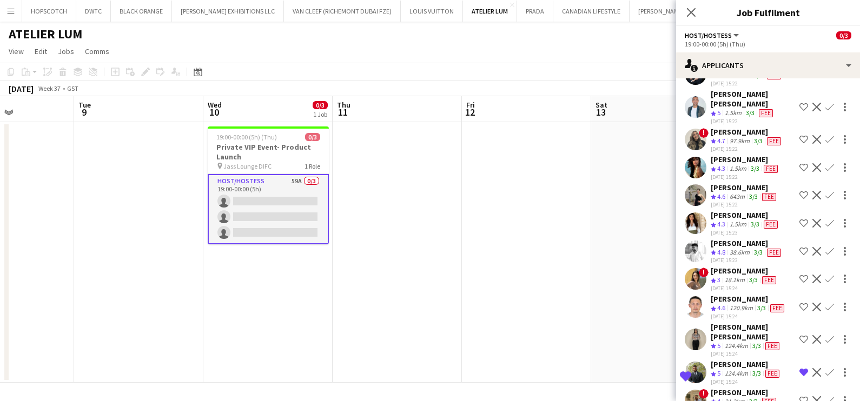
click at [800, 335] on app-icon "Shortlist crew" at bounding box center [804, 339] width 9 height 9
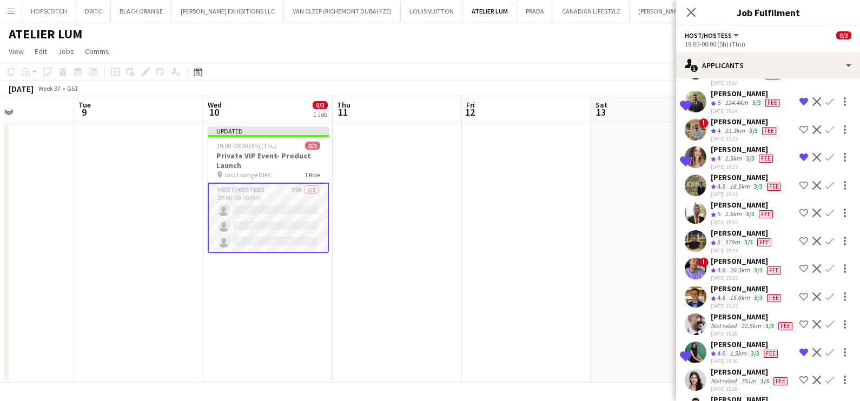
scroll to position [473, 0]
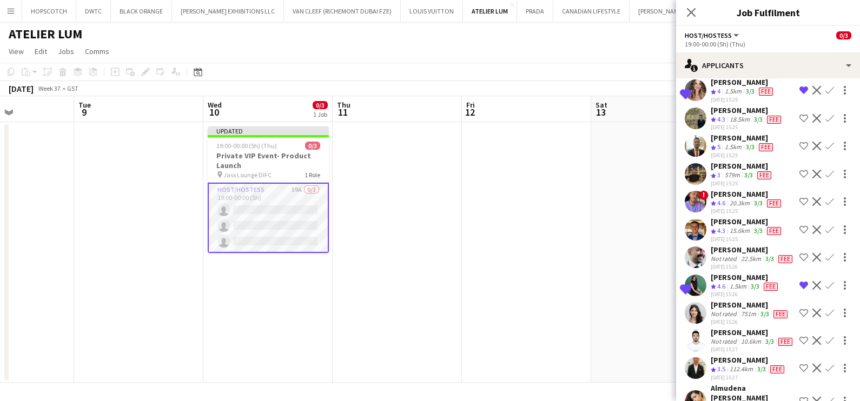
click at [800, 197] on app-icon "Shortlist crew" at bounding box center [804, 201] width 9 height 9
click at [800, 226] on app-icon "Shortlist crew" at bounding box center [804, 230] width 9 height 9
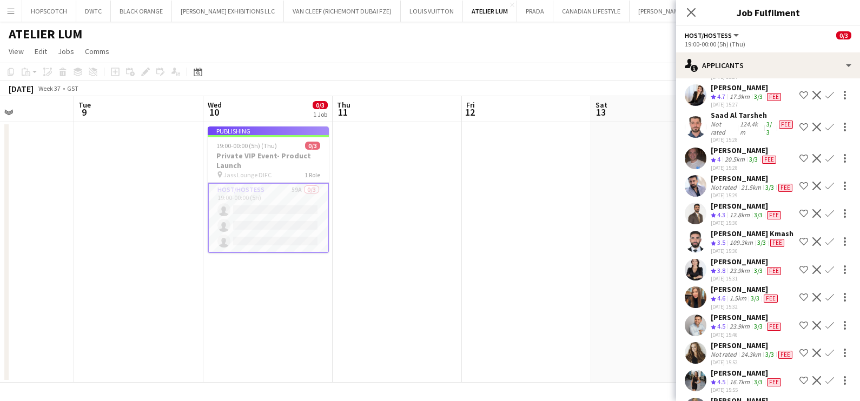
scroll to position [0, 0]
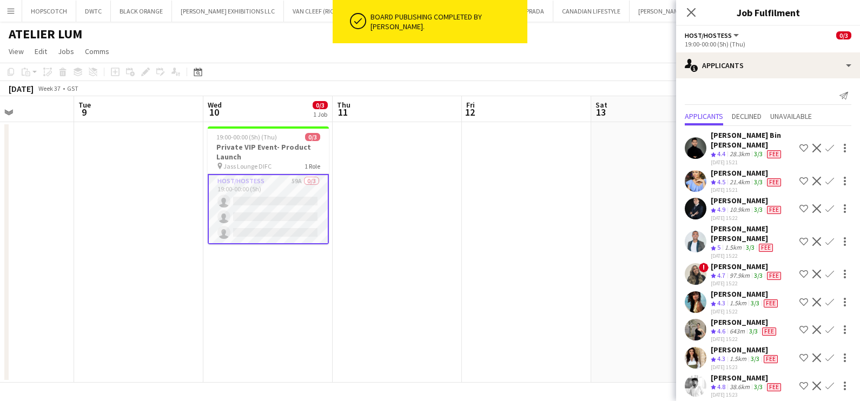
click at [572, 256] on app-date-cell at bounding box center [526, 252] width 129 height 261
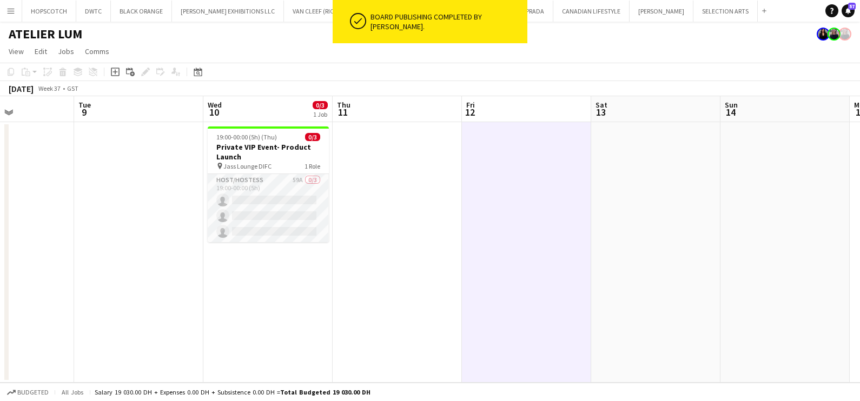
click at [275, 190] on app-card-role "Host/Hostess 59A 0/3 19:00-00:00 (5h) single-neutral-actions single-neutral-act…" at bounding box center [268, 208] width 121 height 68
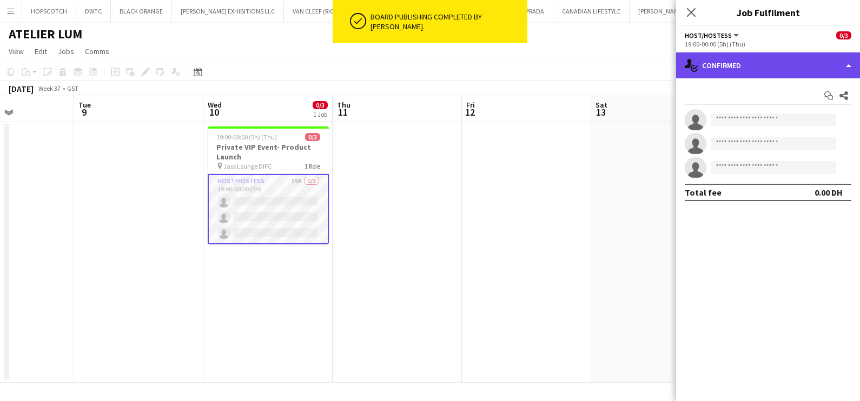
click at [736, 69] on div "single-neutral-actions-check-2 Confirmed" at bounding box center [768, 65] width 184 height 26
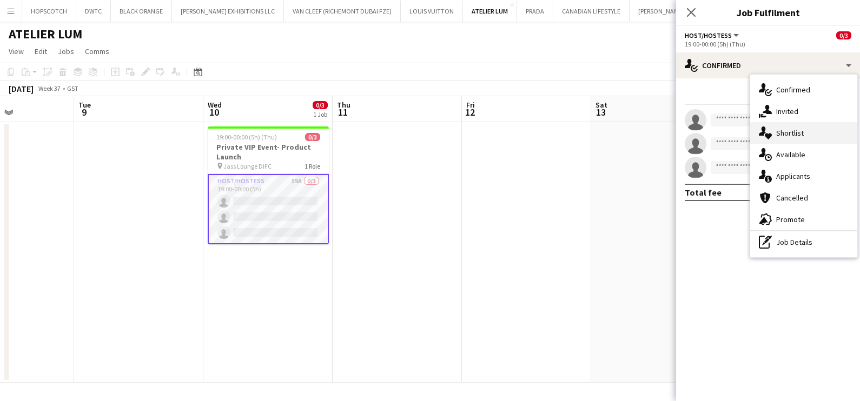
click at [783, 135] on span "Shortlist" at bounding box center [790, 133] width 28 height 10
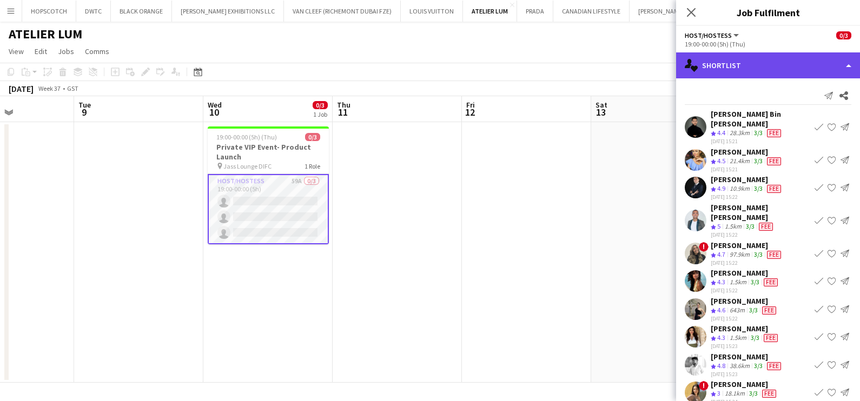
click at [750, 67] on div "single-neutral-actions-heart Shortlist" at bounding box center [768, 65] width 184 height 26
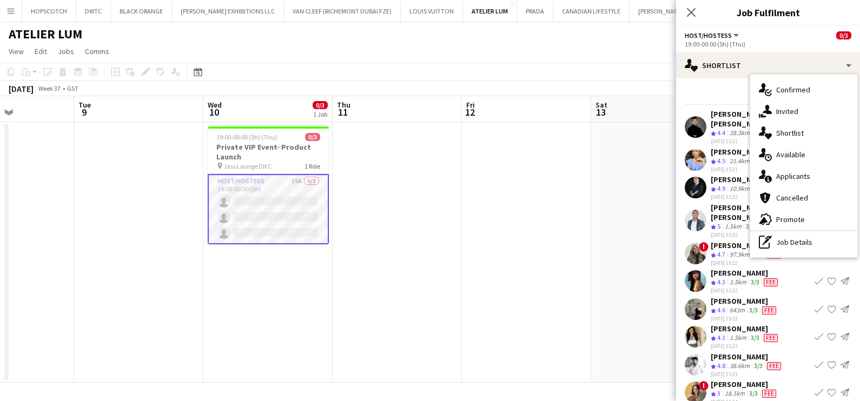
click at [560, 222] on app-date-cell at bounding box center [526, 252] width 129 height 261
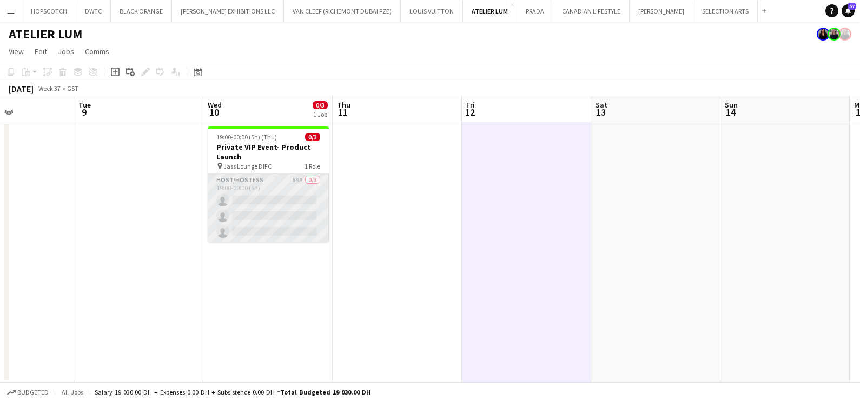
click at [240, 200] on app-card-role "Host/Hostess 59A 0/3 19:00-00:00 (5h) single-neutral-actions single-neutral-act…" at bounding box center [268, 208] width 121 height 68
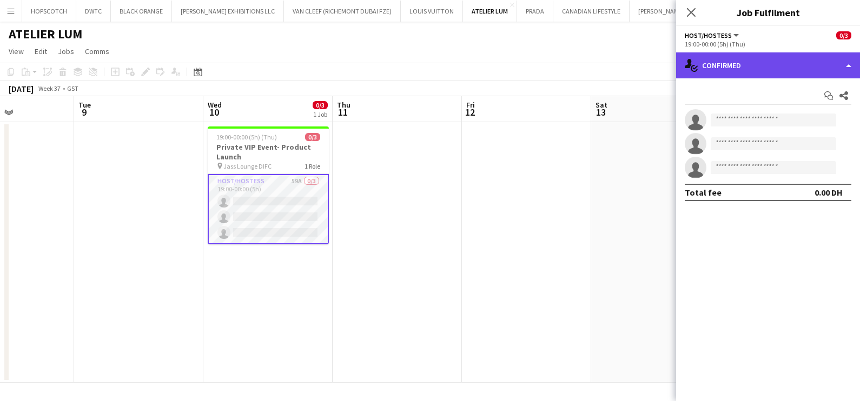
click at [747, 55] on div "single-neutral-actions-check-2 Confirmed" at bounding box center [768, 65] width 184 height 26
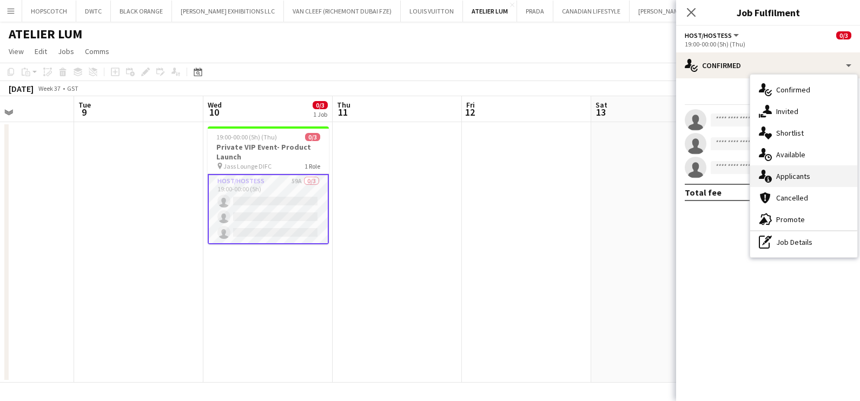
click at [795, 173] on span "Applicants" at bounding box center [793, 176] width 34 height 10
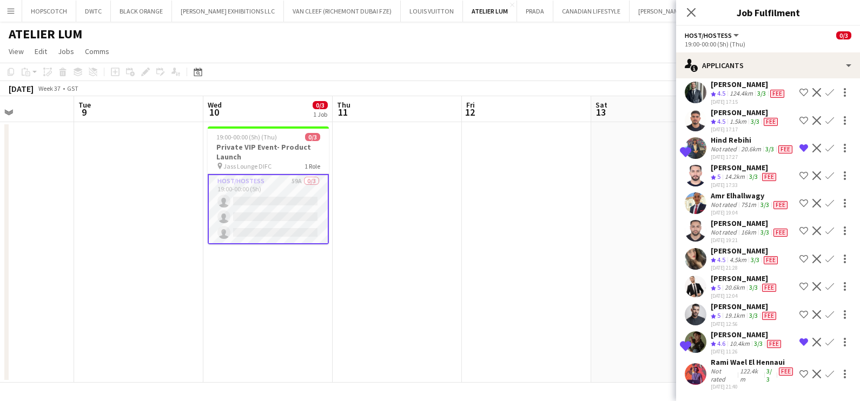
scroll to position [1623, 0]
click at [558, 245] on app-date-cell at bounding box center [526, 252] width 129 height 261
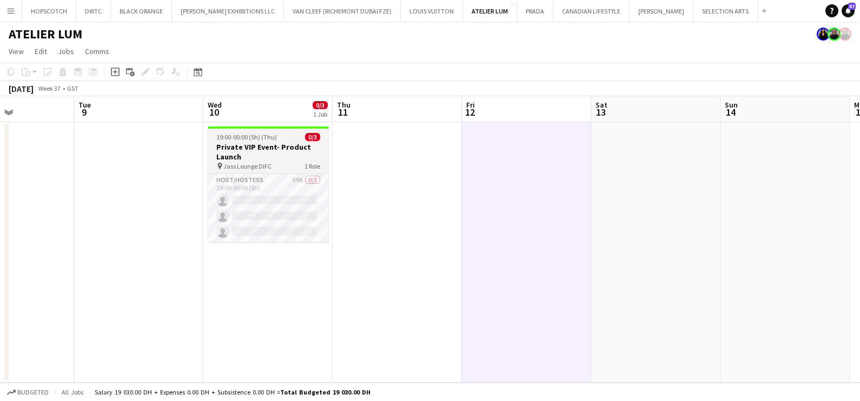
click at [261, 139] on span "19:00-00:00 (5h) (Thu)" at bounding box center [246, 137] width 61 height 8
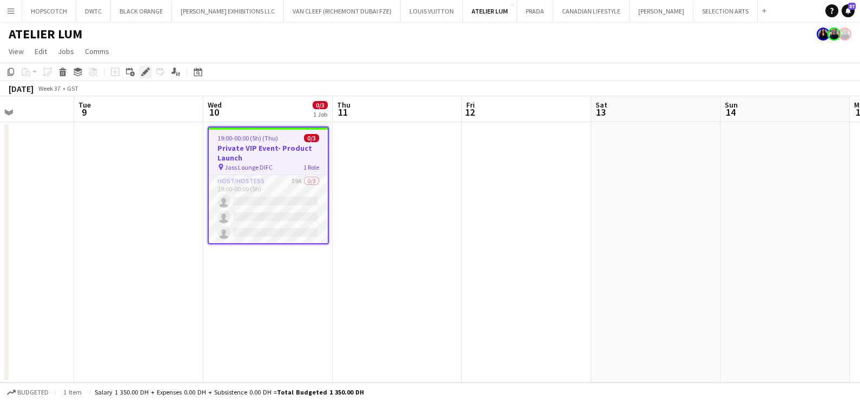
click at [143, 75] on icon at bounding box center [145, 72] width 6 height 6
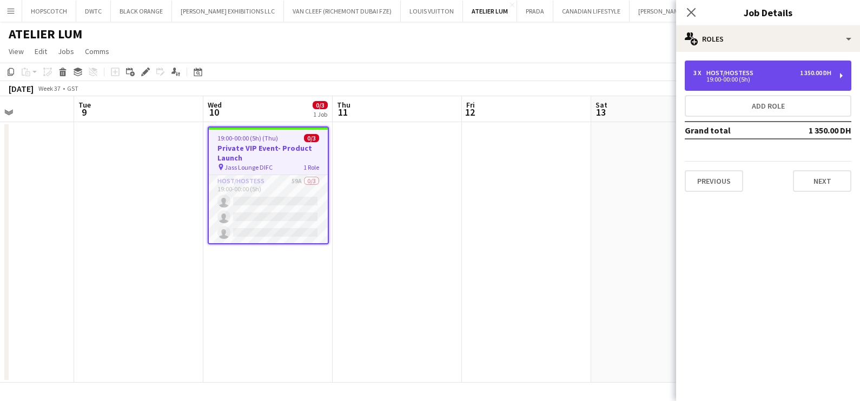
click at [745, 72] on div "Host/Hostess" at bounding box center [732, 73] width 51 height 8
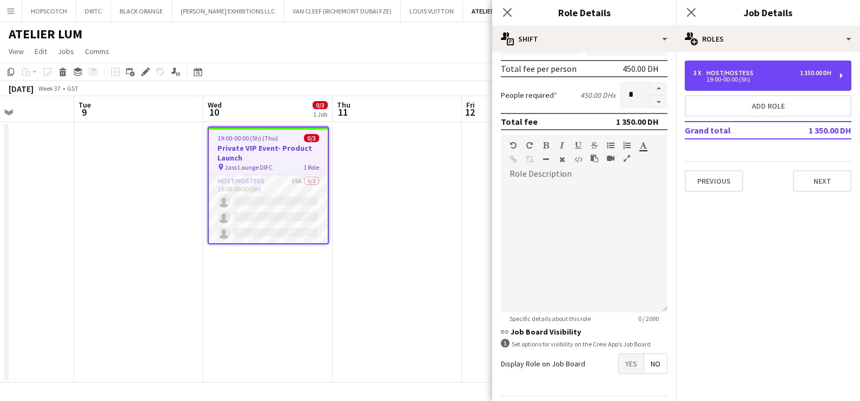
scroll to position [273, 0]
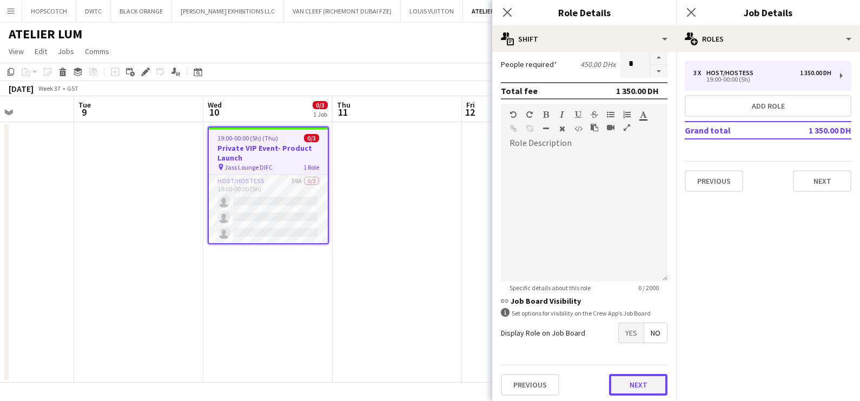
click at [622, 376] on button "Next" at bounding box center [638, 385] width 58 height 22
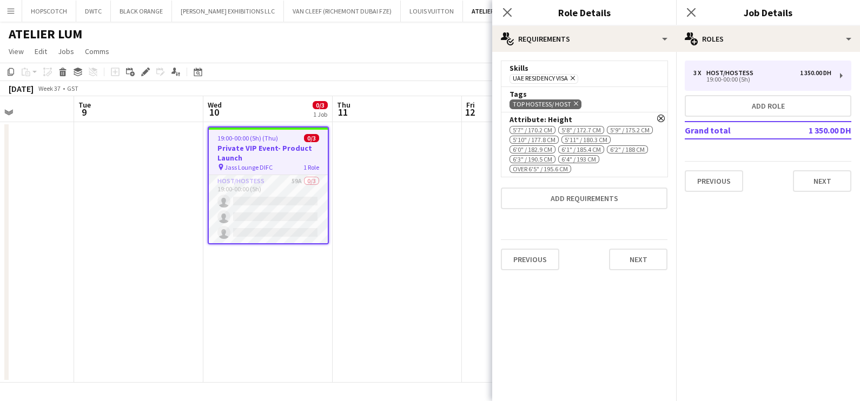
scroll to position [0, 0]
click at [658, 117] on icon at bounding box center [660, 118] width 5 height 5
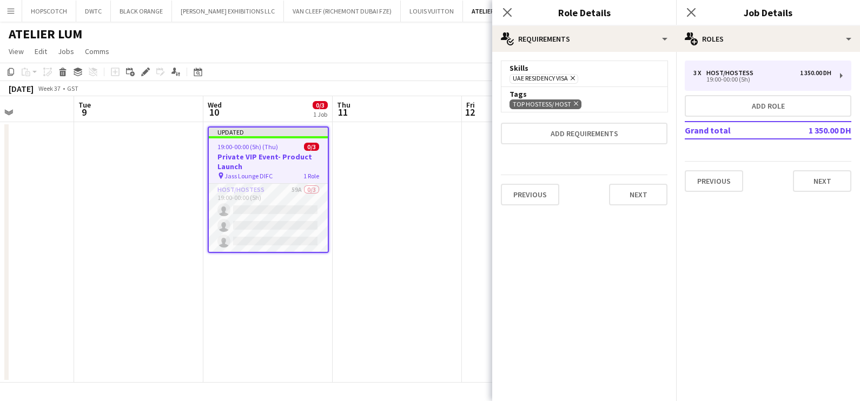
click at [426, 252] on app-date-cell at bounding box center [397, 252] width 129 height 261
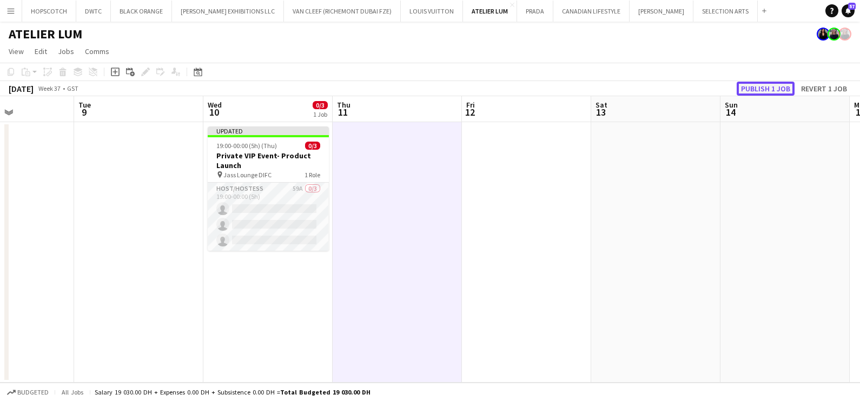
click at [784, 89] on button "Publish 1 job" at bounding box center [766, 89] width 58 height 14
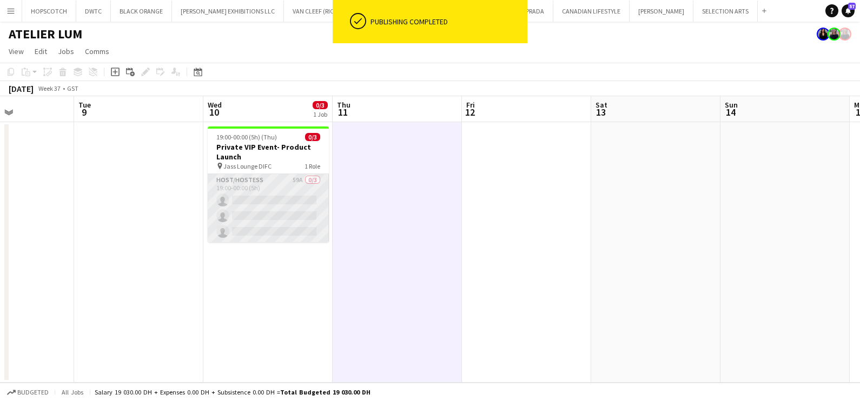
click at [270, 208] on app-card-role "Host/Hostess 59A 0/3 19:00-00:00 (5h) single-neutral-actions single-neutral-act…" at bounding box center [268, 208] width 121 height 68
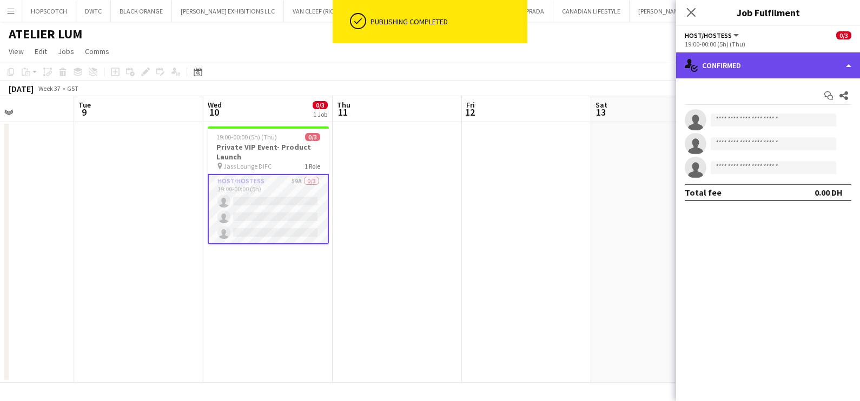
click at [747, 60] on div "single-neutral-actions-check-2 Confirmed" at bounding box center [768, 65] width 184 height 26
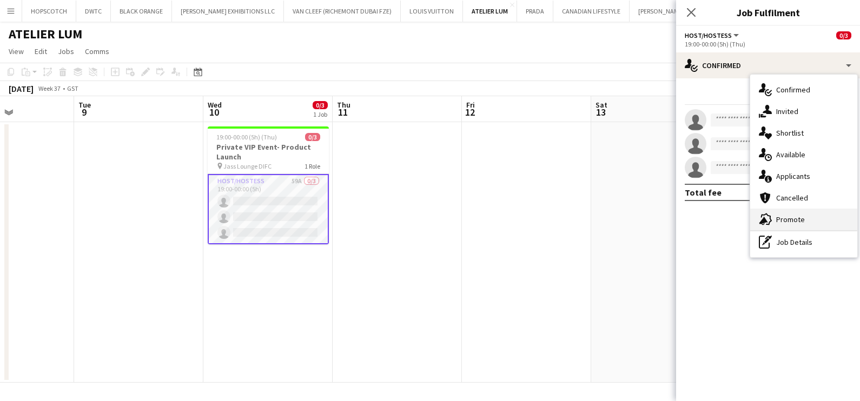
click at [783, 220] on span "Promote" at bounding box center [790, 220] width 29 height 10
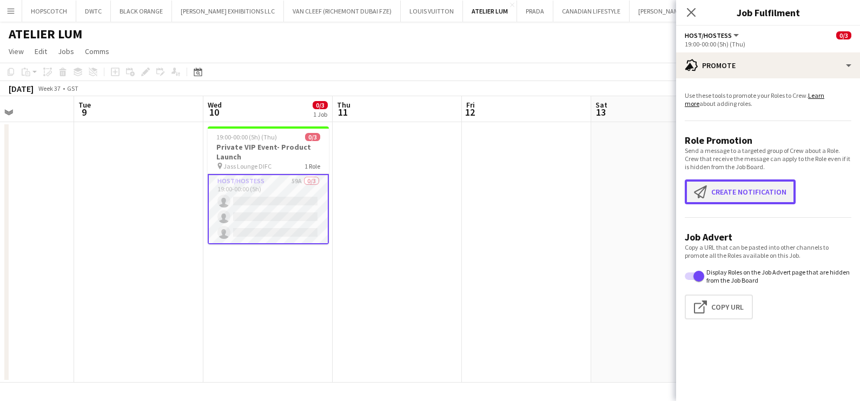
click at [724, 188] on button "Create notification Create notification" at bounding box center [740, 192] width 111 height 25
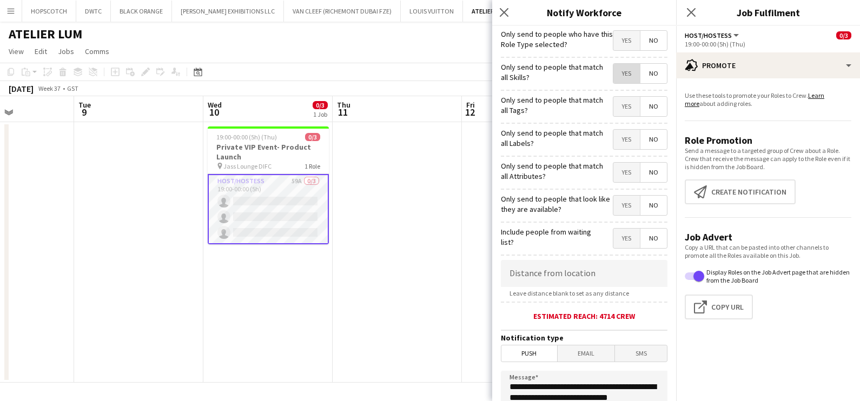
click at [618, 76] on span "Yes" at bounding box center [626, 73] width 27 height 19
click at [620, 108] on span "Yes" at bounding box center [626, 106] width 27 height 19
click at [613, 138] on span "Yes" at bounding box center [626, 139] width 27 height 19
click at [613, 175] on span "Yes" at bounding box center [626, 172] width 27 height 19
click at [616, 206] on span "Yes" at bounding box center [626, 205] width 27 height 19
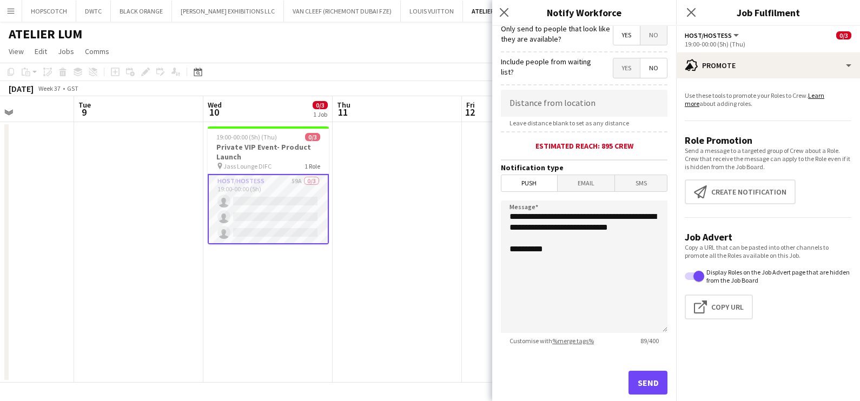
scroll to position [192, 0]
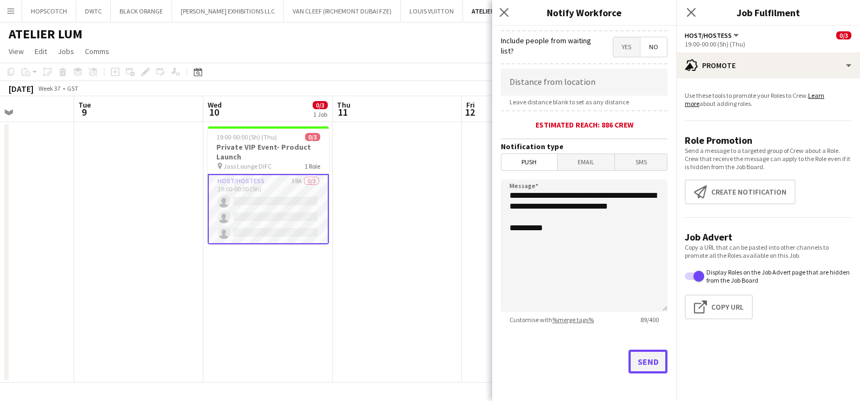
click at [629, 361] on button "Send" at bounding box center [648, 362] width 39 height 24
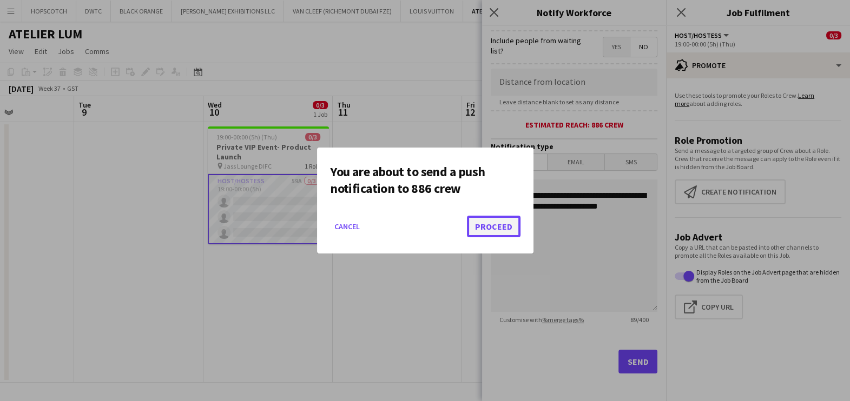
click at [503, 224] on button "Proceed" at bounding box center [494, 227] width 54 height 22
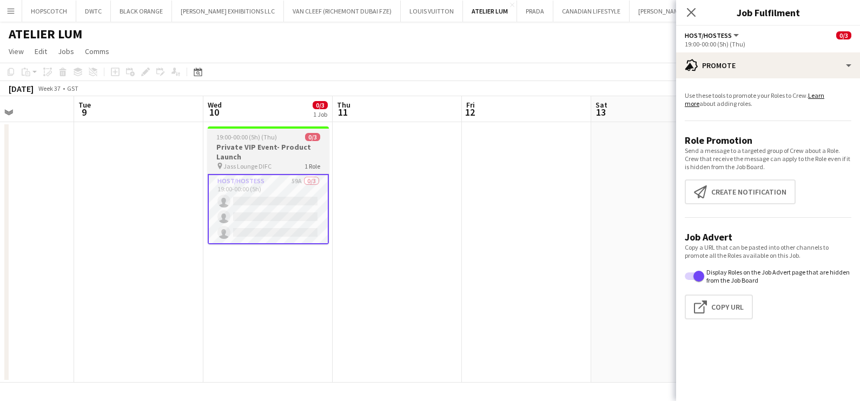
click at [267, 141] on span "19:00-00:00 (5h) (Thu)" at bounding box center [246, 137] width 61 height 8
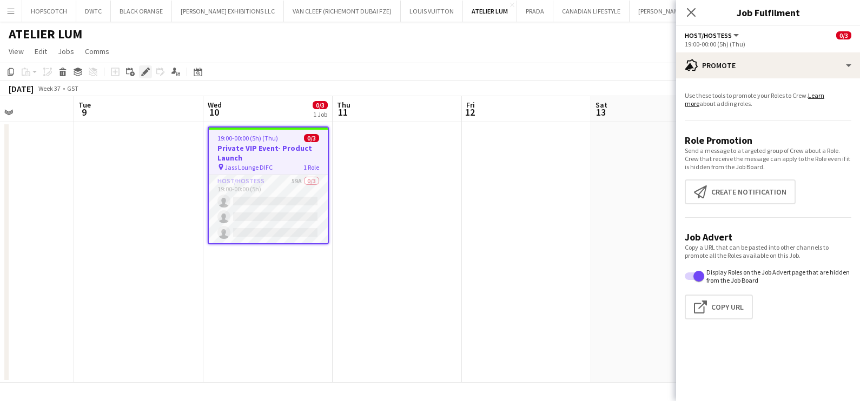
click at [142, 70] on icon "Edit" at bounding box center [145, 72] width 9 height 9
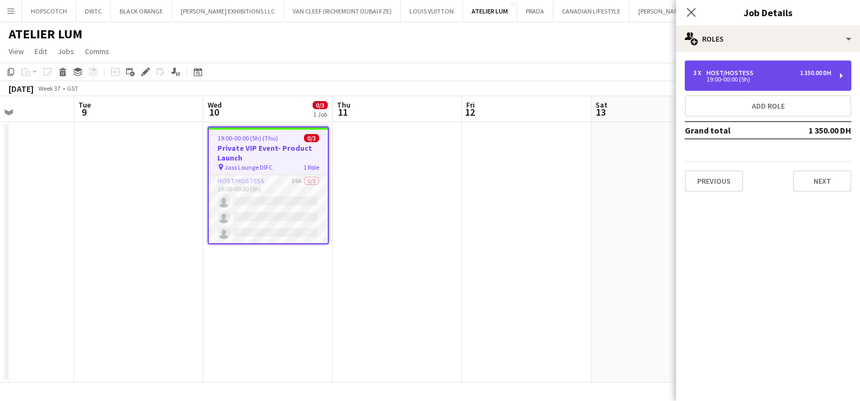
click at [754, 75] on div "Host/Hostess" at bounding box center [732, 73] width 51 height 8
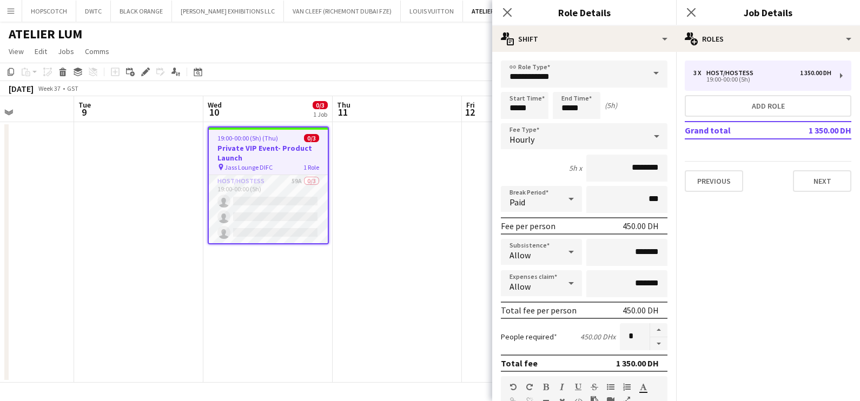
click at [420, 216] on app-date-cell at bounding box center [397, 252] width 129 height 261
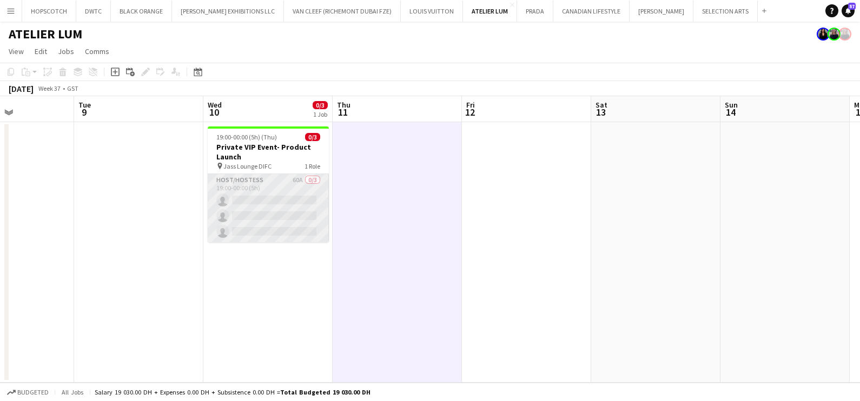
click at [283, 197] on app-card-role "Host/Hostess 60A 0/3 19:00-00:00 (5h) single-neutral-actions single-neutral-act…" at bounding box center [268, 208] width 121 height 68
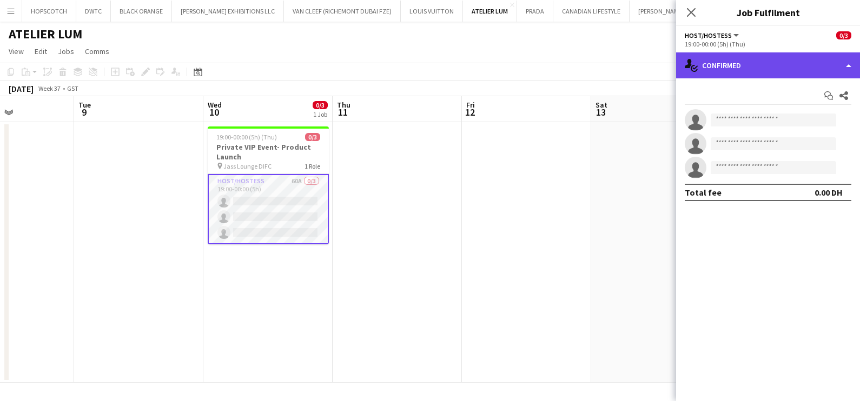
click at [738, 70] on div "single-neutral-actions-check-2 Confirmed" at bounding box center [768, 65] width 184 height 26
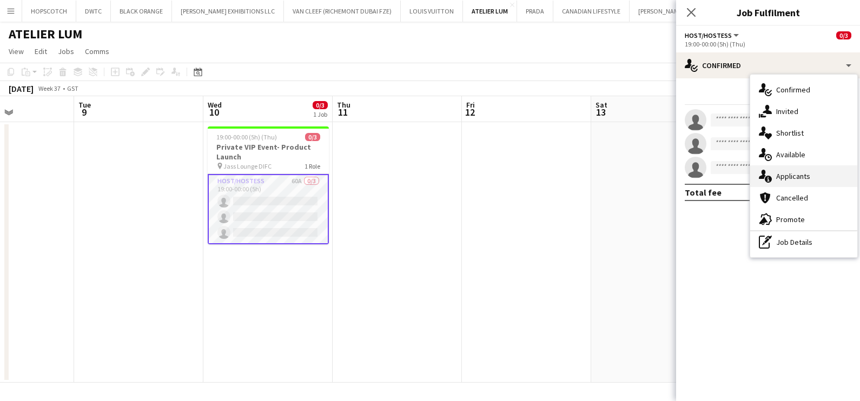
click at [797, 175] on span "Applicants" at bounding box center [793, 176] width 34 height 10
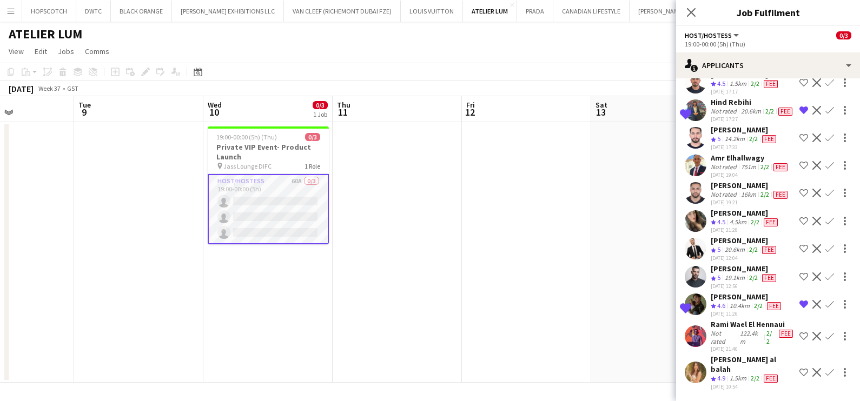
scroll to position [1575, 0]
click at [738, 311] on div "10.4km" at bounding box center [740, 306] width 24 height 9
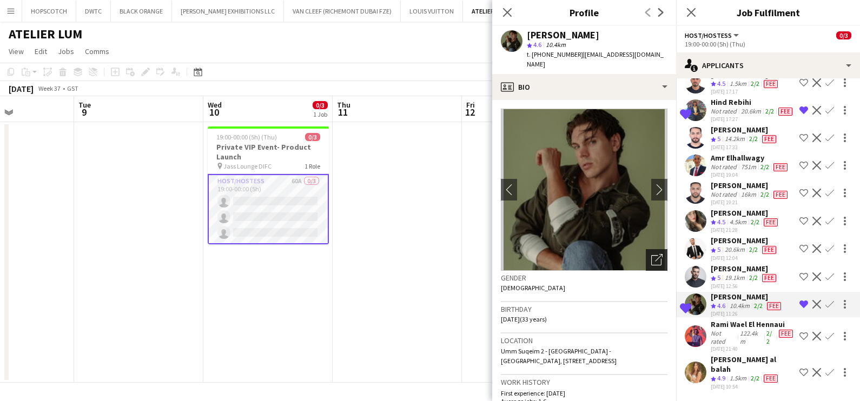
click at [651, 254] on icon "Open photos pop-in" at bounding box center [656, 259] width 11 height 11
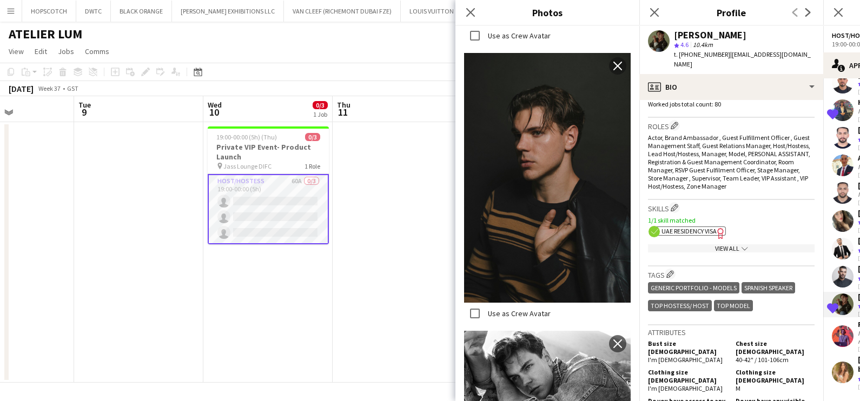
scroll to position [406, 0]
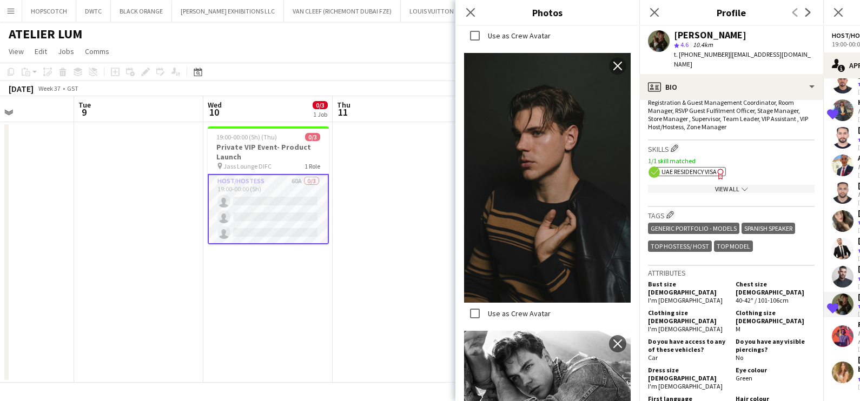
click at [395, 250] on app-date-cell at bounding box center [397, 252] width 129 height 261
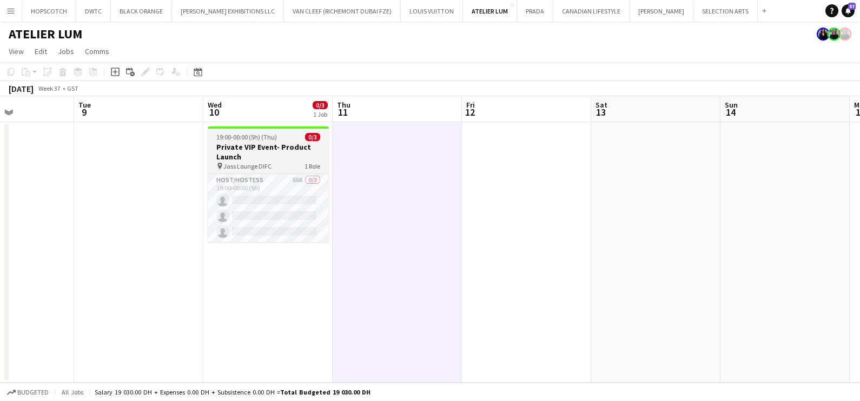
click at [269, 145] on h3 "Private VIP Event- Product Launch" at bounding box center [268, 151] width 121 height 19
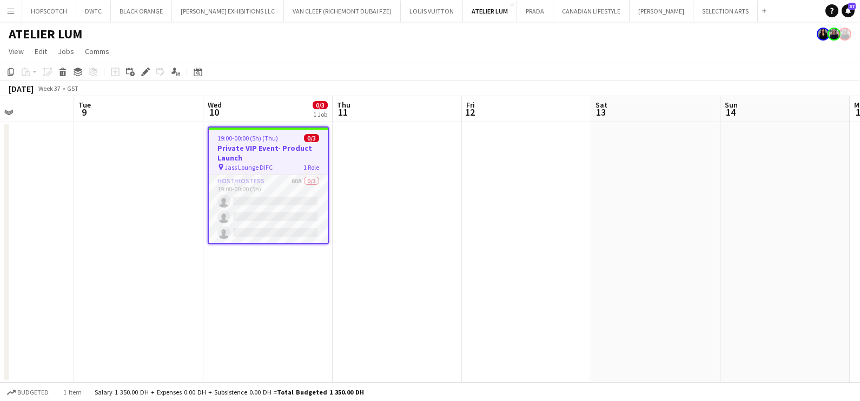
scroll to position [0, 444]
click at [143, 70] on icon "Edit" at bounding box center [145, 72] width 9 height 9
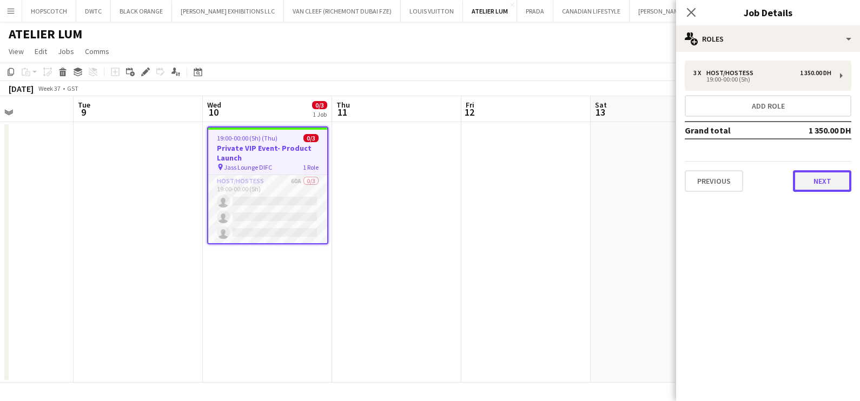
click at [806, 177] on button "Next" at bounding box center [822, 181] width 58 height 22
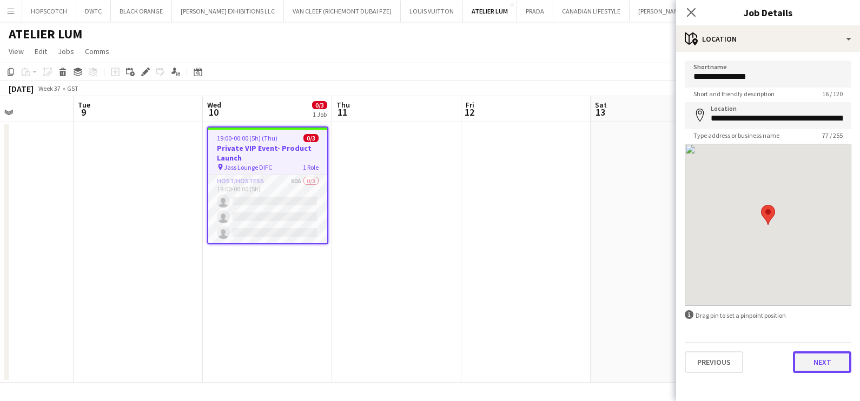
click at [821, 358] on button "Next" at bounding box center [822, 363] width 58 height 22
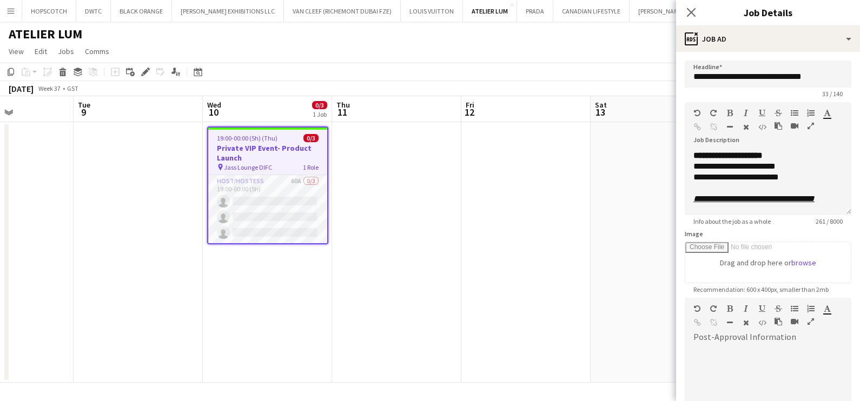
click at [533, 298] on app-date-cell at bounding box center [525, 252] width 129 height 261
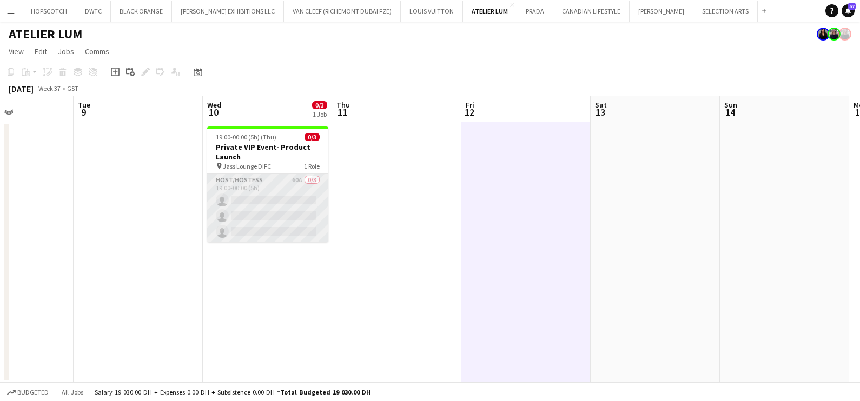
click at [222, 200] on app-card-role "Host/Hostess 60A 0/3 19:00-00:00 (5h) single-neutral-actions single-neutral-act…" at bounding box center [267, 208] width 121 height 68
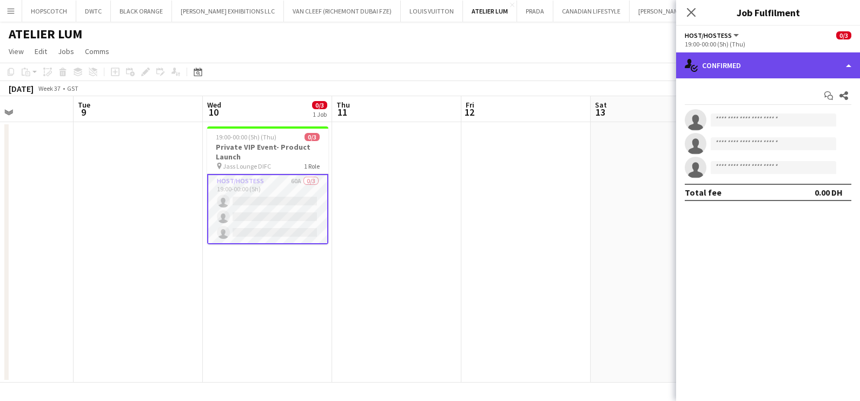
click at [737, 66] on div "single-neutral-actions-check-2 Confirmed" at bounding box center [768, 65] width 184 height 26
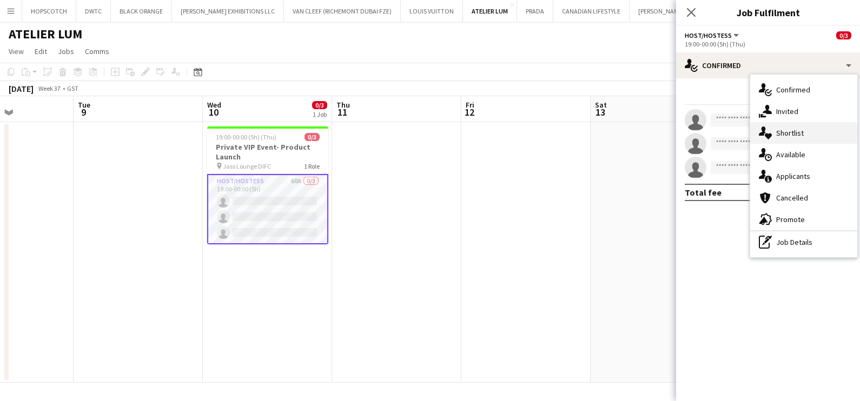
click at [784, 134] on span "Shortlist" at bounding box center [790, 133] width 28 height 10
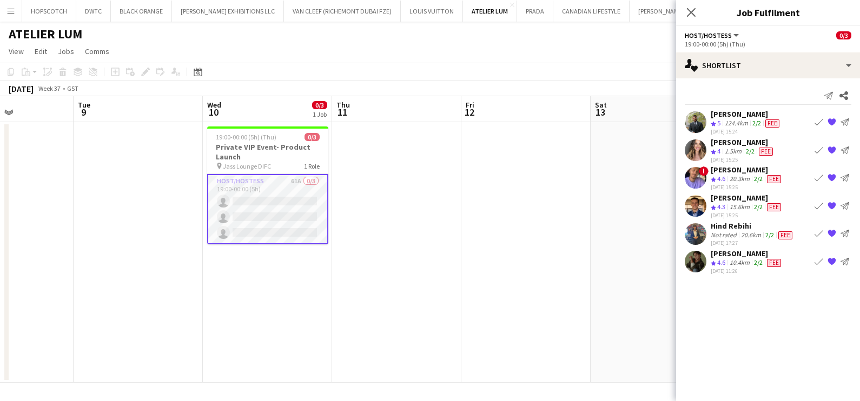
click at [723, 259] on span "4.6" at bounding box center [721, 263] width 8 height 8
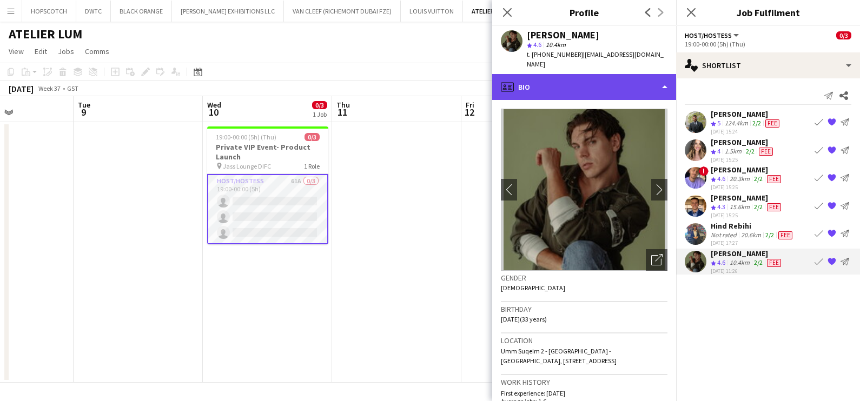
click at [603, 83] on div "profile Bio" at bounding box center [584, 87] width 184 height 26
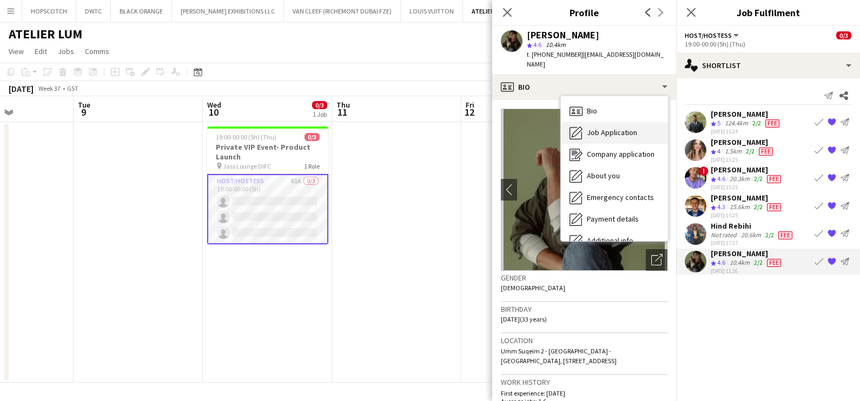
click at [611, 129] on div "Job Application Job Application" at bounding box center [614, 133] width 107 height 22
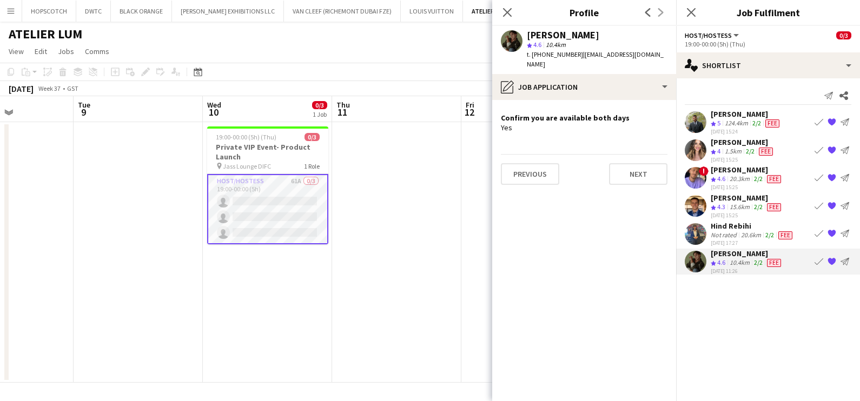
click at [715, 227] on div "Hind Rebihi" at bounding box center [753, 226] width 84 height 10
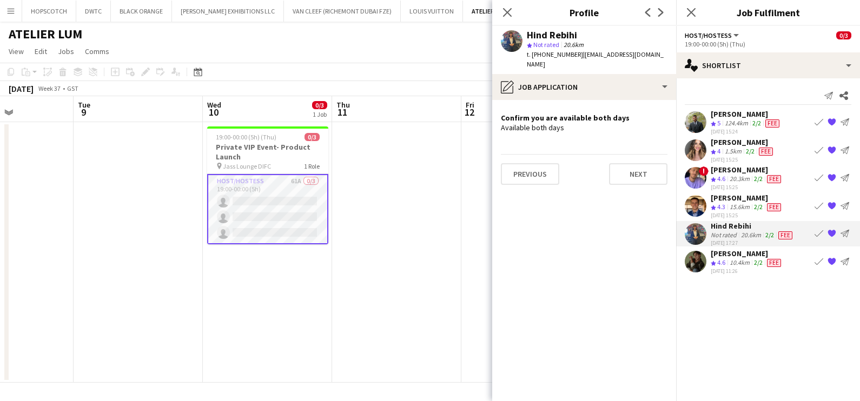
click at [733, 200] on div "Ahmed Mostafa" at bounding box center [747, 198] width 72 height 10
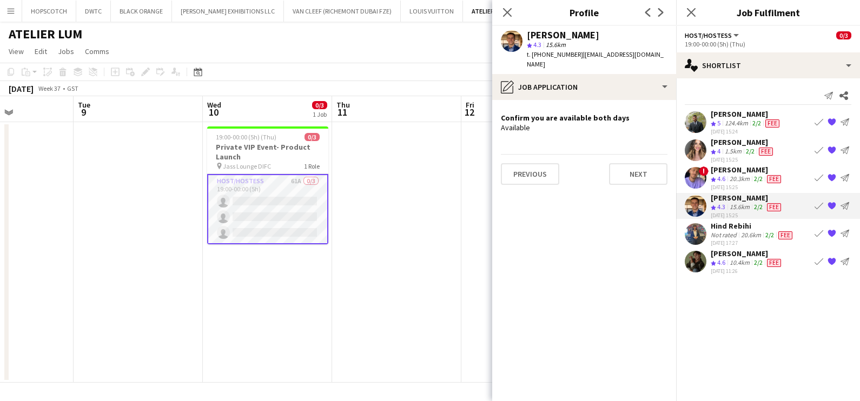
click at [742, 171] on div "Tariq Wahbeh" at bounding box center [747, 170] width 72 height 10
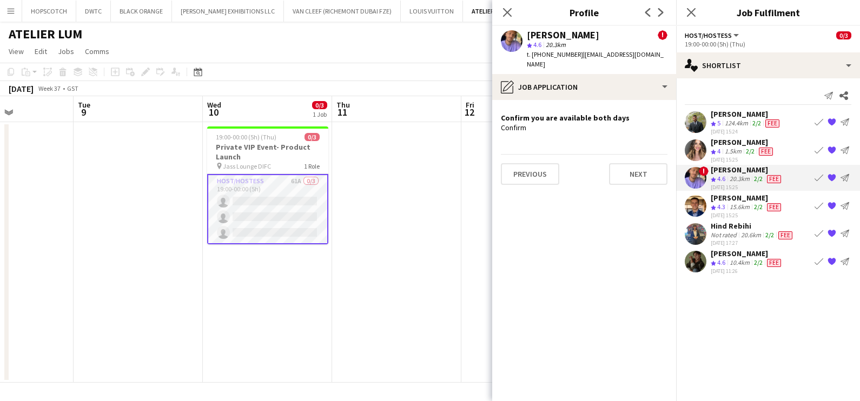
click at [764, 149] on span "Fee" at bounding box center [766, 152] width 14 height 8
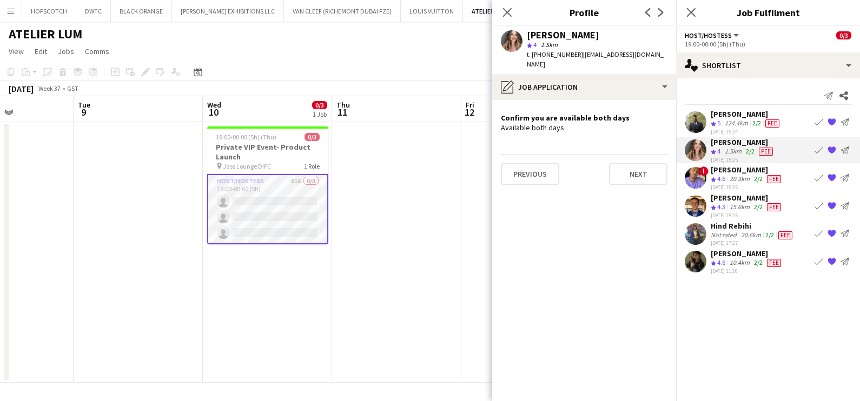
click at [717, 122] on div "Crew rating 5" at bounding box center [717, 123] width 12 height 9
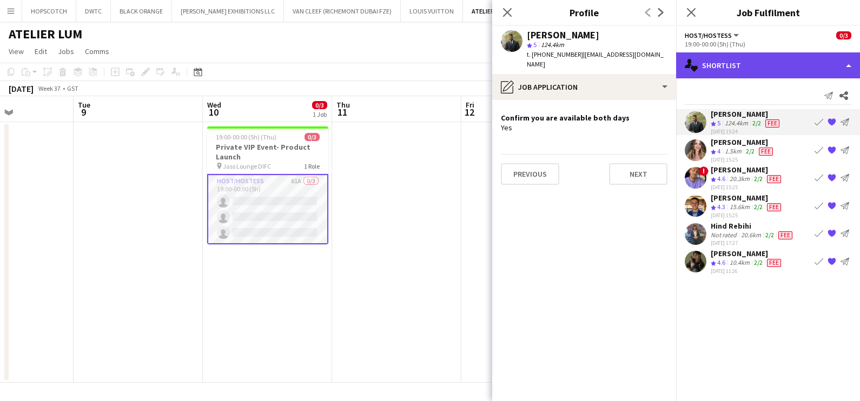
click at [722, 57] on div "single-neutral-actions-heart Shortlist" at bounding box center [768, 65] width 184 height 26
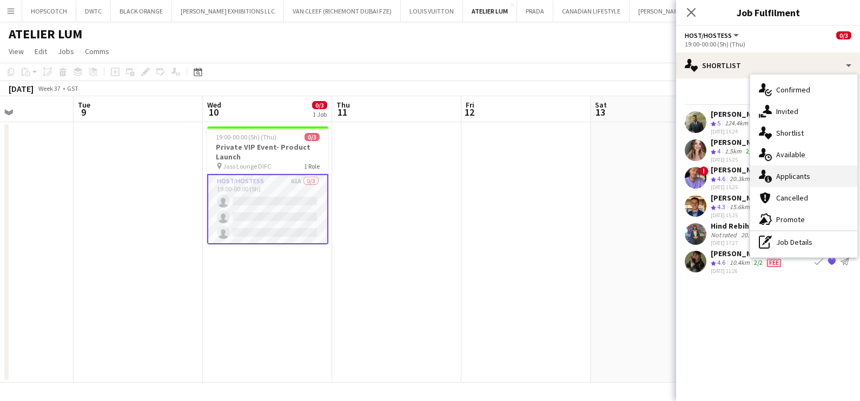
click at [789, 175] on span "Applicants" at bounding box center [793, 176] width 34 height 10
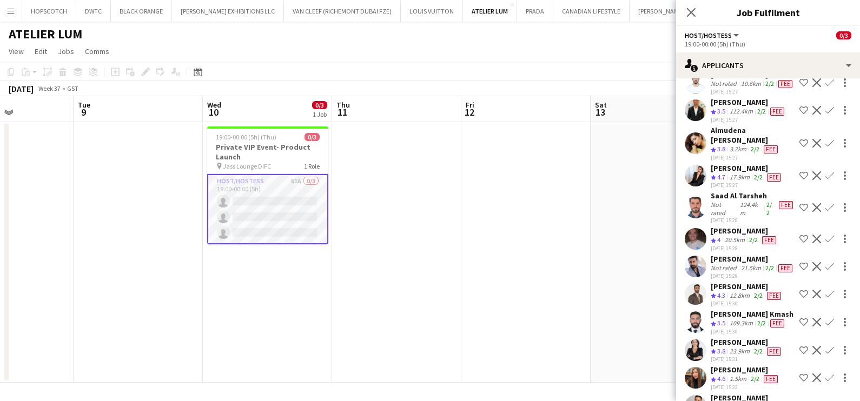
scroll to position [744, 0]
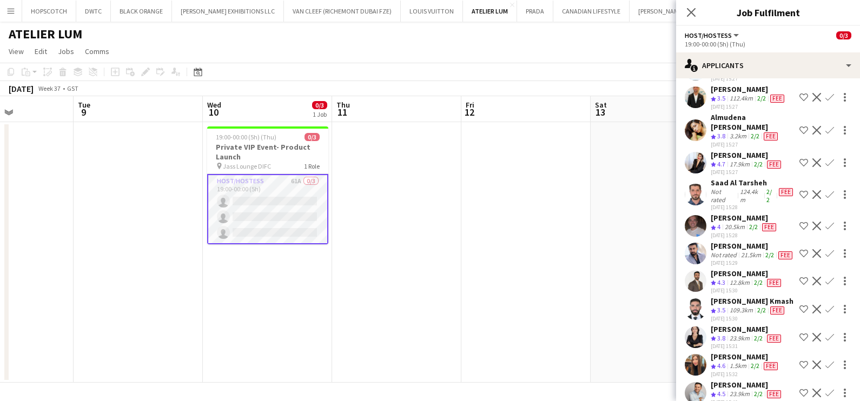
click at [503, 256] on app-date-cell at bounding box center [525, 252] width 129 height 261
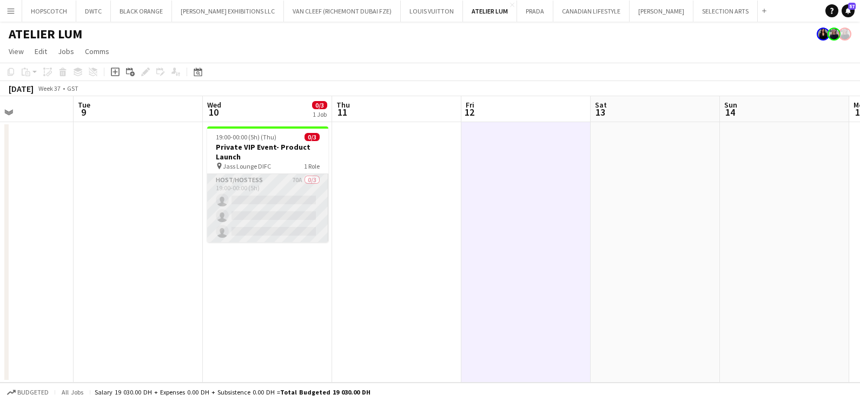
click at [276, 190] on app-card-role "Host/Hostess 70A 0/3 19:00-00:00 (5h) single-neutral-actions single-neutral-act…" at bounding box center [267, 208] width 121 height 68
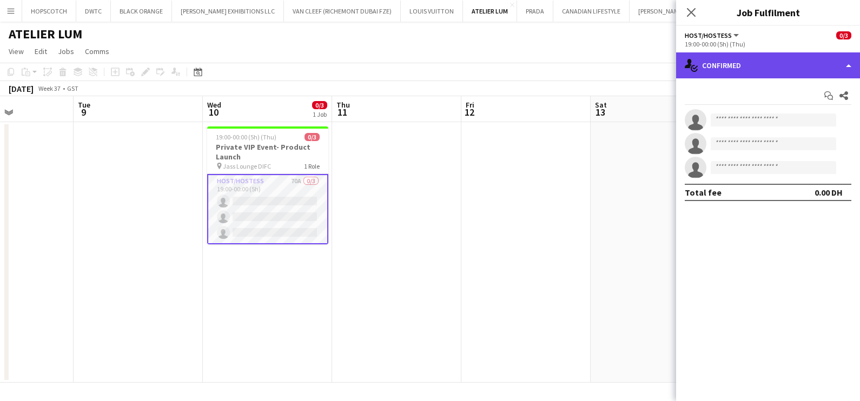
click at [805, 56] on div "single-neutral-actions-check-2 Confirmed" at bounding box center [768, 65] width 184 height 26
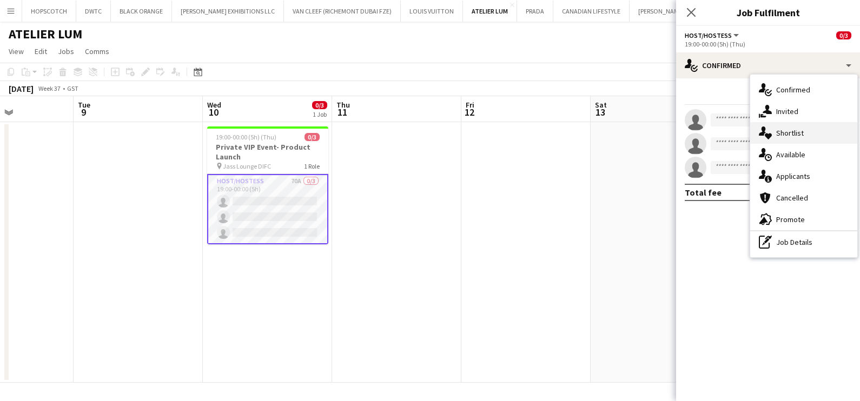
click at [808, 130] on div "single-neutral-actions-heart Shortlist" at bounding box center [803, 133] width 107 height 22
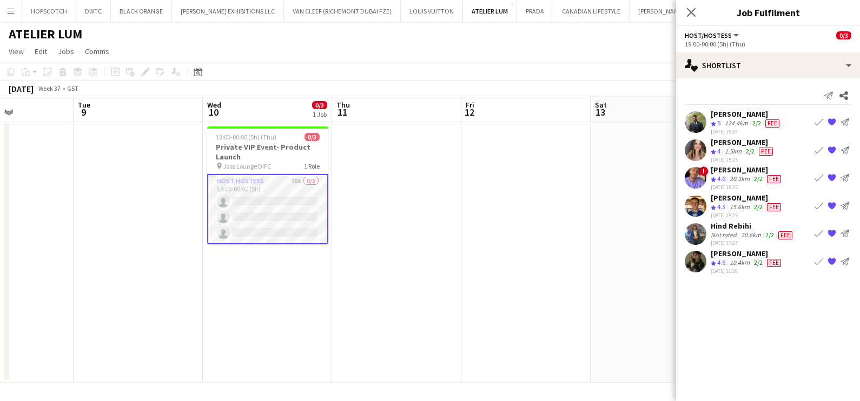
click at [817, 119] on app-icon "Book crew" at bounding box center [819, 122] width 9 height 9
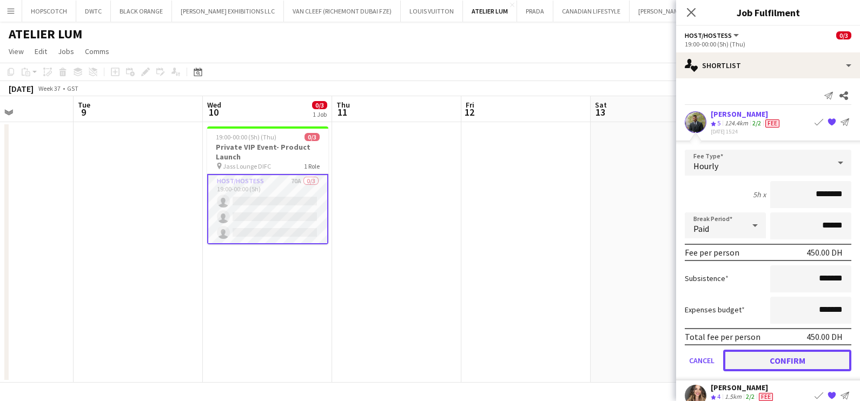
click at [788, 352] on button "Confirm" at bounding box center [787, 361] width 128 height 22
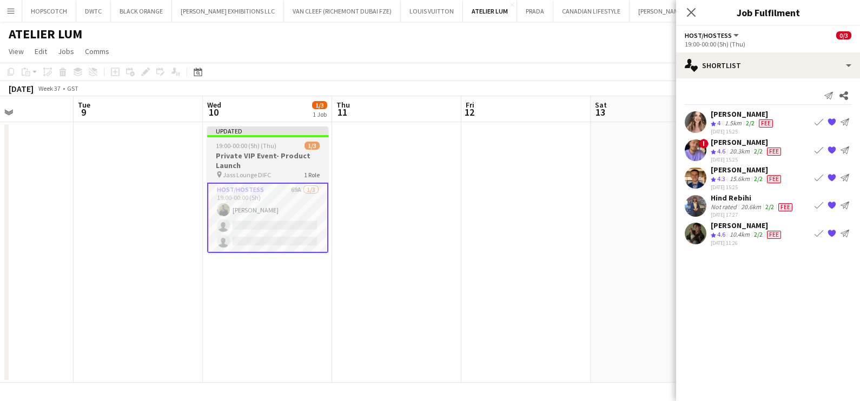
click at [270, 151] on h3 "Private VIP Event- Product Launch" at bounding box center [267, 160] width 121 height 19
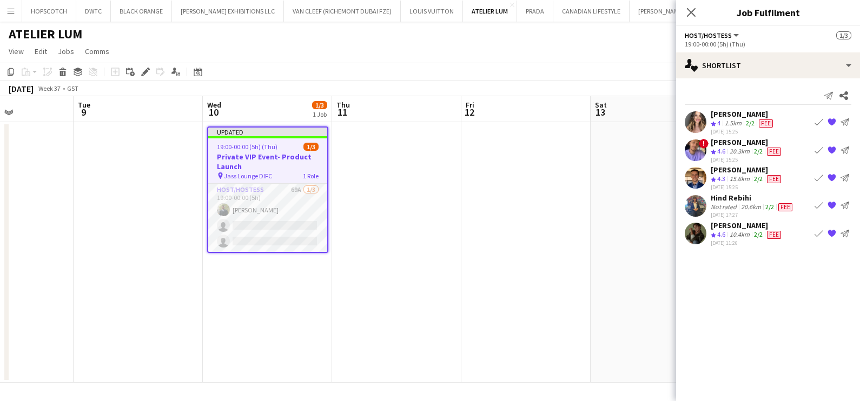
scroll to position [0, 444]
click at [11, 74] on icon at bounding box center [11, 72] width 6 height 8
drag, startPoint x: 392, startPoint y: 152, endPoint x: 305, endPoint y: 145, distance: 87.4
click at [392, 152] on app-date-cell at bounding box center [396, 252] width 129 height 261
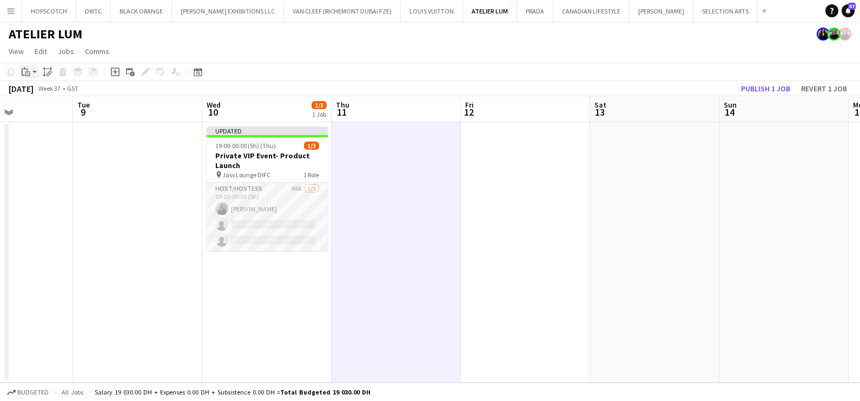
click at [35, 72] on app-action-btn "Paste" at bounding box center [28, 71] width 19 height 13
click at [51, 114] on link "Paste with crew Ctrl+Shift+V" at bounding box center [80, 111] width 102 height 10
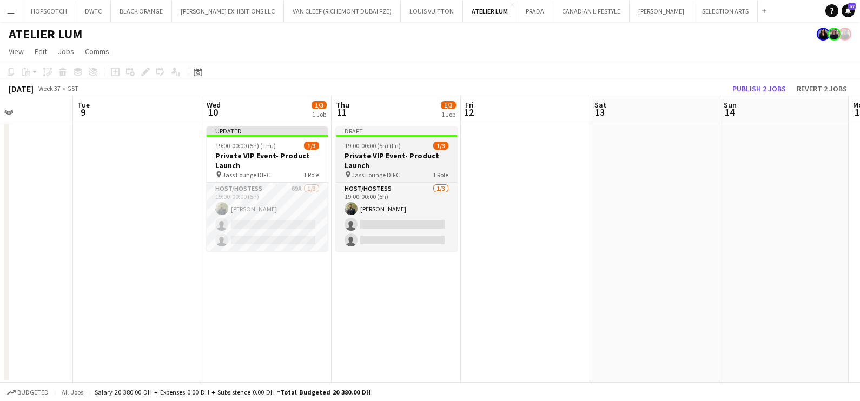
click at [373, 143] on span "19:00-00:00 (5h) (Fri)" at bounding box center [373, 146] width 56 height 8
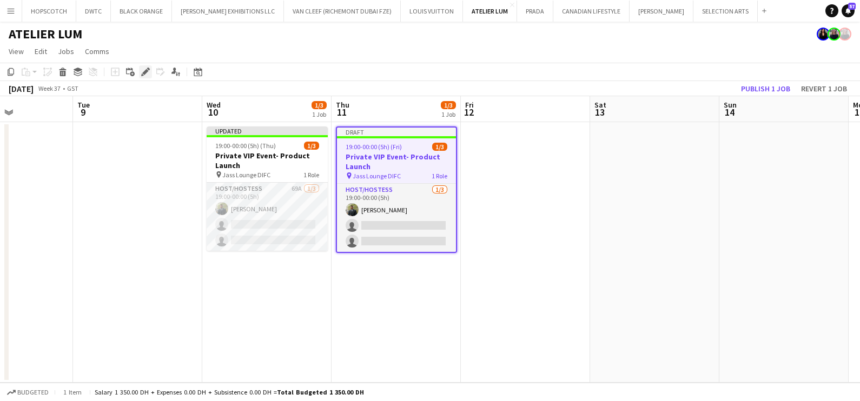
click at [143, 71] on icon "Edit" at bounding box center [145, 72] width 9 height 9
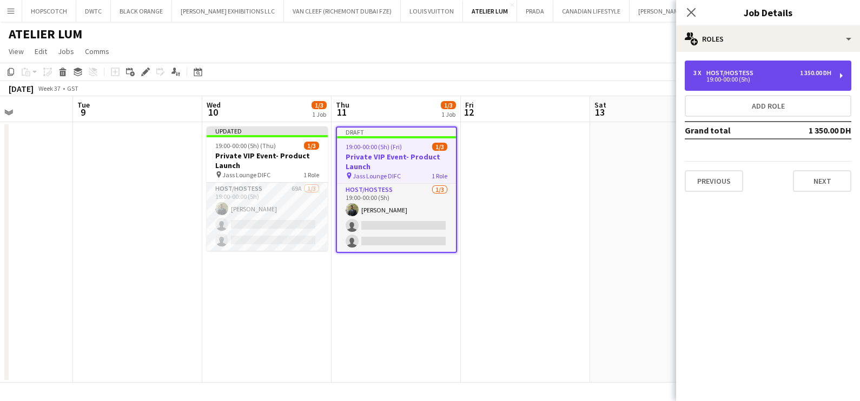
click at [734, 72] on div "Host/Hostess" at bounding box center [732, 73] width 51 height 8
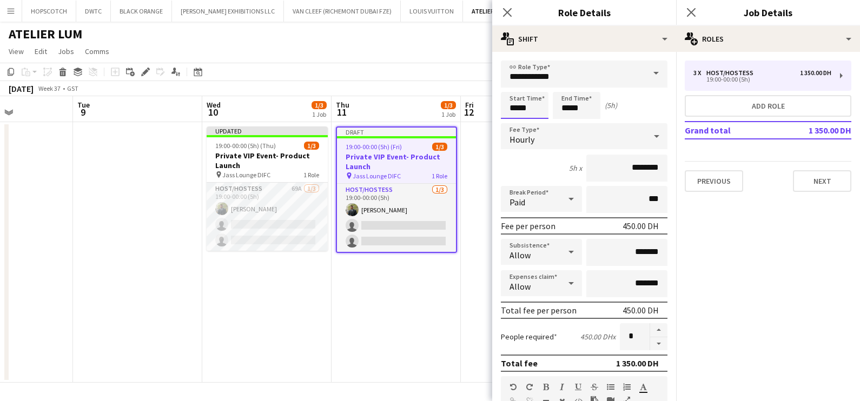
click at [527, 102] on input "*****" at bounding box center [525, 105] width 48 height 27
click at [514, 124] on div at bounding box center [514, 124] width 22 height 11
click at [540, 85] on div at bounding box center [536, 86] width 22 height 11
type input "*****"
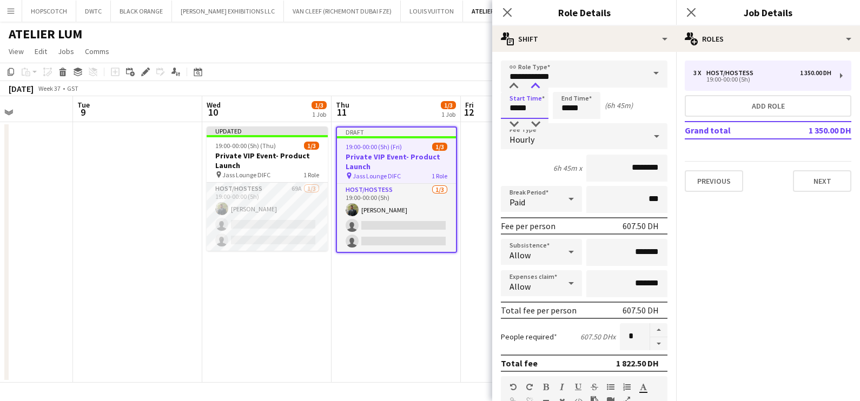
click at [540, 85] on div at bounding box center [536, 86] width 22 height 11
click at [579, 110] on input "*****" at bounding box center [577, 105] width 48 height 27
click at [568, 126] on div at bounding box center [566, 124] width 22 height 11
click at [584, 89] on div at bounding box center [588, 86] width 22 height 11
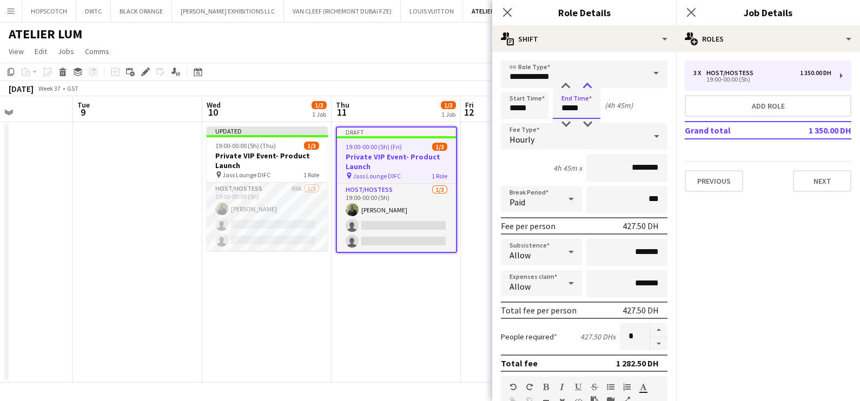
type input "*****"
click at [584, 89] on div at bounding box center [588, 86] width 22 height 11
click at [468, 259] on app-date-cell at bounding box center [525, 252] width 129 height 261
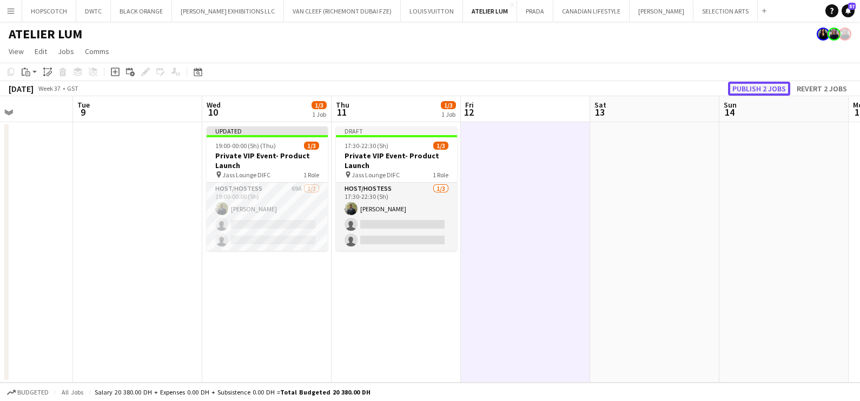
click at [771, 87] on button "Publish 2 jobs" at bounding box center [759, 89] width 62 height 14
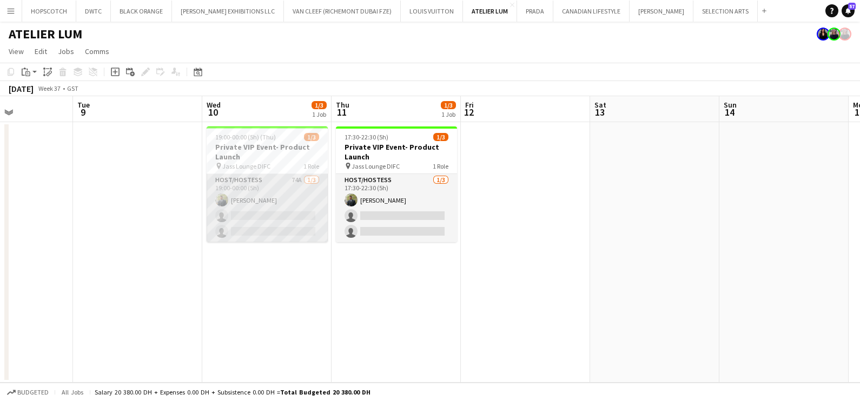
click at [281, 197] on app-card-role "Host/Hostess 74A 1/3 19:00-00:00 (5h) Abdulkader Habra single-neutral-actions s…" at bounding box center [267, 208] width 121 height 68
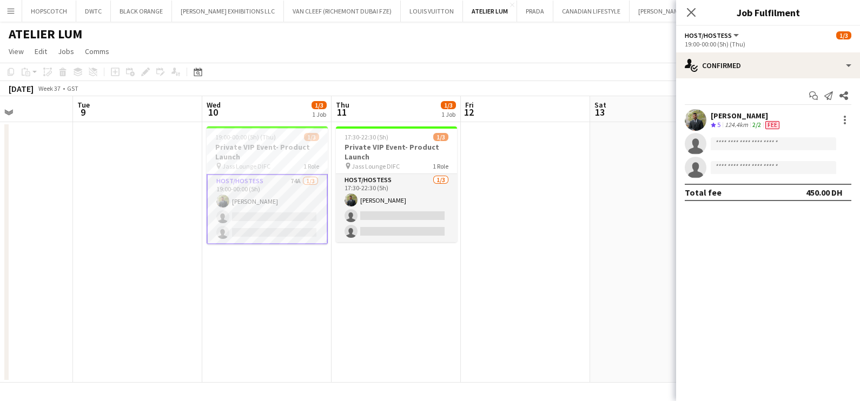
click at [749, 115] on div "Abdulkader Habra" at bounding box center [746, 116] width 71 height 10
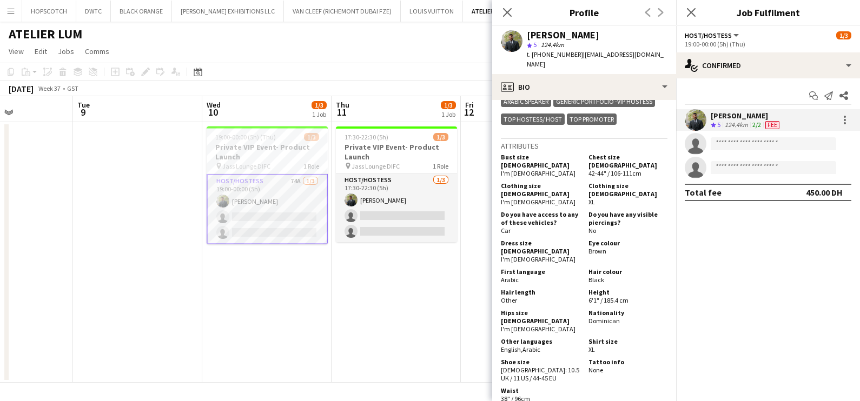
scroll to position [540, 0]
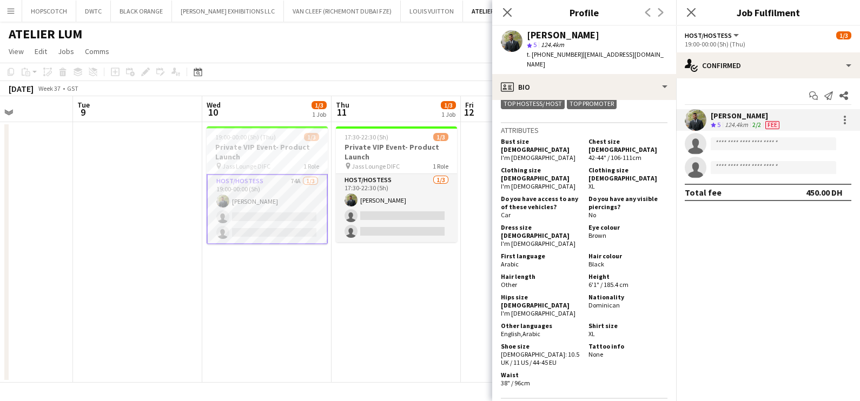
drag, startPoint x: 641, startPoint y: 148, endPoint x: 578, endPoint y: 141, distance: 63.6
click at [578, 141] on div "Bust size FEMALE I'm male Chest size MALE 42-44" / 106-111cm" at bounding box center [584, 150] width 167 height 27
drag, startPoint x: 578, startPoint y: 141, endPoint x: 630, endPoint y: 146, distance: 52.7
click at [628, 154] on span "42-44" / 106-111cm" at bounding box center [615, 158] width 53 height 8
click at [644, 149] on div "Chest size MALE 42-44" / 106-111cm" at bounding box center [625, 149] width 83 height 24
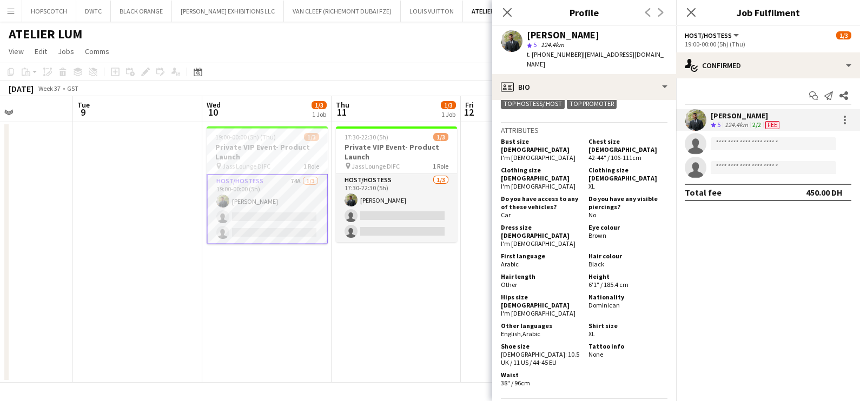
click at [636, 154] on span "42-44" / 106-111cm" at bounding box center [615, 158] width 53 height 8
drag, startPoint x: 638, startPoint y: 148, endPoint x: 584, endPoint y: 141, distance: 54.6
click at [584, 141] on div "Chest size MALE 42-44" / 106-111cm" at bounding box center [625, 149] width 83 height 24
copy div "Chest size MALE 42-44" / 106-111cm"
drag, startPoint x: 538, startPoint y: 348, endPoint x: 500, endPoint y: 341, distance: 39.0
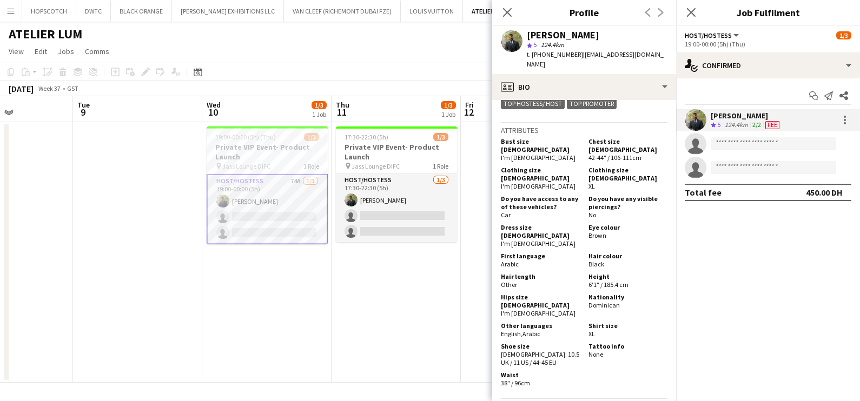
click at [500, 341] on app-crew-profile-bio "chevron-left chevron-right Open photos pop-in Gender Male Birthday 21-04-2000 (…" at bounding box center [584, 250] width 184 height 301
copy div "Waist 38" / 96cm"
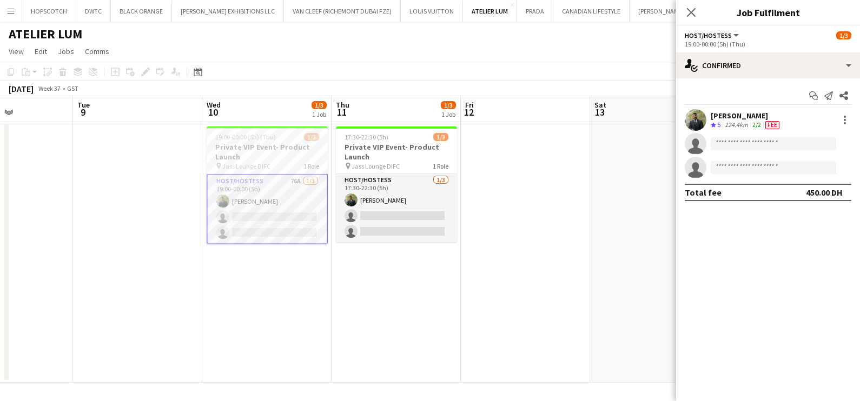
click at [738, 116] on div "Abdulkader Habra" at bounding box center [746, 116] width 71 height 10
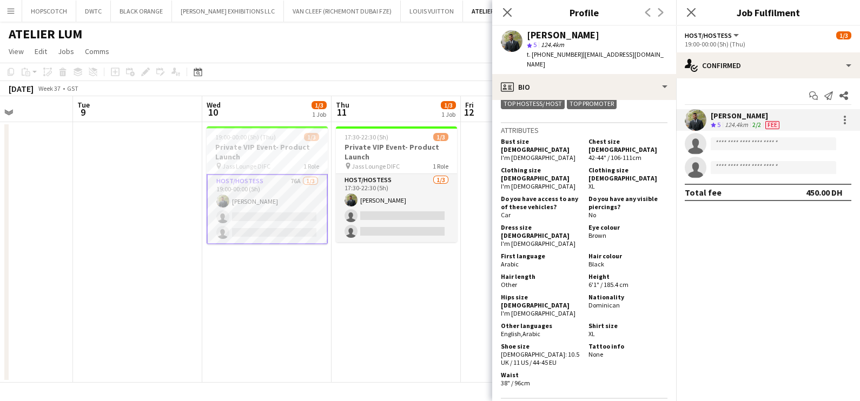
drag, startPoint x: 591, startPoint y: 169, endPoint x: 579, endPoint y: 160, distance: 15.2
click at [584, 166] on div "Clothing size MALE XL" at bounding box center [625, 178] width 83 height 24
copy div "Clothing size MALE XL"
drag, startPoint x: 517, startPoint y: 328, endPoint x: 500, endPoint y: 312, distance: 23.0
click at [501, 342] on div "Shoe size Male: 10.5 UK / 11 US / 44-45 EU" at bounding box center [542, 354] width 83 height 24
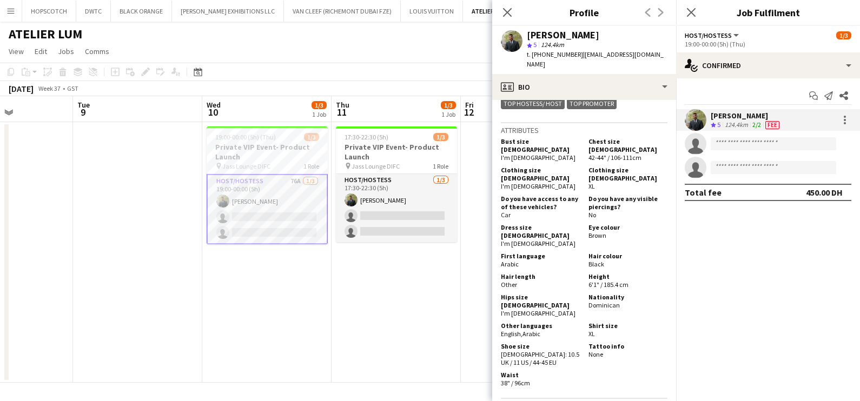
copy div "Shoe size Male: 10.5 UK / 11 US / 44-45 EU"
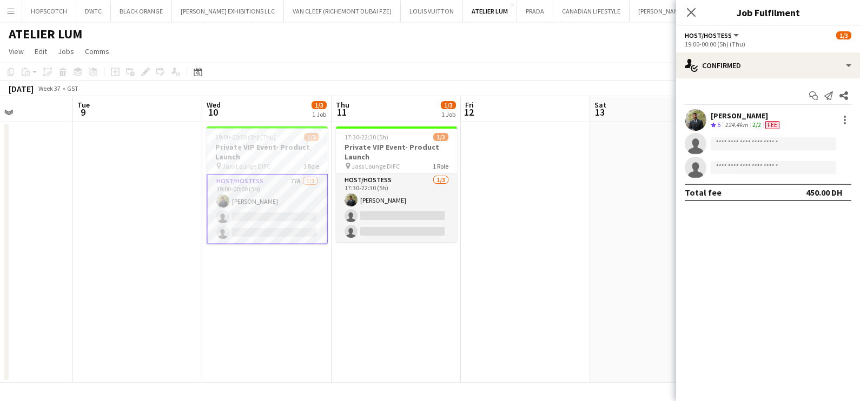
click at [214, 177] on app-card-role "Host/Hostess 77A 1/3 19:00-00:00 (5h) Abdulkader Habra single-neutral-actions s…" at bounding box center [267, 209] width 121 height 70
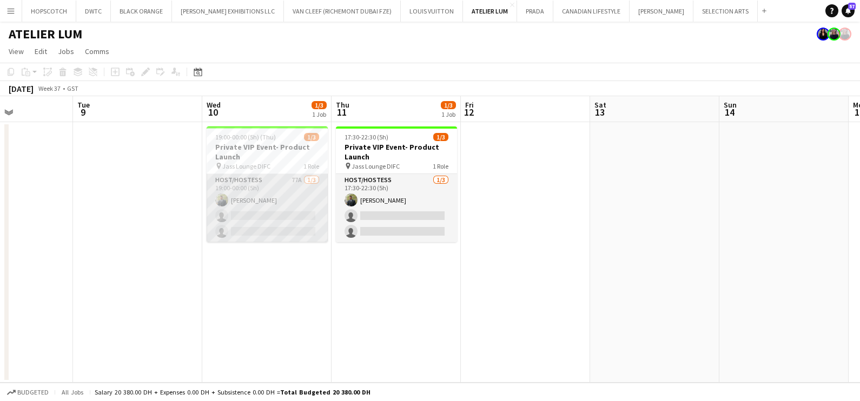
click at [259, 201] on app-card-role "Host/Hostess 77A 1/3 19:00-00:00 (5h) Abdulkader Habra single-neutral-actions s…" at bounding box center [267, 208] width 121 height 68
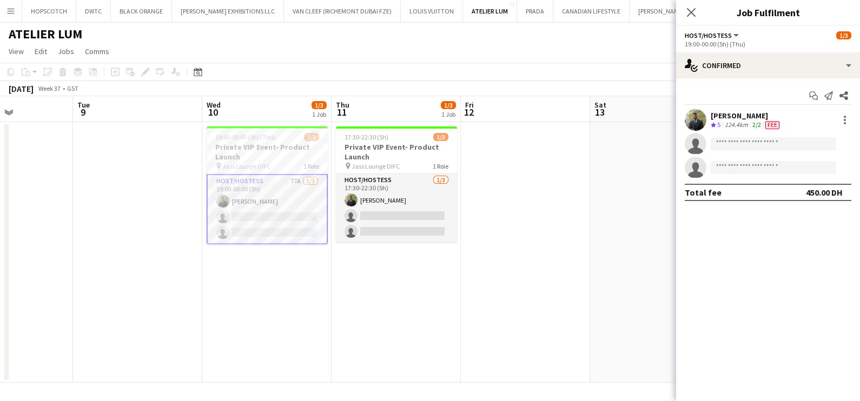
click at [721, 116] on div "Abdulkader Habra" at bounding box center [746, 116] width 71 height 10
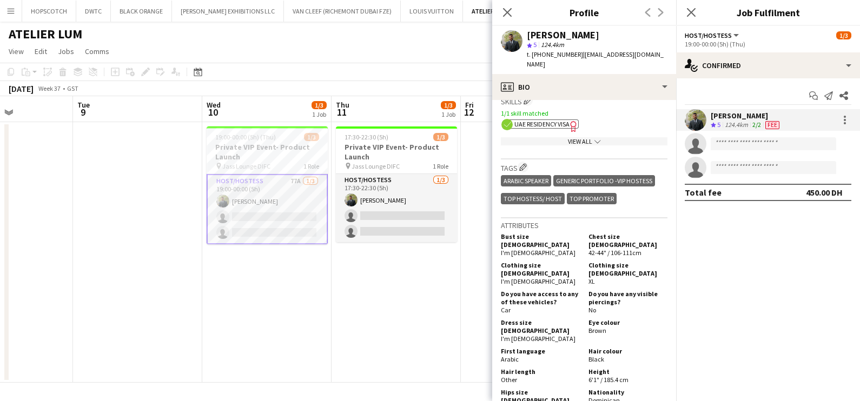
scroll to position [473, 0]
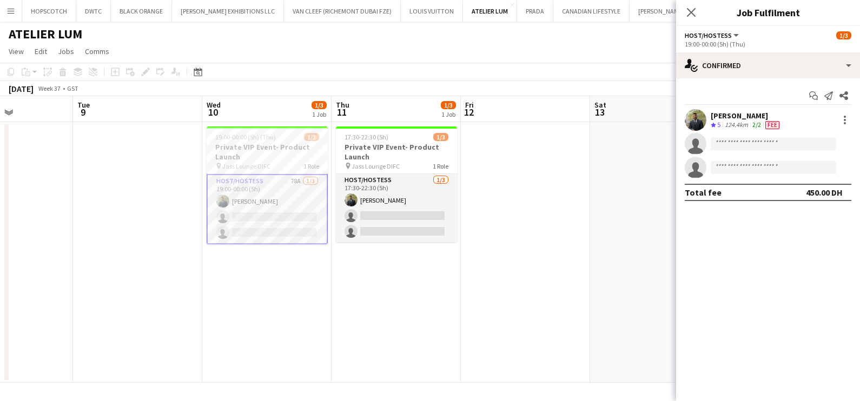
click at [741, 113] on div "Abdulkader Habra" at bounding box center [746, 116] width 71 height 10
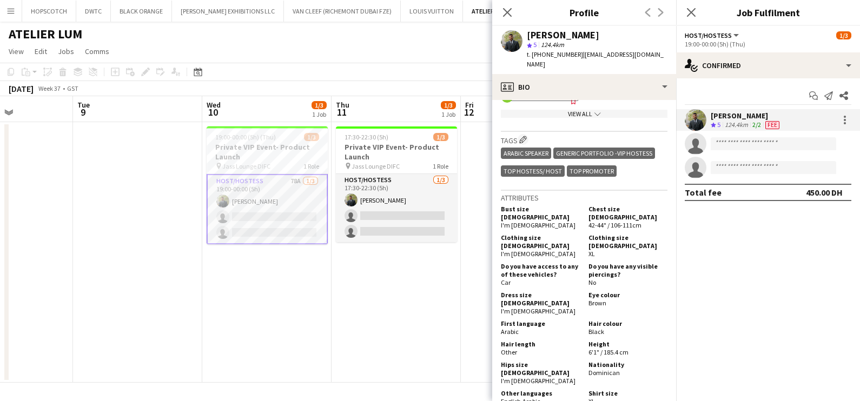
scroll to position [609, 0]
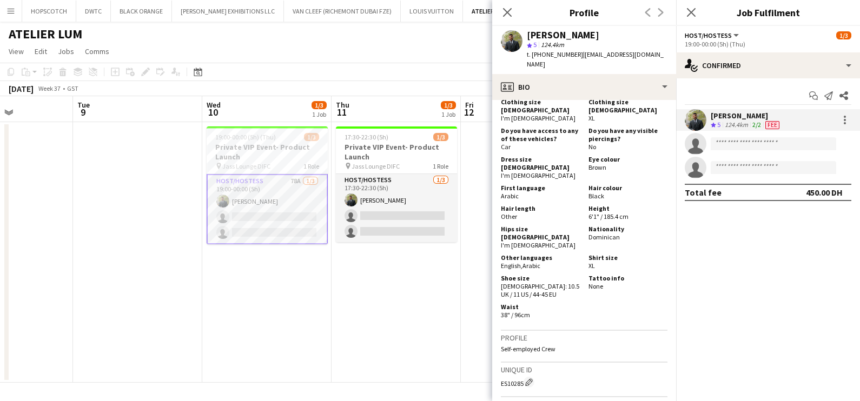
click at [625, 204] on div "Height 6'1" / 185.4 cm" at bounding box center [625, 212] width 83 height 16
click at [278, 210] on app-card-role "Host/Hostess 78A 1/3 19:00-00:00 (5h) Abdulkader Habra single-neutral-actions s…" at bounding box center [267, 209] width 121 height 70
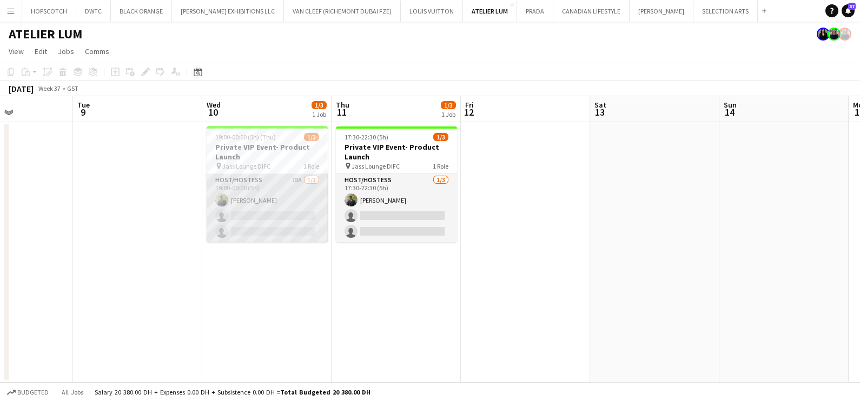
click at [276, 197] on app-card-role "Host/Hostess 78A 1/3 19:00-00:00 (5h) Abdulkader Habra single-neutral-actions s…" at bounding box center [267, 208] width 121 height 68
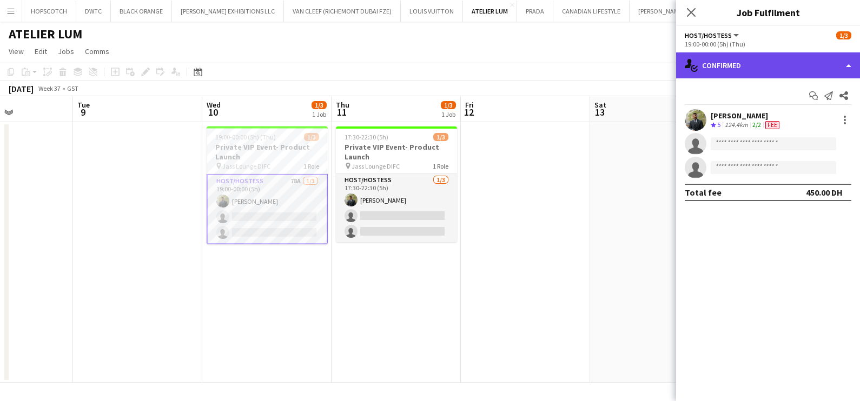
click at [752, 62] on div "single-neutral-actions-check-2 Confirmed" at bounding box center [768, 65] width 184 height 26
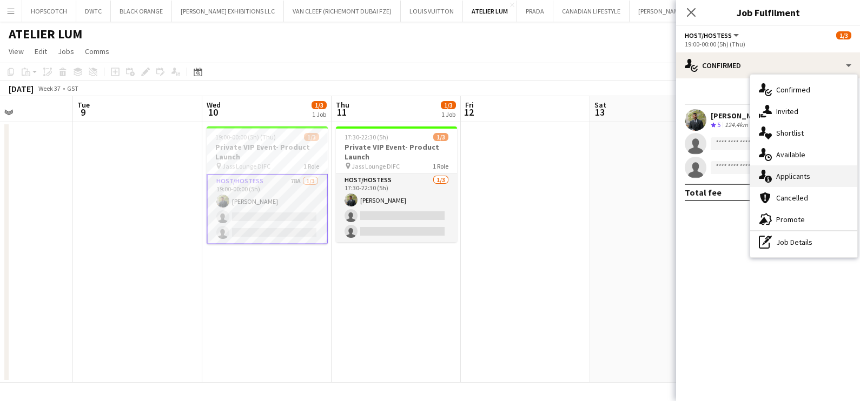
click at [808, 176] on span "Applicants" at bounding box center [793, 176] width 34 height 10
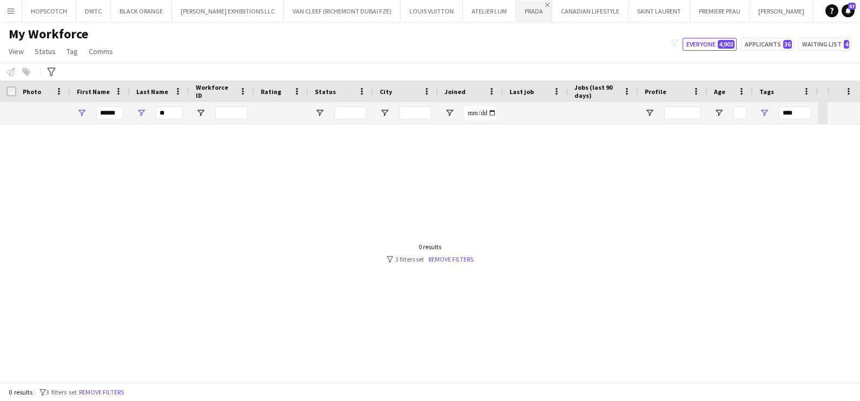
click at [545, 3] on app-icon "Close" at bounding box center [547, 5] width 4 height 4
click at [846, 11] on app-icon "Add" at bounding box center [848, 11] width 4 height 4
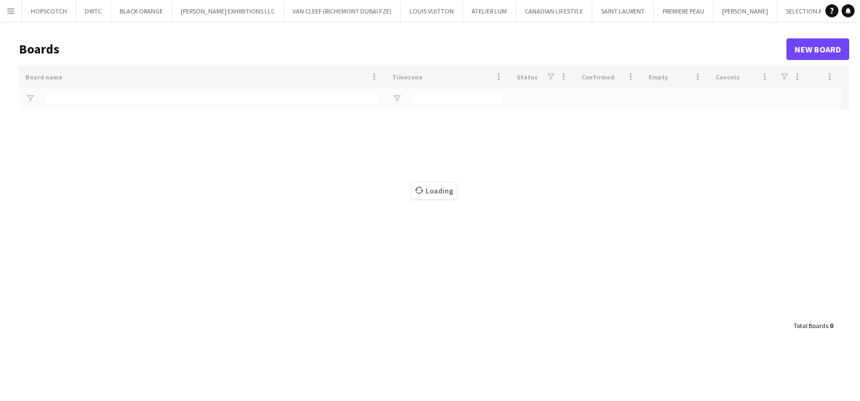
type input "***"
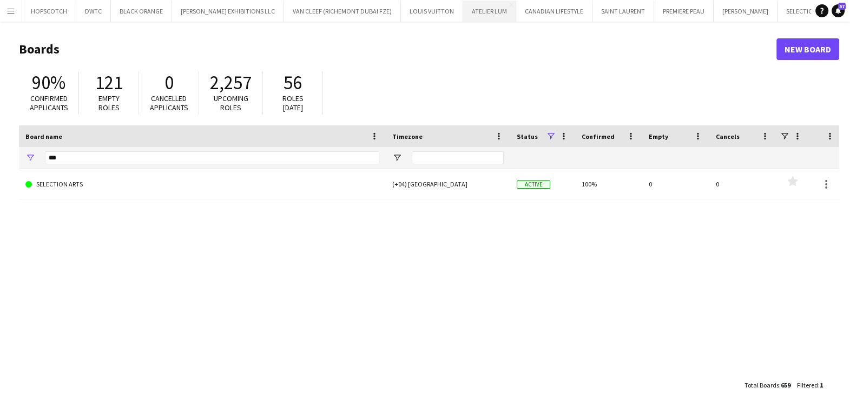
click at [463, 16] on button "ATELIER [PERSON_NAME] Close" at bounding box center [489, 11] width 53 height 21
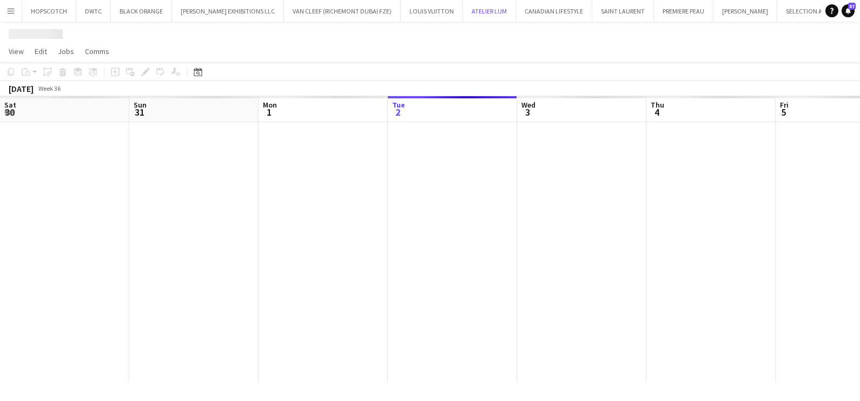
scroll to position [0, 259]
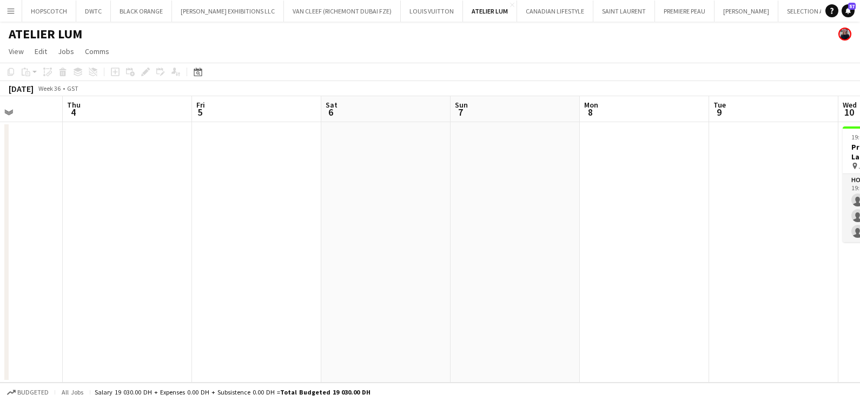
drag, startPoint x: 650, startPoint y: 197, endPoint x: 194, endPoint y: 233, distance: 457.4
click at [234, 225] on app-calendar-viewport "Sat 30 Sun 31 Mon 1 Tue 2 Wed 3 Thu 4 Fri 5 Sat 6 Sun 7 Mon 8 Tue 9 Wed 10 0/3 …" at bounding box center [430, 239] width 860 height 287
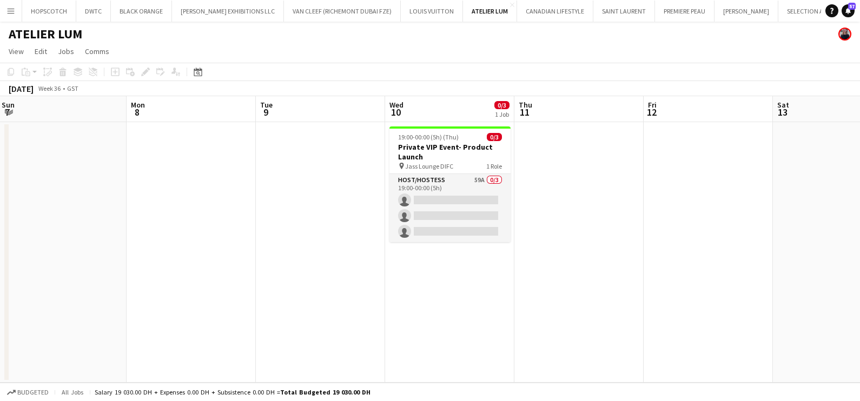
drag, startPoint x: 227, startPoint y: 242, endPoint x: 222, endPoint y: 242, distance: 5.4
click at [222, 242] on app-calendar-viewport "Thu 4 Fri 5 Sat 6 Sun 7 Mon 8 Tue 9 Wed 10 0/3 1 Job Thu 11 Fri 12 Sat 13 Sun 1…" at bounding box center [430, 239] width 860 height 287
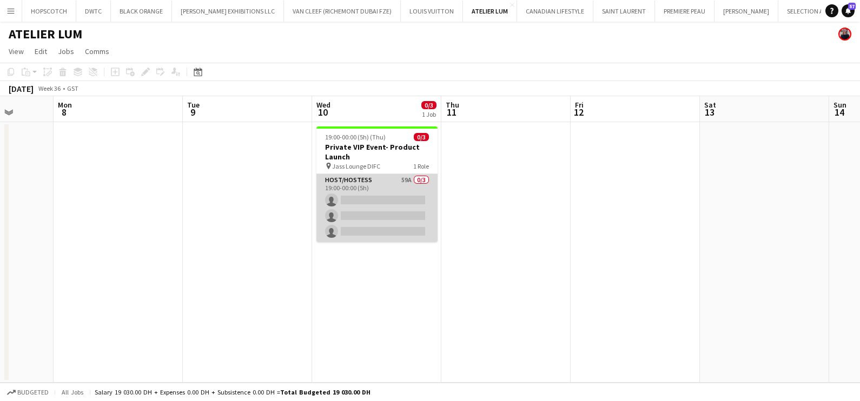
click at [414, 188] on app-card-role "Host/Hostess 59A 0/3 19:00-00:00 (5h) single-neutral-actions single-neutral-act…" at bounding box center [376, 208] width 121 height 68
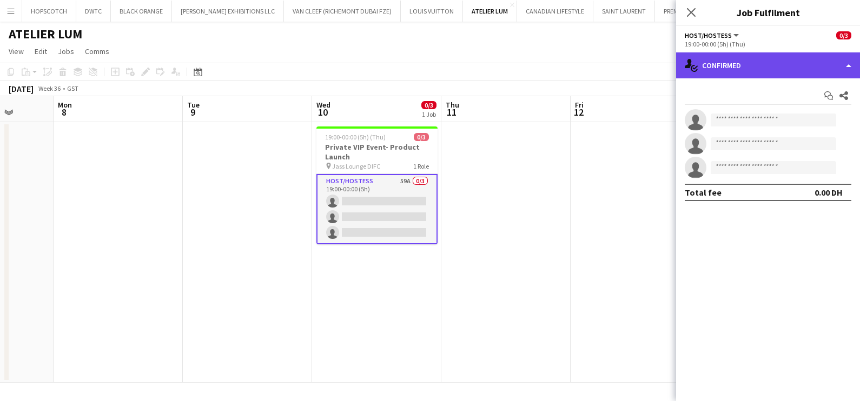
click at [729, 66] on div "single-neutral-actions-check-2 Confirmed" at bounding box center [768, 65] width 184 height 26
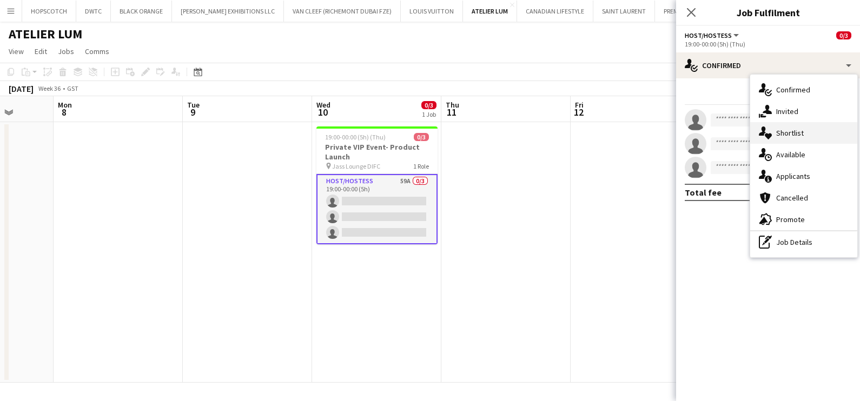
click at [801, 134] on span "Shortlist" at bounding box center [790, 133] width 28 height 10
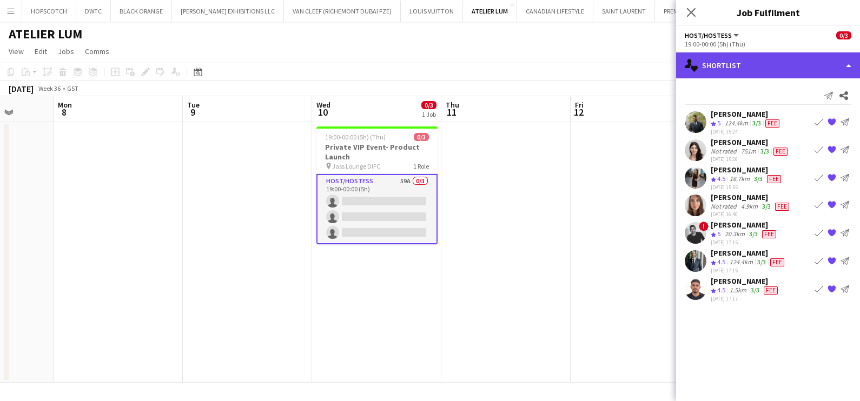
click at [724, 56] on div "single-neutral-actions-heart Shortlist" at bounding box center [768, 65] width 184 height 26
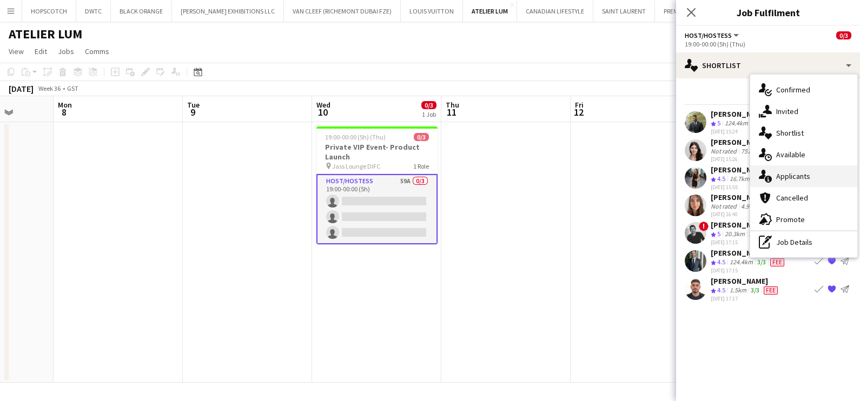
click at [779, 176] on span "Applicants" at bounding box center [793, 176] width 34 height 10
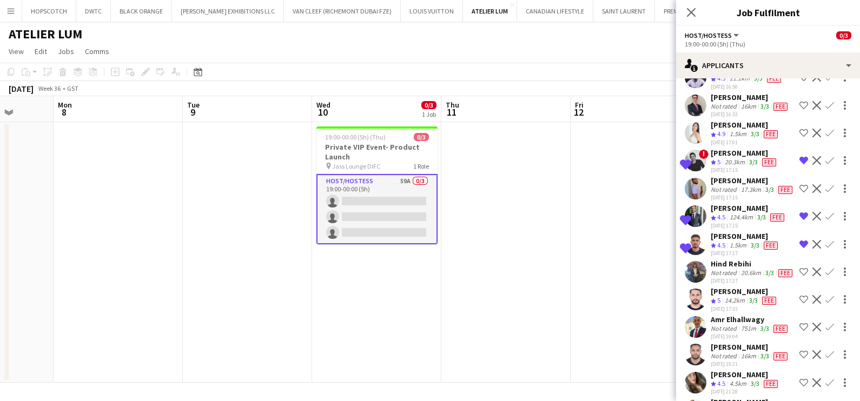
scroll to position [1548, 0]
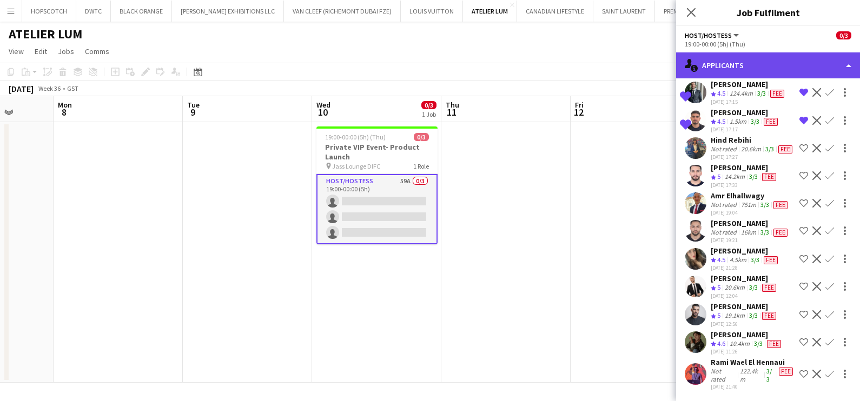
click at [747, 62] on div "single-neutral-actions-information Applicants" at bounding box center [768, 65] width 184 height 26
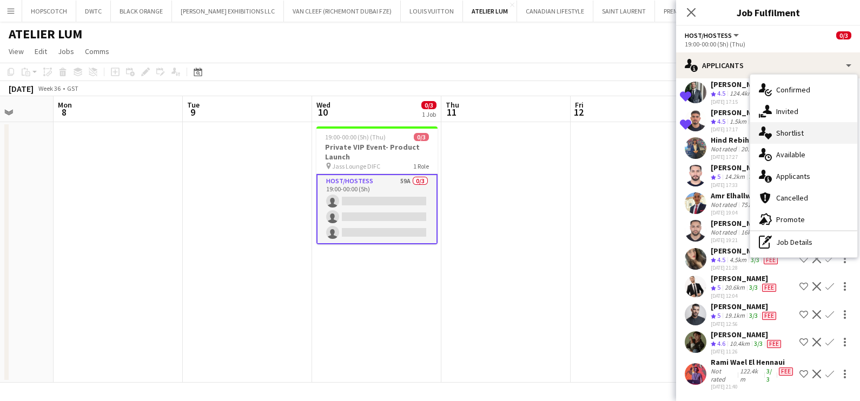
click at [788, 139] on div "single-neutral-actions-heart Shortlist" at bounding box center [803, 133] width 107 height 22
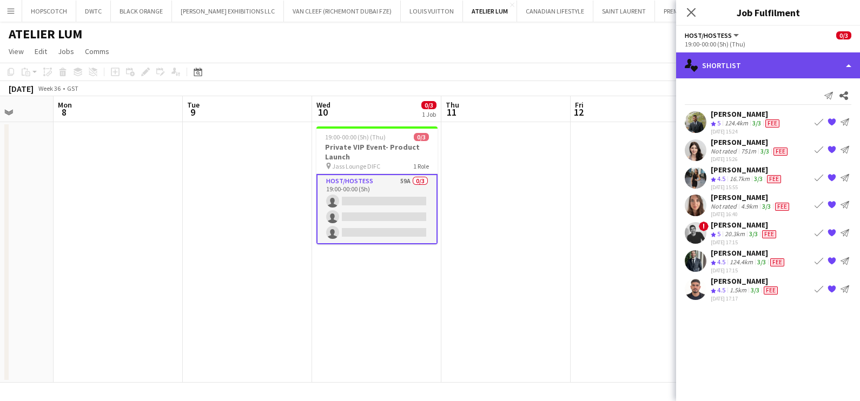
click at [754, 70] on div "single-neutral-actions-heart Shortlist" at bounding box center [768, 65] width 184 height 26
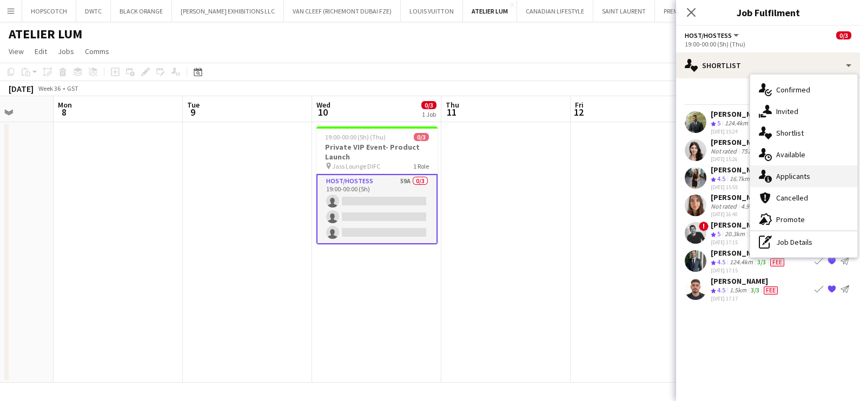
click at [782, 181] on span "Applicants" at bounding box center [793, 176] width 34 height 10
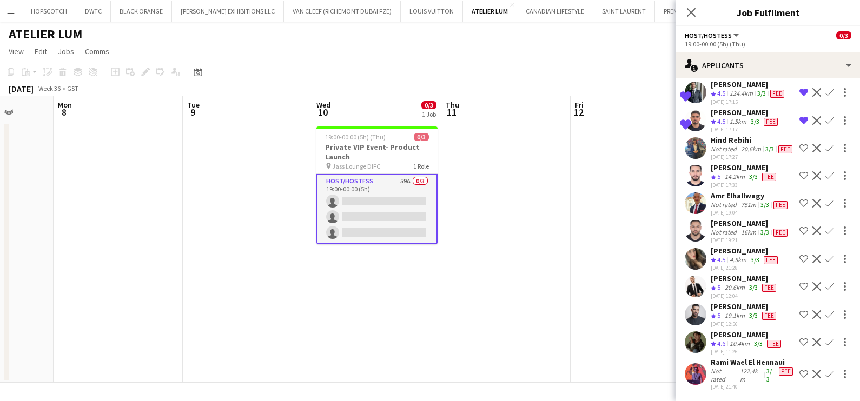
scroll to position [1548, 0]
click at [555, 201] on app-date-cell at bounding box center [505, 252] width 129 height 261
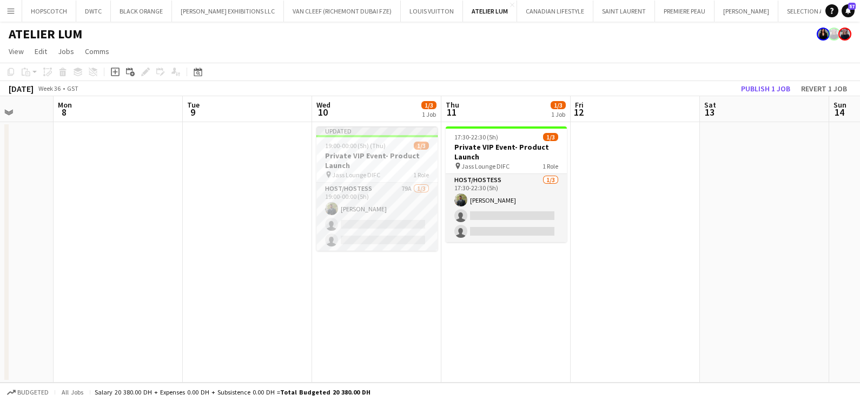
click at [11, 5] on button "Menu" at bounding box center [11, 11] width 22 height 22
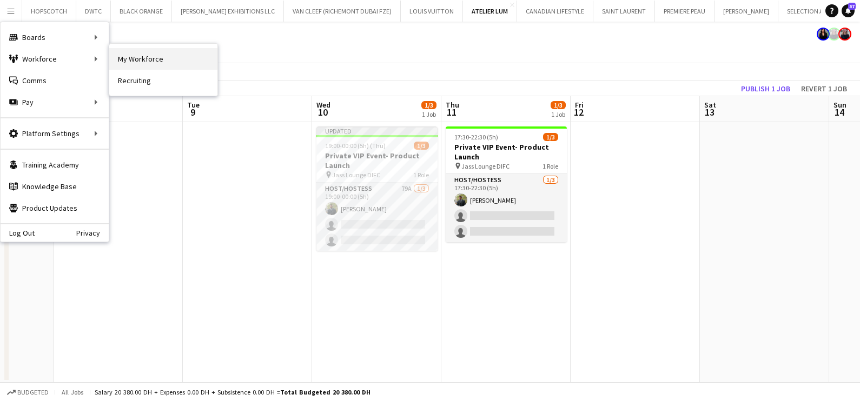
click at [189, 57] on link "My Workforce" at bounding box center [163, 59] width 108 height 22
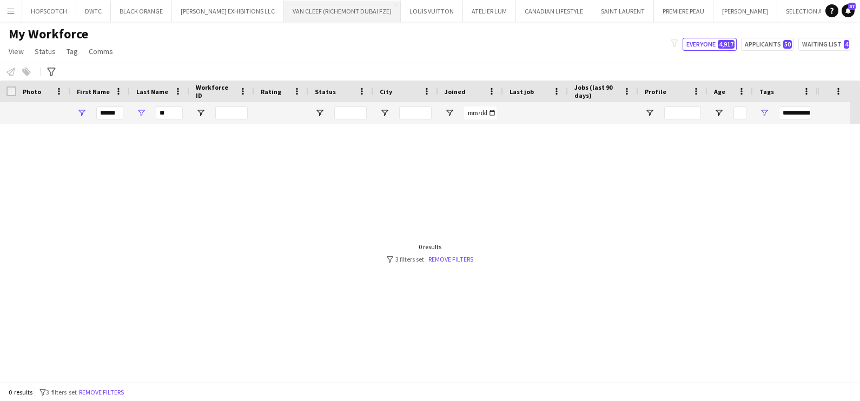
type input "***"
click at [110, 105] on div "******" at bounding box center [109, 113] width 27 height 22
click at [115, 113] on input "******" at bounding box center [109, 113] width 27 height 13
type input "***"
click at [117, 114] on input "***" at bounding box center [109, 113] width 27 height 13
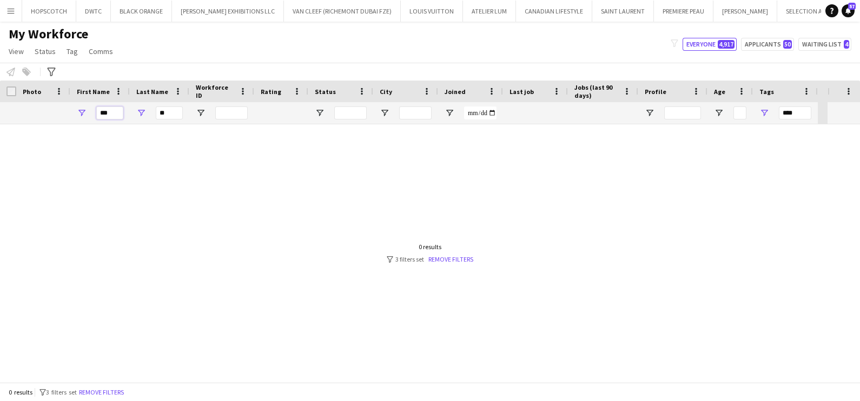
click at [117, 114] on input "***" at bounding box center [109, 113] width 27 height 13
click at [174, 113] on input "**" at bounding box center [169, 113] width 27 height 13
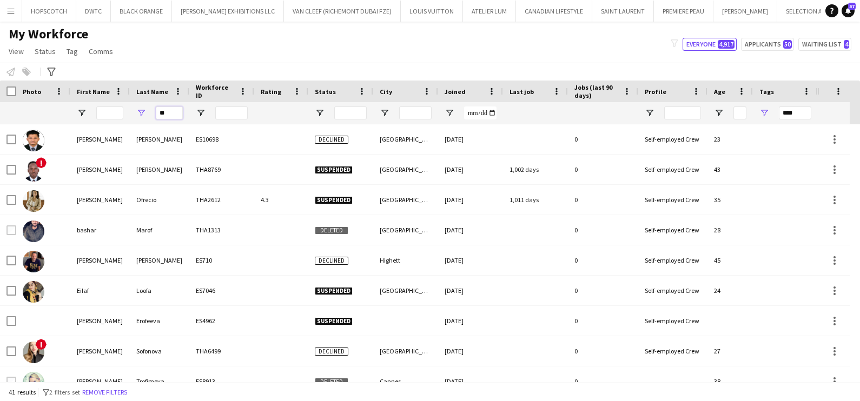
type input "**********"
type input "*"
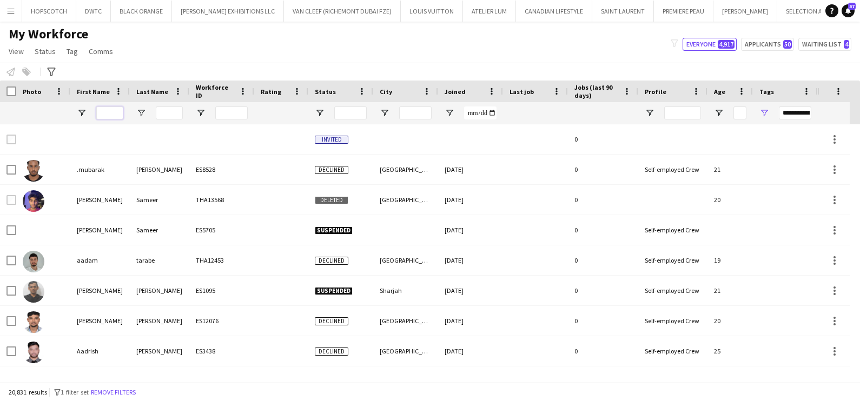
click at [117, 110] on input "First Name Filter Input" at bounding box center [109, 113] width 27 height 13
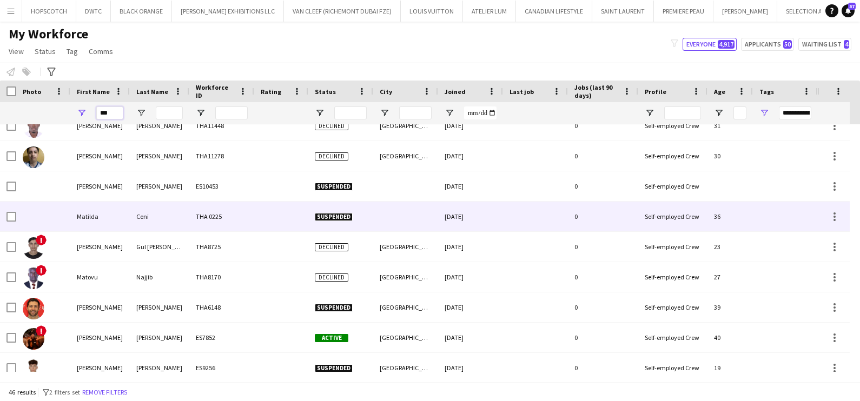
scroll to position [744, 0]
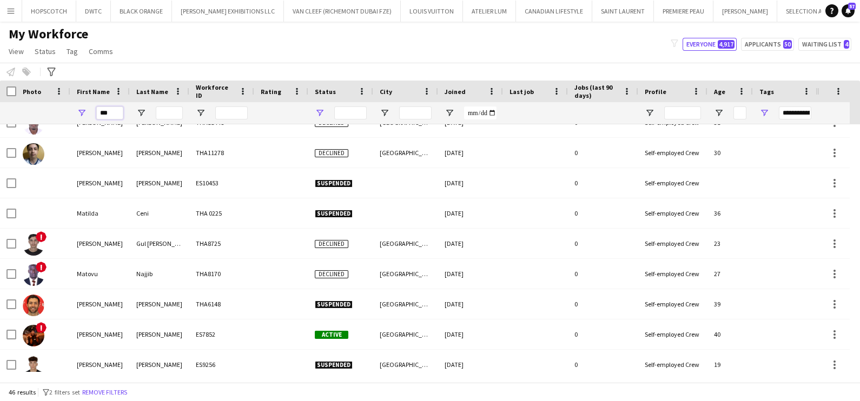
type input "***"
click at [320, 112] on span "Open Filter Menu" at bounding box center [320, 113] width 10 height 10
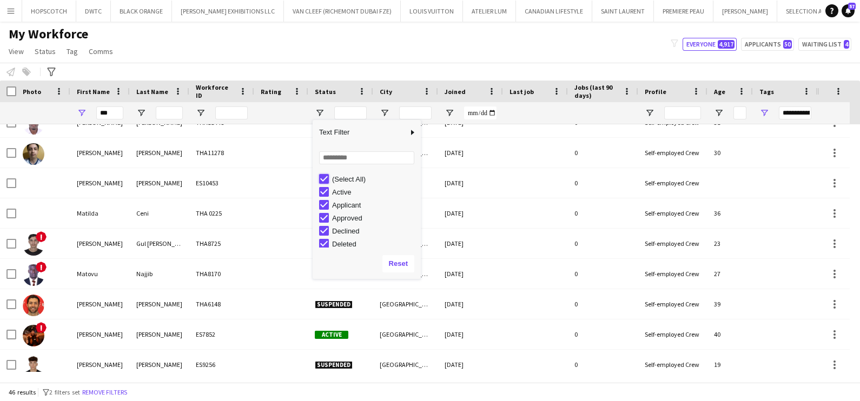
type input "***"
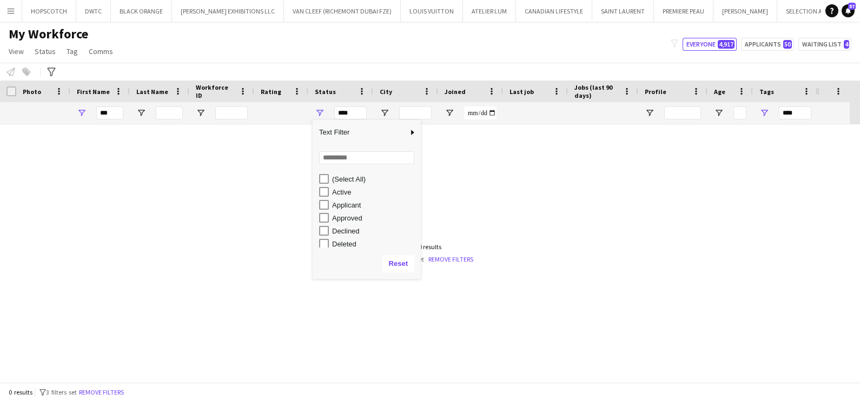
scroll to position [0, 0]
type input "**********"
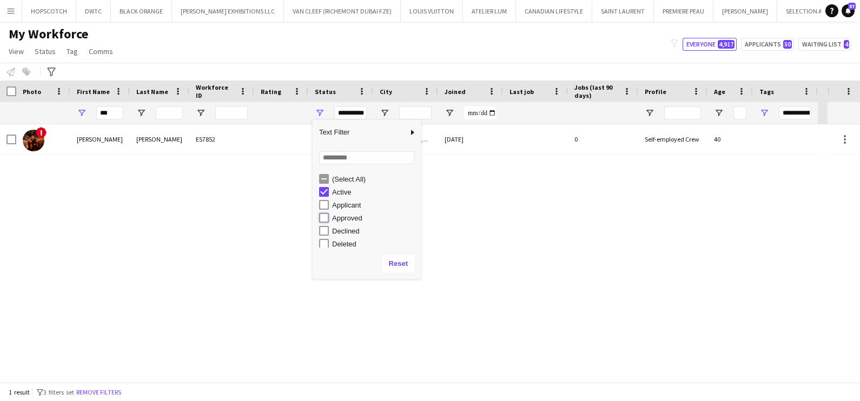
type input "**********"
click at [211, 51] on div "My Workforce View Views Default view New view Update view Delete view Edit name…" at bounding box center [430, 44] width 860 height 37
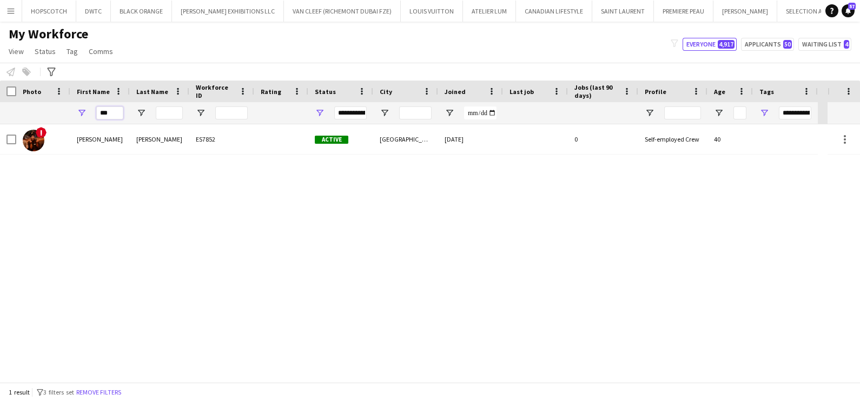
click at [115, 112] on input "***" at bounding box center [109, 113] width 27 height 13
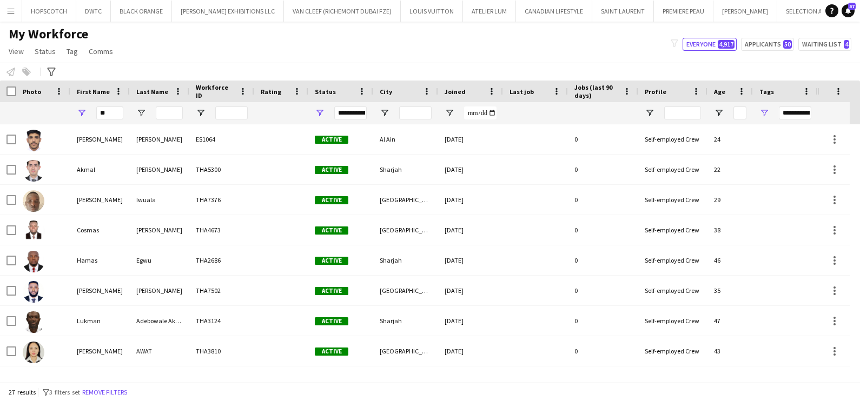
click at [174, 61] on div "My Workforce View Views Default view New view Update view Delete view Edit name…" at bounding box center [430, 44] width 860 height 37
click at [107, 109] on input "**" at bounding box center [109, 113] width 27 height 13
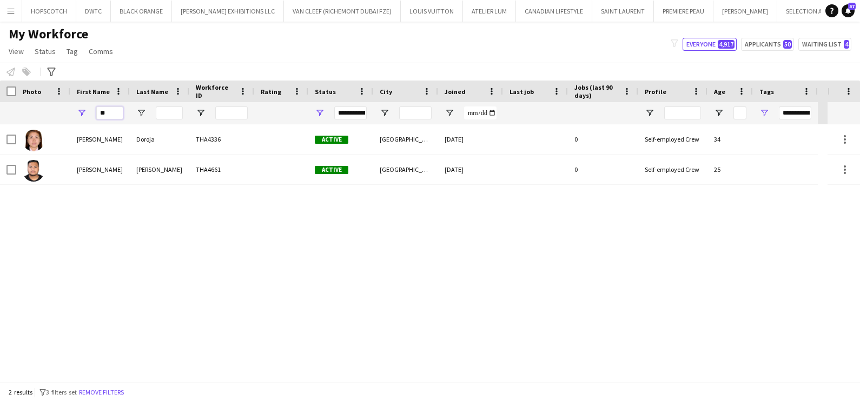
type input "*"
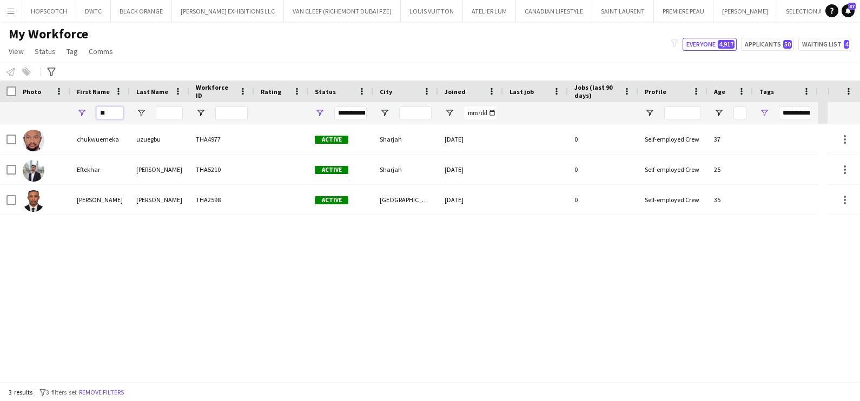
type input "*"
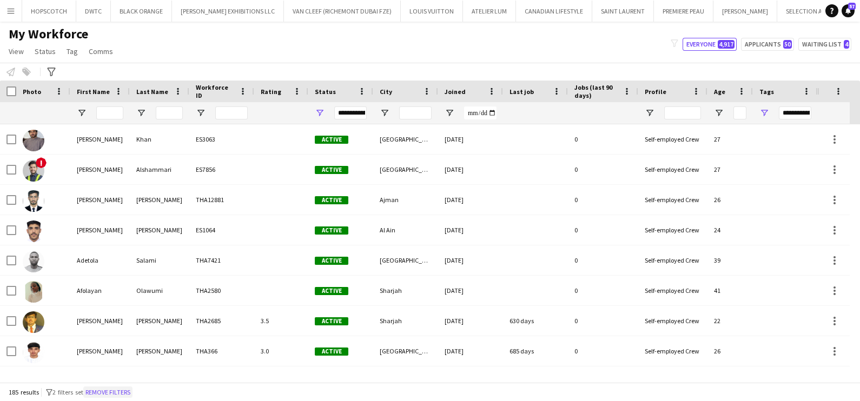
click at [114, 386] on div "185 results filter-1 2 filters set Remove filters" at bounding box center [430, 392] width 860 height 18
click at [116, 394] on button "Remove filters" at bounding box center [107, 393] width 49 height 12
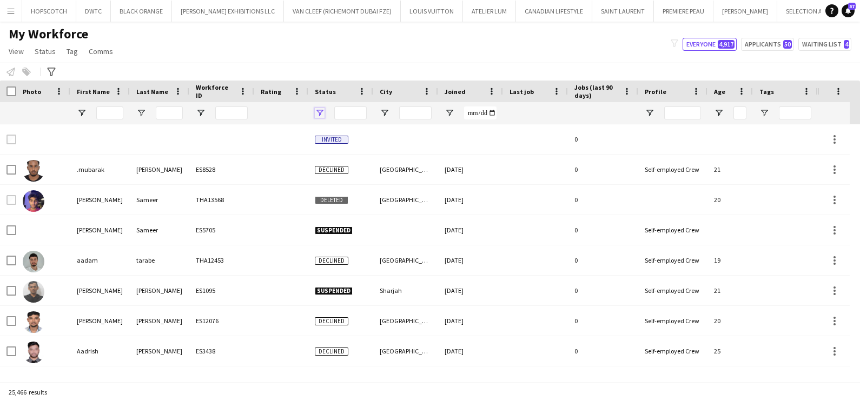
click at [315, 110] on span "Open Filter Menu" at bounding box center [320, 113] width 10 height 10
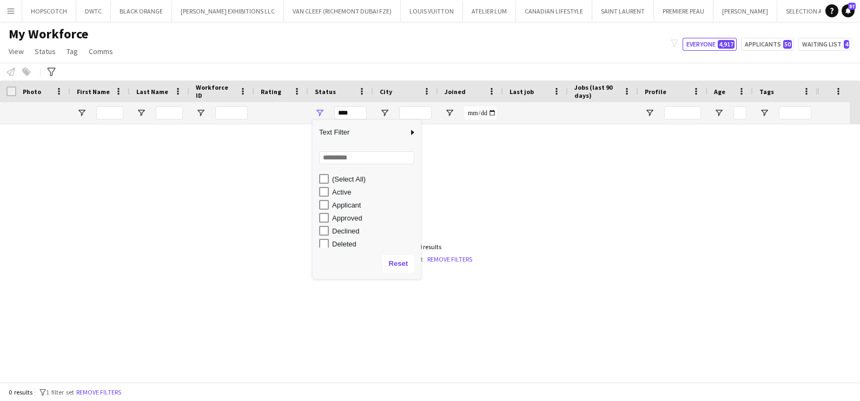
click at [325, 197] on div "Active" at bounding box center [370, 192] width 102 height 13
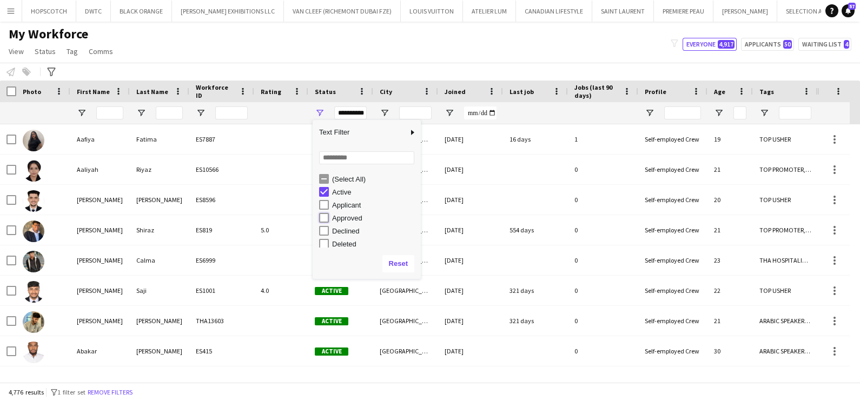
type input "**********"
click at [115, 114] on input "First Name Filter Input" at bounding box center [109, 113] width 27 height 13
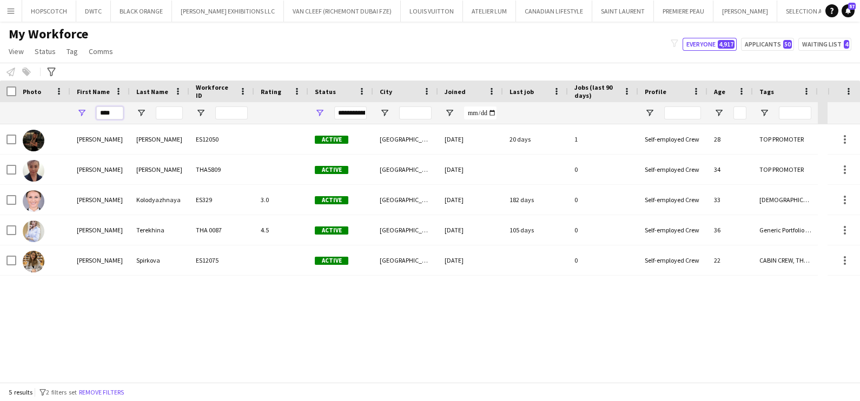
type input "*****"
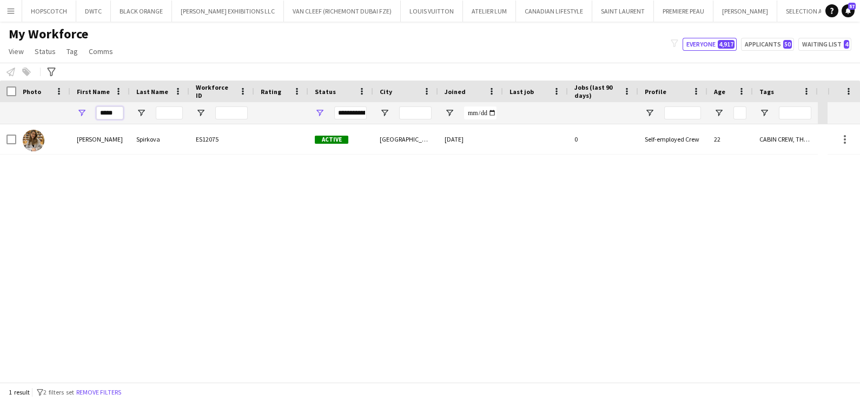
drag, startPoint x: 122, startPoint y: 108, endPoint x: 72, endPoint y: 108, distance: 49.2
click at [72, 108] on div "*****" at bounding box center [100, 113] width 60 height 22
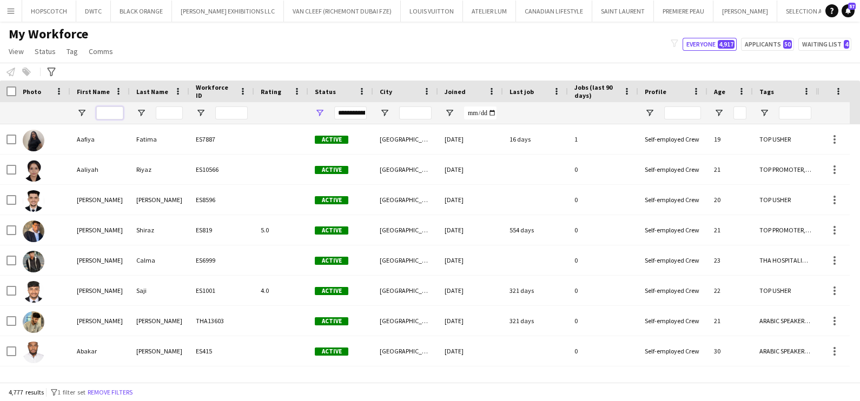
click at [107, 109] on input "First Name Filter Input" at bounding box center [109, 113] width 27 height 13
click at [106, 109] on input "First Name Filter Input" at bounding box center [109, 113] width 27 height 13
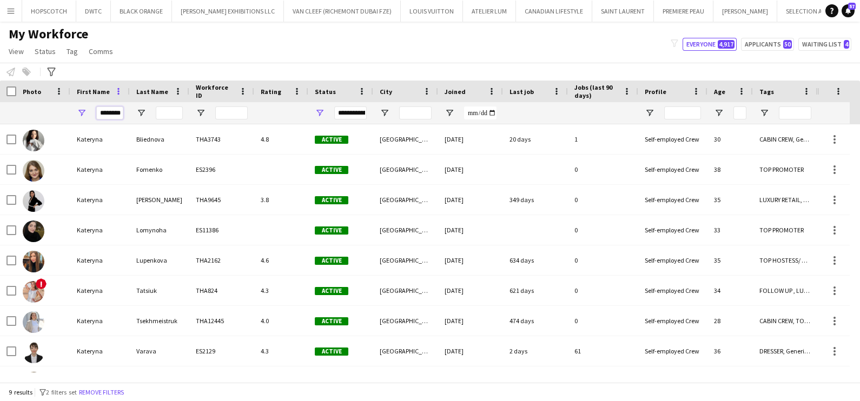
scroll to position [0, 2]
type input "********"
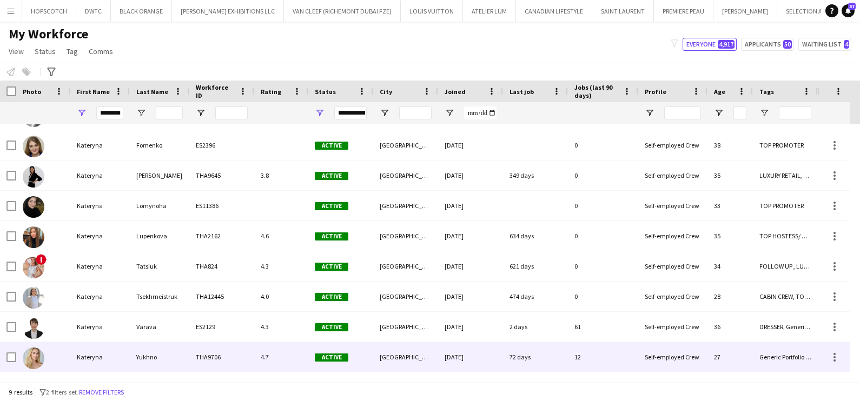
click at [88, 356] on div "Kateryna" at bounding box center [100, 357] width 60 height 30
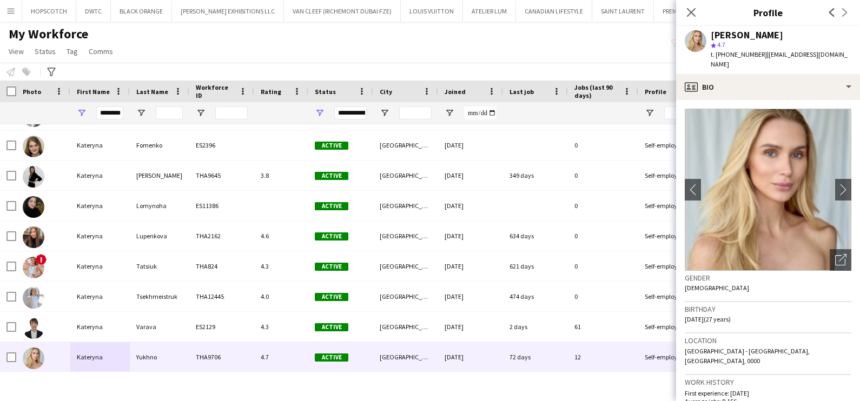
click at [855, 63] on app-profile-header "Kateryna Yukhno star 4.7 t. +971585211909 | katefridge1909@gmail.com" at bounding box center [768, 50] width 184 height 48
click at [848, 100] on app-crew-profile-bio "chevron-left chevron-right Open photos pop-in Gender Female Birthday 19-09-1997…" at bounding box center [768, 250] width 184 height 301
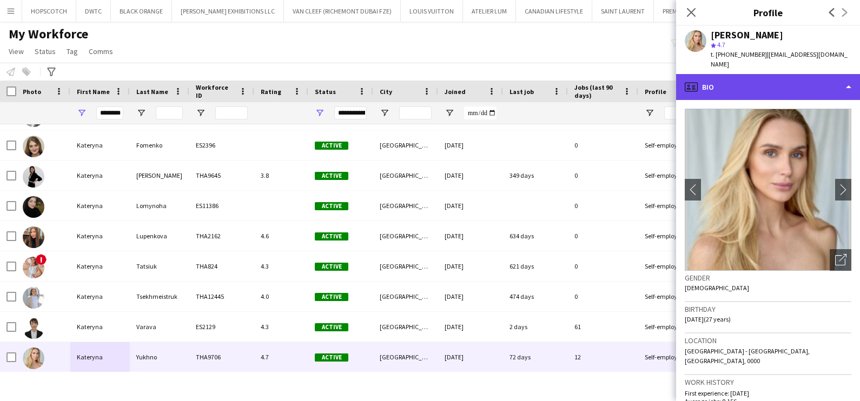
click at [849, 74] on div "profile Bio" at bounding box center [768, 87] width 184 height 26
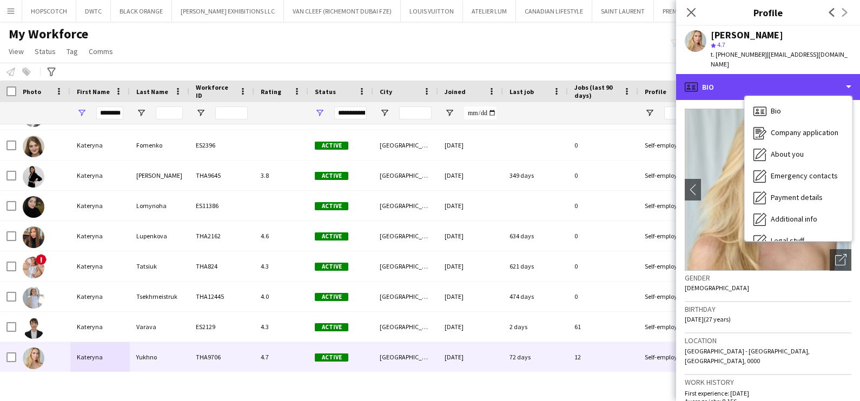
scroll to position [58, 0]
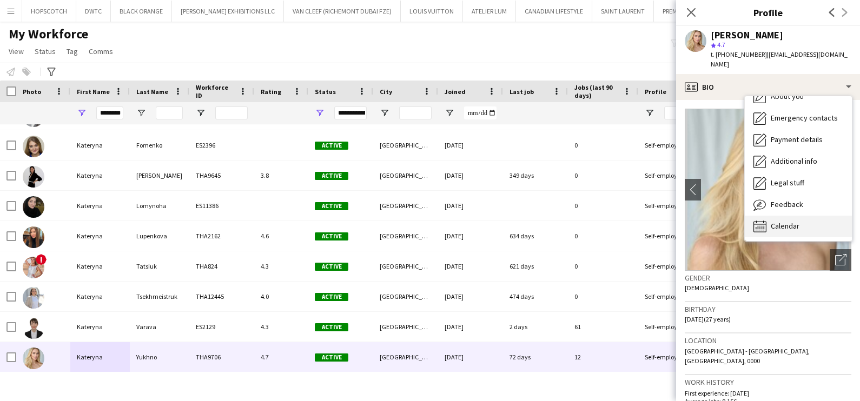
click at [776, 223] on div "Calendar Calendar" at bounding box center [798, 227] width 107 height 22
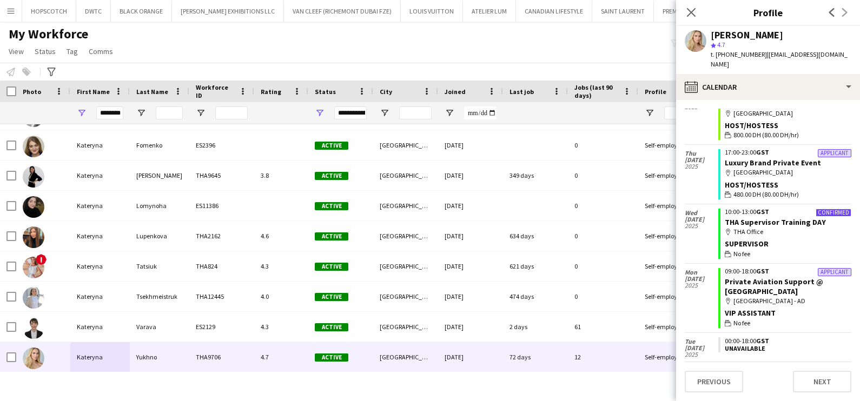
scroll to position [113, 0]
click at [749, 167] on div "map-marker Dubai Mall" at bounding box center [788, 172] width 127 height 10
click at [729, 157] on link "Luxury Brand Private Event" at bounding box center [773, 162] width 96 height 10
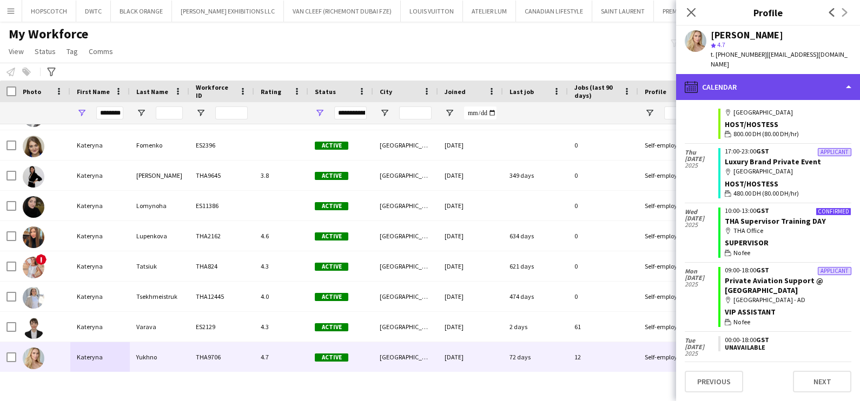
click at [785, 74] on div "calendar-full Calendar" at bounding box center [768, 87] width 184 height 26
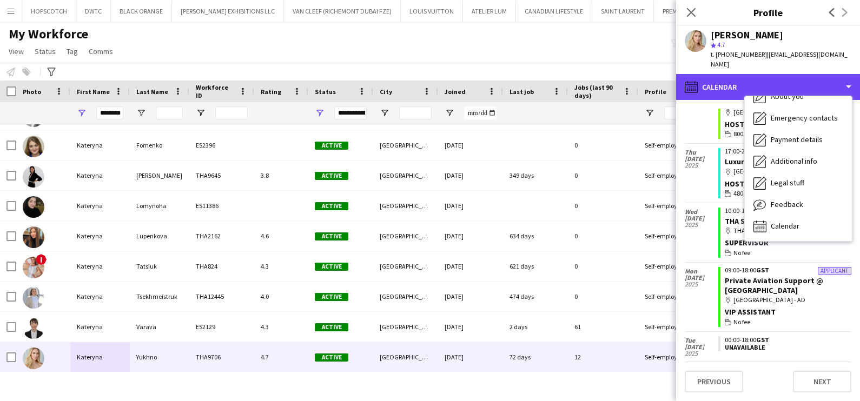
scroll to position [0, 0]
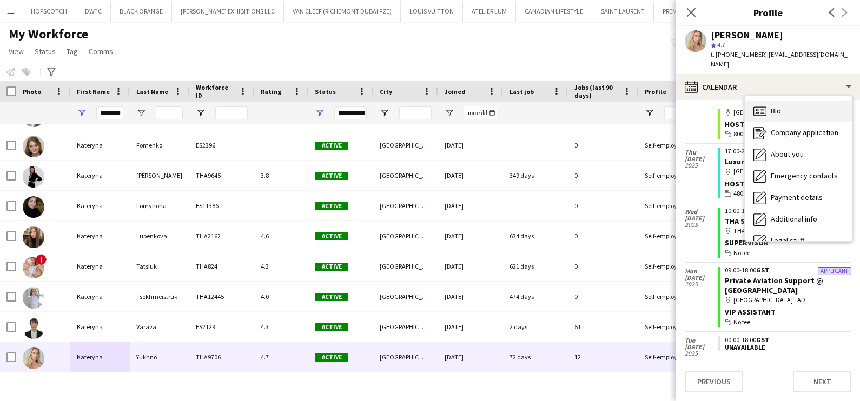
click at [780, 106] on div "Bio Bio" at bounding box center [798, 112] width 107 height 22
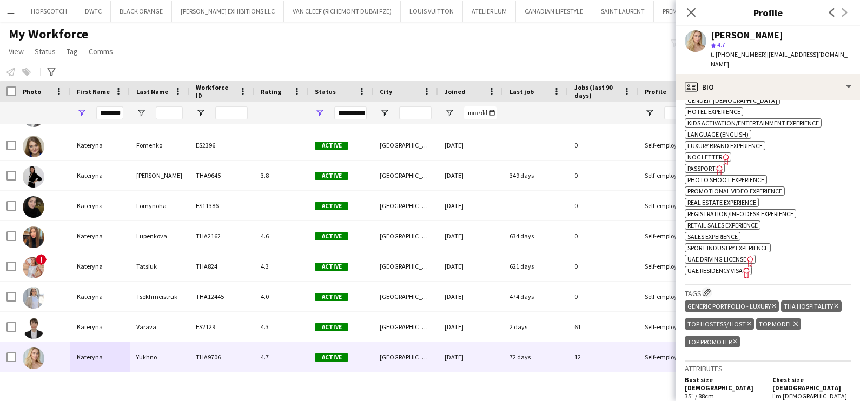
scroll to position [582, 0]
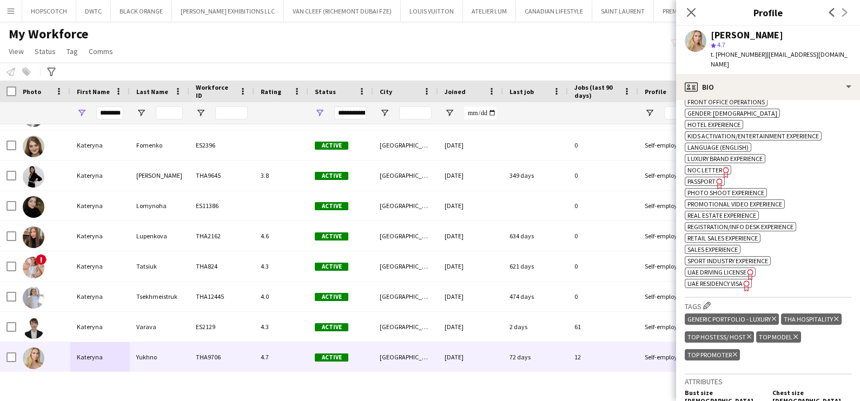
click at [8, 11] on app-icon "Menu" at bounding box center [10, 10] width 9 height 9
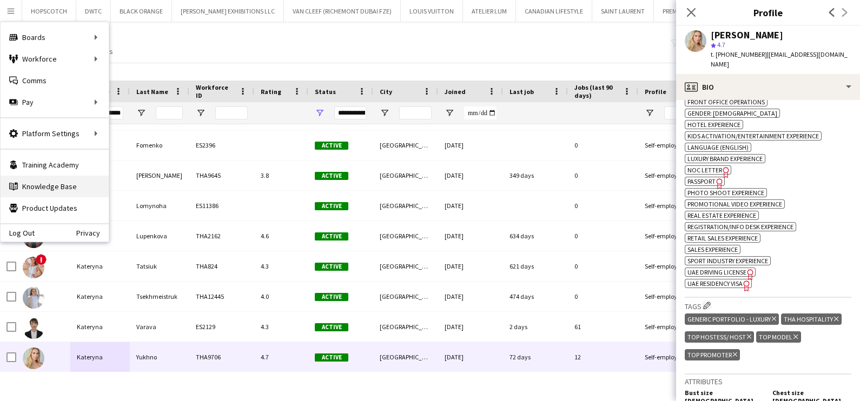
click at [69, 186] on link "Knowledge Base Knowledge Base" at bounding box center [55, 187] width 108 height 22
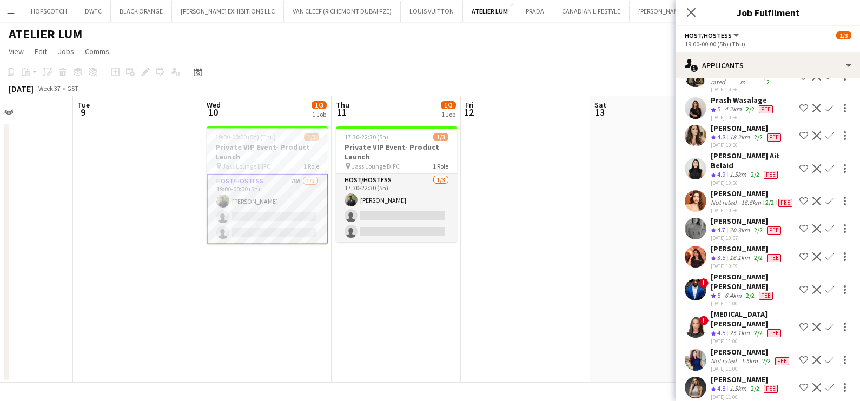
scroll to position [2138, 0]
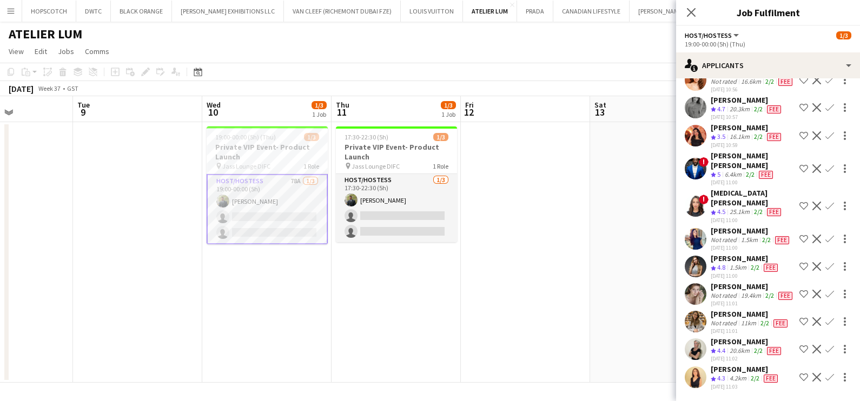
click at [730, 309] on div "[PERSON_NAME]" at bounding box center [750, 314] width 79 height 10
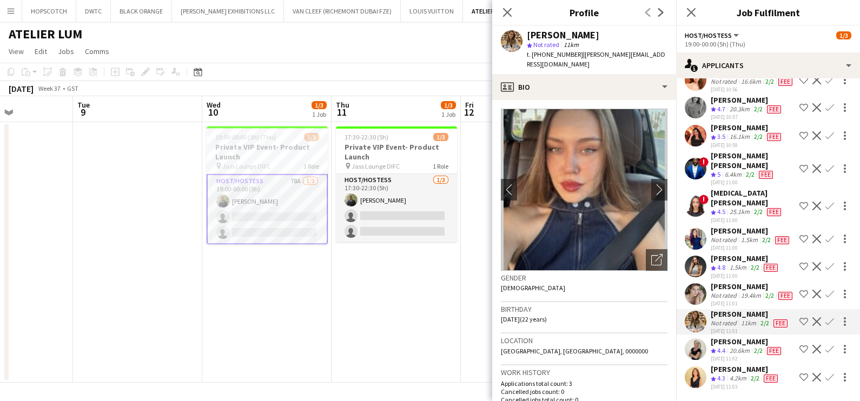
click at [640, 235] on img at bounding box center [584, 190] width 167 height 162
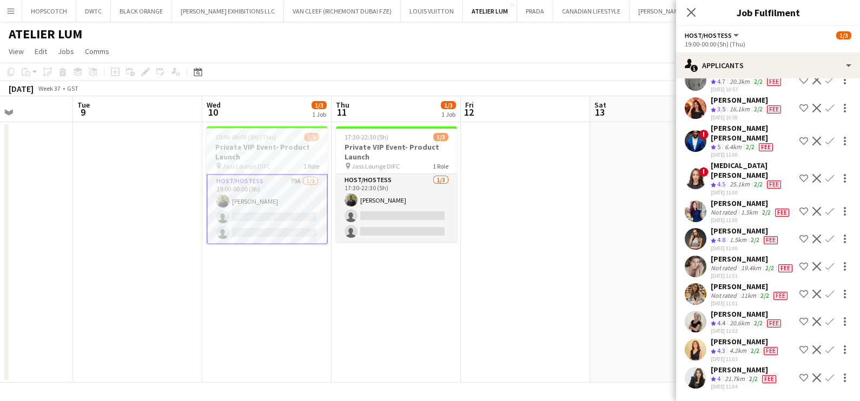
click at [732, 236] on div "[PERSON_NAME]" at bounding box center [745, 231] width 69 height 10
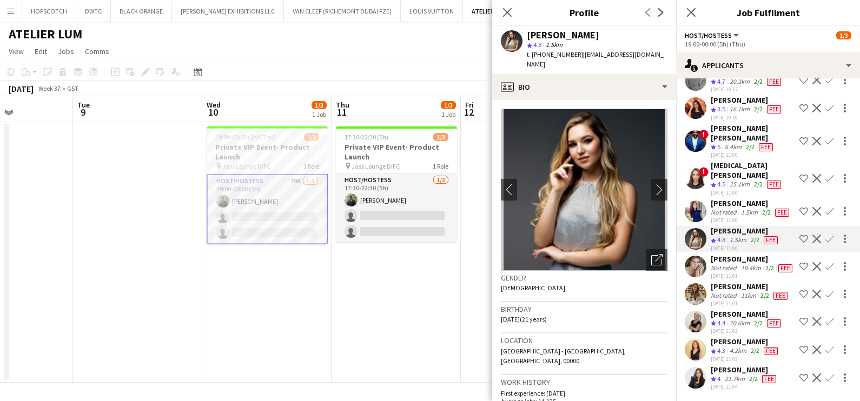
click at [800, 243] on app-icon "Shortlist crew" at bounding box center [804, 239] width 9 height 9
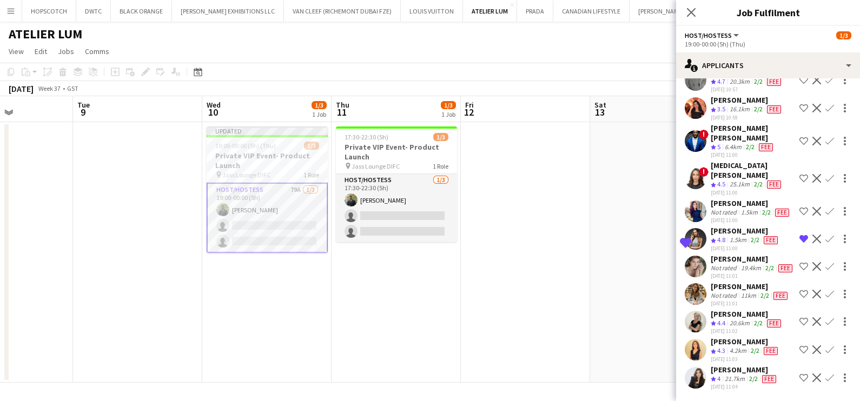
scroll to position [2071, 0]
click at [800, 146] on app-icon "Shortlist crew" at bounding box center [804, 141] width 9 height 9
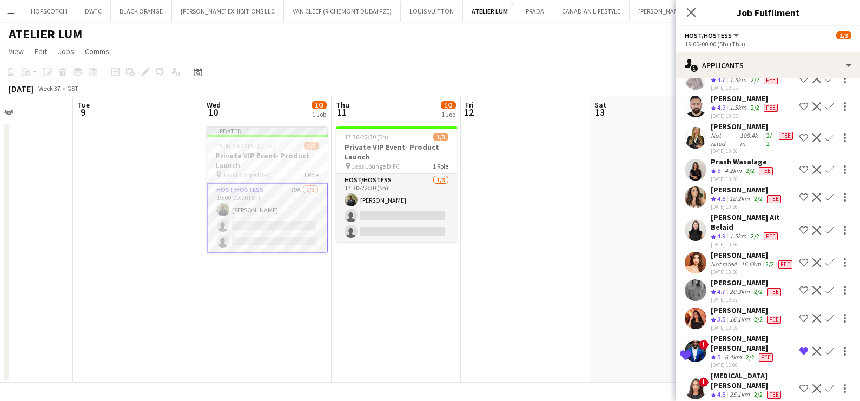
scroll to position [1800, 0]
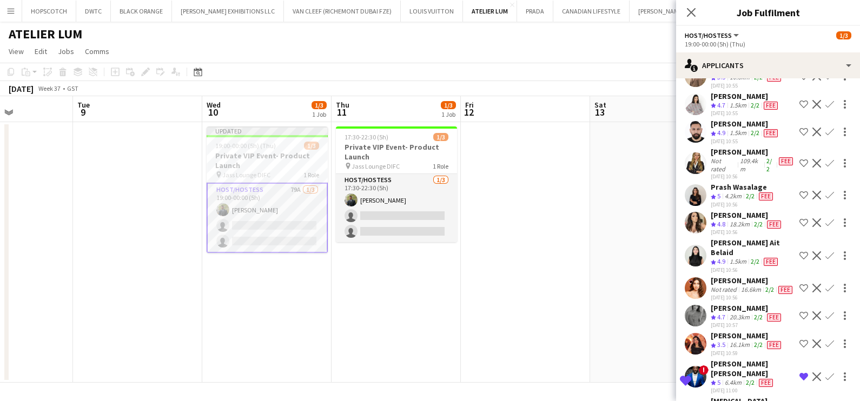
click at [559, 252] on app-date-cell at bounding box center [525, 252] width 129 height 261
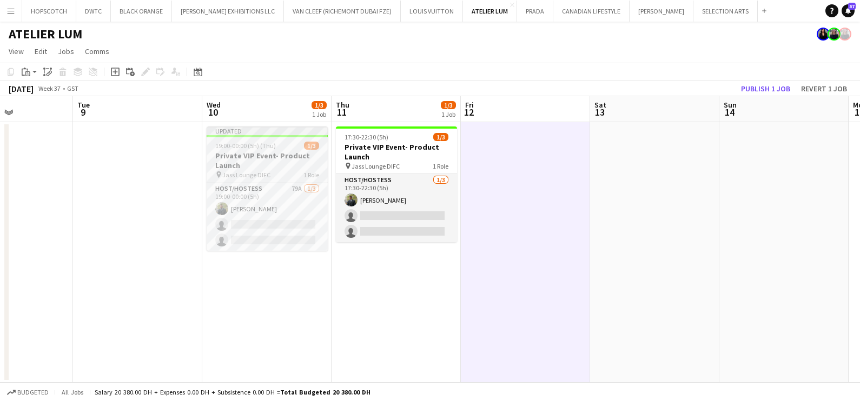
click at [242, 149] on span "19:00-00:00 (5h) (Thu)" at bounding box center [245, 146] width 61 height 8
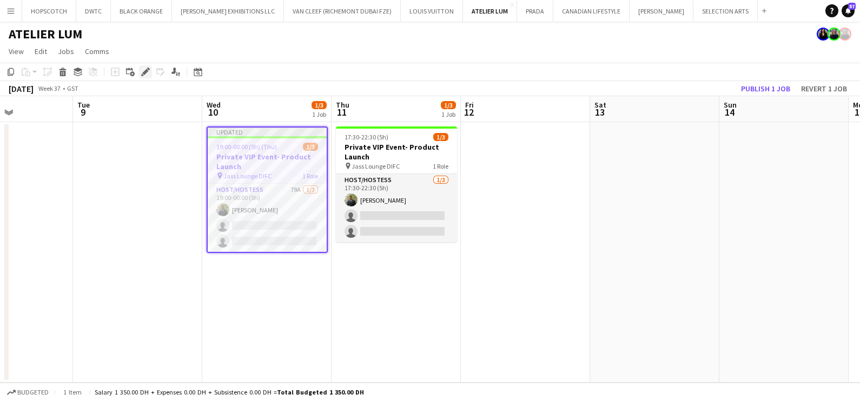
click at [140, 71] on div "Edit" at bounding box center [145, 71] width 13 height 13
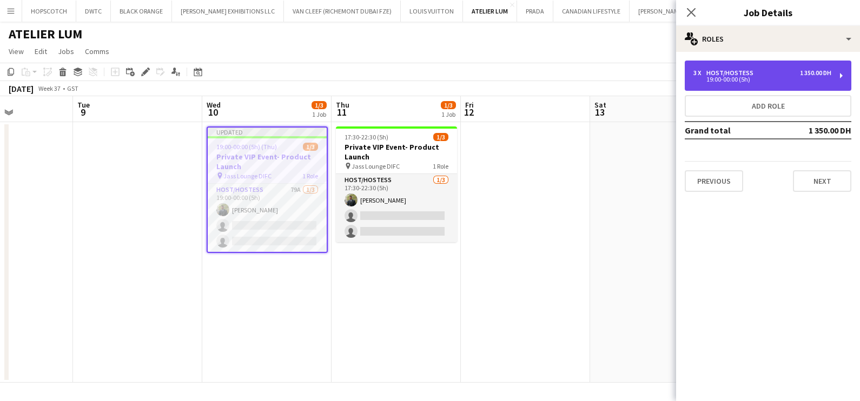
click at [740, 70] on div "Host/Hostess" at bounding box center [732, 73] width 51 height 8
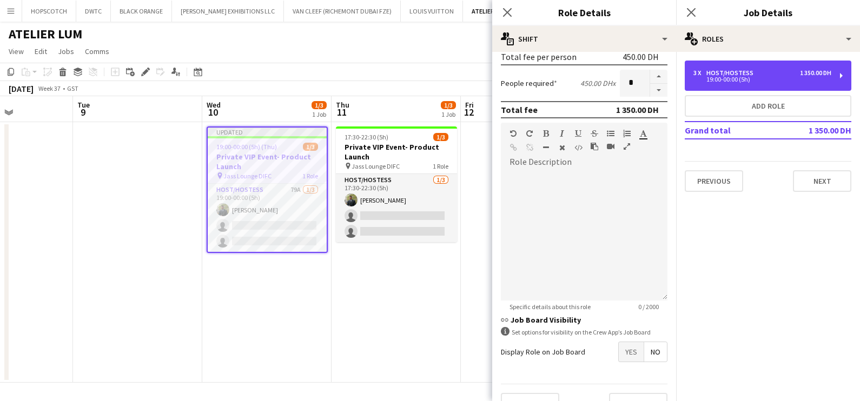
scroll to position [273, 0]
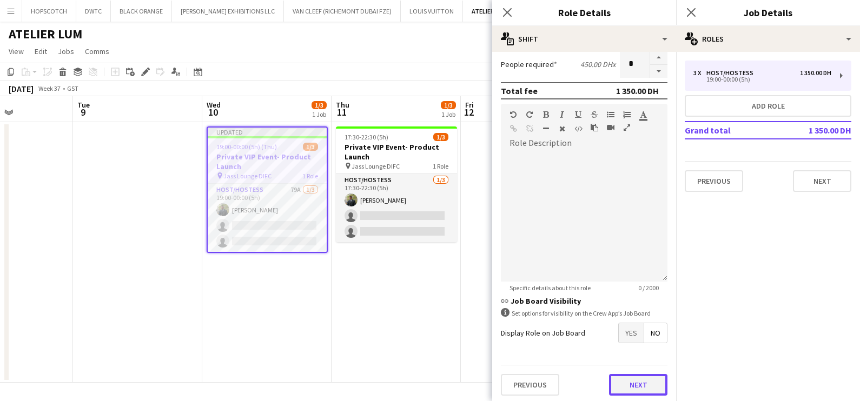
click at [616, 384] on button "Next" at bounding box center [638, 385] width 58 height 22
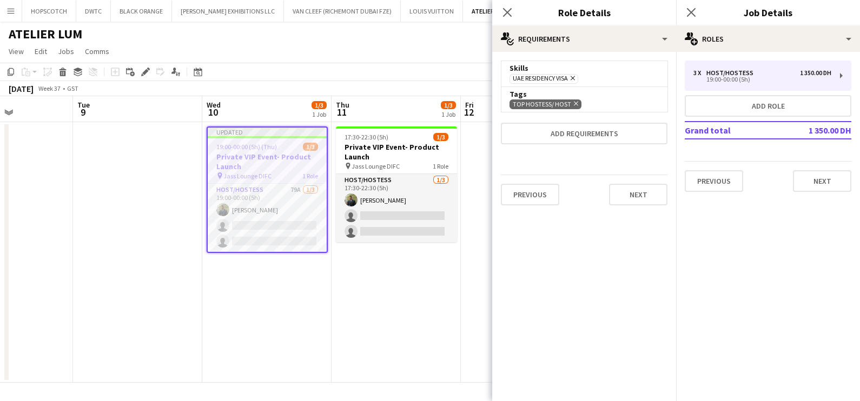
scroll to position [0, 0]
click at [446, 76] on app-toolbar "Copy Paste Paste Ctrl+V Paste with crew Ctrl+Shift+V Paste linked Job [GEOGRAPH…" at bounding box center [430, 72] width 860 height 18
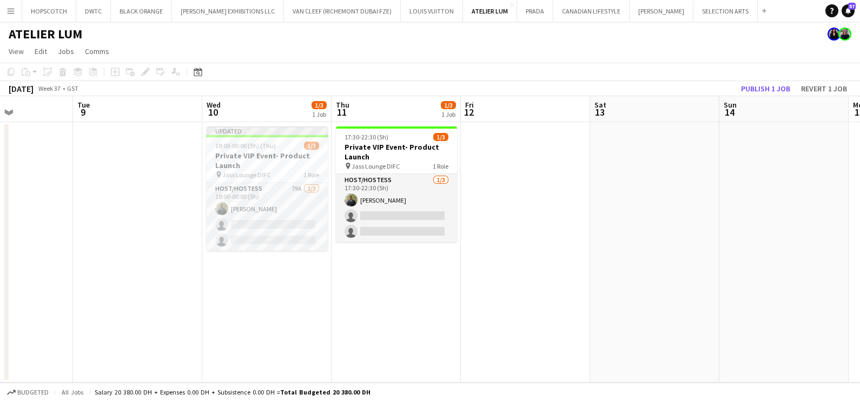
click at [284, 201] on app-card-role "Host/Hostess 79A [DATE] 19:00-00:00 (5h) [PERSON_NAME] single-neutral-actions s…" at bounding box center [267, 217] width 121 height 68
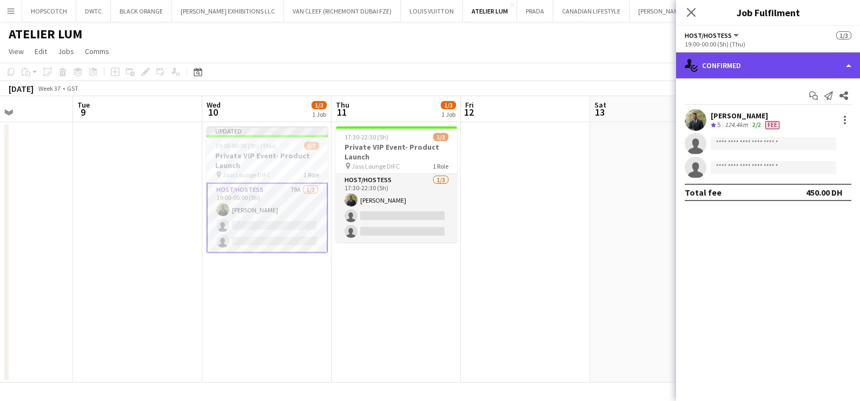
click at [738, 55] on div "single-neutral-actions-check-2 Confirmed" at bounding box center [768, 65] width 184 height 26
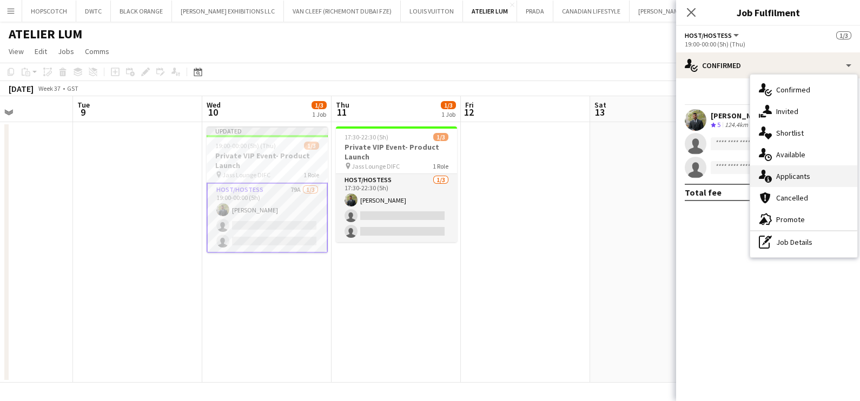
click at [791, 173] on span "Applicants" at bounding box center [793, 176] width 34 height 10
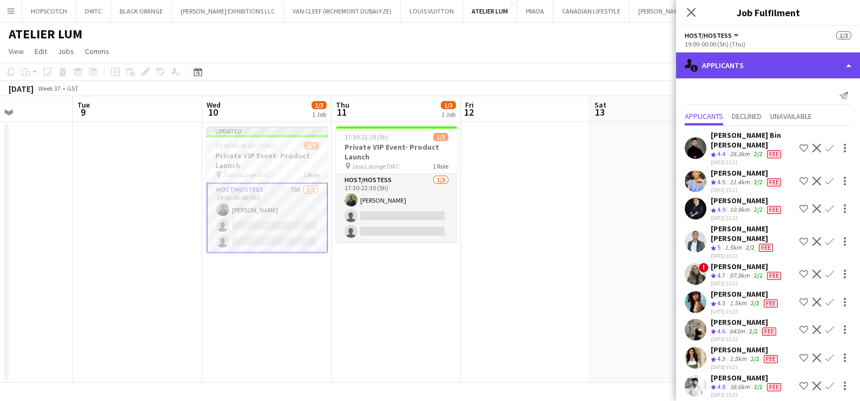
click at [844, 64] on div "single-neutral-actions-information Applicants" at bounding box center [768, 65] width 184 height 26
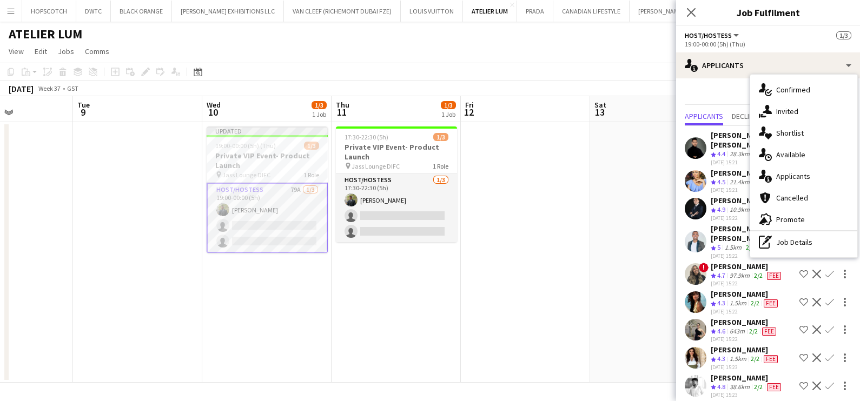
click at [725, 147] on div "[PERSON_NAME] Bin [PERSON_NAME]" at bounding box center [753, 139] width 84 height 19
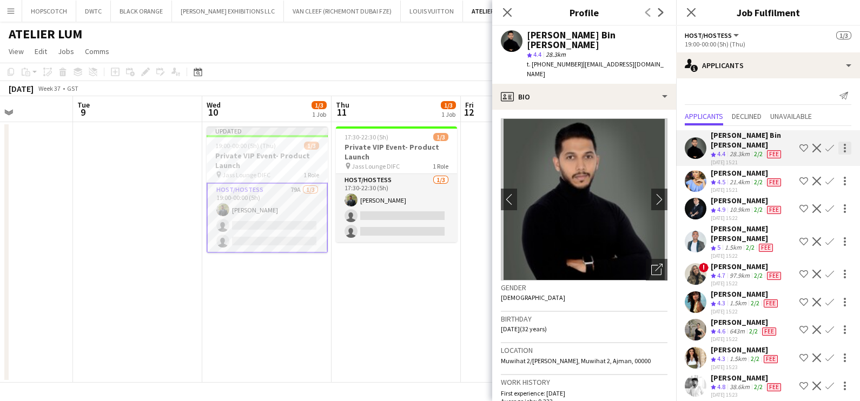
click at [839, 147] on div at bounding box center [845, 148] width 13 height 13
click at [478, 177] on div at bounding box center [430, 200] width 860 height 401
click at [839, 152] on div at bounding box center [845, 148] width 13 height 13
click at [393, 298] on div at bounding box center [430, 200] width 860 height 401
click at [303, 262] on app-date-cell "Updated 19:00-00:00 (5h) (Thu) 1/3 Private VIP Event- Product Launch pin Jass L…" at bounding box center [266, 252] width 129 height 261
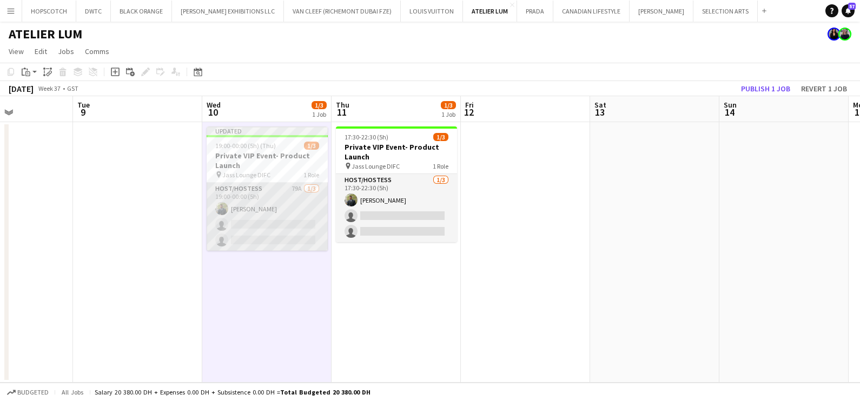
click at [309, 212] on app-card-role "Host/Hostess 79A [DATE] 19:00-00:00 (5h) [PERSON_NAME] single-neutral-actions s…" at bounding box center [267, 217] width 121 height 68
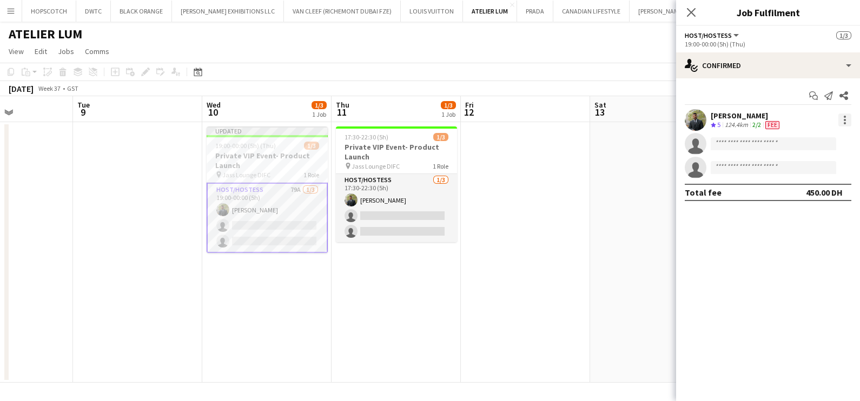
click at [844, 123] on div at bounding box center [845, 123] width 2 height 2
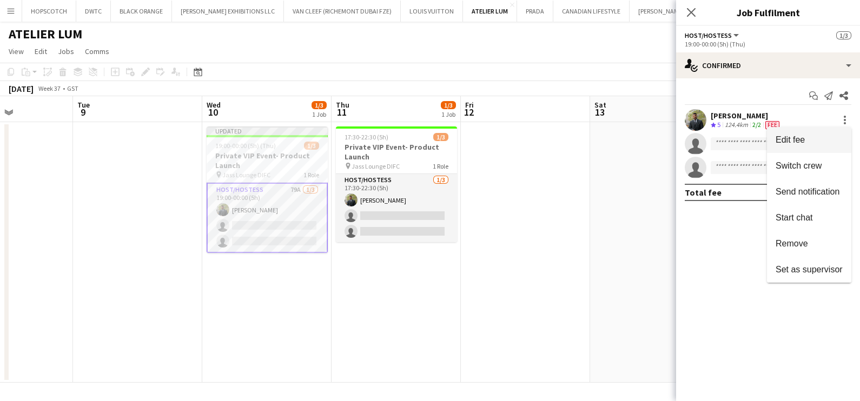
click at [802, 144] on span "Edit fee" at bounding box center [809, 140] width 67 height 10
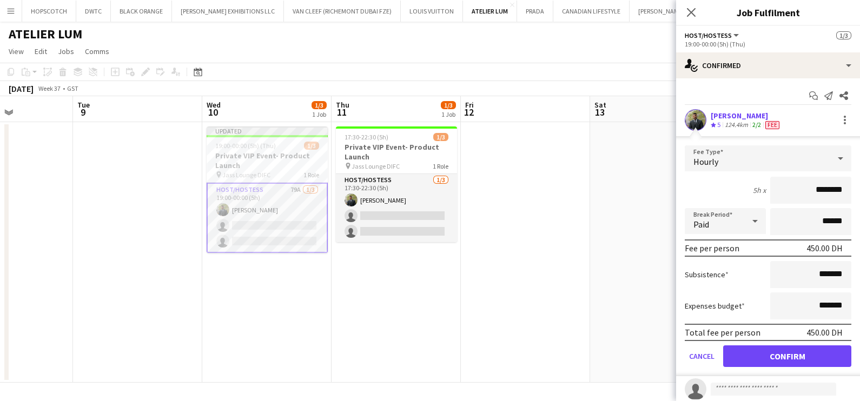
click at [520, 298] on app-date-cell at bounding box center [525, 252] width 129 height 261
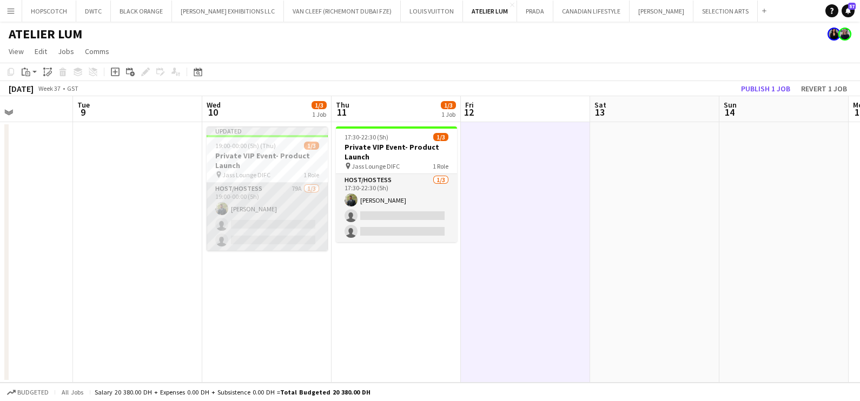
click at [256, 197] on app-card-role "Host/Hostess 79A [DATE] 19:00-00:00 (5h) [PERSON_NAME] single-neutral-actions s…" at bounding box center [267, 217] width 121 height 68
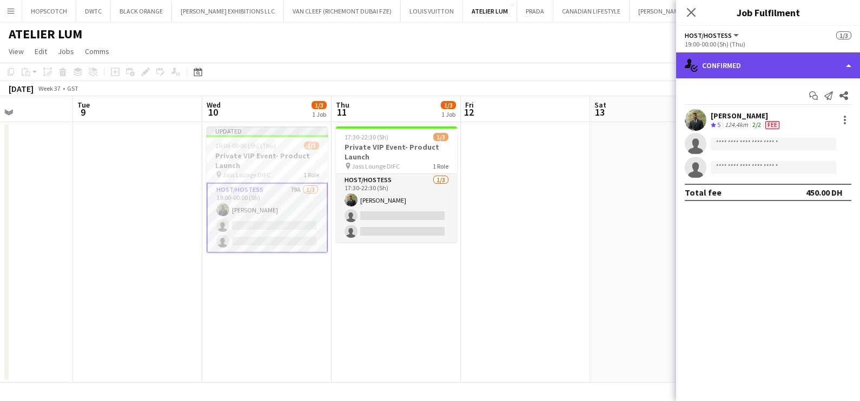
click at [839, 56] on div "single-neutral-actions-check-2 Confirmed" at bounding box center [768, 65] width 184 height 26
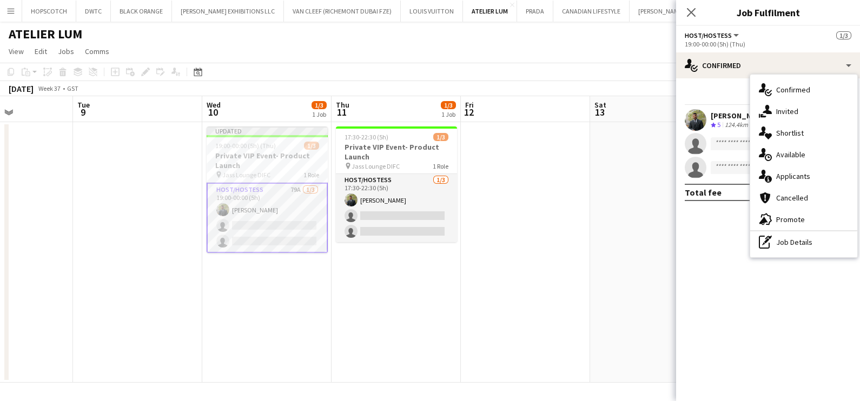
drag, startPoint x: 795, startPoint y: 239, endPoint x: 803, endPoint y: 227, distance: 13.7
click at [795, 239] on div "pen-write Job Details" at bounding box center [803, 243] width 107 height 22
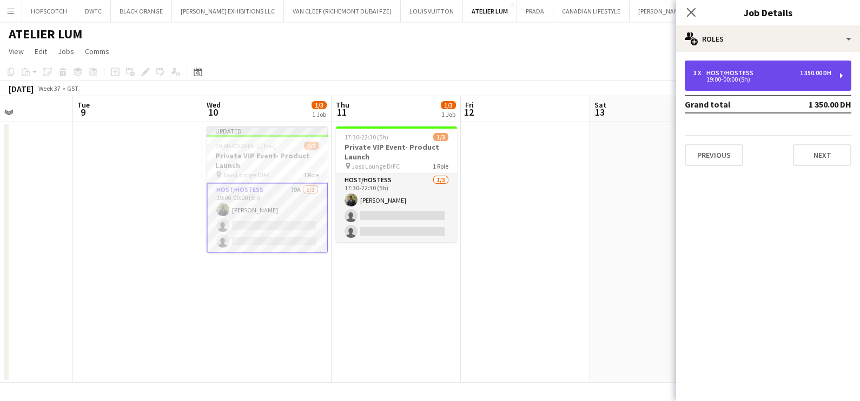
click at [778, 84] on div "3 x Host/Hostess 1 350.00 DH 19:00-00:00 (5h)" at bounding box center [768, 76] width 167 height 30
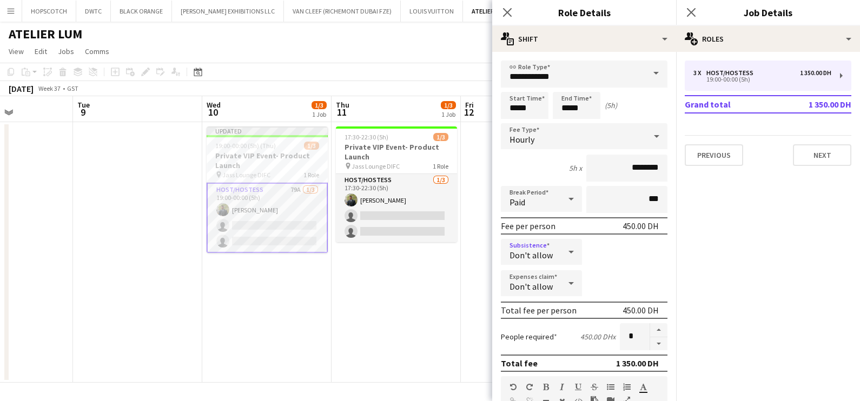
click at [571, 248] on icon at bounding box center [571, 252] width 13 height 22
click at [546, 281] on span "Allow" at bounding box center [539, 282] width 58 height 10
click at [565, 279] on icon at bounding box center [571, 284] width 13 height 22
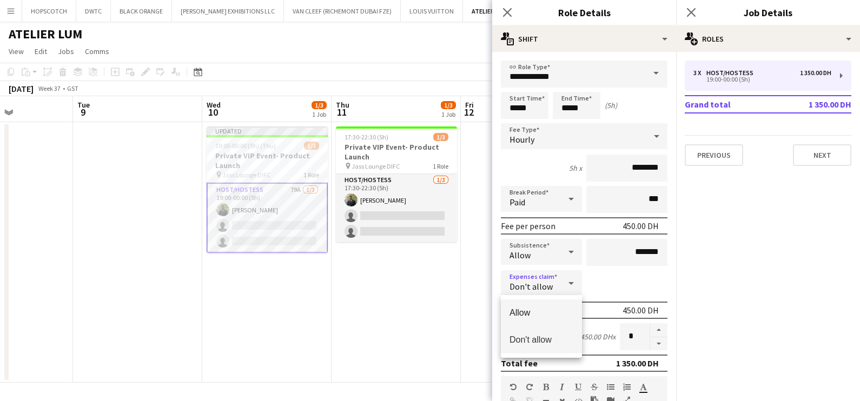
click at [539, 318] on span "Allow" at bounding box center [542, 313] width 64 height 10
click at [385, 302] on app-date-cell "17:30-22:30 (5h) 1/3 Private VIP Event- Product Launch pin Jass Lounge DIFC 1 R…" at bounding box center [396, 252] width 129 height 261
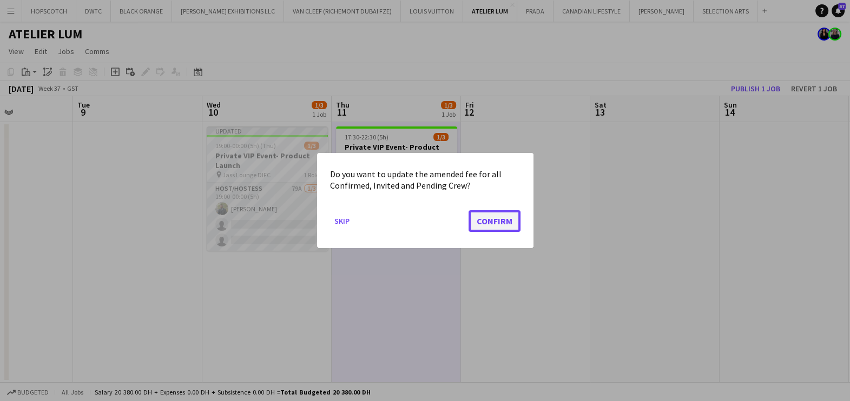
click at [485, 219] on button "Confirm" at bounding box center [494, 221] width 52 height 22
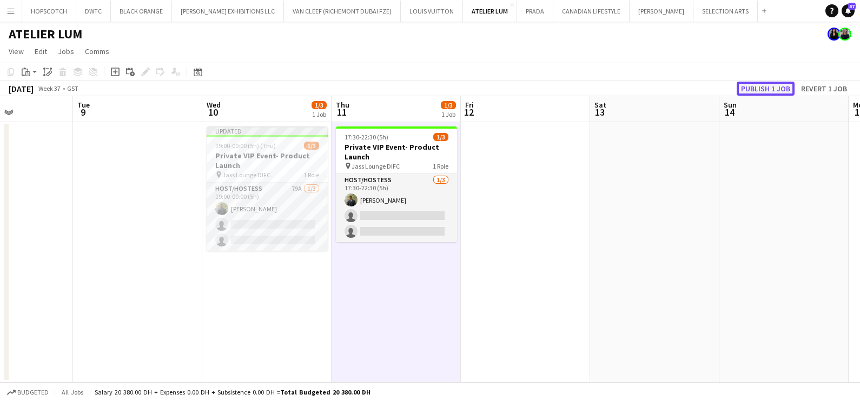
click at [760, 91] on button "Publish 1 job" at bounding box center [766, 89] width 58 height 14
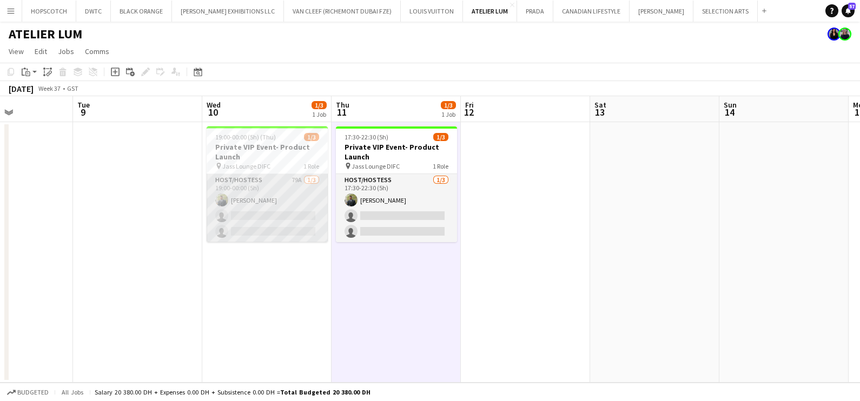
click at [281, 207] on app-card-role "Host/Hostess 79A [DATE] 19:00-00:00 (5h) [PERSON_NAME] single-neutral-actions s…" at bounding box center [267, 208] width 121 height 68
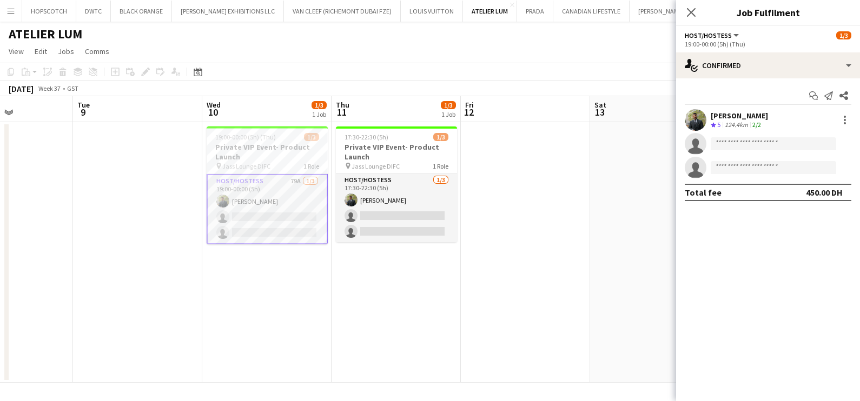
click at [557, 205] on app-date-cell at bounding box center [525, 252] width 129 height 261
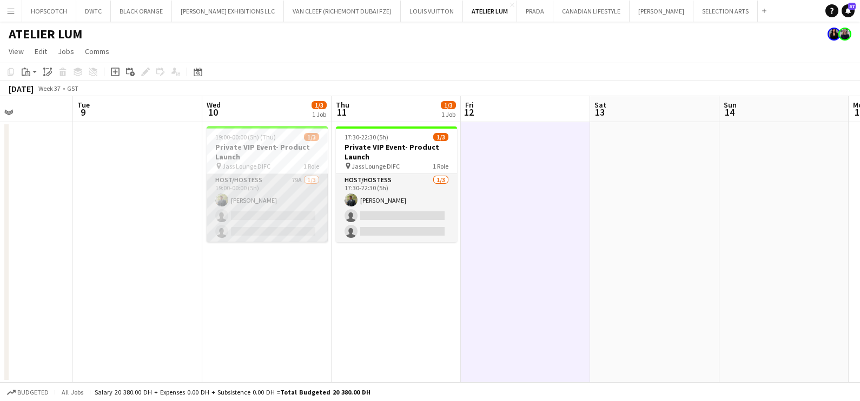
click at [246, 192] on app-card-role "Host/Hostess 79A [DATE] 19:00-00:00 (5h) [PERSON_NAME] single-neutral-actions s…" at bounding box center [267, 208] width 121 height 68
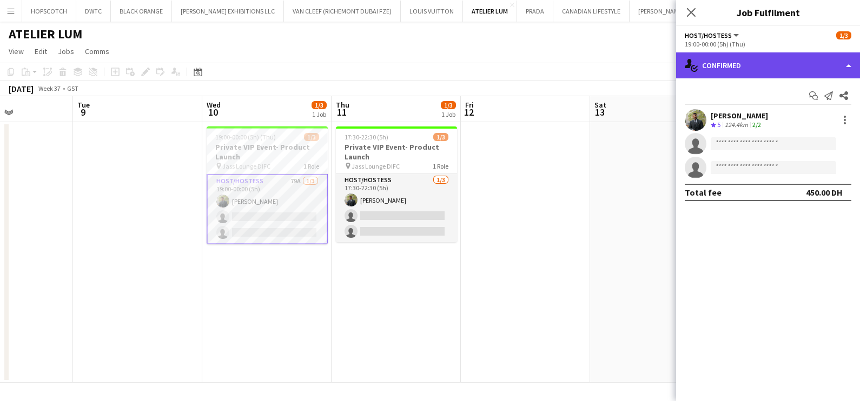
click at [754, 68] on div "single-neutral-actions-check-2 Confirmed" at bounding box center [768, 65] width 184 height 26
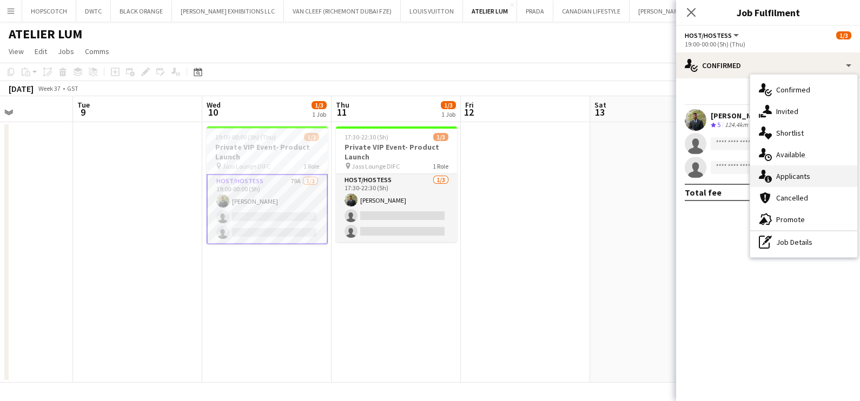
click at [793, 178] on span "Applicants" at bounding box center [793, 176] width 34 height 10
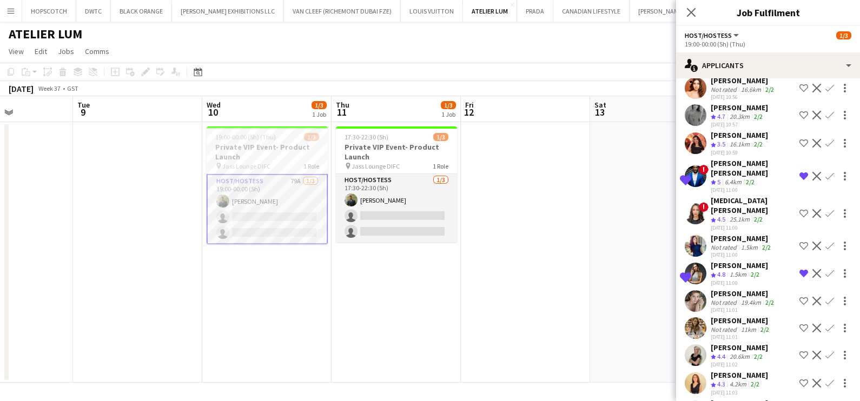
scroll to position [1971, 0]
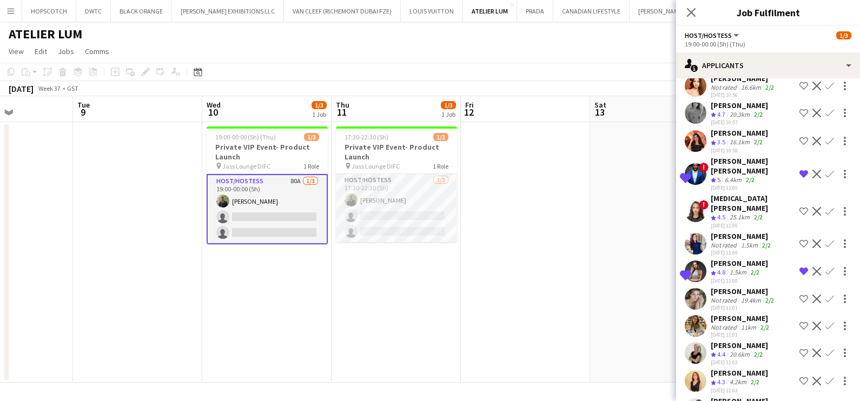
click at [221, 190] on app-card-role "Host/Hostess 80A [DATE] 19:00-00:00 (5h) [PERSON_NAME] single-neutral-actions s…" at bounding box center [267, 209] width 121 height 70
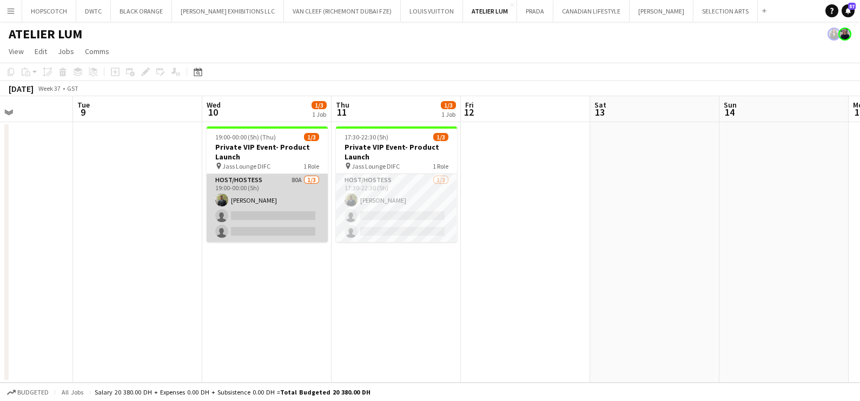
click at [246, 197] on app-card-role "Host/Hostess 80A [DATE] 19:00-00:00 (5h) [PERSON_NAME] single-neutral-actions s…" at bounding box center [267, 208] width 121 height 68
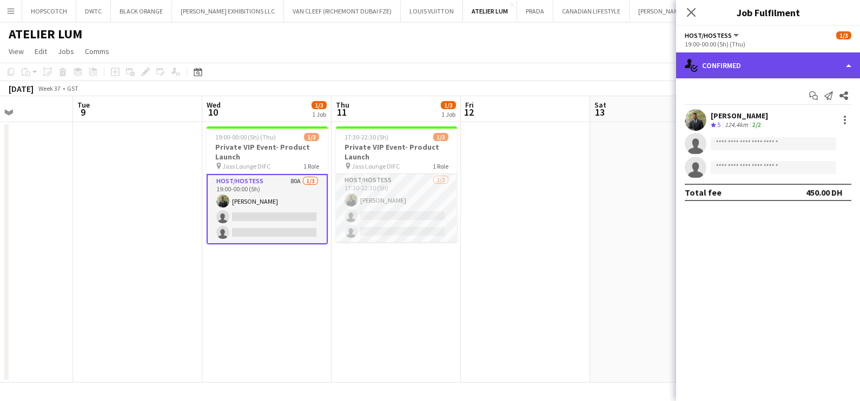
click at [736, 62] on div "single-neutral-actions-check-2 Confirmed" at bounding box center [768, 65] width 184 height 26
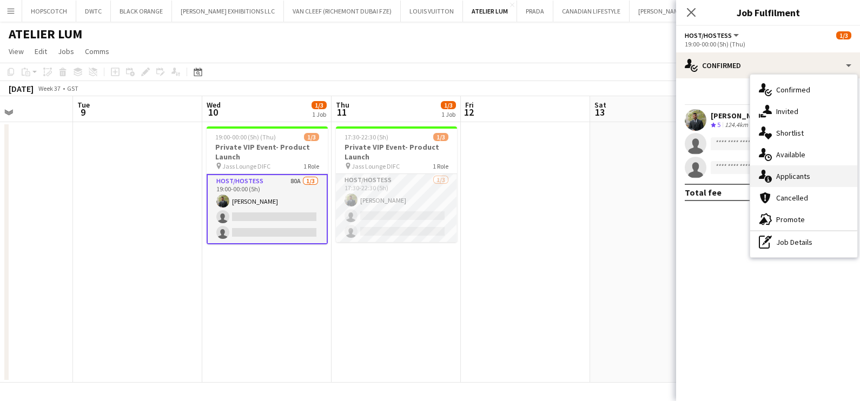
click at [791, 180] on span "Applicants" at bounding box center [793, 176] width 34 height 10
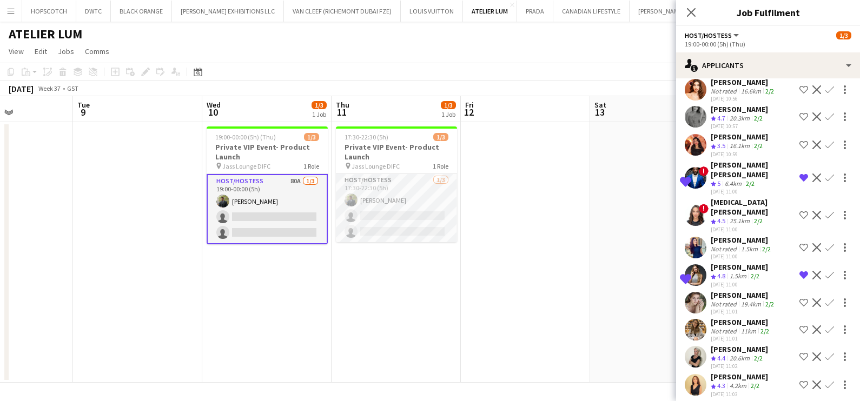
scroll to position [1999, 0]
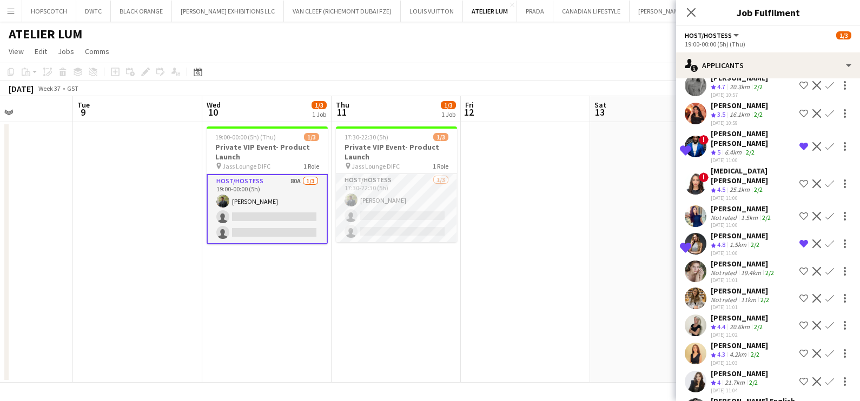
click at [725, 231] on div "[PERSON_NAME]" at bounding box center [739, 236] width 57 height 10
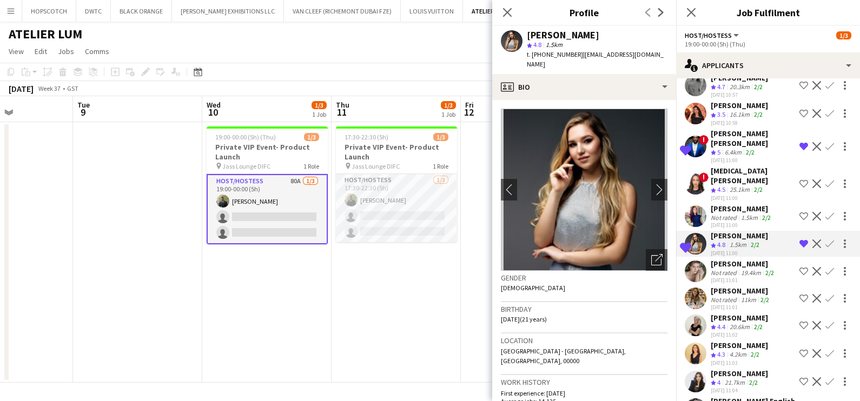
click at [731, 129] on div "[PERSON_NAME] [PERSON_NAME]" at bounding box center [753, 138] width 84 height 19
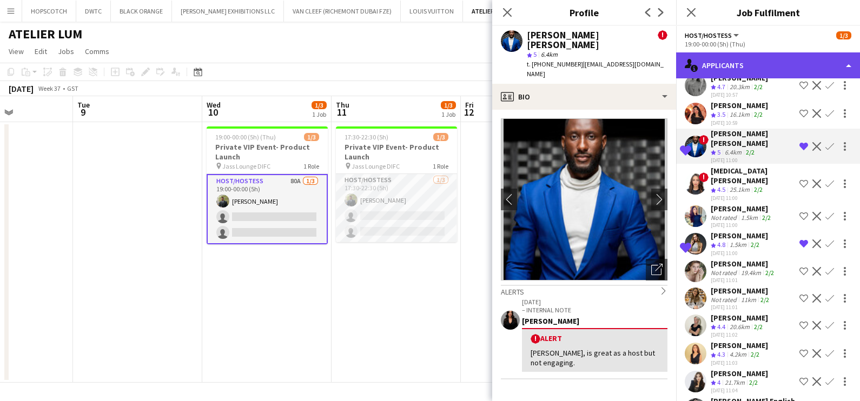
click at [811, 68] on div "single-neutral-actions-information Applicants" at bounding box center [768, 65] width 184 height 26
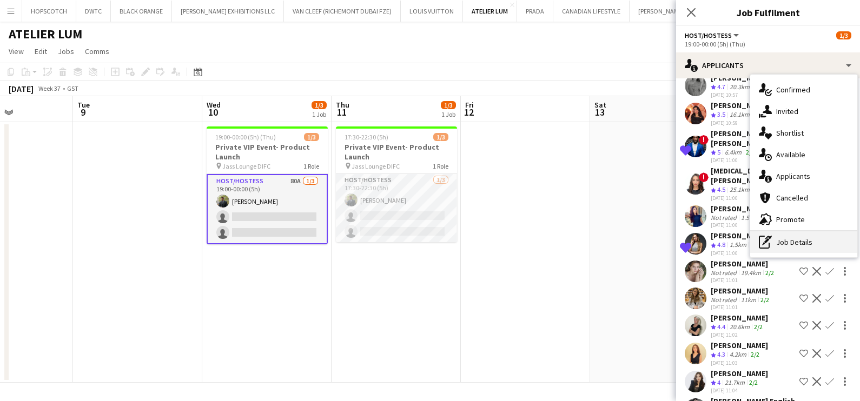
click at [799, 246] on div "pen-write Job Details" at bounding box center [803, 243] width 107 height 22
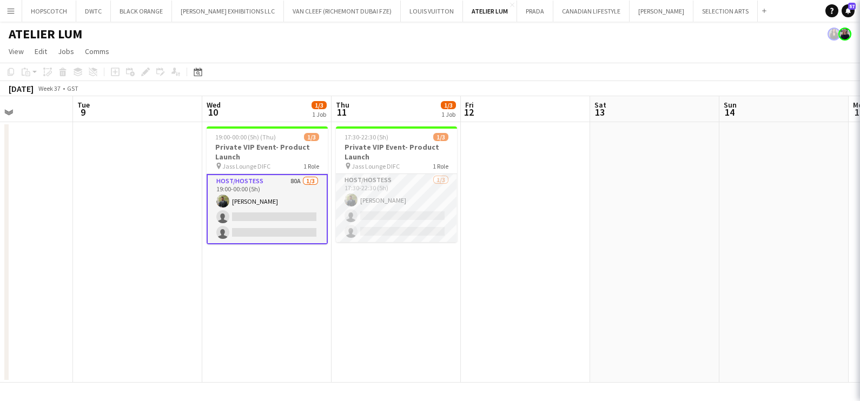
scroll to position [0, 0]
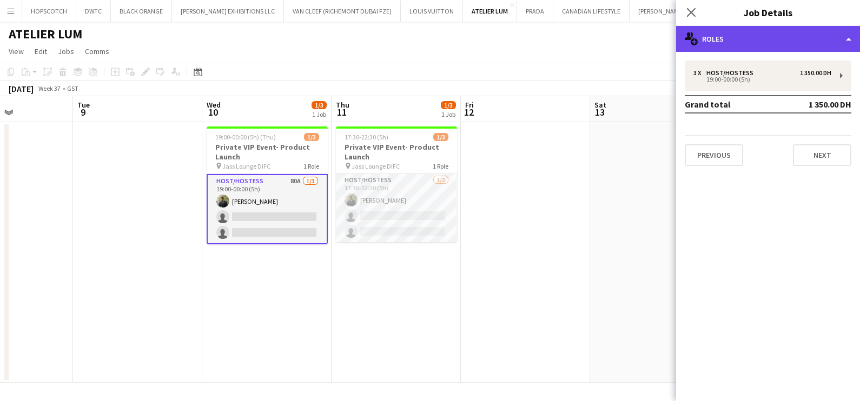
click at [845, 35] on div "multiple-users-add Roles" at bounding box center [768, 39] width 184 height 26
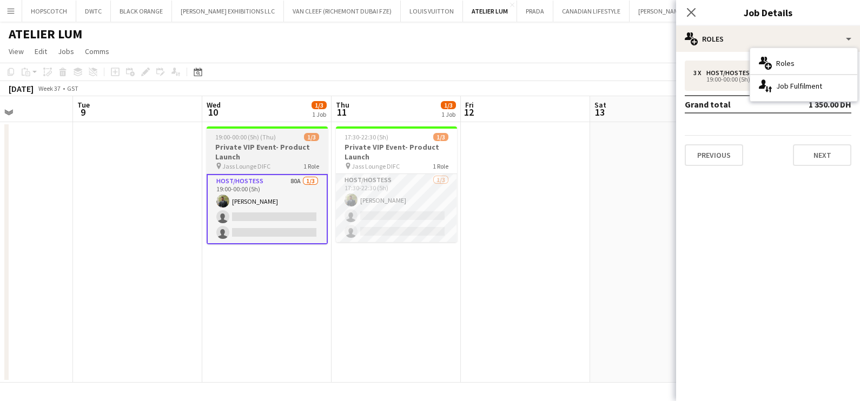
scroll to position [0, 444]
drag, startPoint x: 587, startPoint y: 187, endPoint x: 286, endPoint y: 203, distance: 301.8
click at [286, 203] on app-card-role "Host/Hostess 80A [DATE] 19:00-00:00 (5h) [PERSON_NAME] single-neutral-actions s…" at bounding box center [267, 209] width 121 height 70
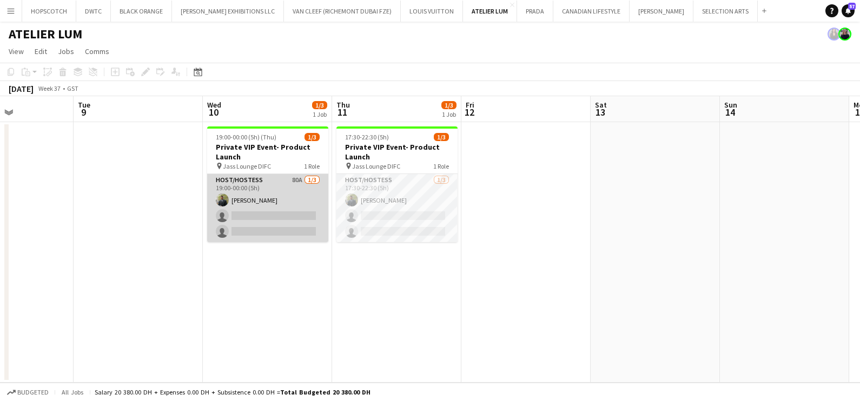
click at [270, 193] on app-card-role "Host/Hostess 80A [DATE] 19:00-00:00 (5h) [PERSON_NAME] single-neutral-actions s…" at bounding box center [267, 208] width 121 height 68
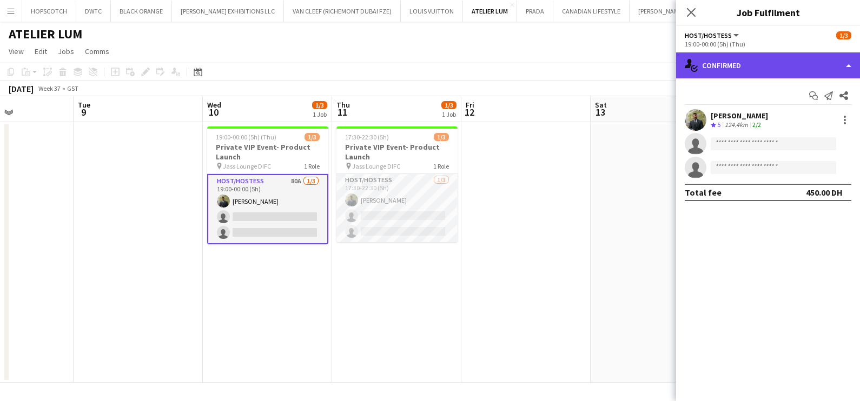
click at [848, 62] on div "single-neutral-actions-check-2 Confirmed" at bounding box center [768, 65] width 184 height 26
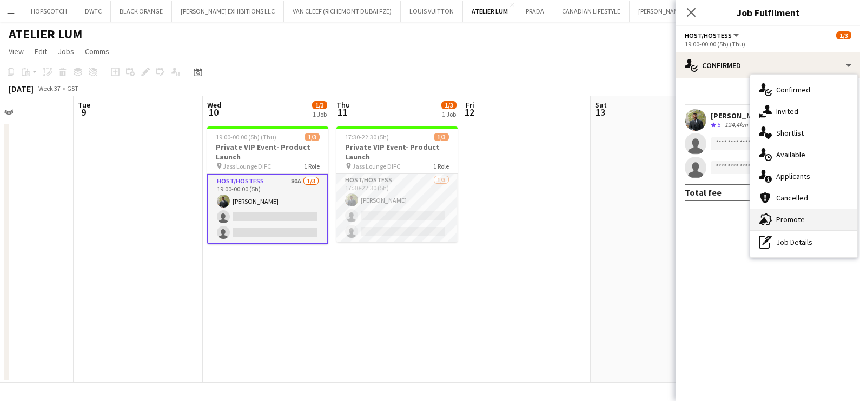
click at [795, 225] on div "advertising-megaphone Promote" at bounding box center [803, 220] width 107 height 22
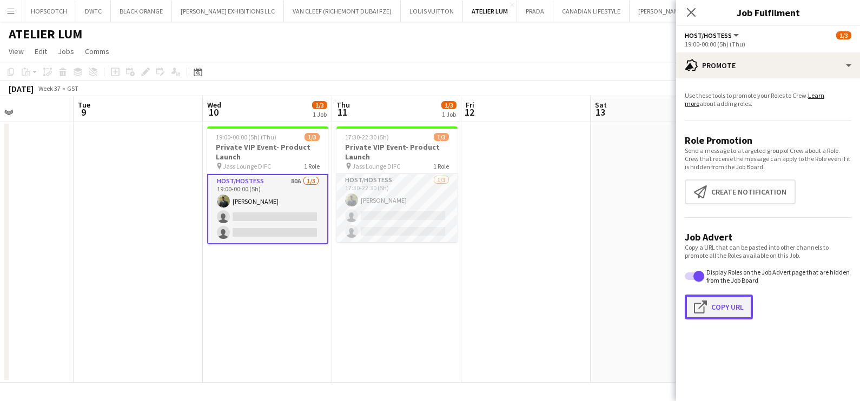
click at [717, 307] on button "Click to copy URL Copy Url" at bounding box center [719, 307] width 68 height 25
click at [282, 210] on app-card-role "Host/Hostess 80A [DATE] 19:00-00:00 (5h) [PERSON_NAME] single-neutral-actions s…" at bounding box center [267, 209] width 121 height 70
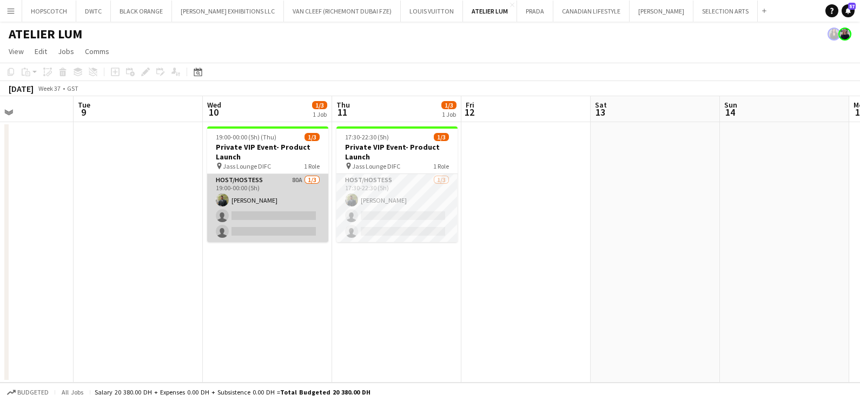
click at [292, 196] on app-card-role "Host/Hostess 80A [DATE] 19:00-00:00 (5h) [PERSON_NAME] single-neutral-actions s…" at bounding box center [267, 208] width 121 height 68
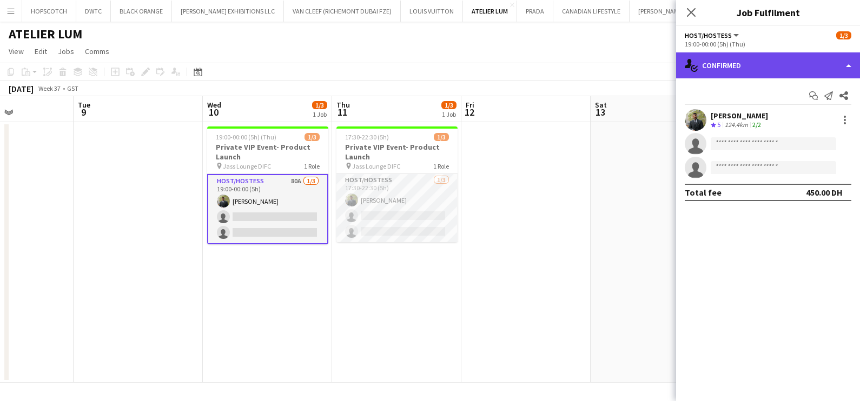
click at [731, 52] on div "single-neutral-actions-check-2 Confirmed" at bounding box center [768, 65] width 184 height 26
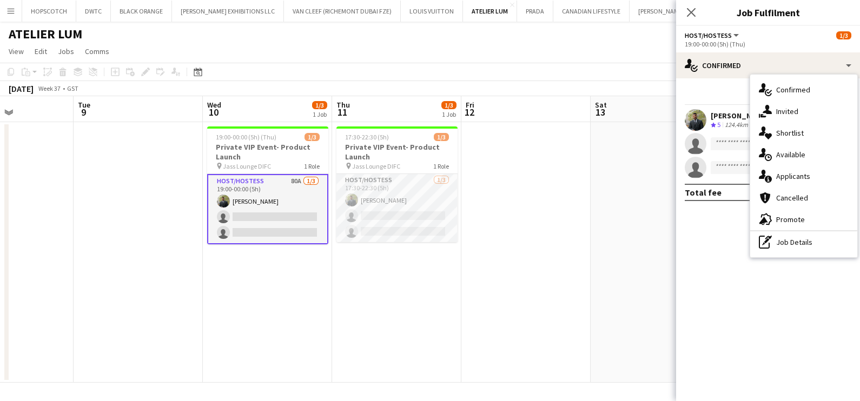
drag, startPoint x: 801, startPoint y: 172, endPoint x: 788, endPoint y: 173, distance: 12.5
click at [801, 172] on span "Applicants" at bounding box center [793, 176] width 34 height 10
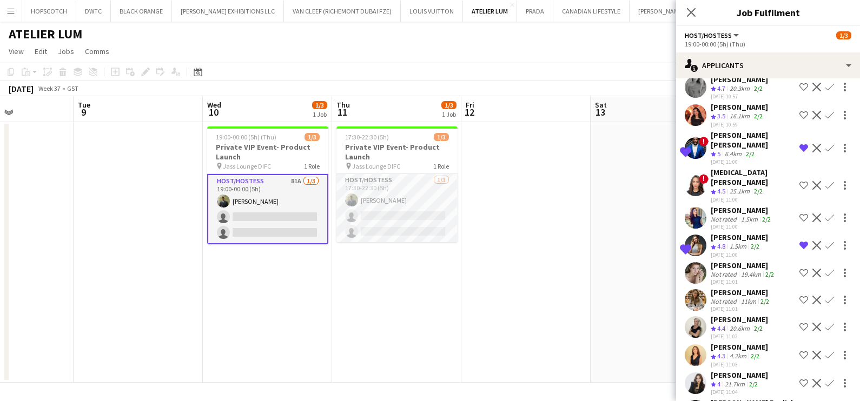
scroll to position [2027, 0]
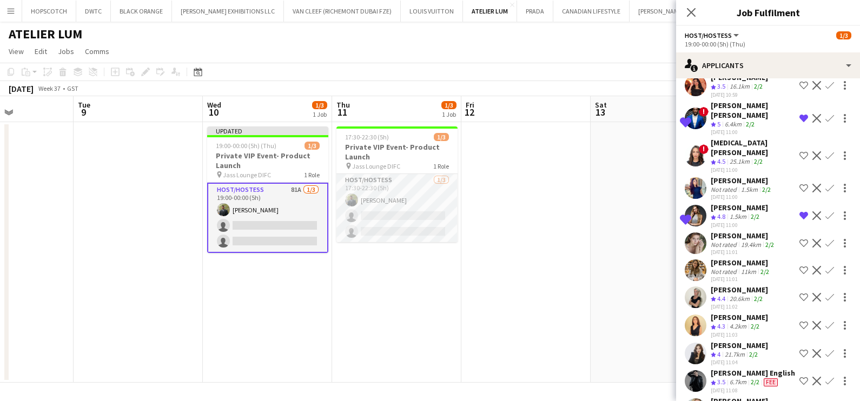
click at [753, 378] on app-skills-label "2/2" at bounding box center [755, 382] width 9 height 8
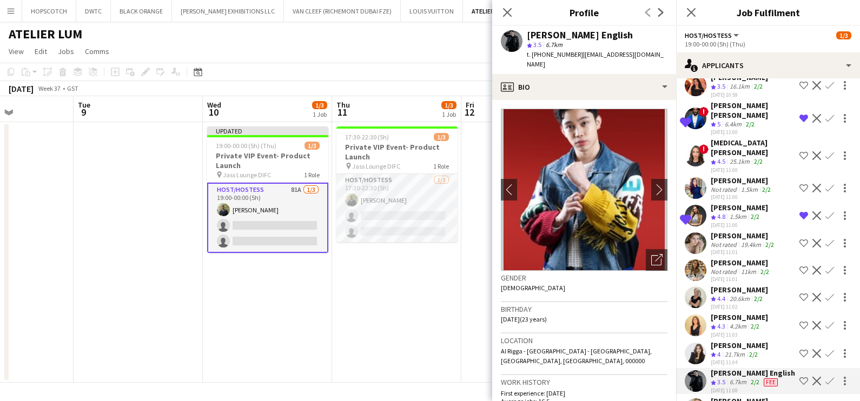
click at [757, 351] on app-skills-label "2/2" at bounding box center [753, 355] width 9 height 8
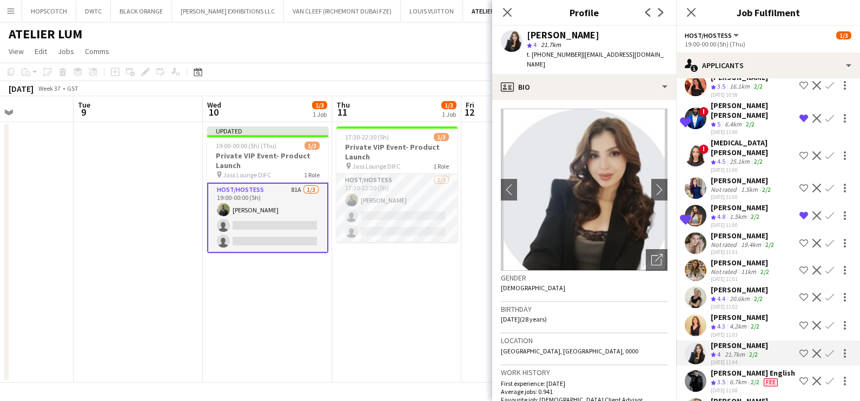
click at [719, 268] on div "Not rated" at bounding box center [725, 272] width 28 height 8
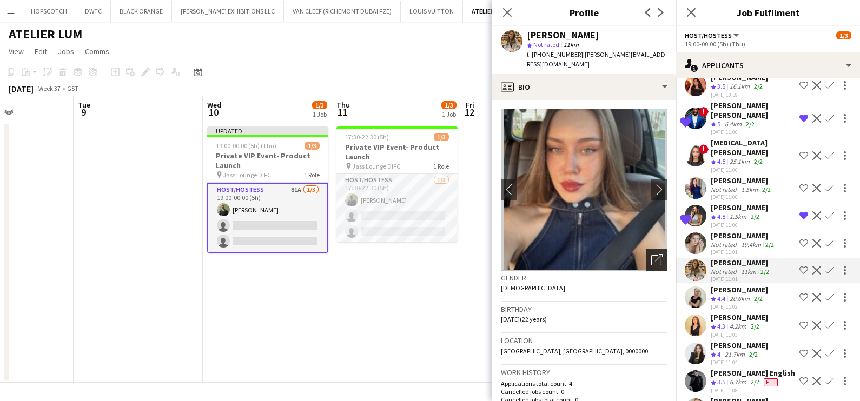
click at [651, 254] on icon "Open photos pop-in" at bounding box center [656, 259] width 11 height 11
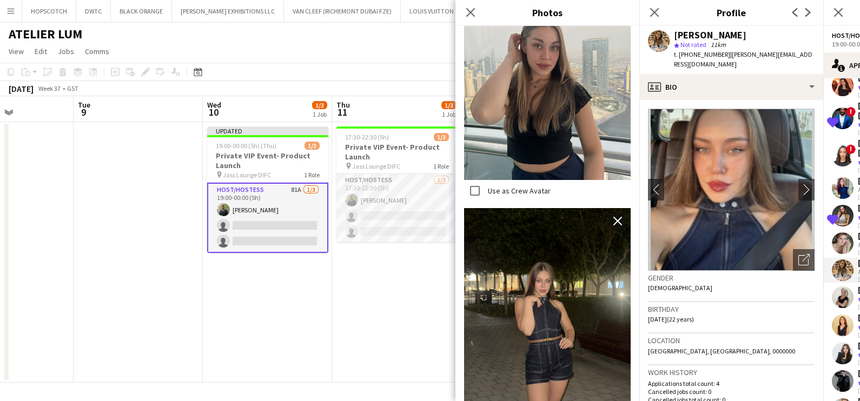
scroll to position [676, 0]
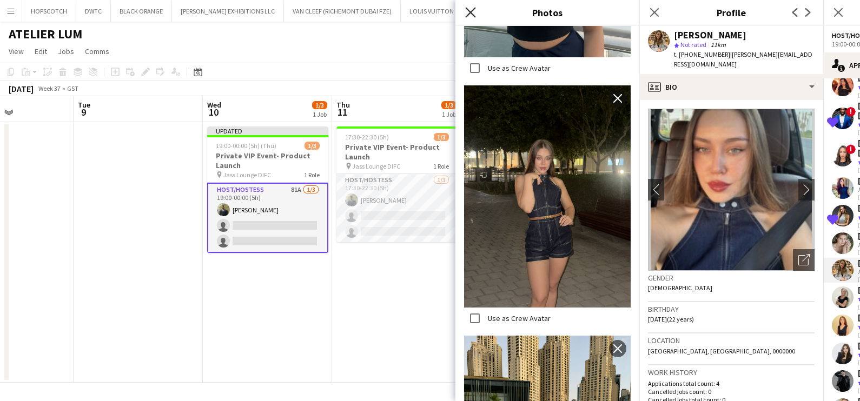
click at [472, 11] on icon at bounding box center [470, 12] width 10 height 10
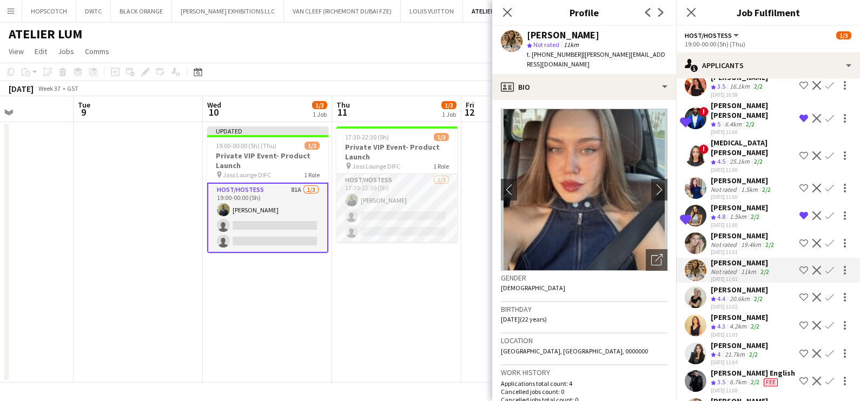
click at [739, 203] on div "Kseniya Papova" at bounding box center [739, 208] width 57 height 10
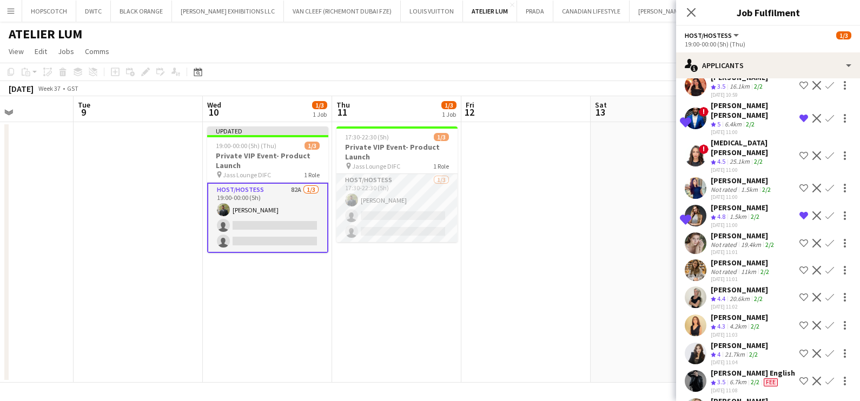
click at [520, 207] on app-date-cell at bounding box center [525, 252] width 129 height 261
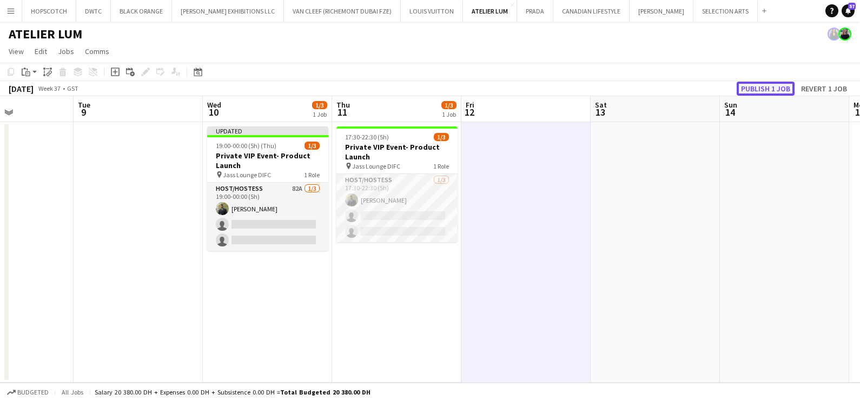
click at [760, 88] on button "Publish 1 job" at bounding box center [766, 89] width 58 height 14
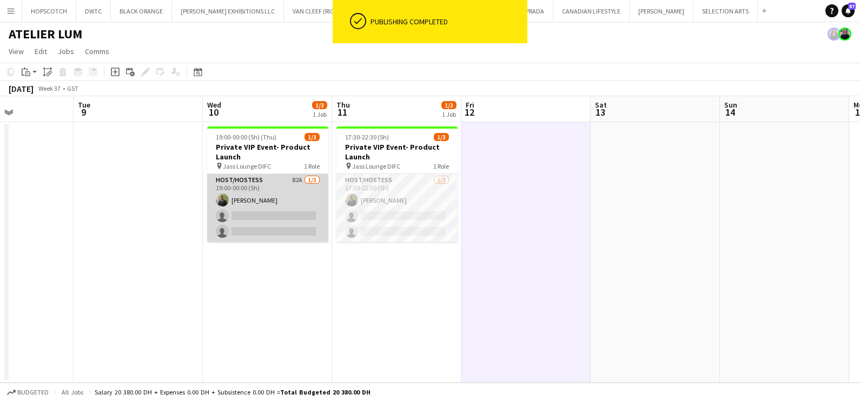
click at [270, 187] on app-card-role "Host/Hostess 82A 1/3 19:00-00:00 (5h) Abdulkader Habra single-neutral-actions s…" at bounding box center [267, 208] width 121 height 68
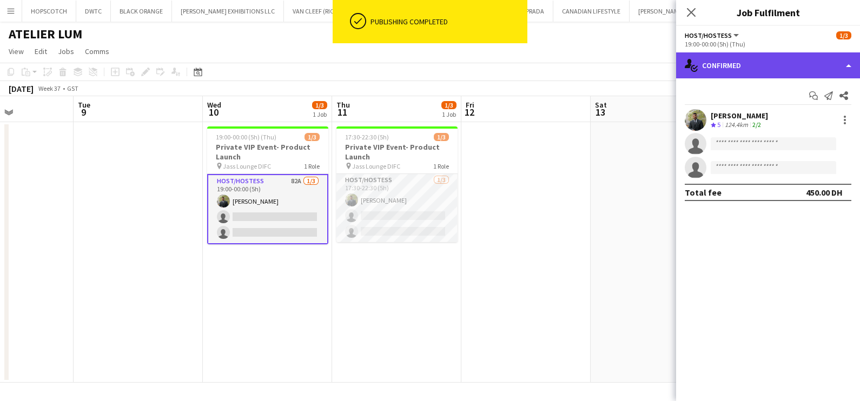
click at [745, 56] on div "single-neutral-actions-check-2 Confirmed" at bounding box center [768, 65] width 184 height 26
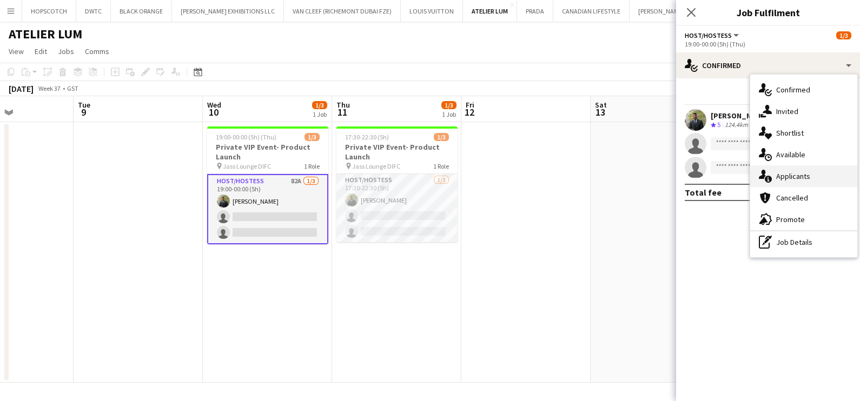
click at [791, 170] on div "single-neutral-actions-information Applicants" at bounding box center [803, 177] width 107 height 22
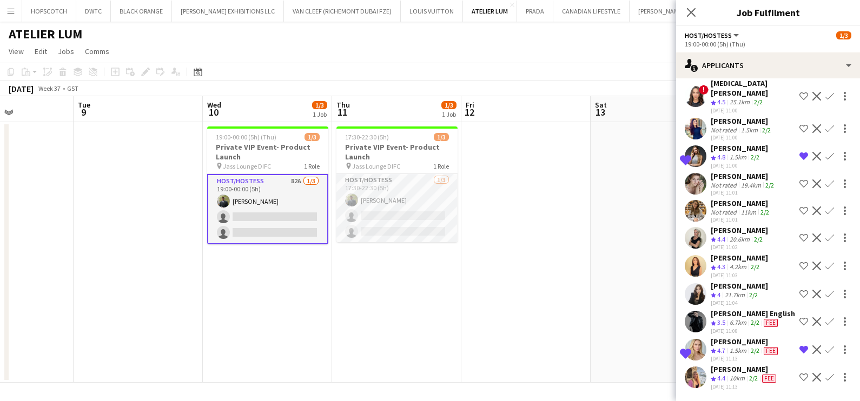
scroll to position [2311, 0]
click at [800, 373] on app-icon "Shortlist crew" at bounding box center [804, 377] width 9 height 9
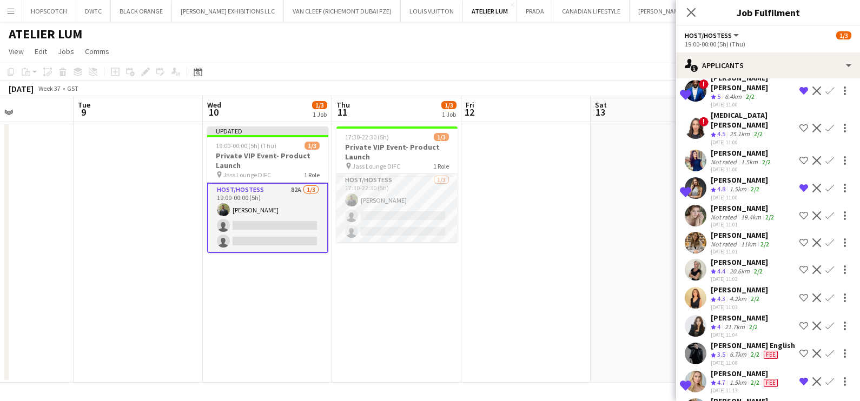
click at [535, 239] on app-date-cell at bounding box center [525, 252] width 129 height 261
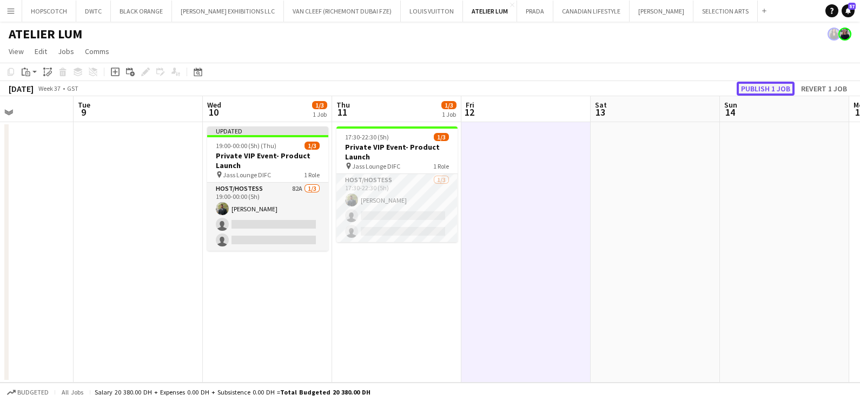
click at [768, 89] on button "Publish 1 job" at bounding box center [766, 89] width 58 height 14
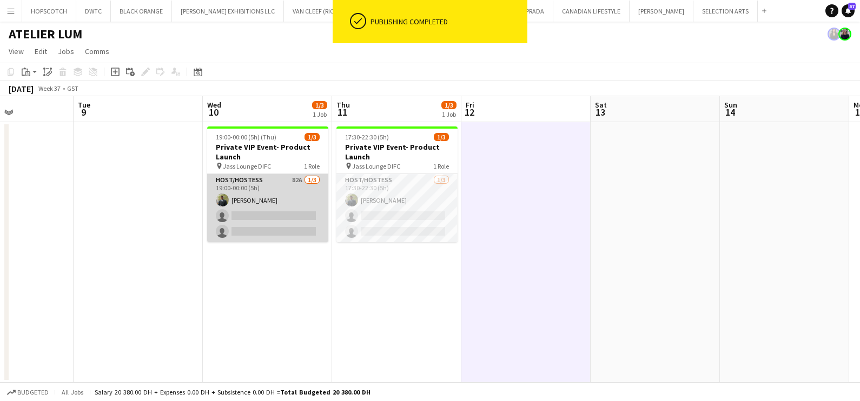
click at [262, 184] on app-card-role "Host/Hostess 82A 1/3 19:00-00:00 (5h) Abdulkader Habra single-neutral-actions s…" at bounding box center [267, 208] width 121 height 68
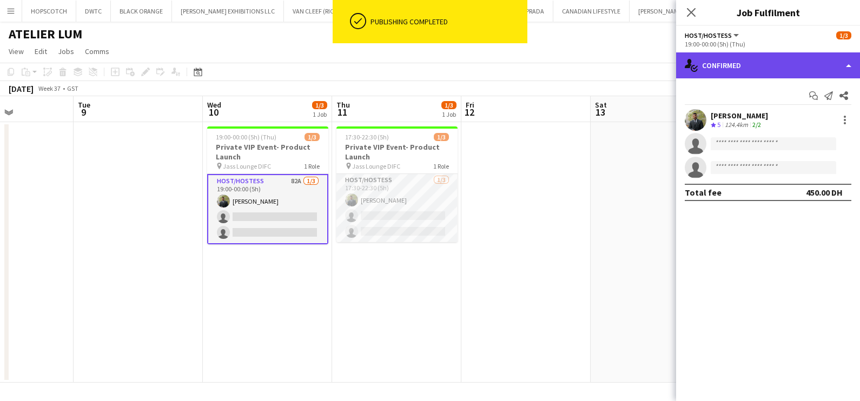
click at [776, 54] on div "single-neutral-actions-check-2 Confirmed" at bounding box center [768, 65] width 184 height 26
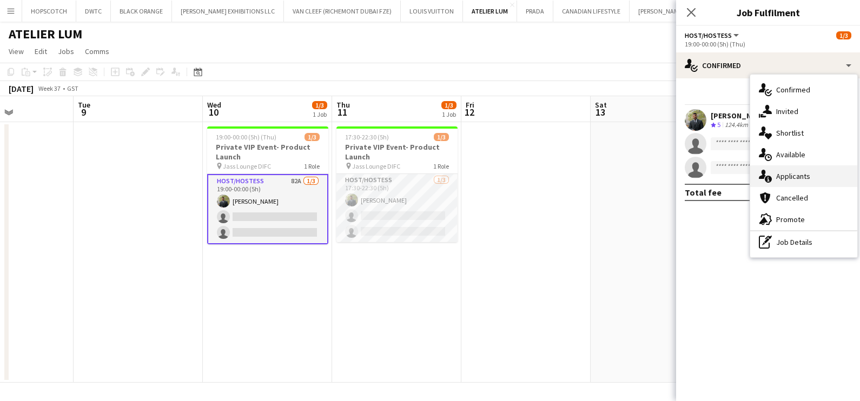
click at [803, 173] on span "Applicants" at bounding box center [793, 176] width 34 height 10
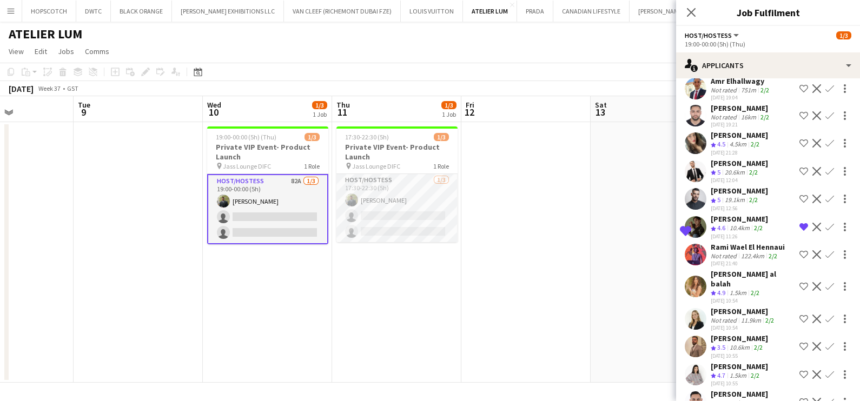
scroll to position [1446, 0]
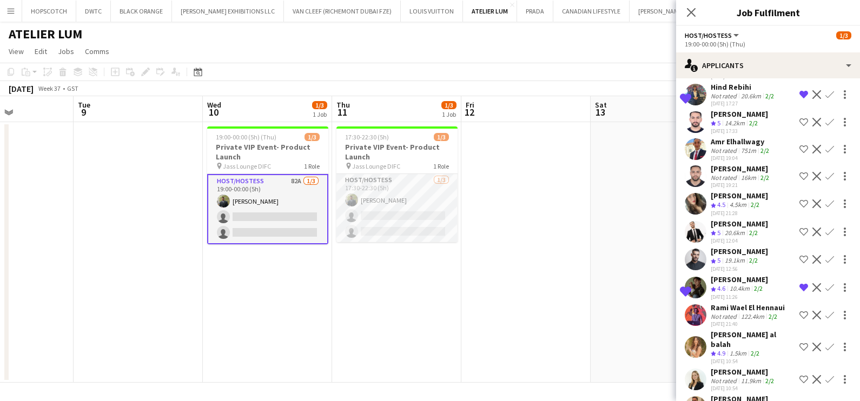
click at [577, 193] on app-date-cell at bounding box center [525, 252] width 129 height 261
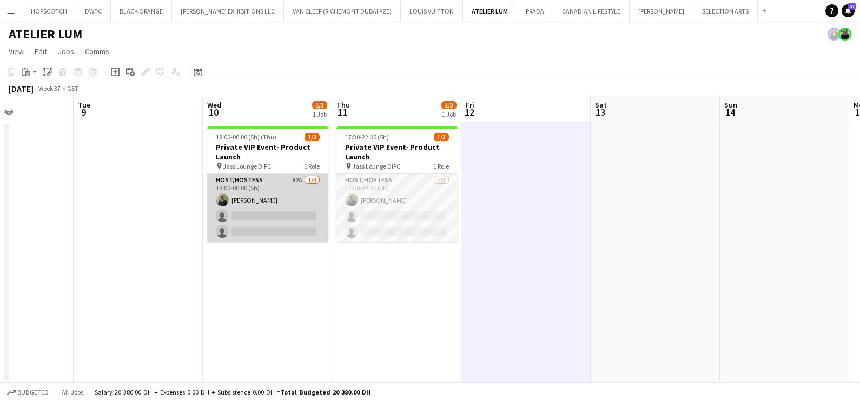
click at [257, 203] on app-card-role "Host/Hostess 82A 1/3 19:00-00:00 (5h) Abdulkader Habra single-neutral-actions s…" at bounding box center [267, 208] width 121 height 68
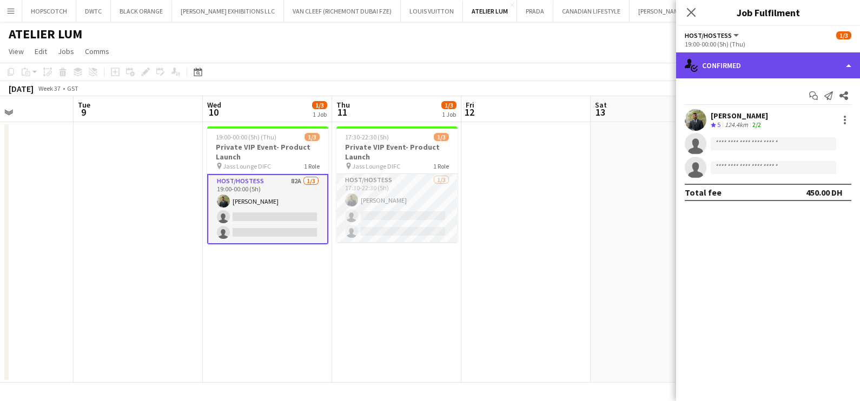
click at [741, 65] on div "single-neutral-actions-check-2 Confirmed" at bounding box center [768, 65] width 184 height 26
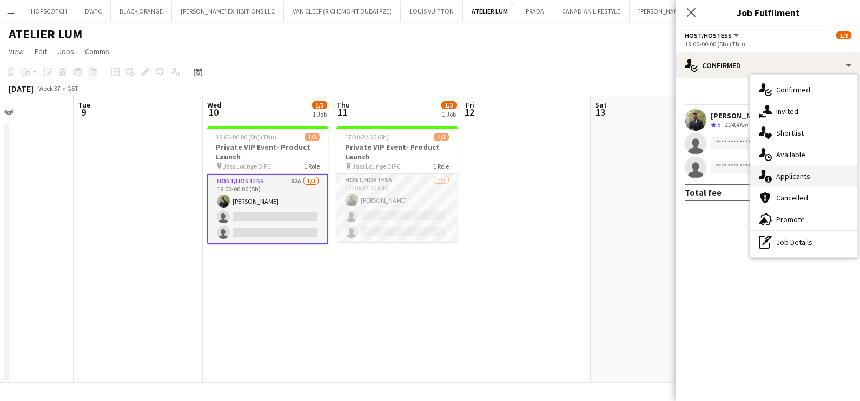
click at [806, 182] on div "single-neutral-actions-information Applicants" at bounding box center [803, 177] width 107 height 22
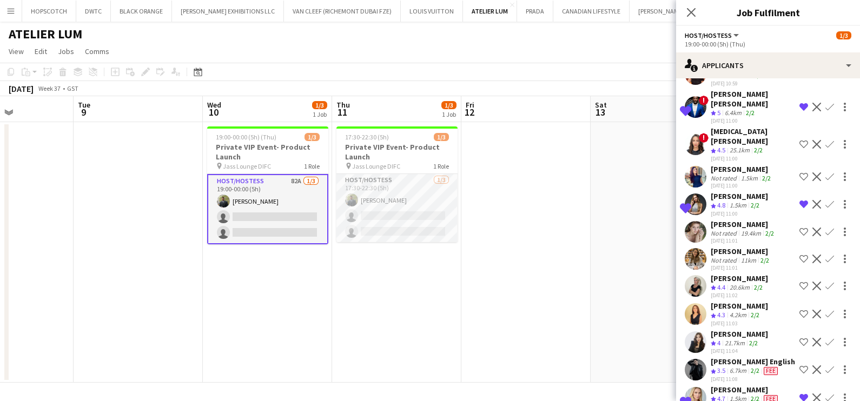
scroll to position [2055, 0]
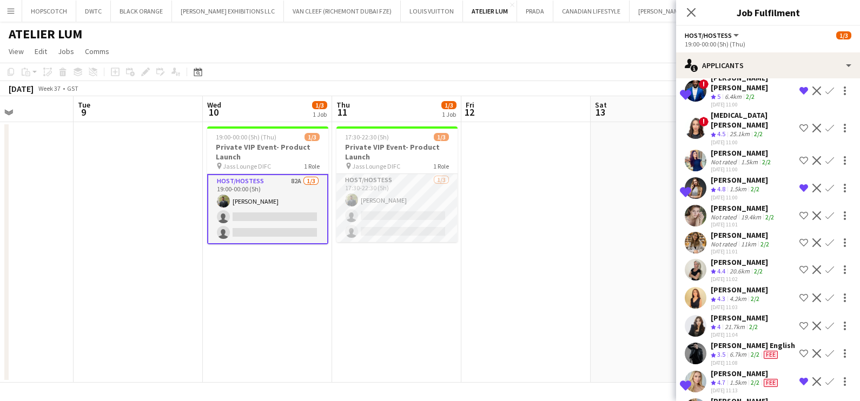
click at [749, 313] on div "Fadoua Sokrate" at bounding box center [739, 318] width 57 height 10
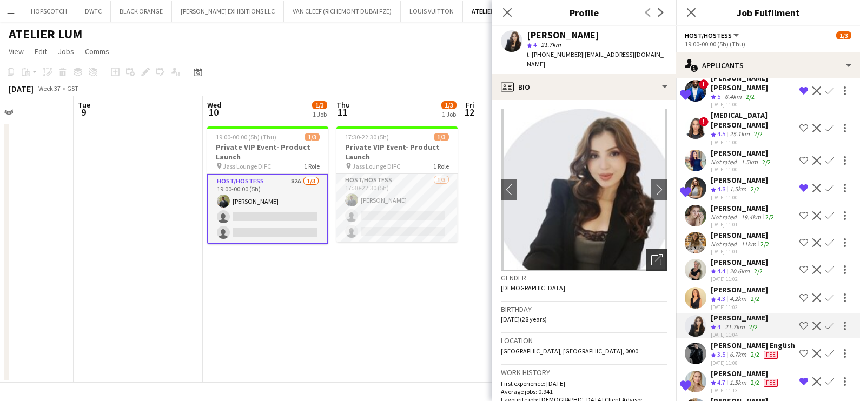
click at [646, 257] on div "Open photos pop-in" at bounding box center [657, 260] width 22 height 22
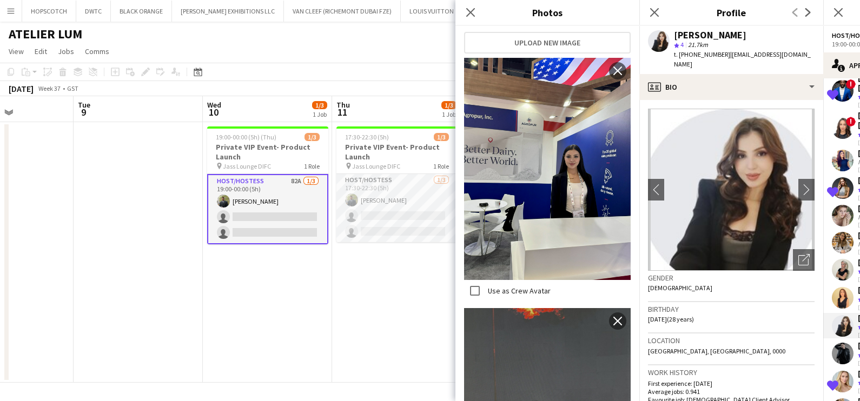
scroll to position [540, 0]
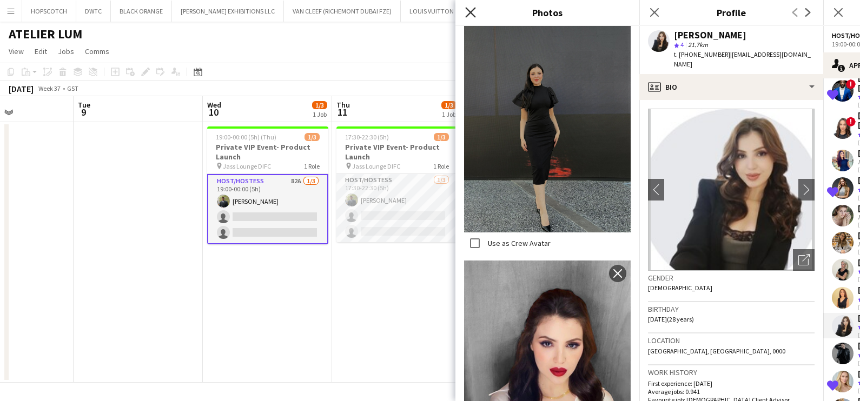
click at [472, 9] on icon "Close pop-in" at bounding box center [470, 12] width 10 height 10
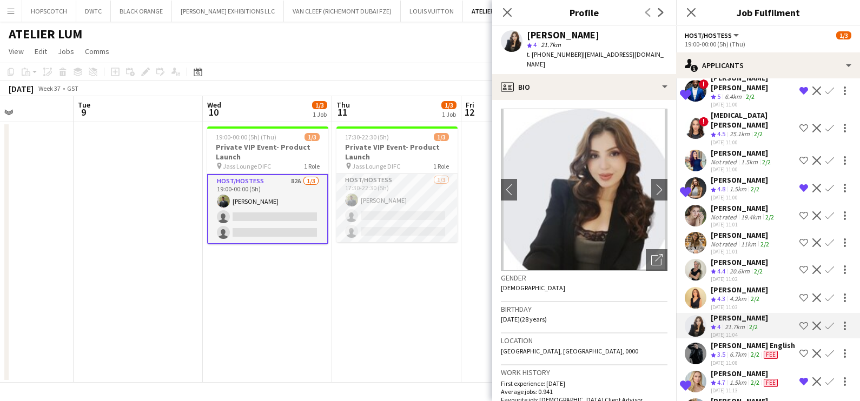
click at [733, 240] on div "Not rated" at bounding box center [725, 244] width 28 height 8
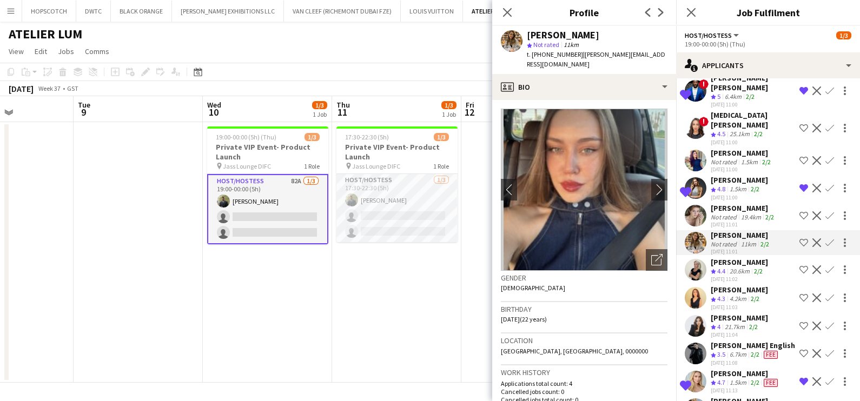
click at [712, 221] on div "02-09-2025 11:01" at bounding box center [743, 224] width 65 height 7
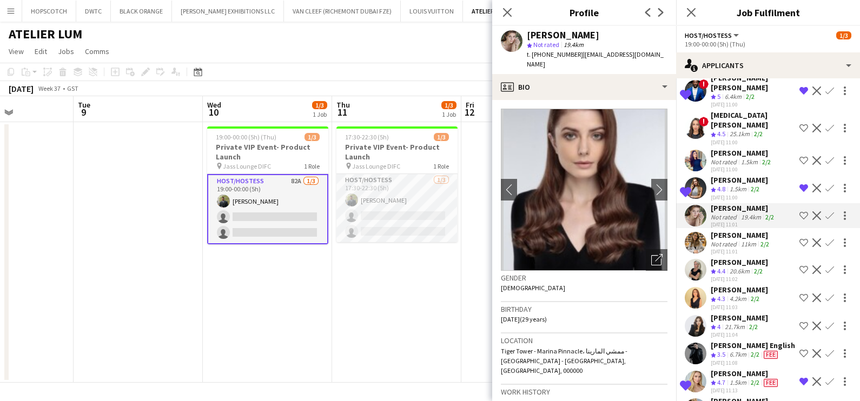
click at [731, 185] on div "1.5km" at bounding box center [738, 189] width 21 height 9
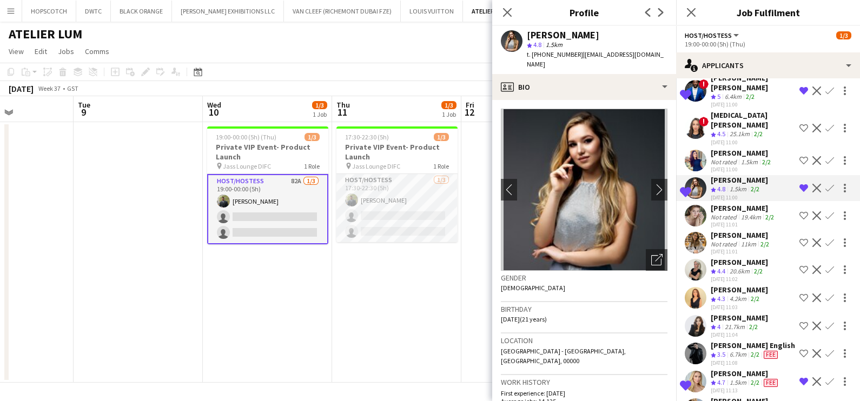
scroll to position [1987, 0]
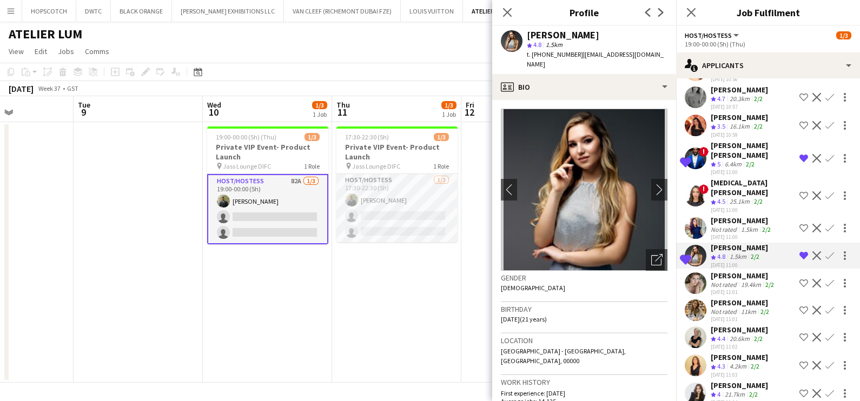
click at [735, 234] on div "02-09-2025 11:00" at bounding box center [742, 237] width 62 height 7
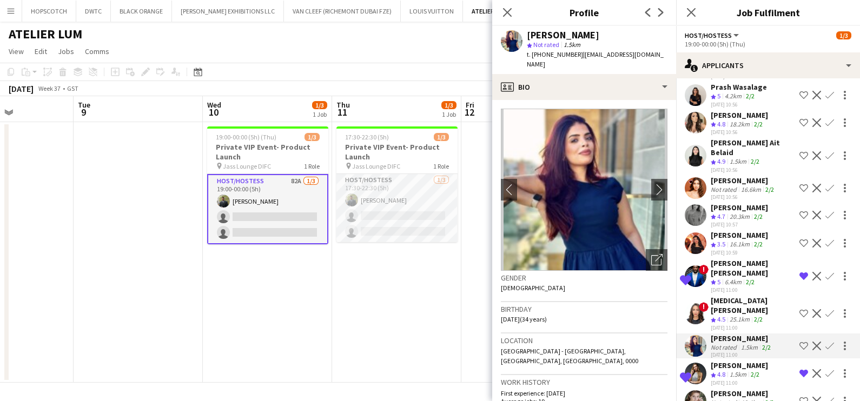
scroll to position [1852, 0]
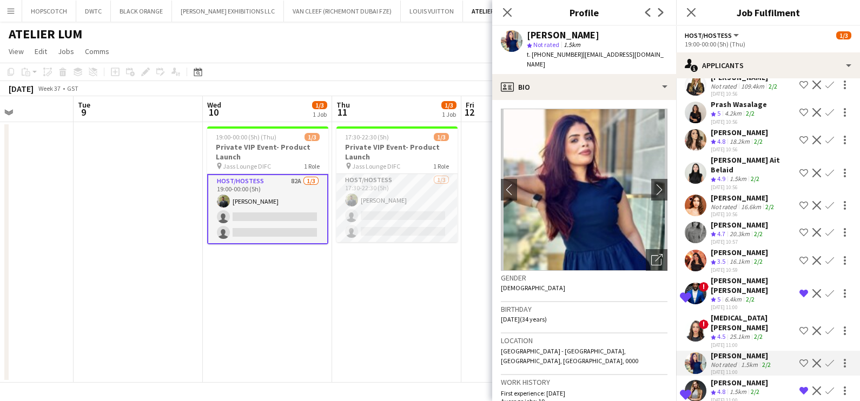
click at [733, 276] on div "Nana Yaw Kusi Amponsah" at bounding box center [753, 285] width 84 height 19
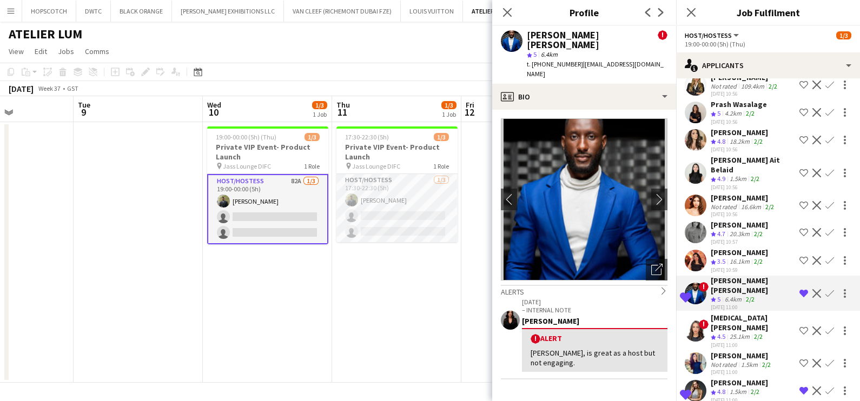
click at [740, 230] on div "20.3km" at bounding box center [740, 234] width 24 height 9
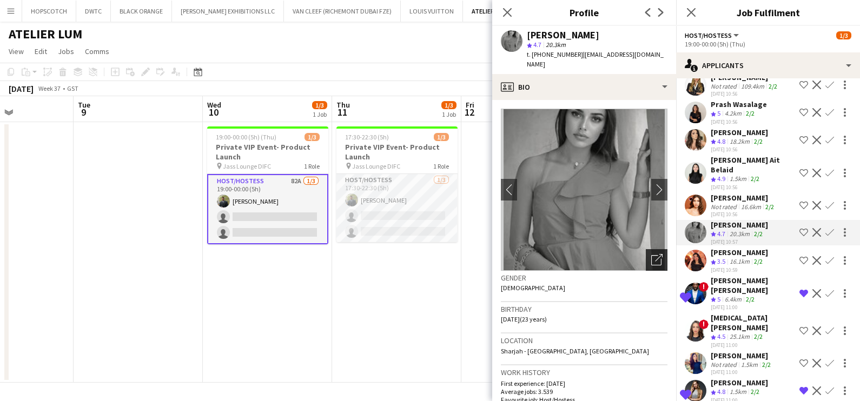
click at [651, 254] on icon "Open photos pop-in" at bounding box center [656, 259] width 11 height 11
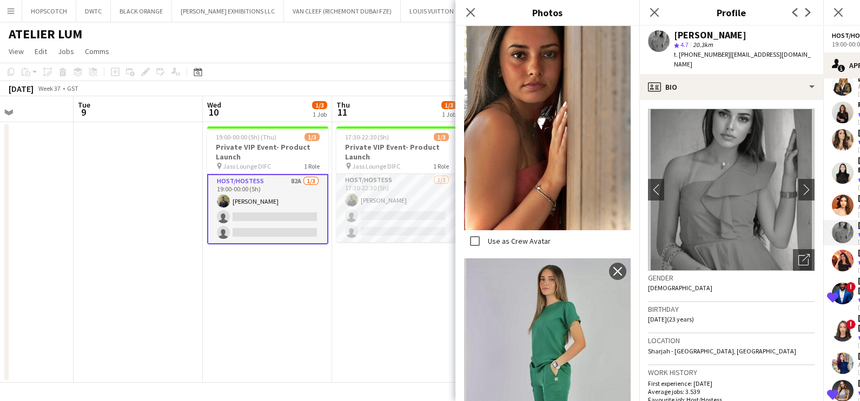
scroll to position [2028, 0]
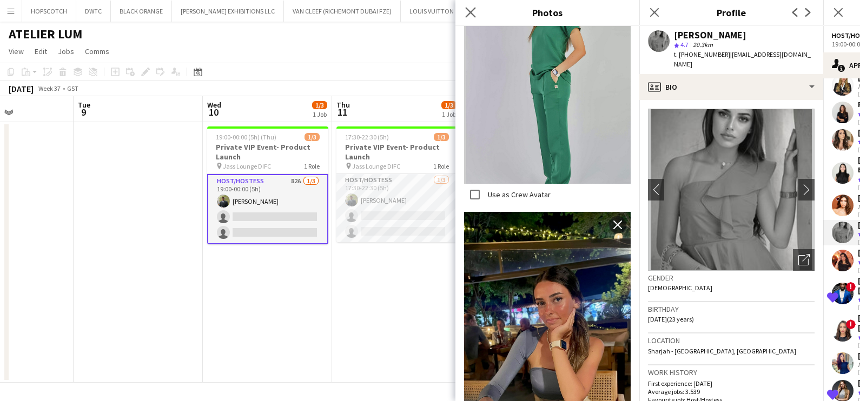
click at [465, 11] on app-icon "Close pop-in" at bounding box center [471, 13] width 16 height 16
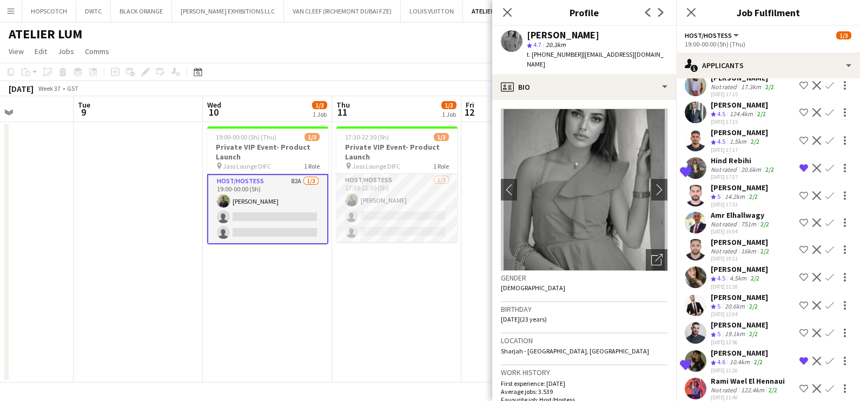
scroll to position [1311, 0]
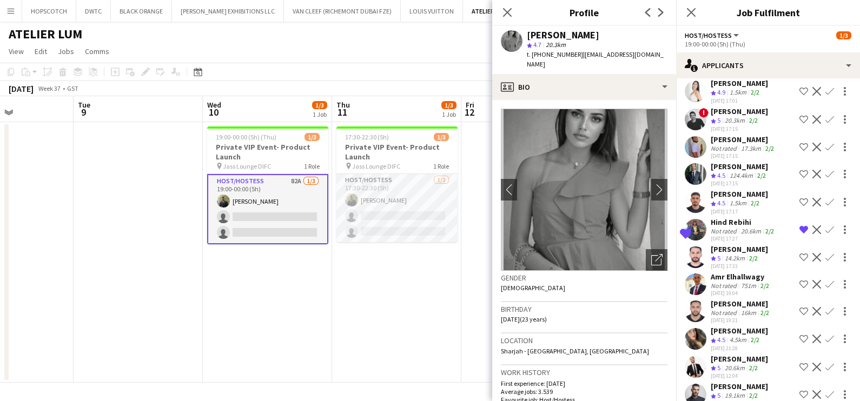
click at [800, 226] on app-icon "Remove crew from shortlist" at bounding box center [804, 230] width 9 height 9
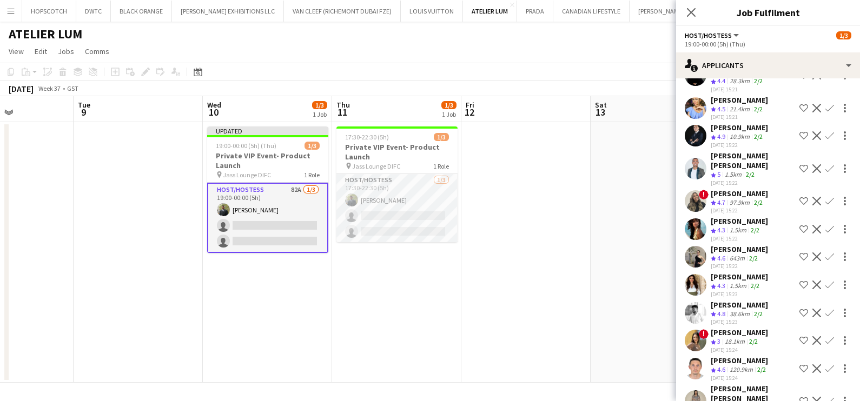
scroll to position [0, 0]
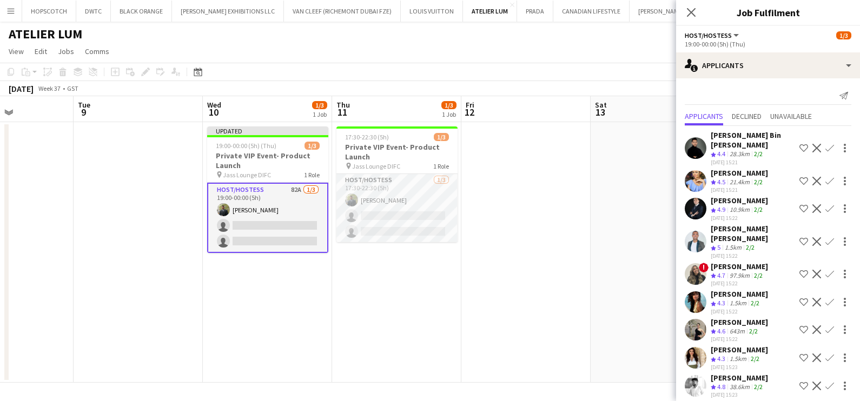
click at [647, 189] on app-date-cell at bounding box center [655, 252] width 129 height 261
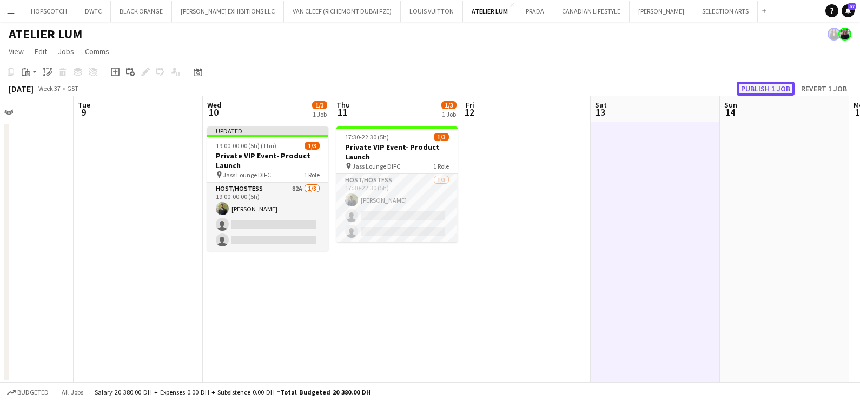
click at [759, 89] on button "Publish 1 job" at bounding box center [766, 89] width 58 height 14
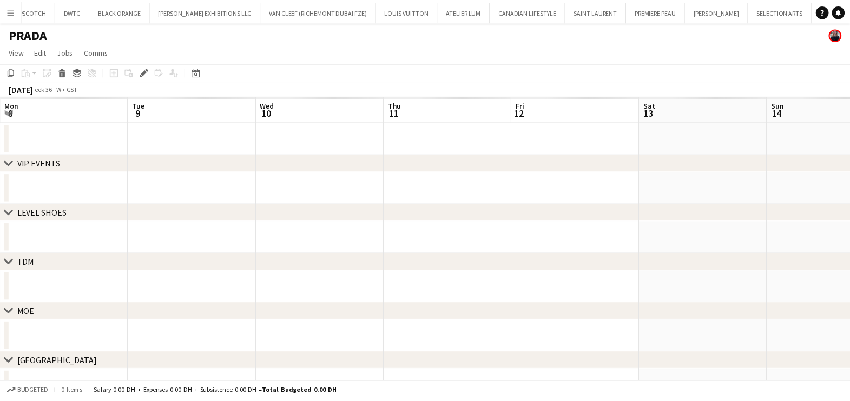
scroll to position [0, 372]
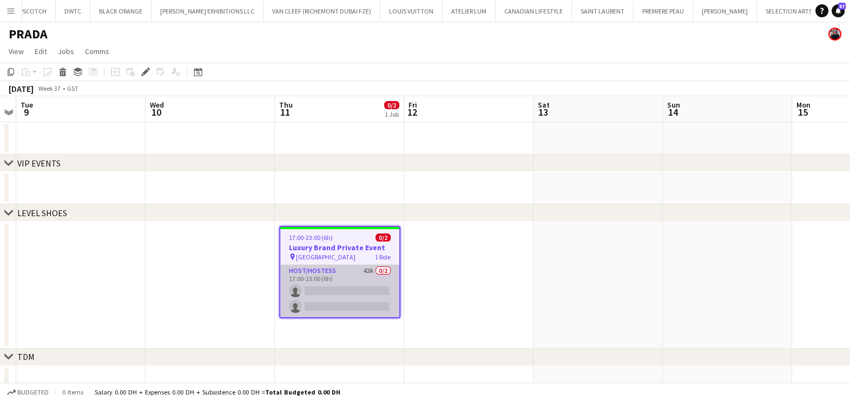
click at [358, 288] on app-card-role "Host/Hostess 42A 0/2 17:00-23:00 (6h) single-neutral-actions single-neutral-act…" at bounding box center [339, 291] width 119 height 52
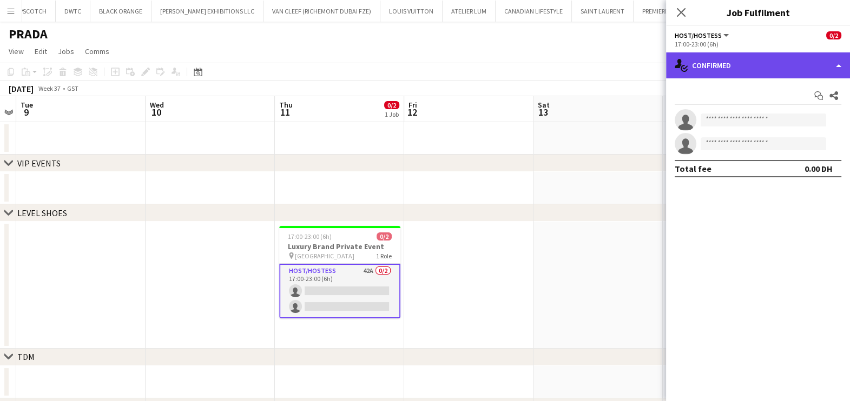
click at [815, 60] on div "single-neutral-actions-check-2 Confirmed" at bounding box center [758, 65] width 184 height 26
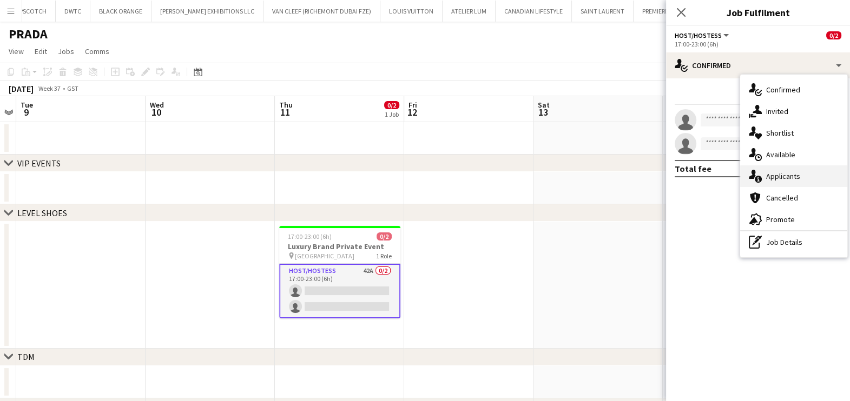
click at [797, 174] on span "Applicants" at bounding box center [783, 176] width 34 height 10
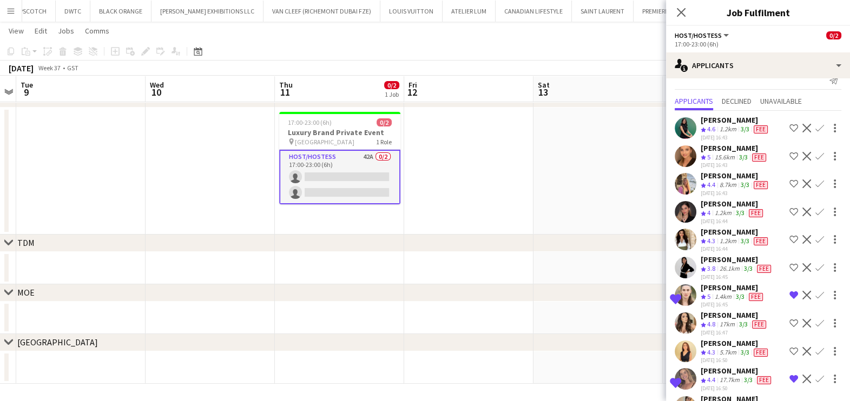
scroll to position [0, 0]
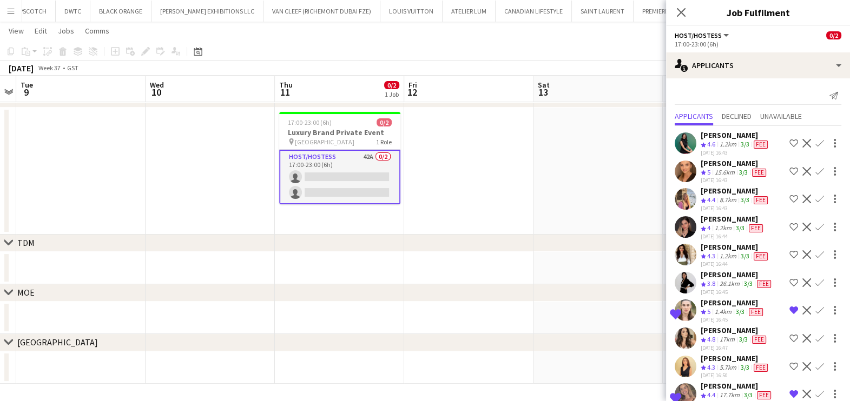
click at [483, 200] on app-date-cell at bounding box center [468, 171] width 129 height 127
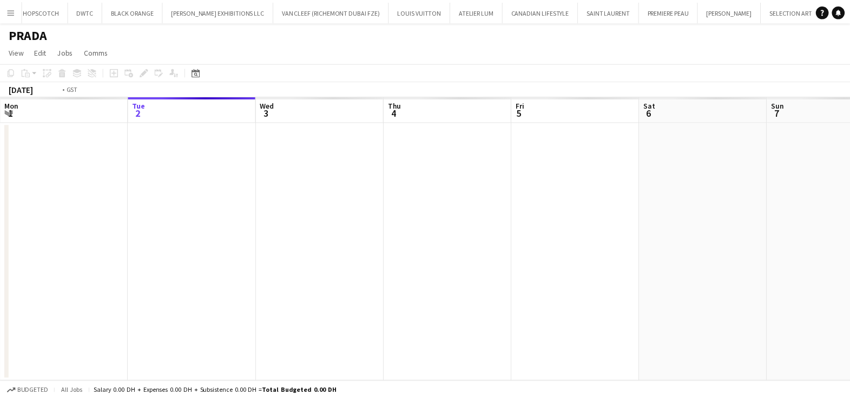
scroll to position [0, 372]
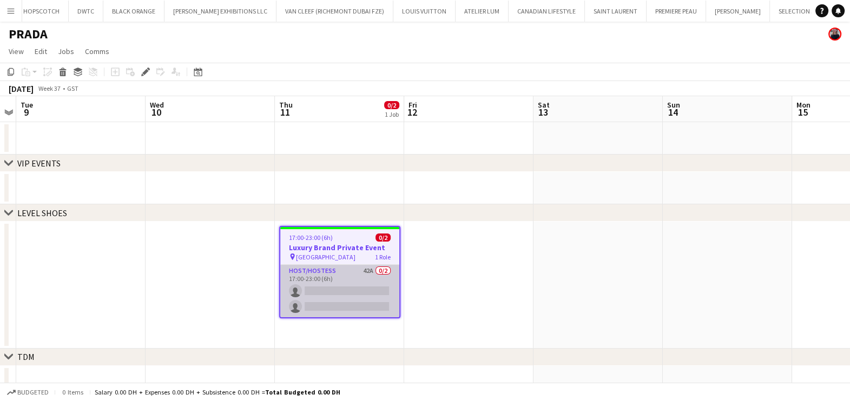
click at [335, 289] on app-card-role "Host/Hostess 42A 0/2 17:00-23:00 (6h) single-neutral-actions single-neutral-act…" at bounding box center [339, 291] width 119 height 52
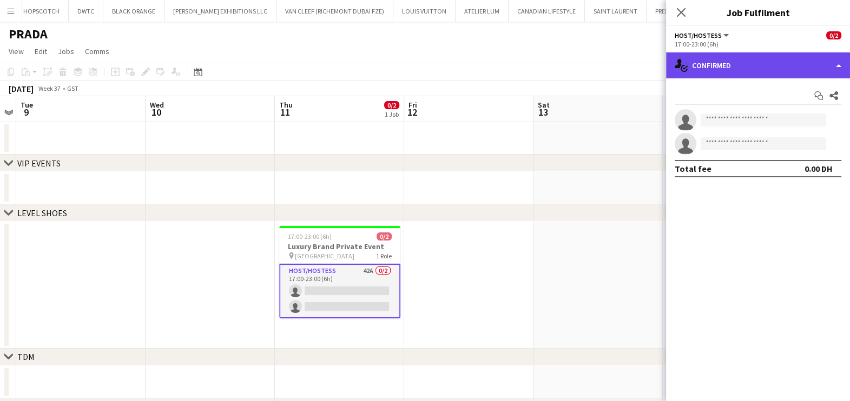
click at [750, 61] on div "single-neutral-actions-check-2 Confirmed" at bounding box center [758, 65] width 184 height 26
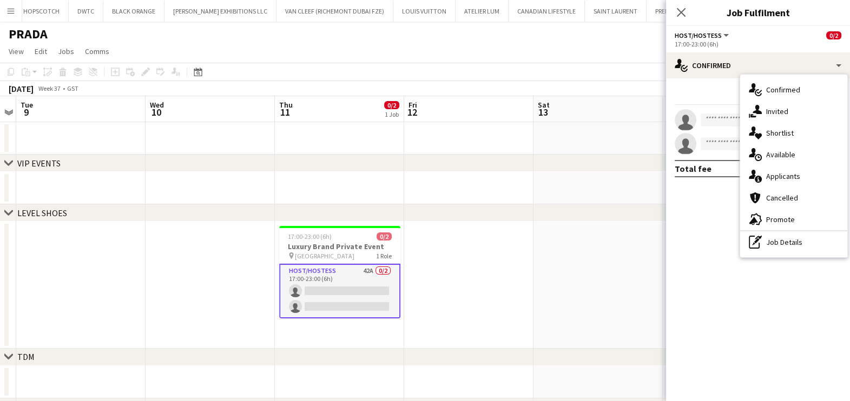
drag, startPoint x: 468, startPoint y: 237, endPoint x: 471, endPoint y: 230, distance: 8.0
click at [468, 237] on app-date-cell at bounding box center [468, 285] width 129 height 127
